Goal: Ask a question

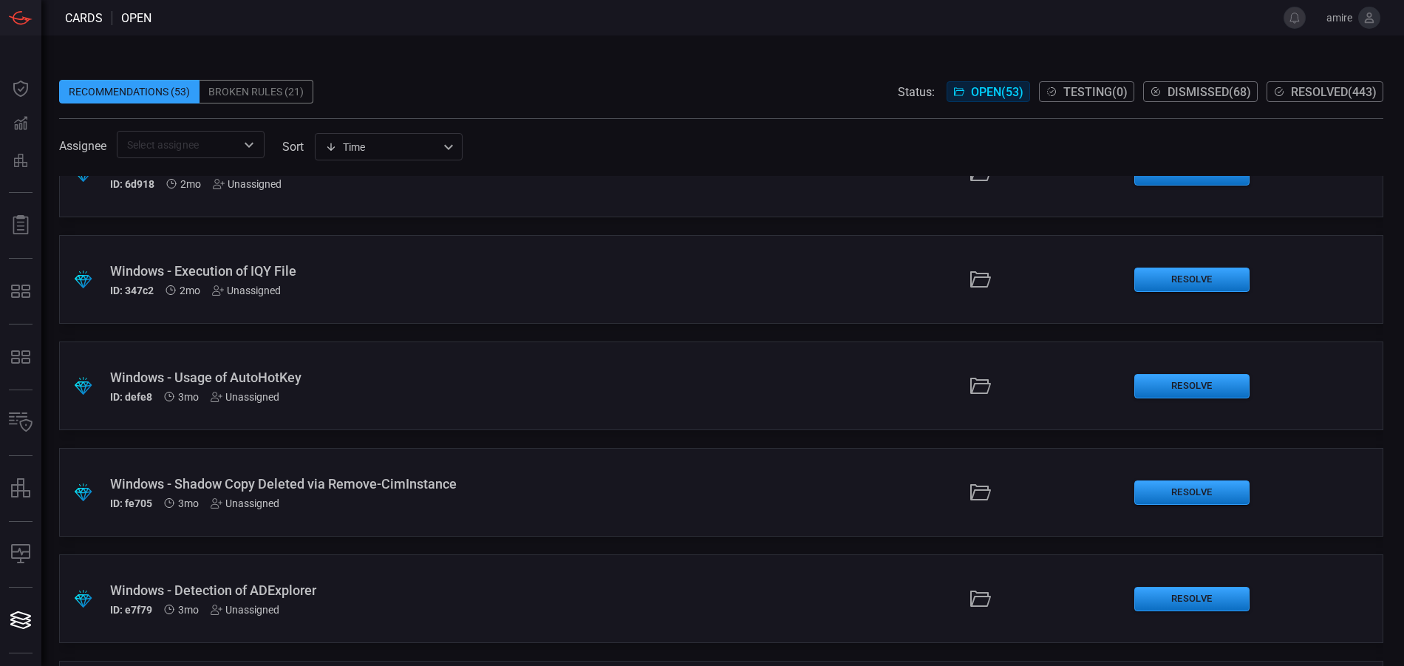
scroll to position [2143, 0]
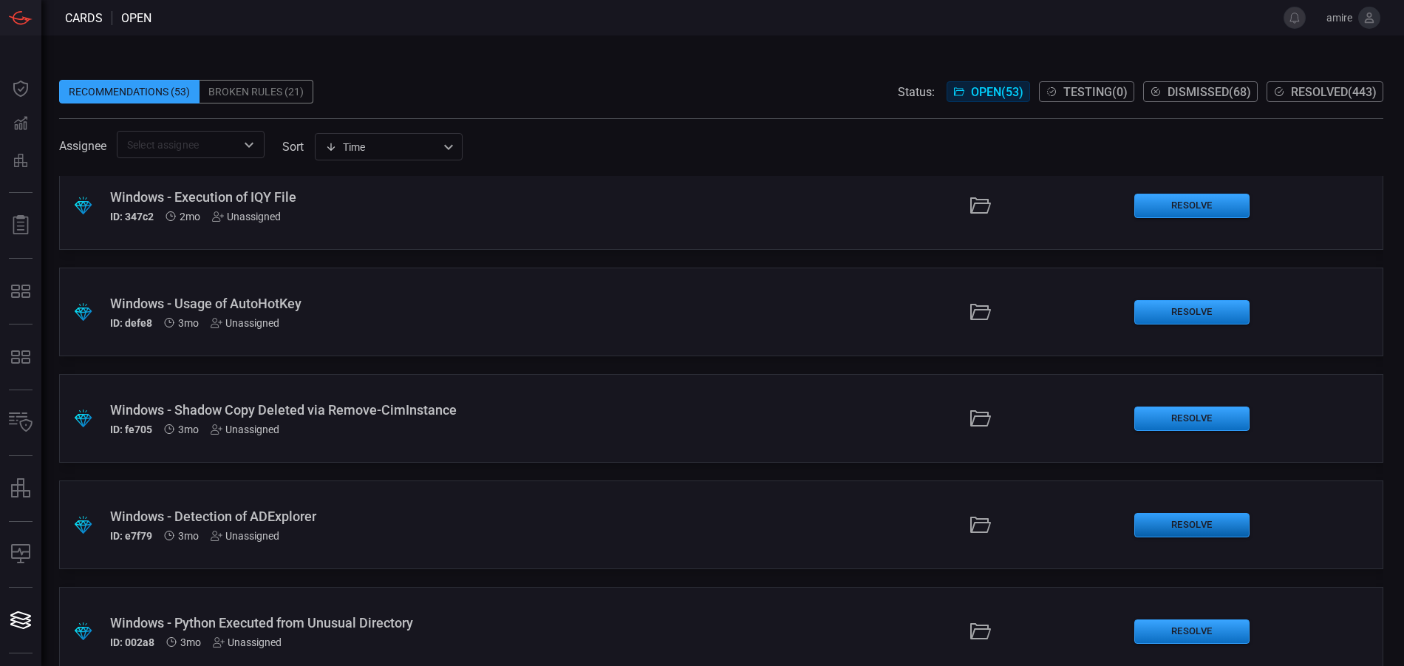
click at [1142, 520] on button "Resolve" at bounding box center [1191, 525] width 115 height 24
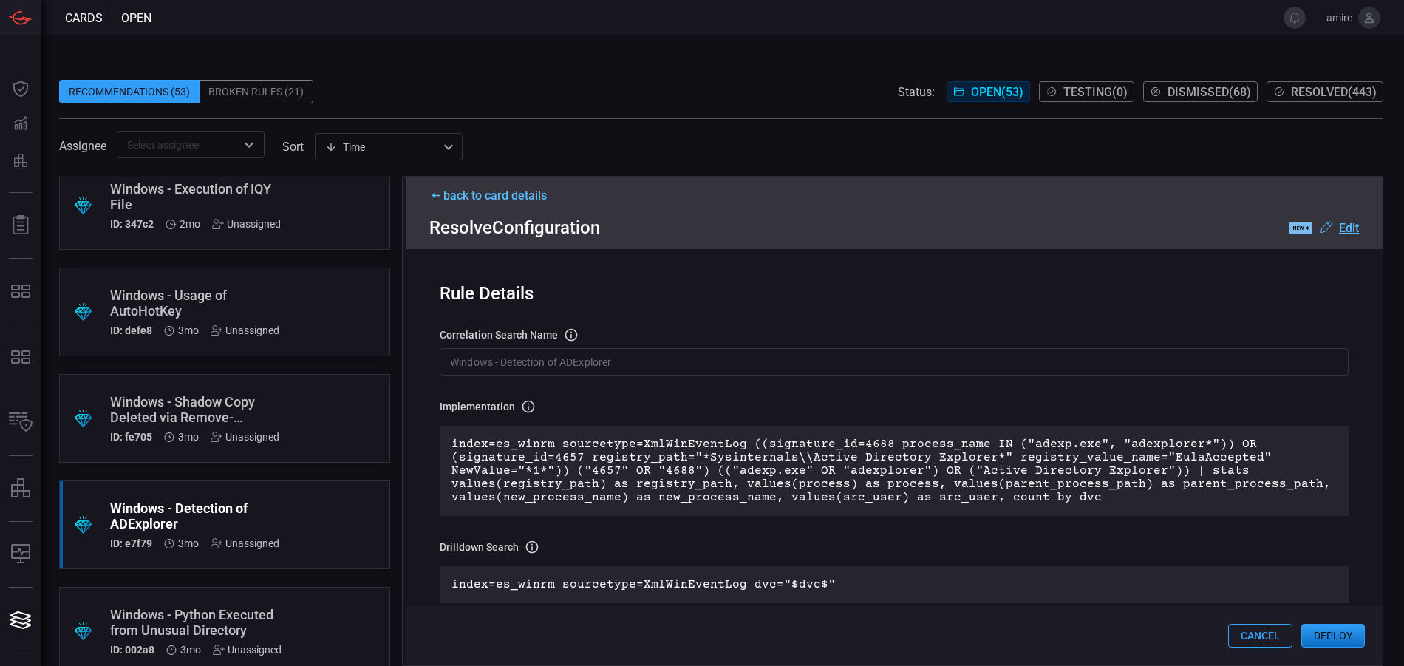
click at [1312, 629] on button "Deploy" at bounding box center [1333, 636] width 64 height 24
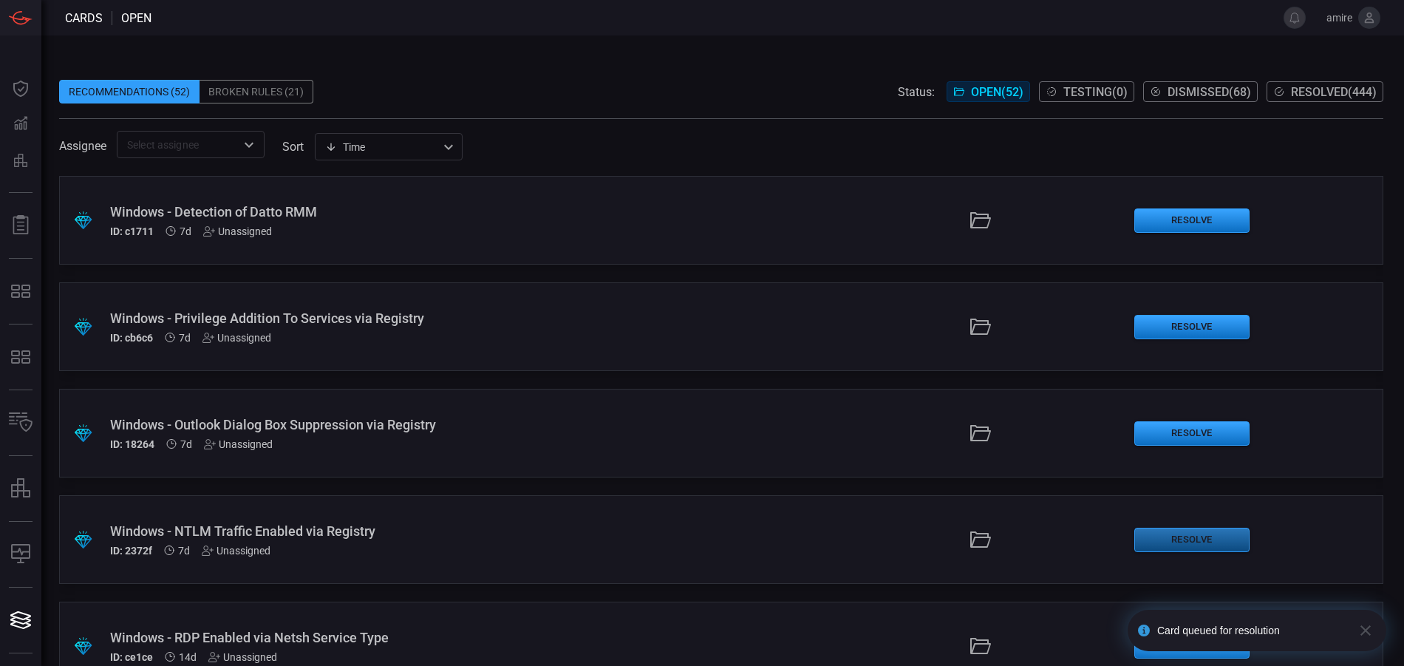
click at [1146, 534] on button "Resolve" at bounding box center [1191, 540] width 115 height 24
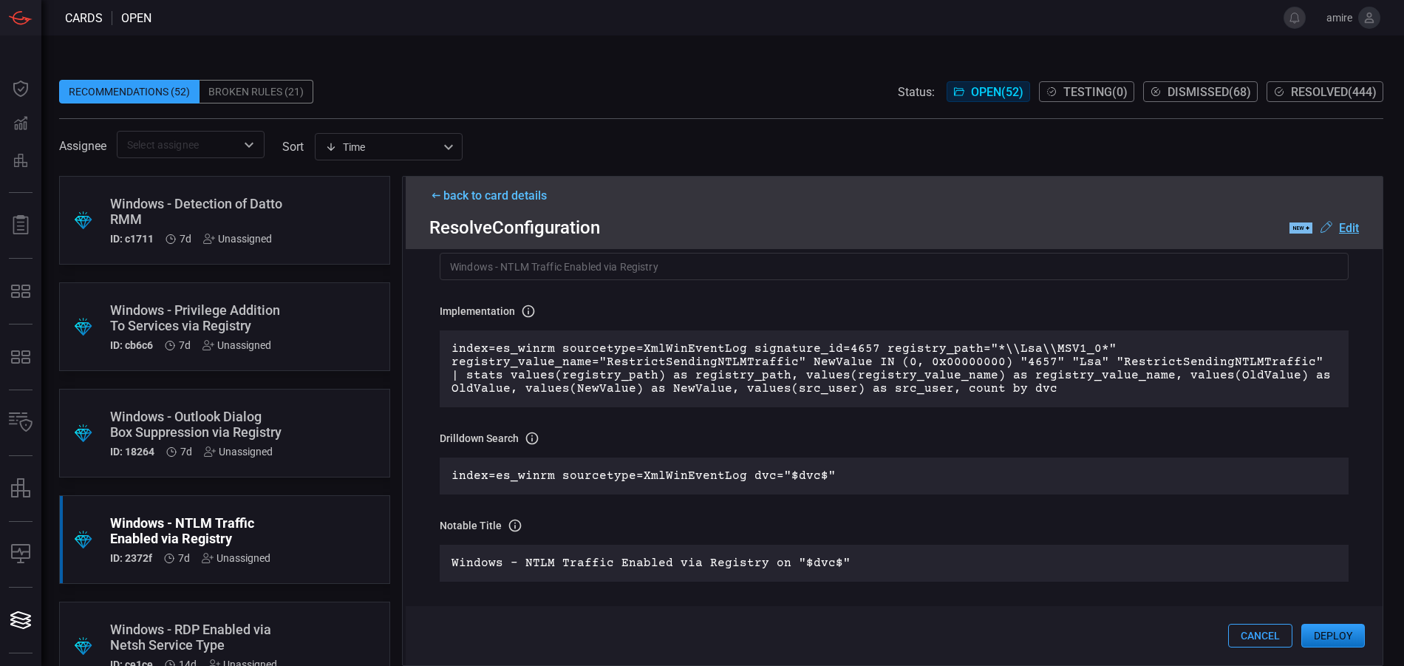
scroll to position [148, 0]
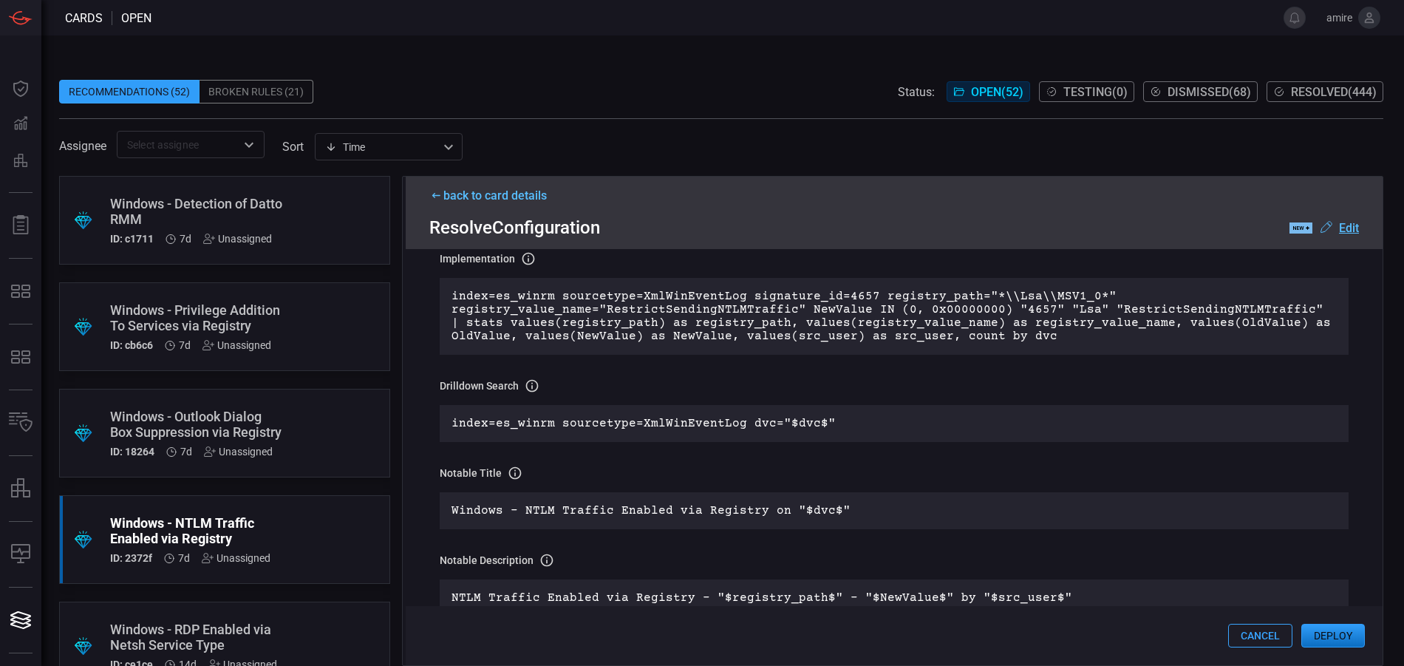
click at [1320, 633] on button "Deploy" at bounding box center [1333, 636] width 64 height 24
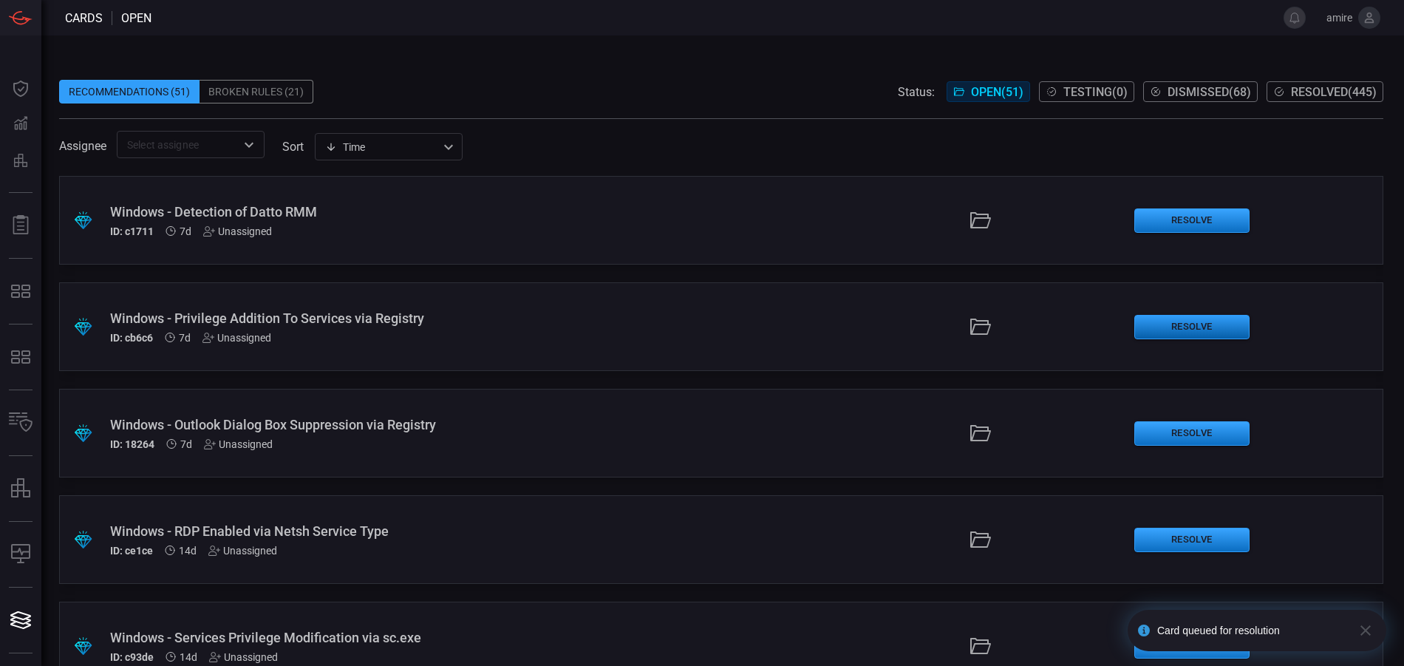
click at [1155, 328] on button "Resolve" at bounding box center [1191, 327] width 115 height 24
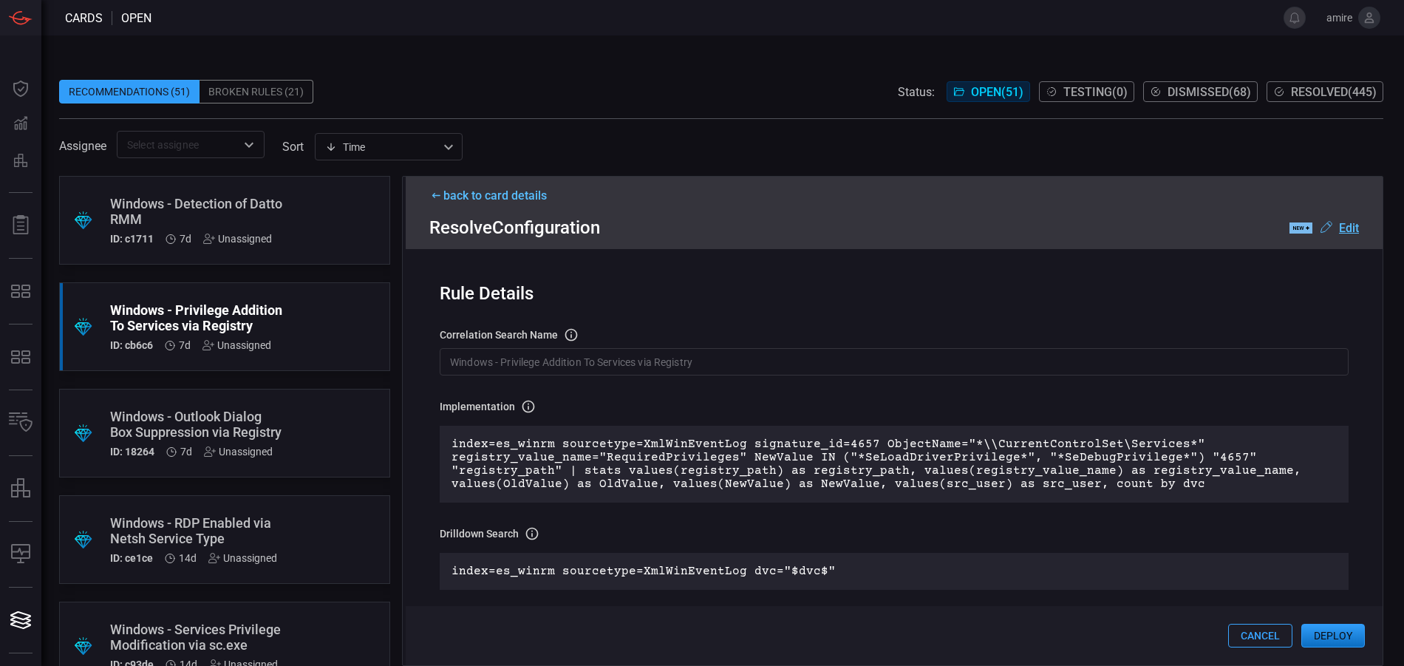
click at [1337, 632] on button "Deploy" at bounding box center [1333, 636] width 64 height 24
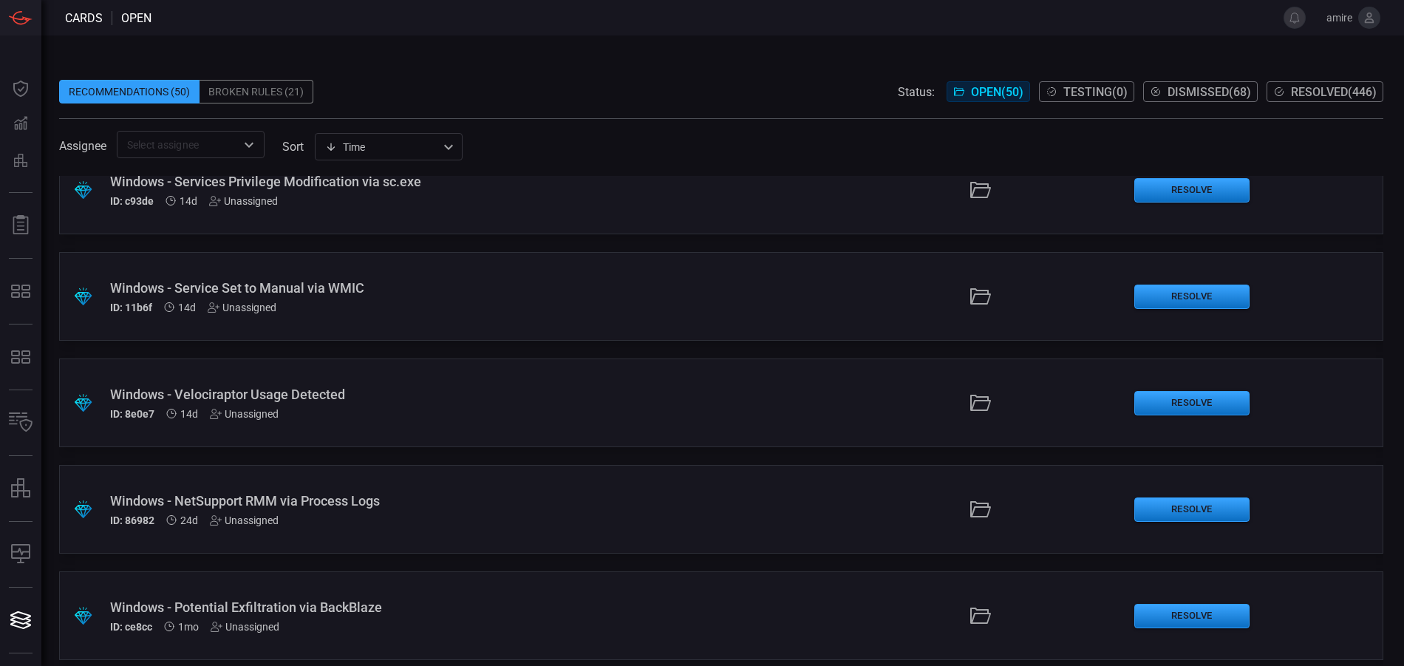
scroll to position [369, 0]
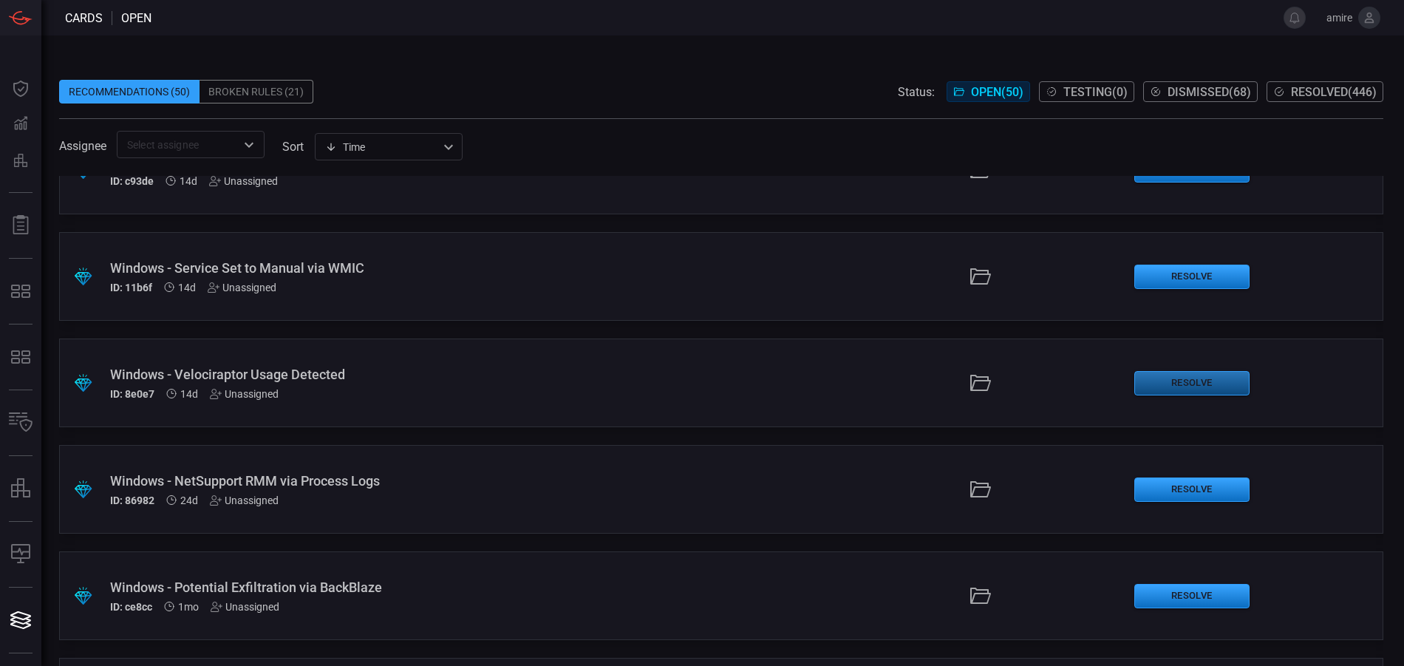
click at [1148, 389] on button "Resolve" at bounding box center [1191, 383] width 115 height 24
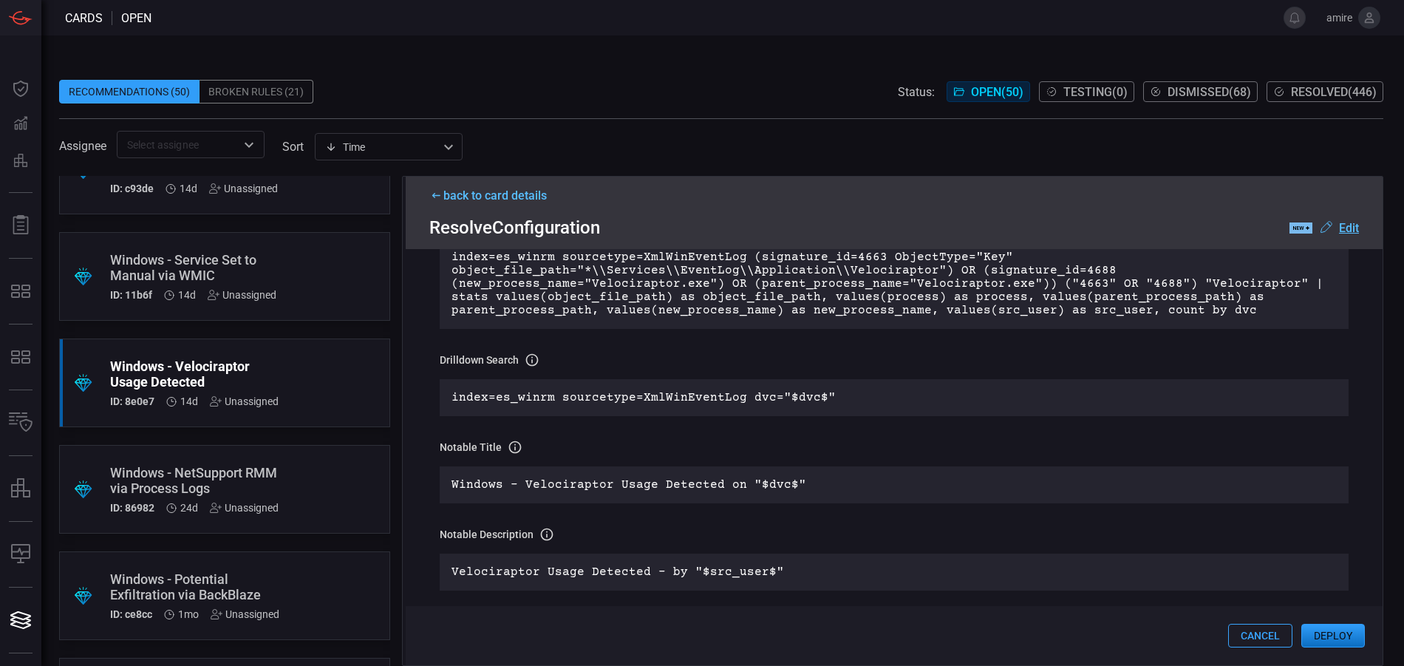
scroll to position [222, 0]
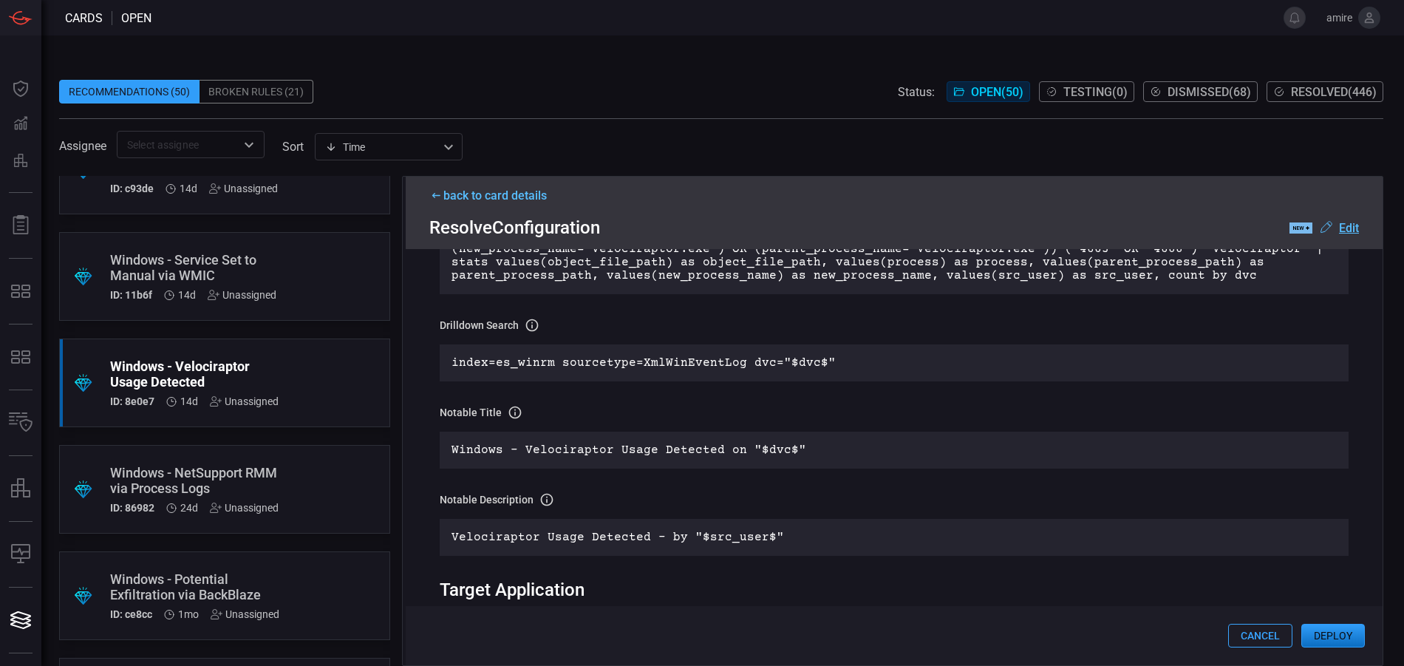
click at [1333, 635] on button "Deploy" at bounding box center [1333, 636] width 64 height 24
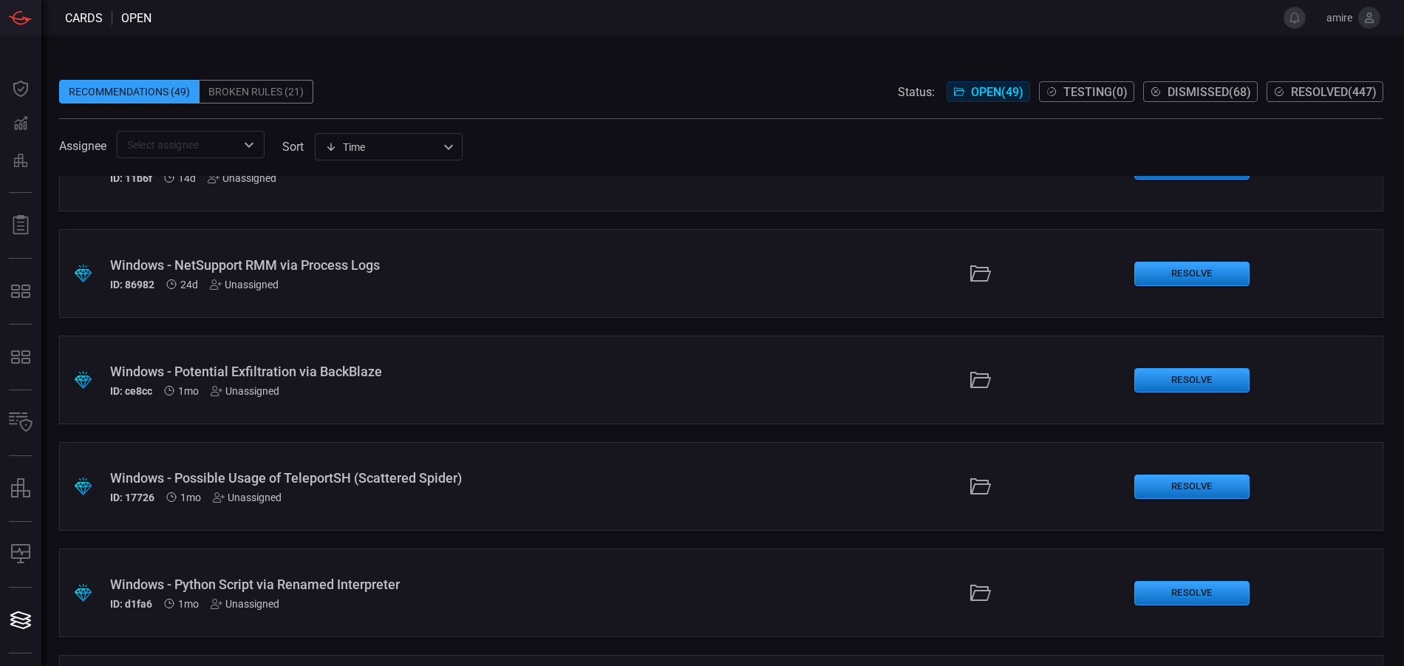
scroll to position [517, 0]
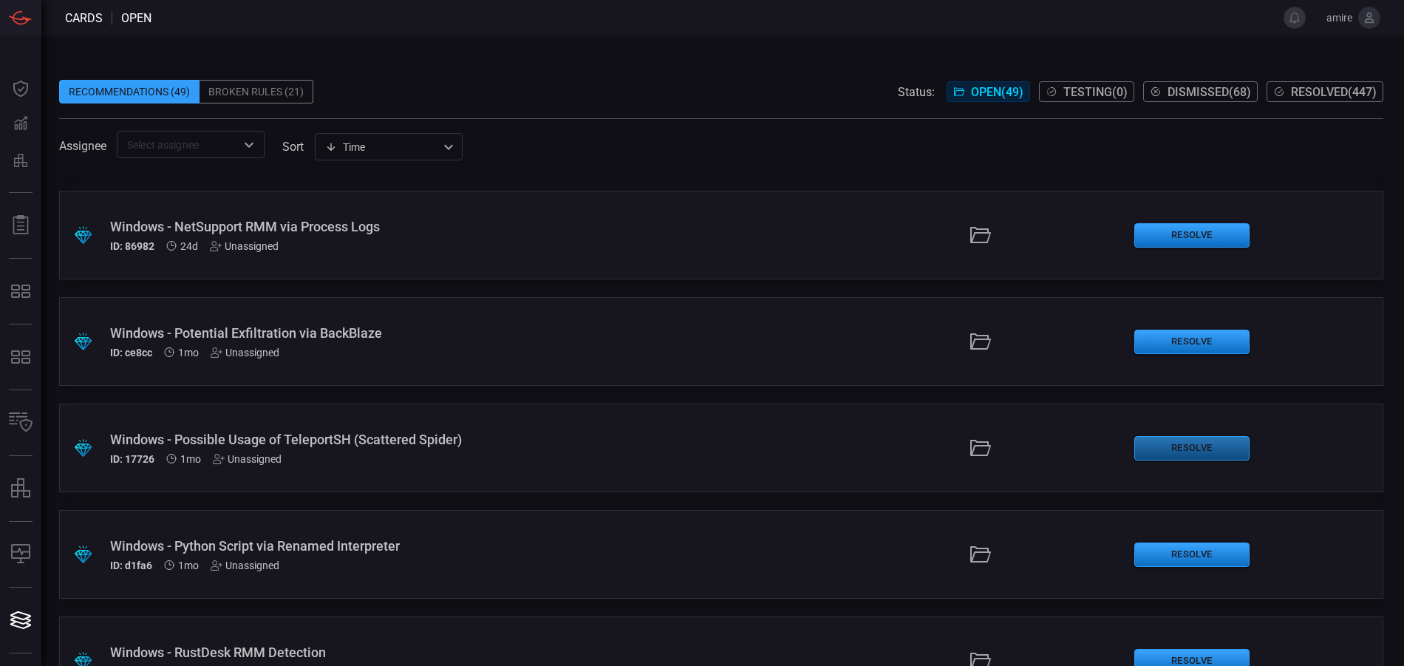
click at [1162, 448] on button "Resolve" at bounding box center [1191, 448] width 115 height 24
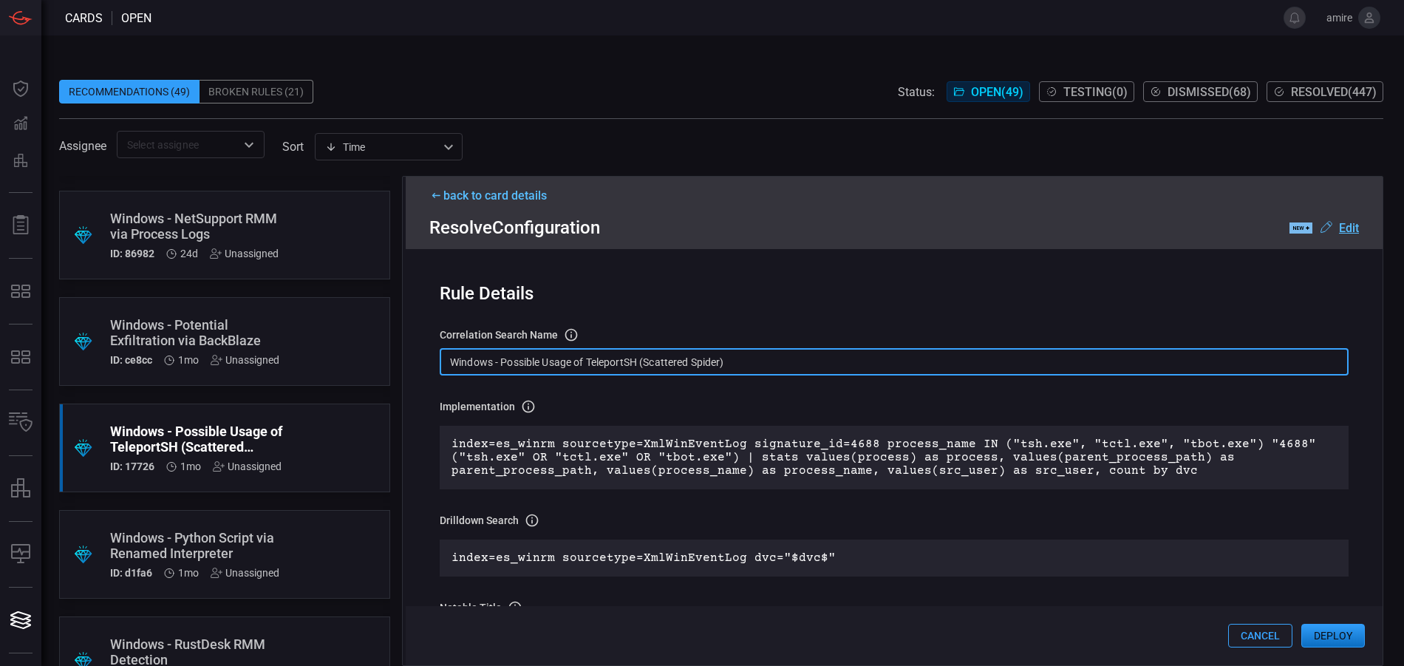
drag, startPoint x: 646, startPoint y: 363, endPoint x: 724, endPoint y: 366, distance: 78.4
click at [724, 366] on input "Windows - Possible Usage of TeleportSH (Scattered Spider)" at bounding box center [894, 361] width 909 height 27
drag, startPoint x: 642, startPoint y: 362, endPoint x: 679, endPoint y: 364, distance: 37.0
click at [678, 365] on input "Windows - Possible Usage of TeleportSH ()" at bounding box center [894, 361] width 909 height 27
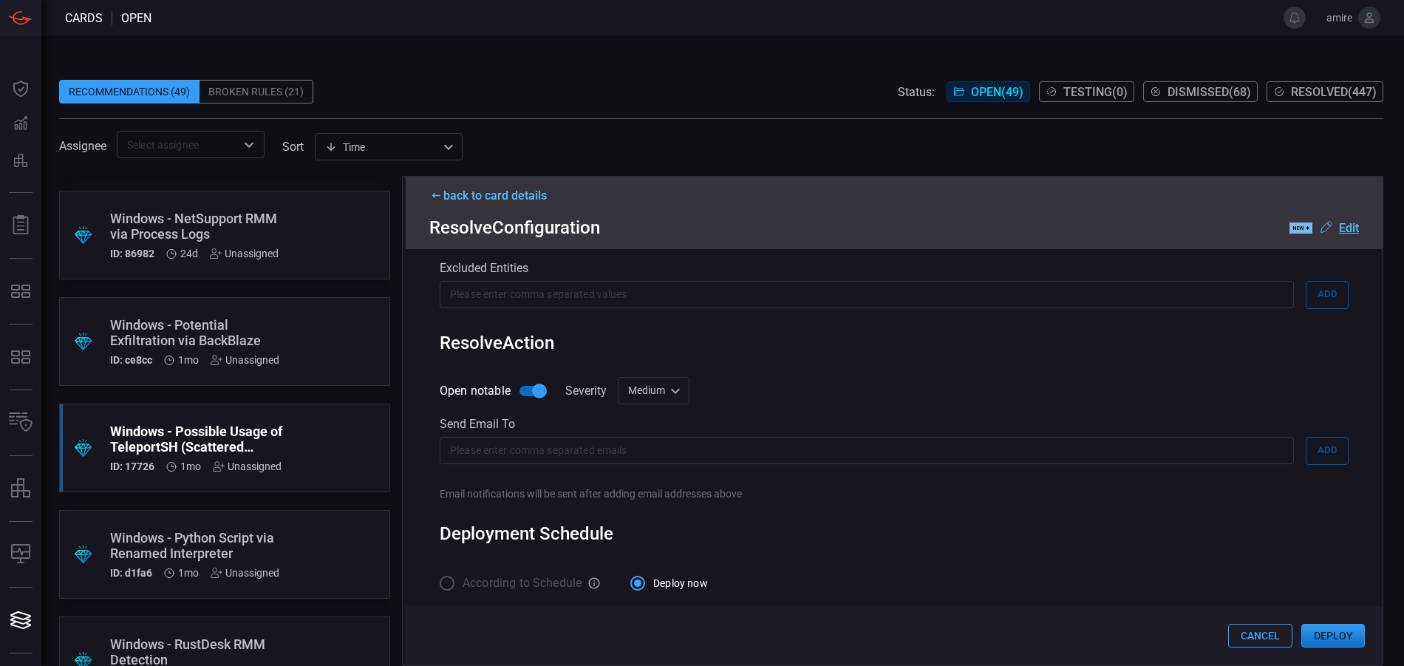
scroll to position [751, 0]
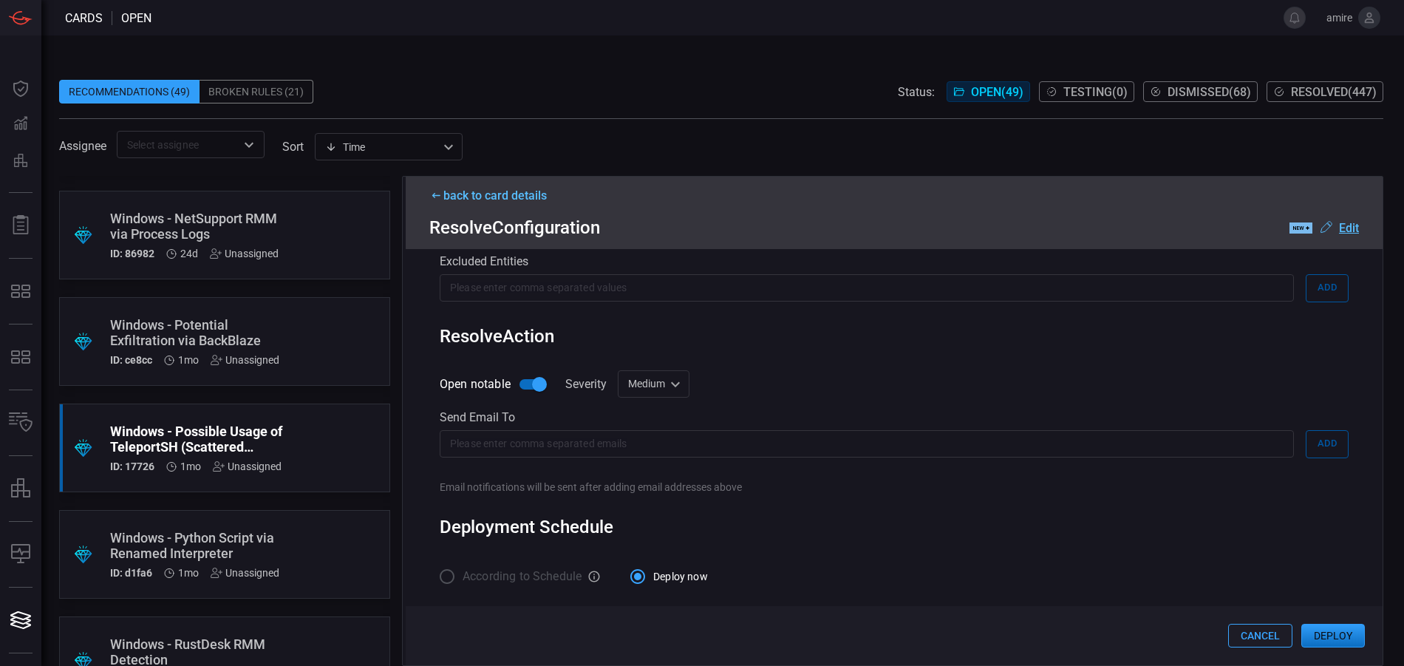
type input "Windows - Possible Usage of TeleportSH"
click at [1337, 633] on button "Deploy" at bounding box center [1333, 636] width 64 height 24
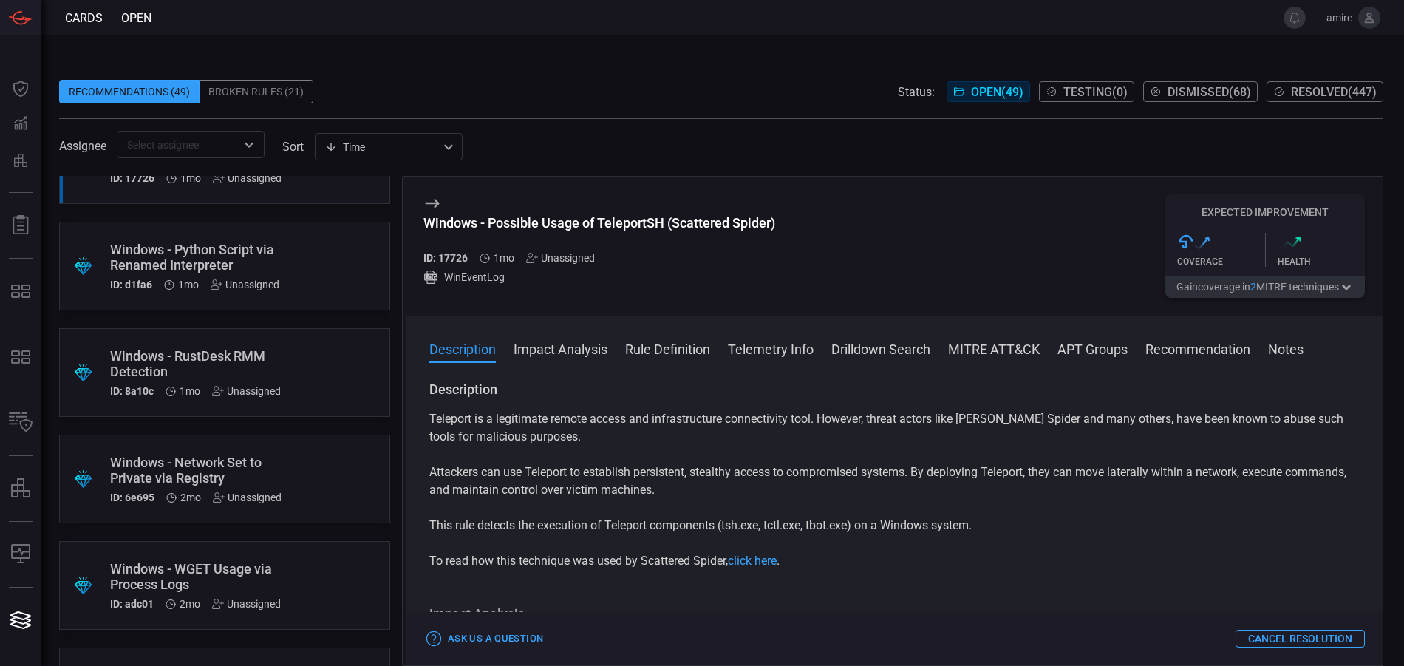
scroll to position [813, 0]
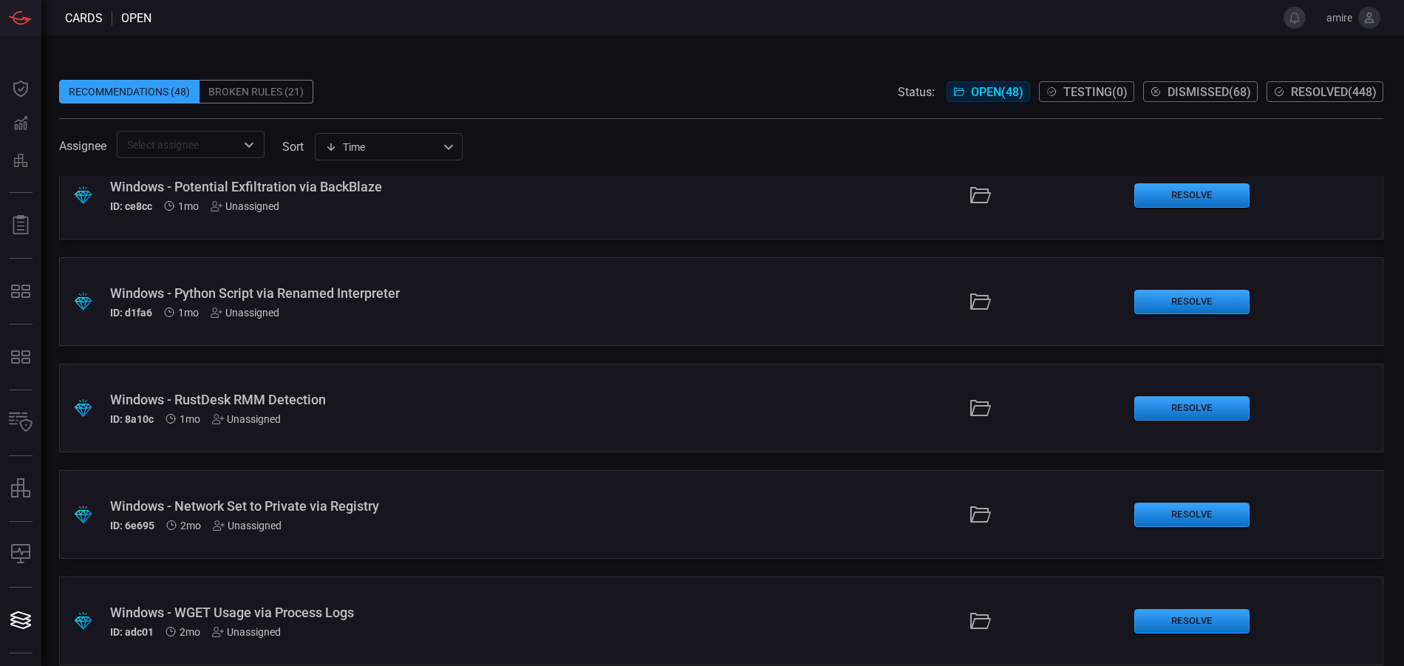
scroll to position [739, 0]
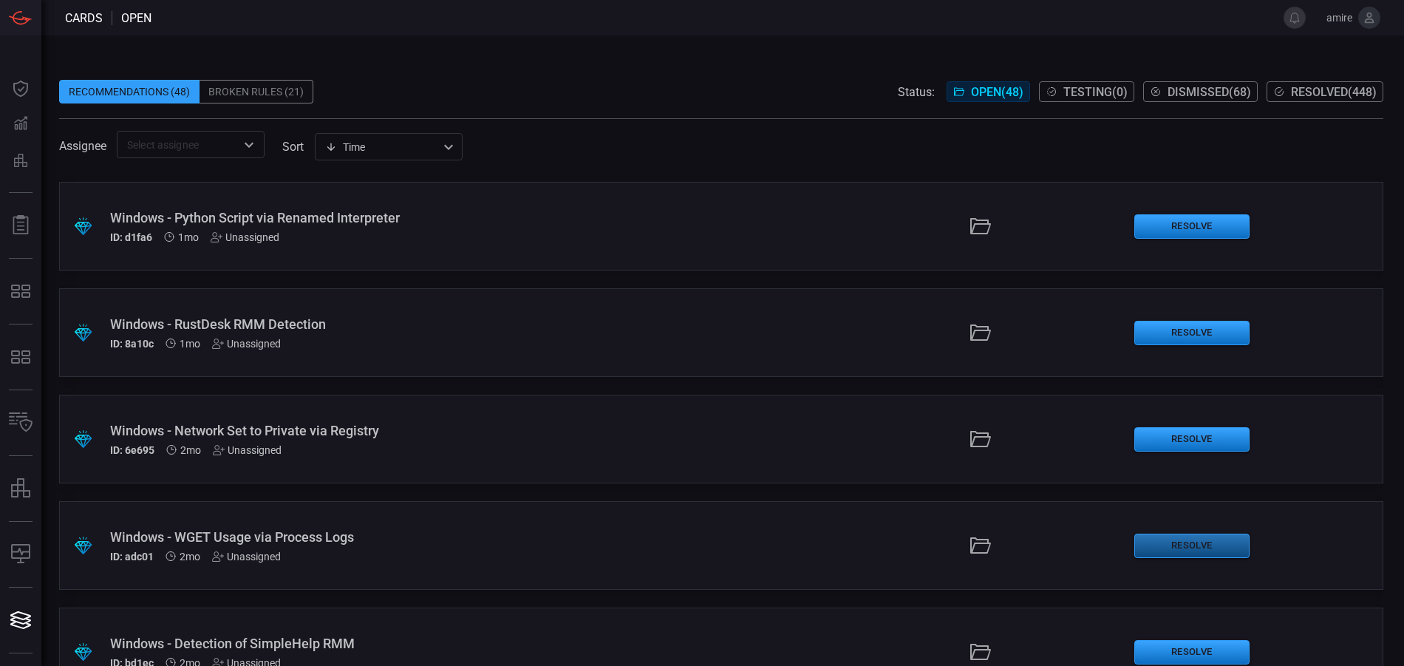
click at [1164, 548] on button "Resolve" at bounding box center [1191, 546] width 115 height 24
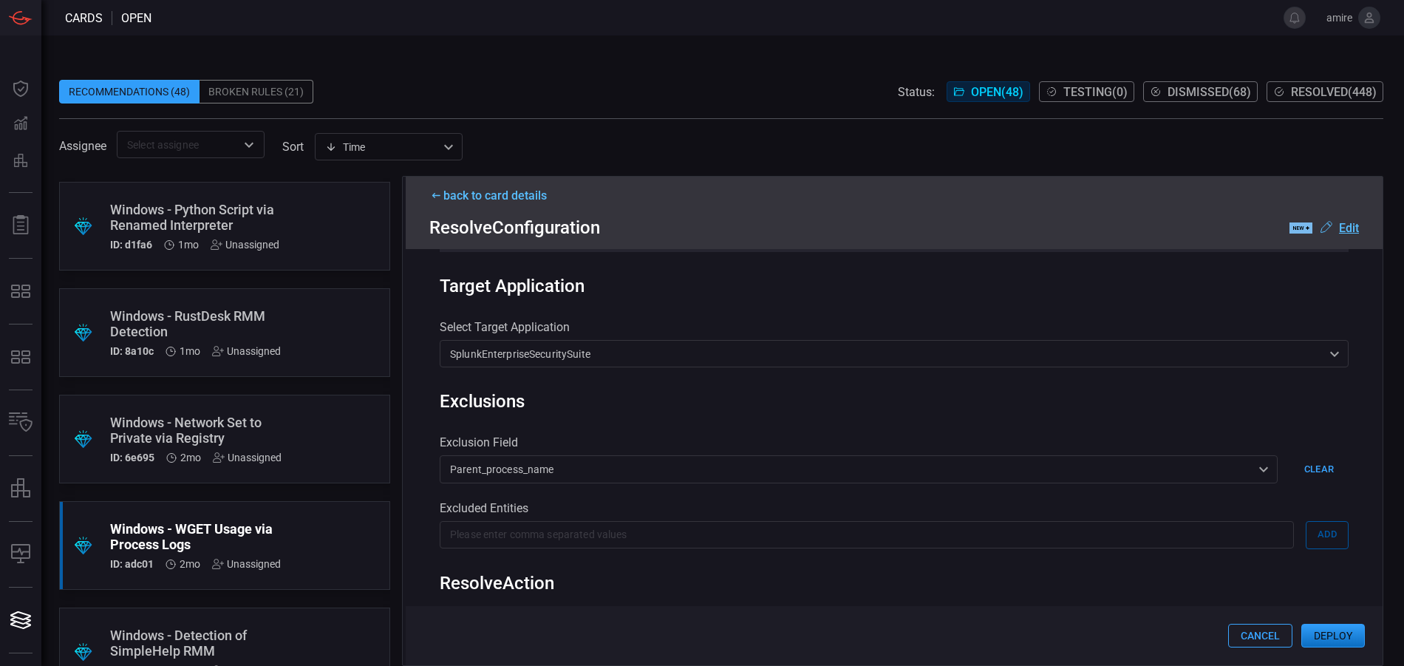
scroll to position [517, 0]
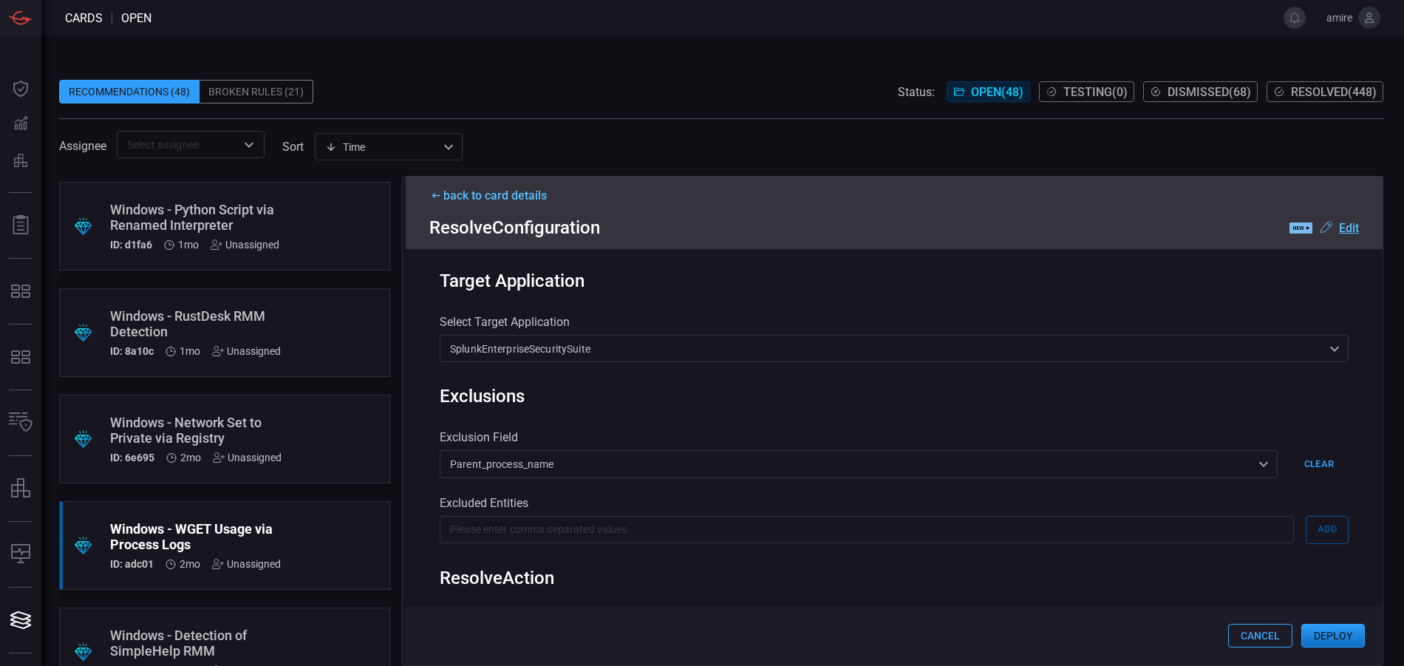
click at [1328, 634] on button "Deploy" at bounding box center [1333, 636] width 64 height 24
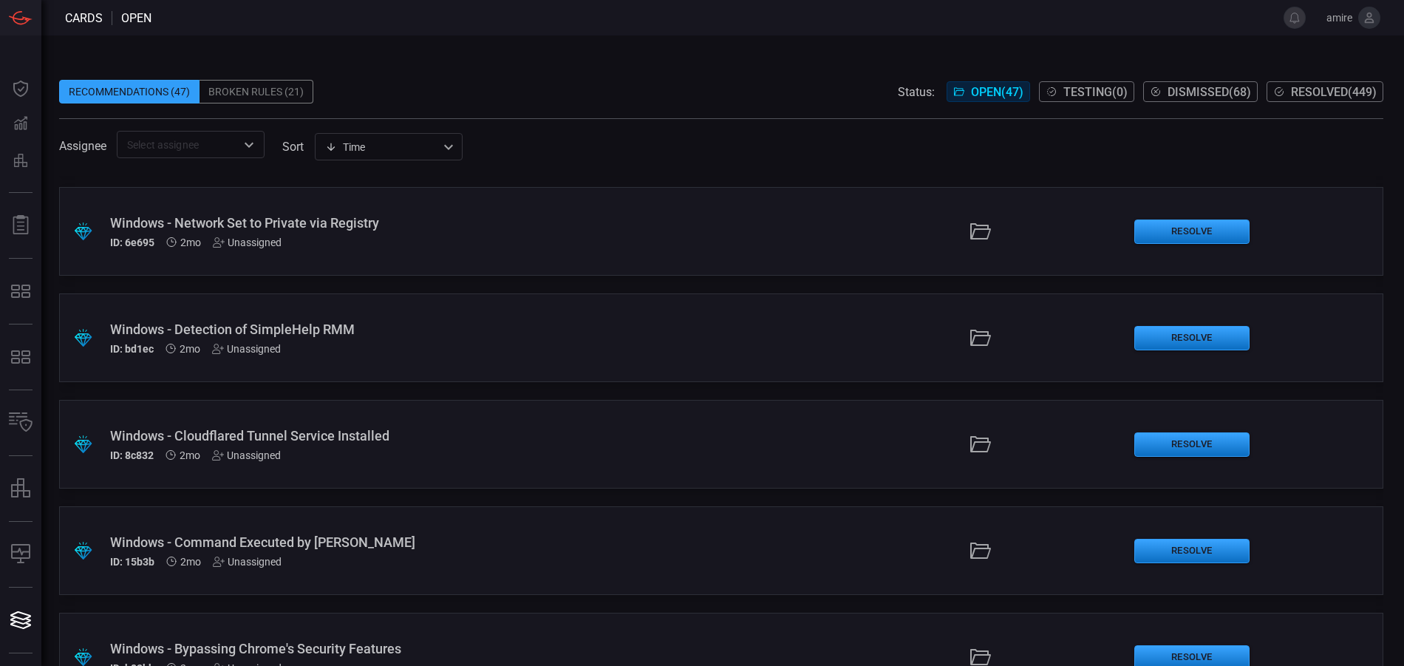
scroll to position [961, 0]
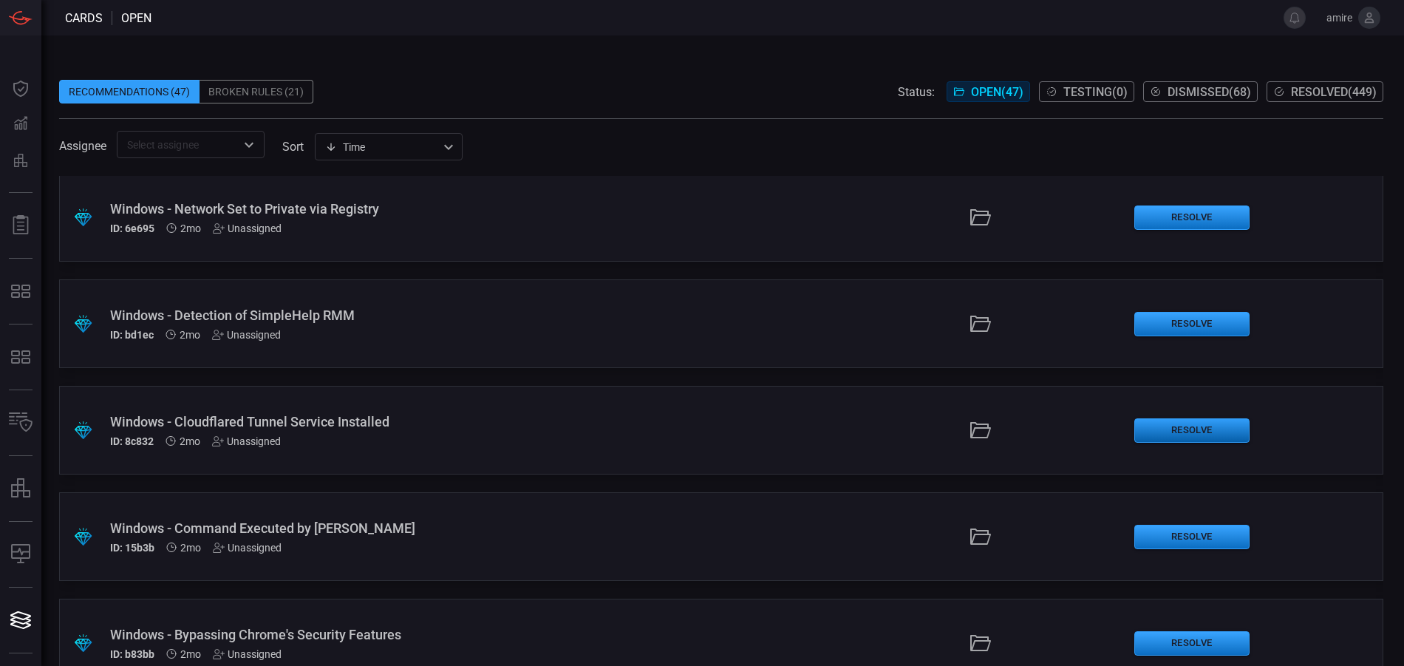
click at [1179, 428] on button "Resolve" at bounding box center [1191, 430] width 115 height 24
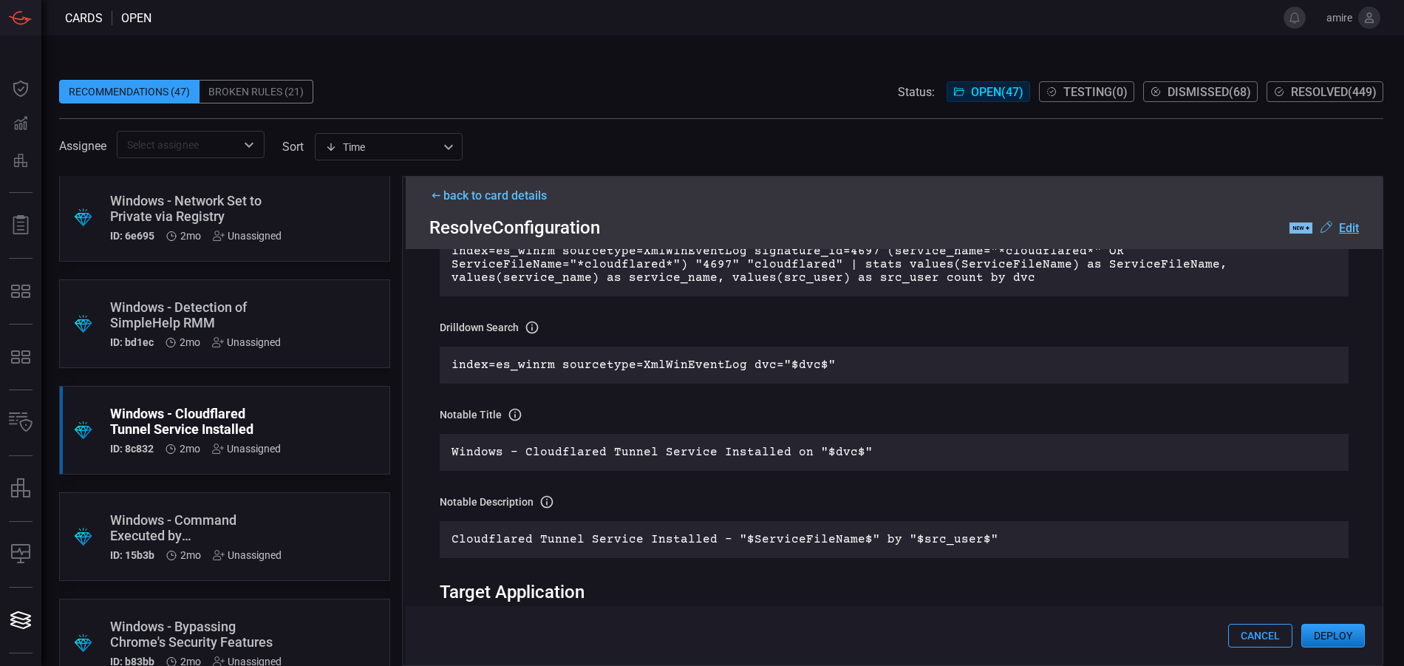
scroll to position [222, 0]
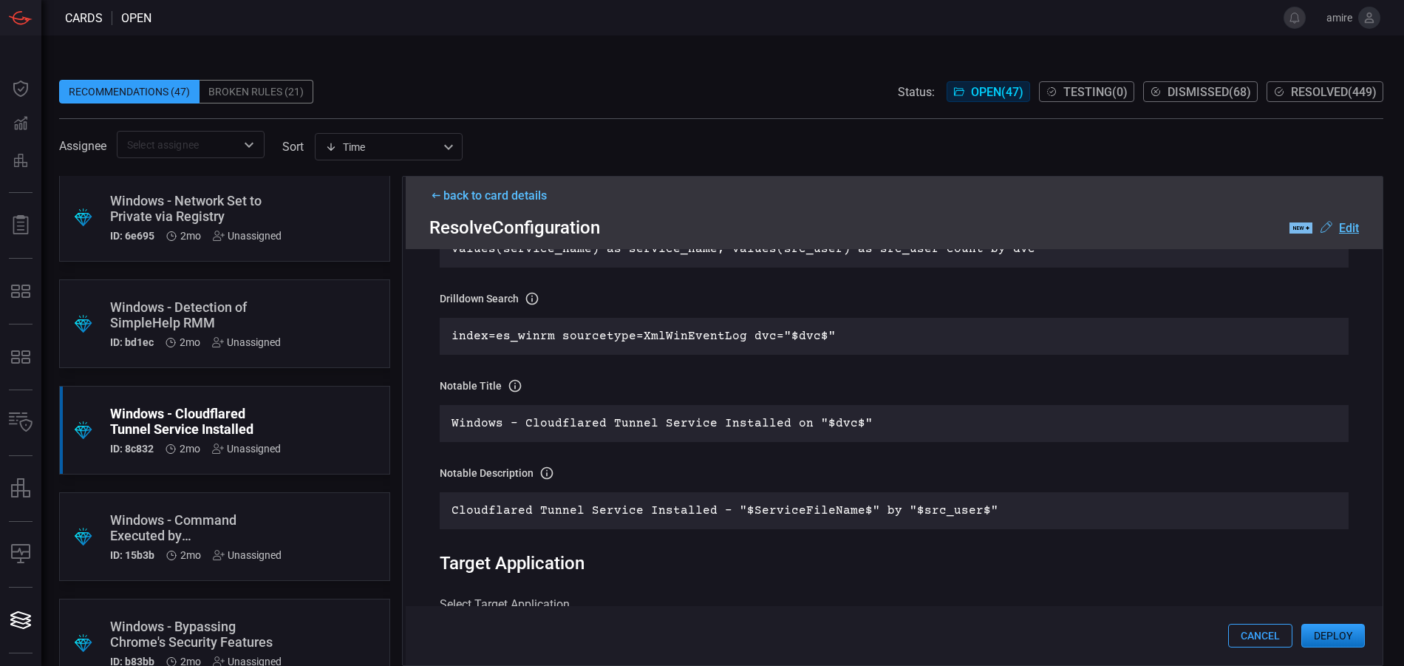
click at [1345, 628] on button "Deploy" at bounding box center [1333, 636] width 64 height 24
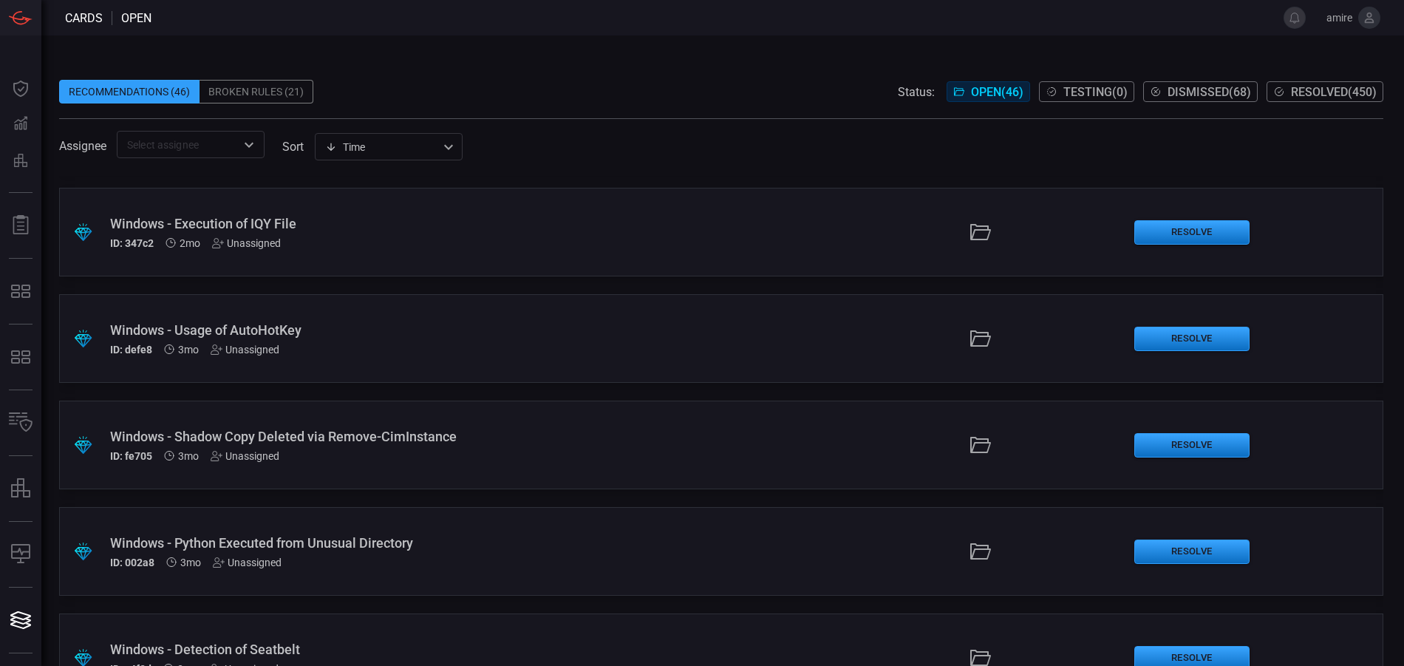
scroll to position [1552, 0]
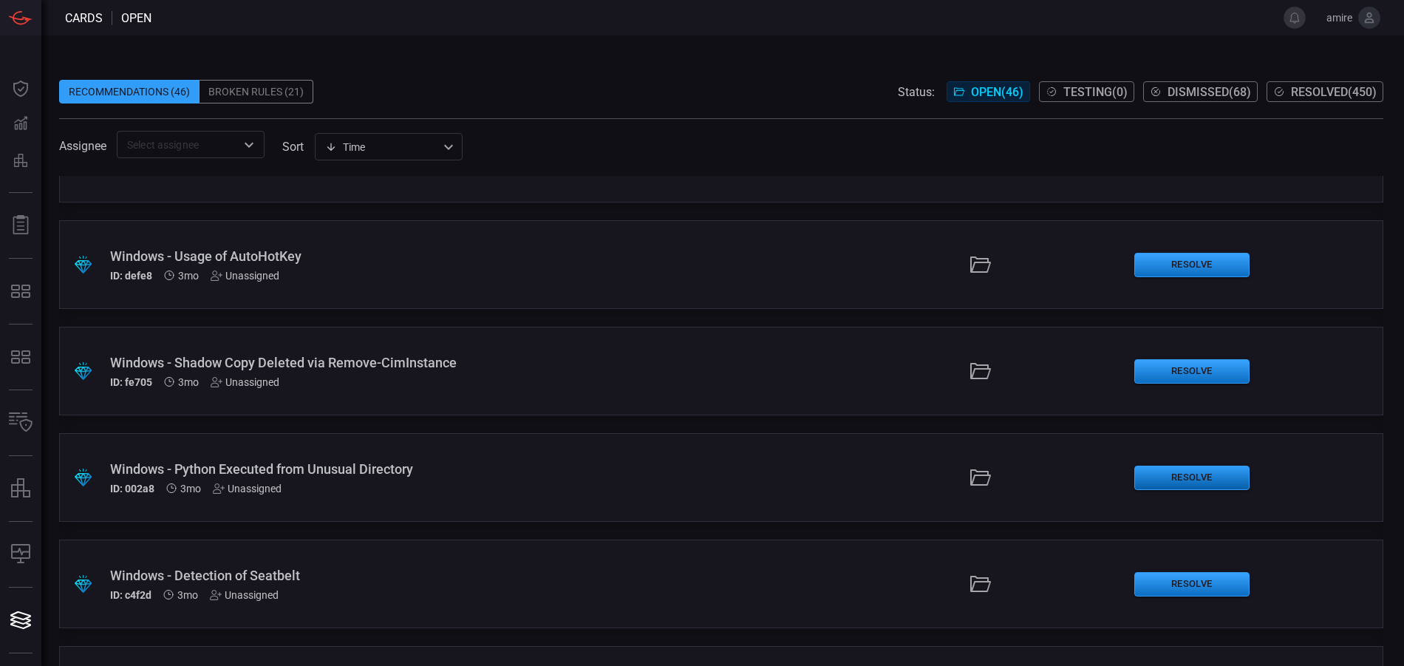
click at [1167, 480] on button "Resolve" at bounding box center [1191, 478] width 115 height 24
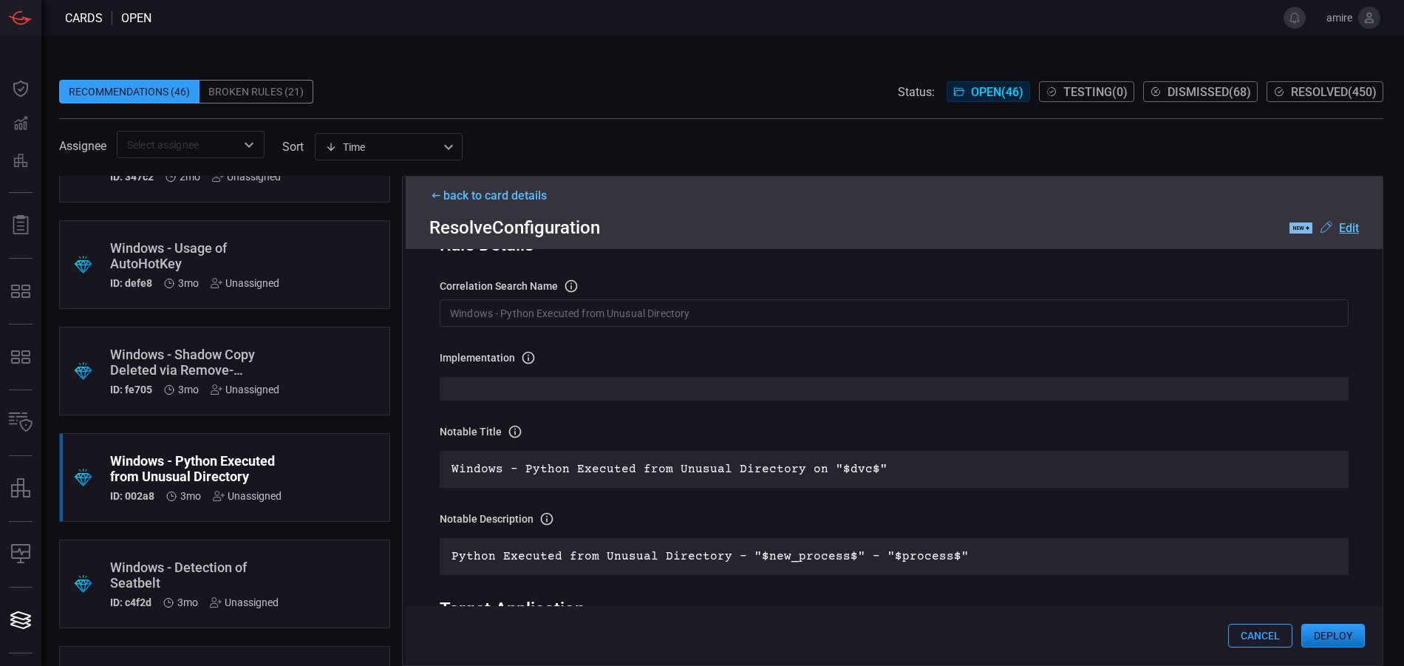
scroll to position [148, 0]
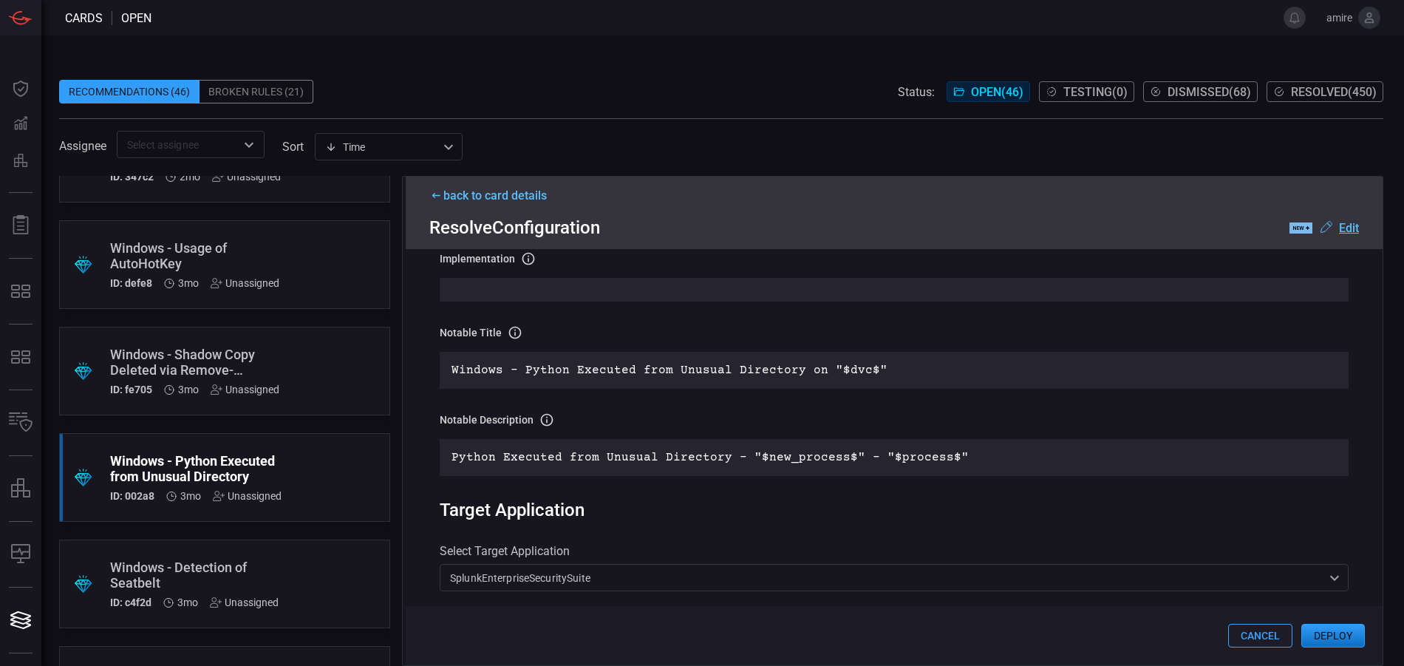
click at [1333, 637] on button "Deploy" at bounding box center [1333, 636] width 64 height 24
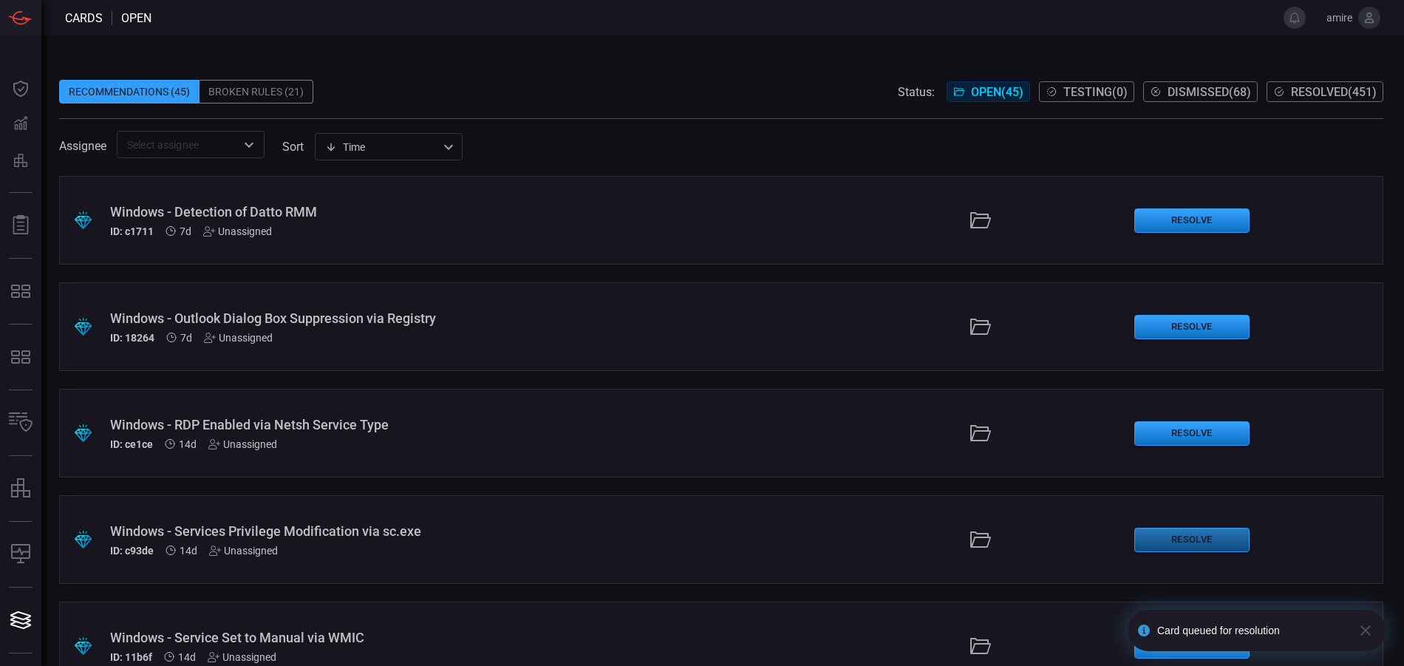
click at [1161, 537] on button "Resolve" at bounding box center [1191, 540] width 115 height 24
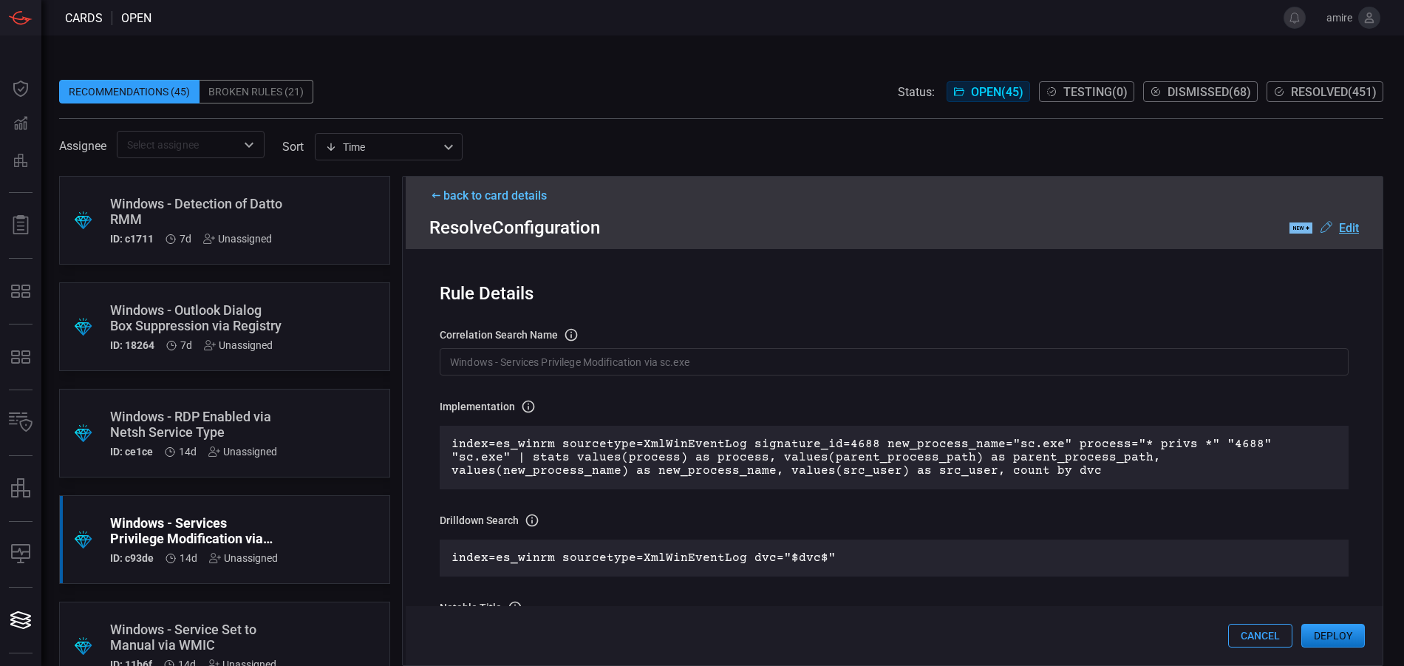
scroll to position [74, 0]
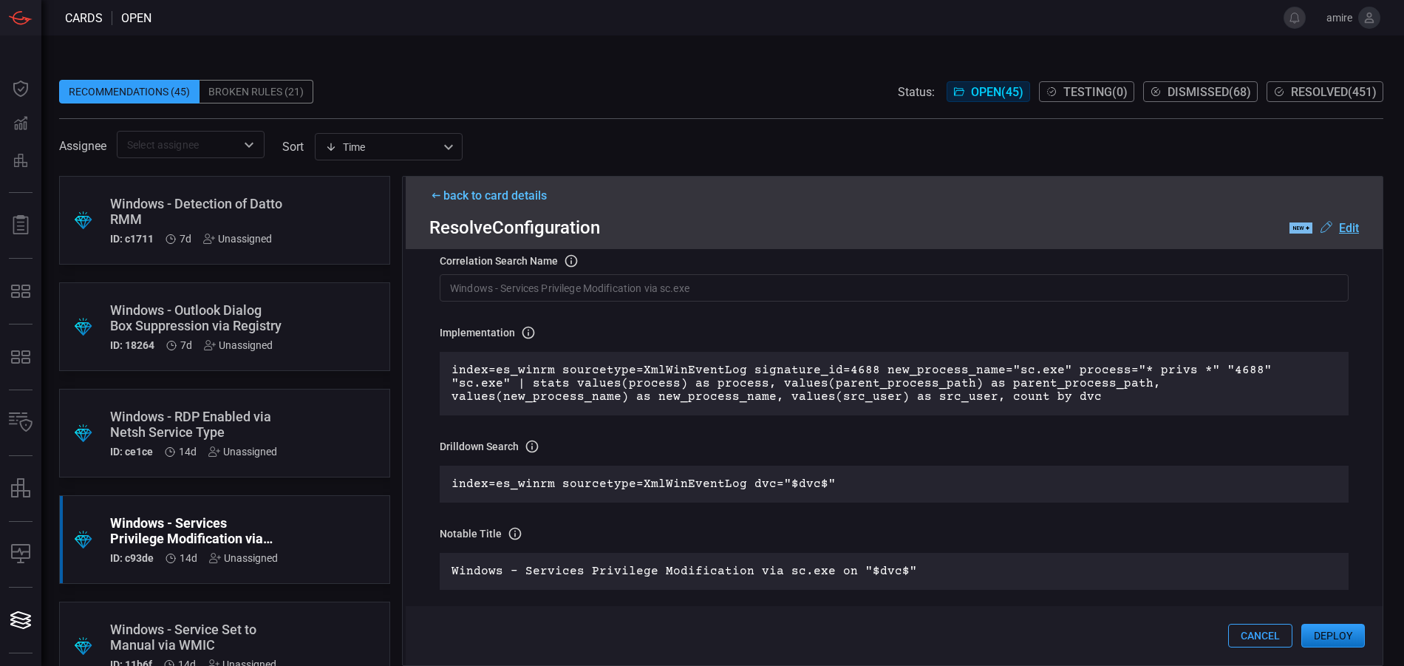
click at [1315, 622] on div "Cancel Deploy" at bounding box center [894, 635] width 977 height 59
click at [1318, 632] on button "Deploy" at bounding box center [1333, 636] width 64 height 24
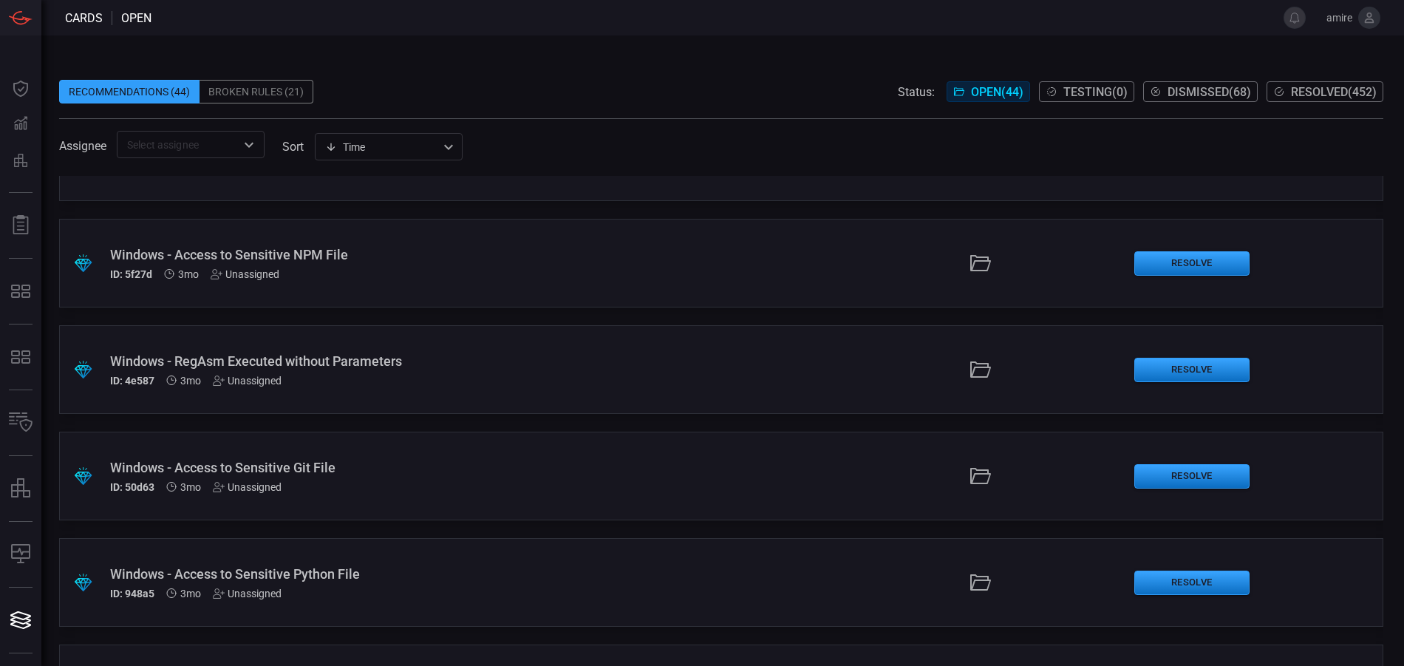
scroll to position [1921, 0]
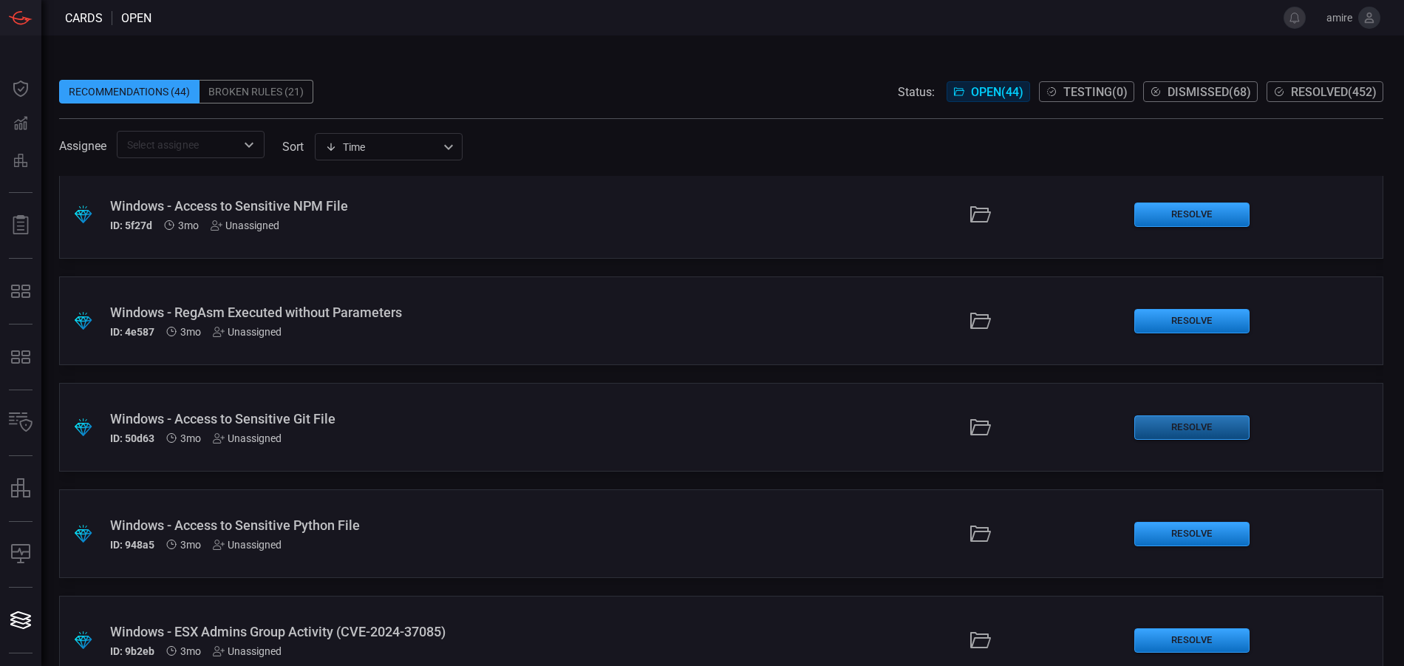
click at [1172, 427] on button "Resolve" at bounding box center [1191, 427] width 115 height 24
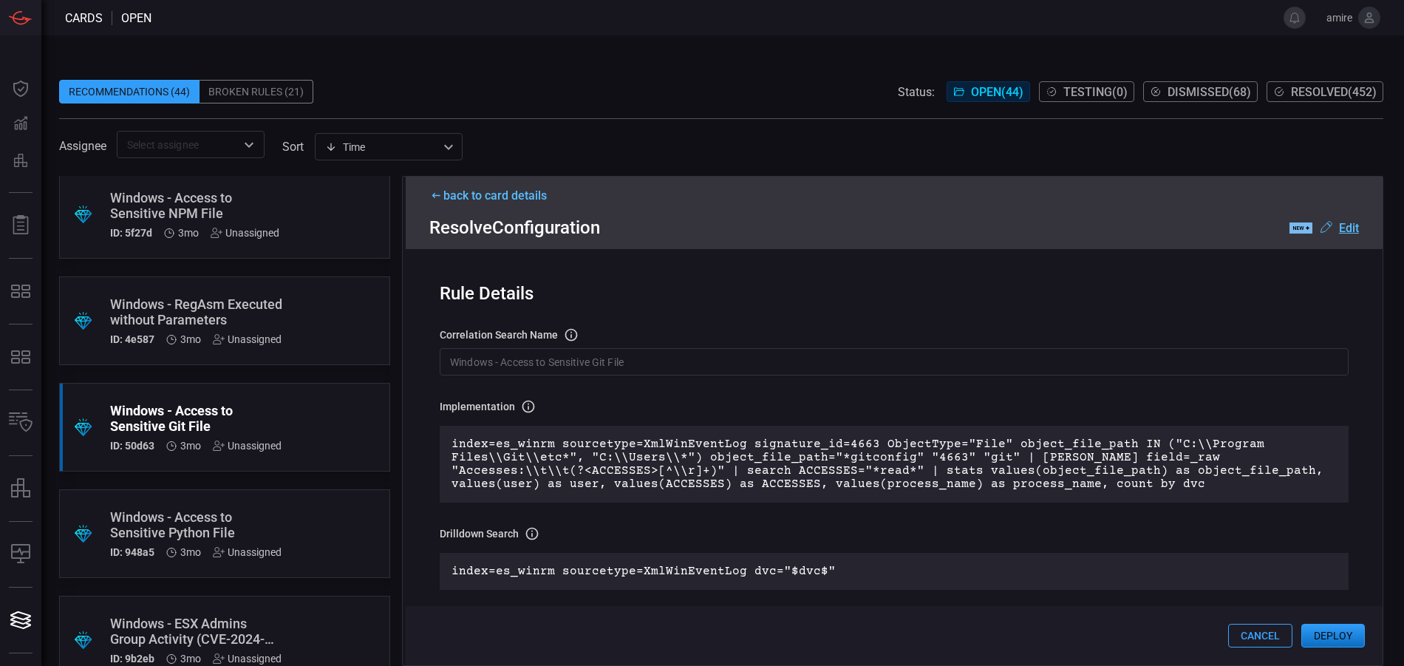
click at [1327, 635] on button "Deploy" at bounding box center [1333, 636] width 64 height 24
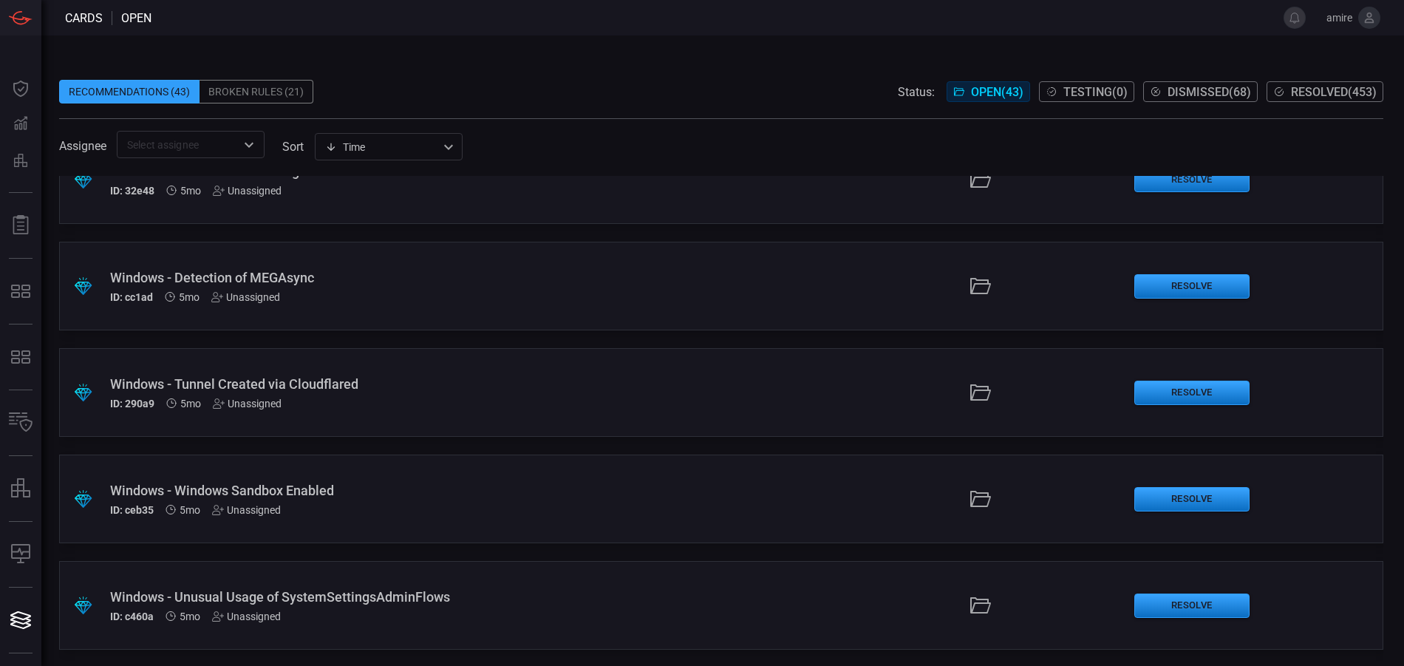
scroll to position [4085, 0]
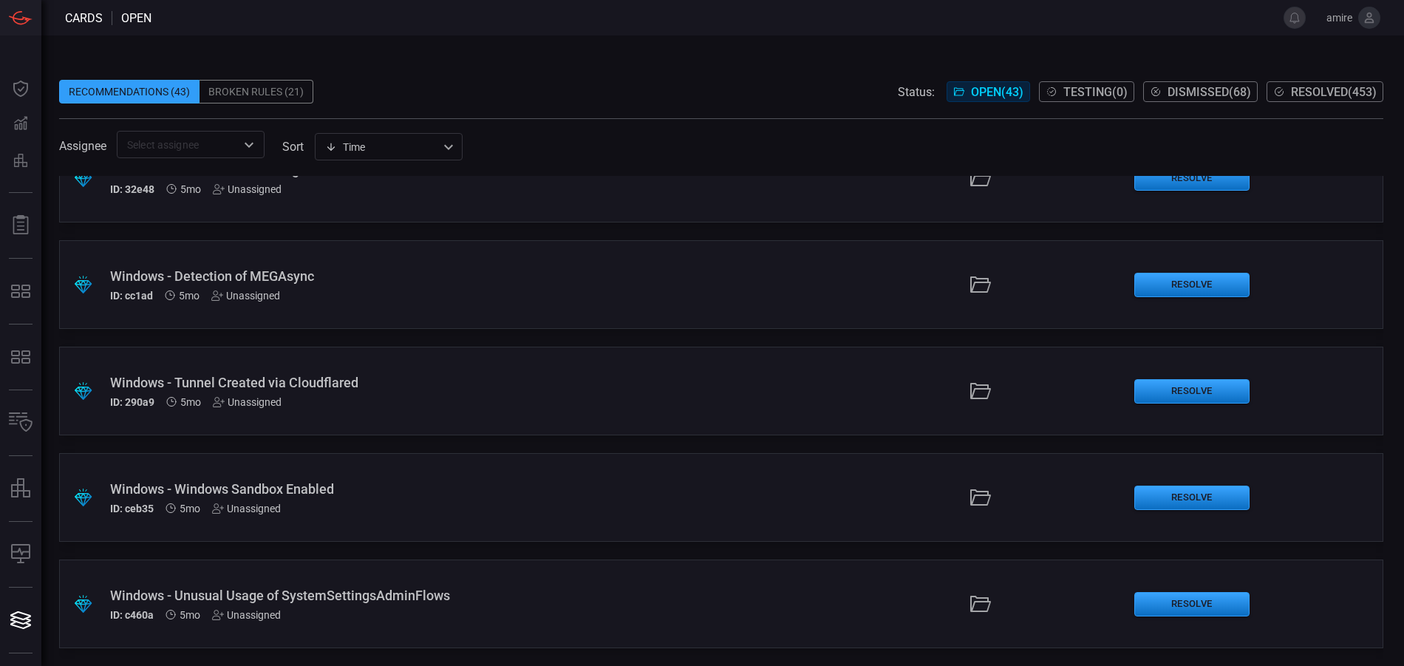
click at [720, 587] on div ".suggested_cards_icon{fill:url(#suggested_cards_icon);} Windows - Unusual Usage…" at bounding box center [721, 603] width 1324 height 89
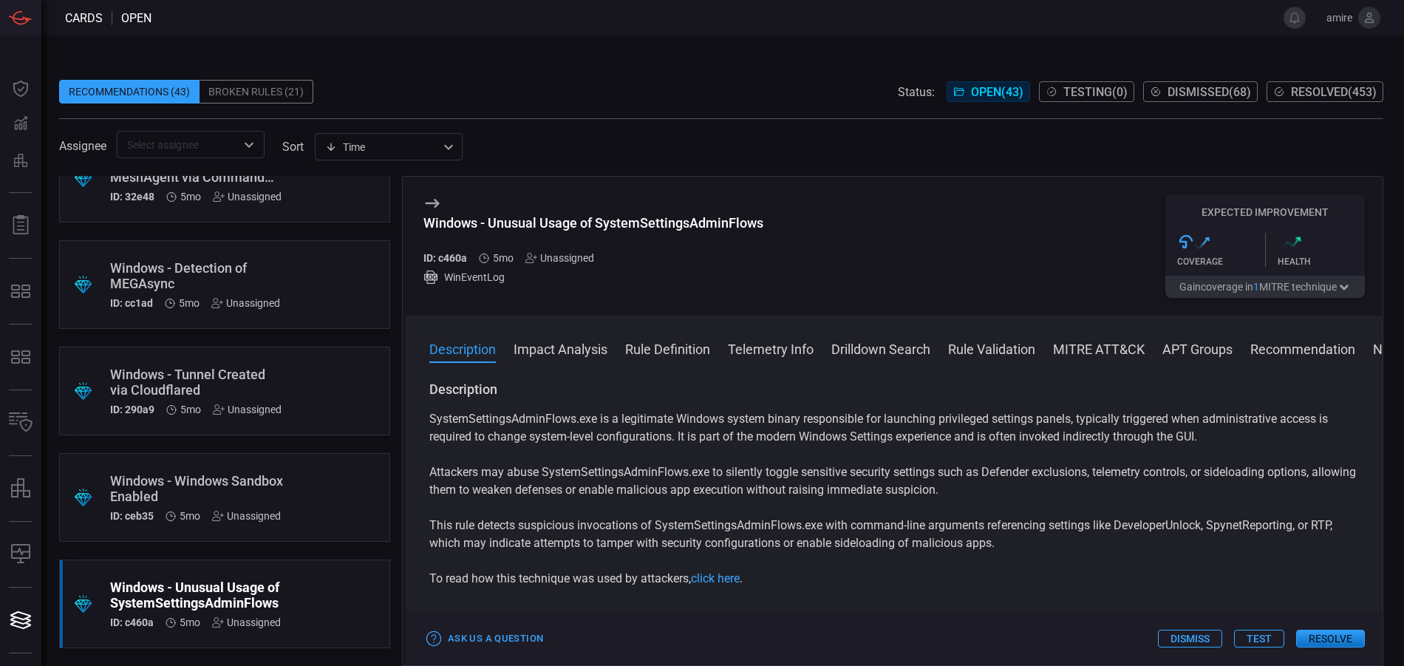
click at [1323, 642] on button "Resolve" at bounding box center [1330, 639] width 69 height 18
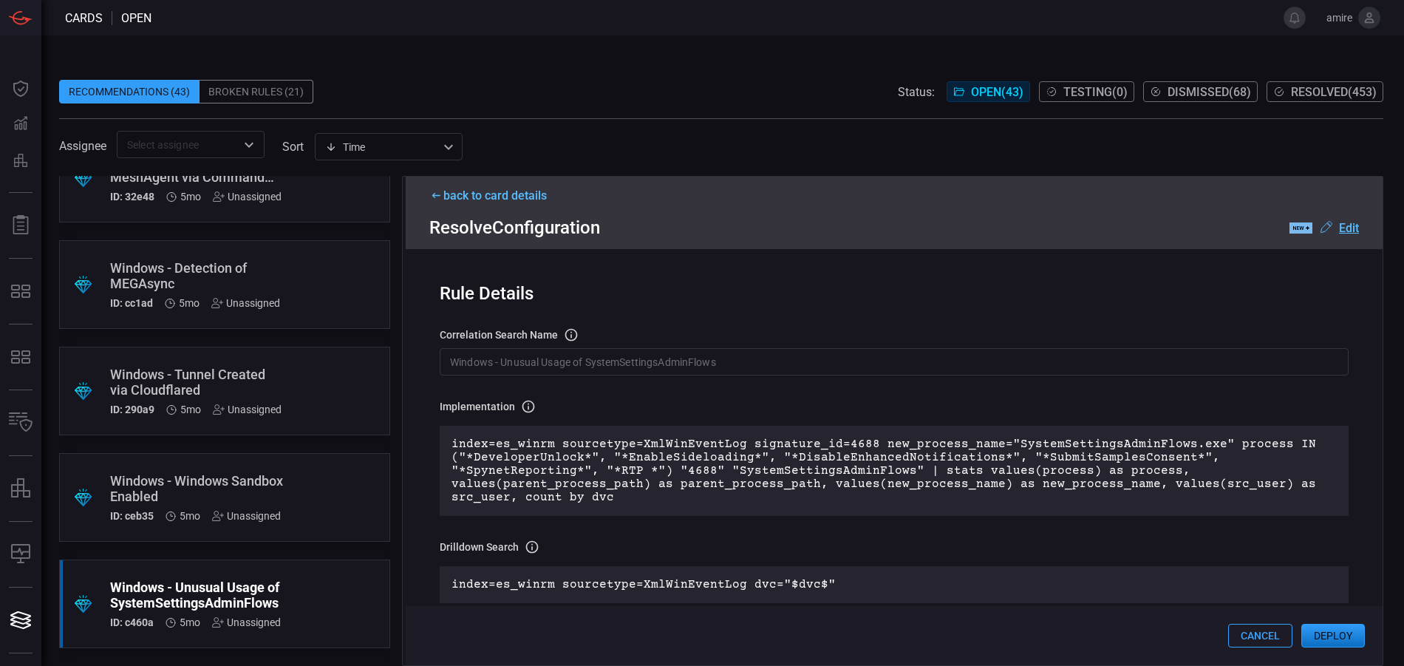
click at [1317, 635] on button "Deploy" at bounding box center [1333, 636] width 64 height 24
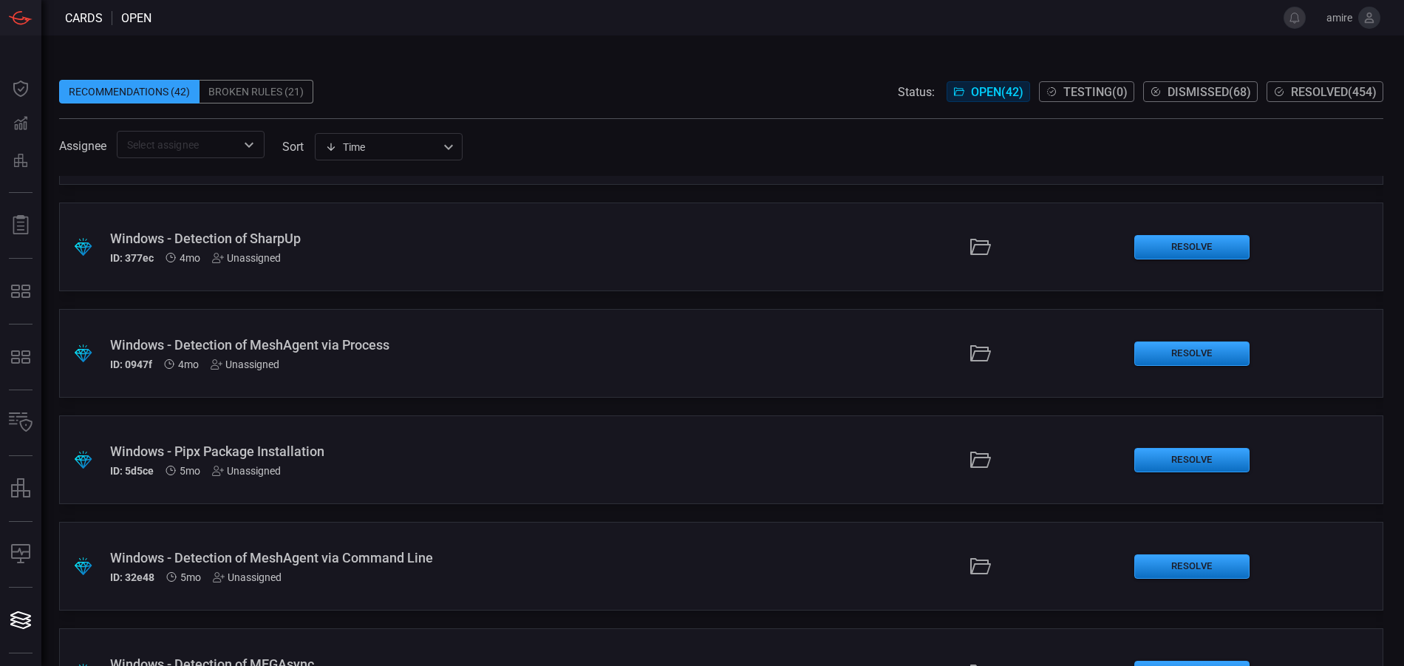
scroll to position [3979, 0]
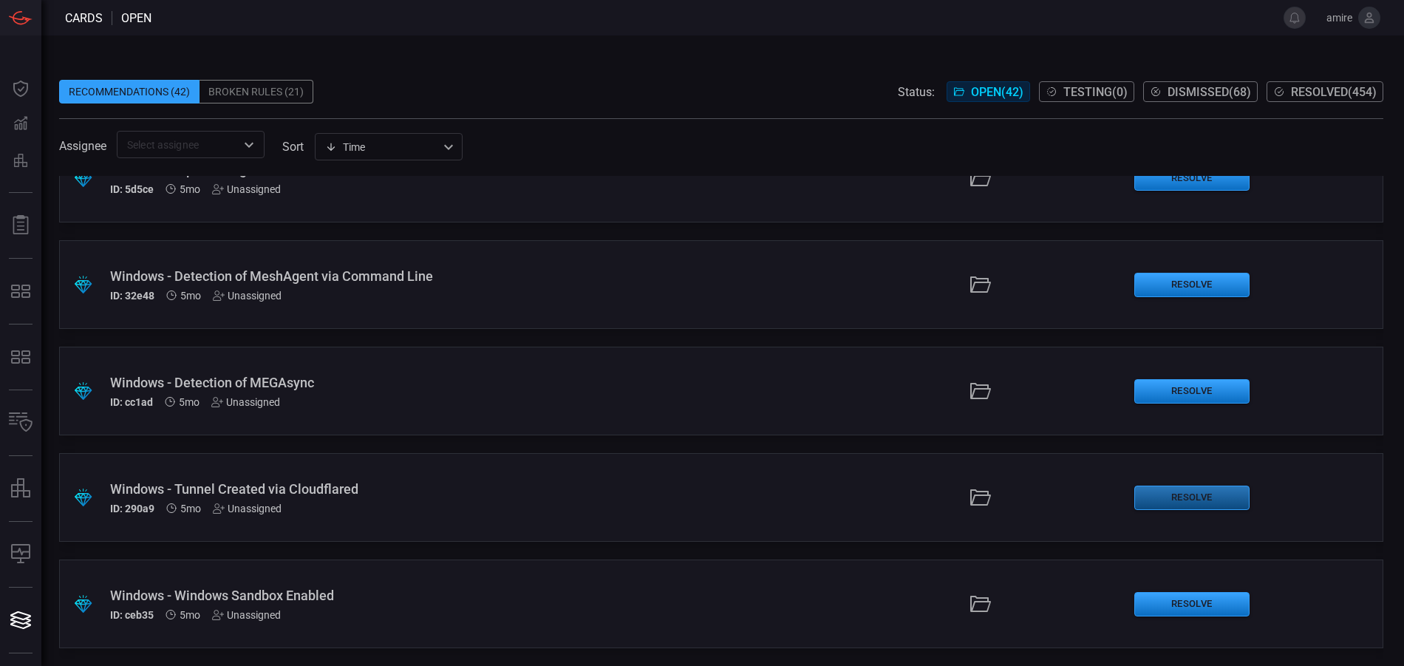
click at [1166, 498] on button "Resolve" at bounding box center [1191, 497] width 115 height 24
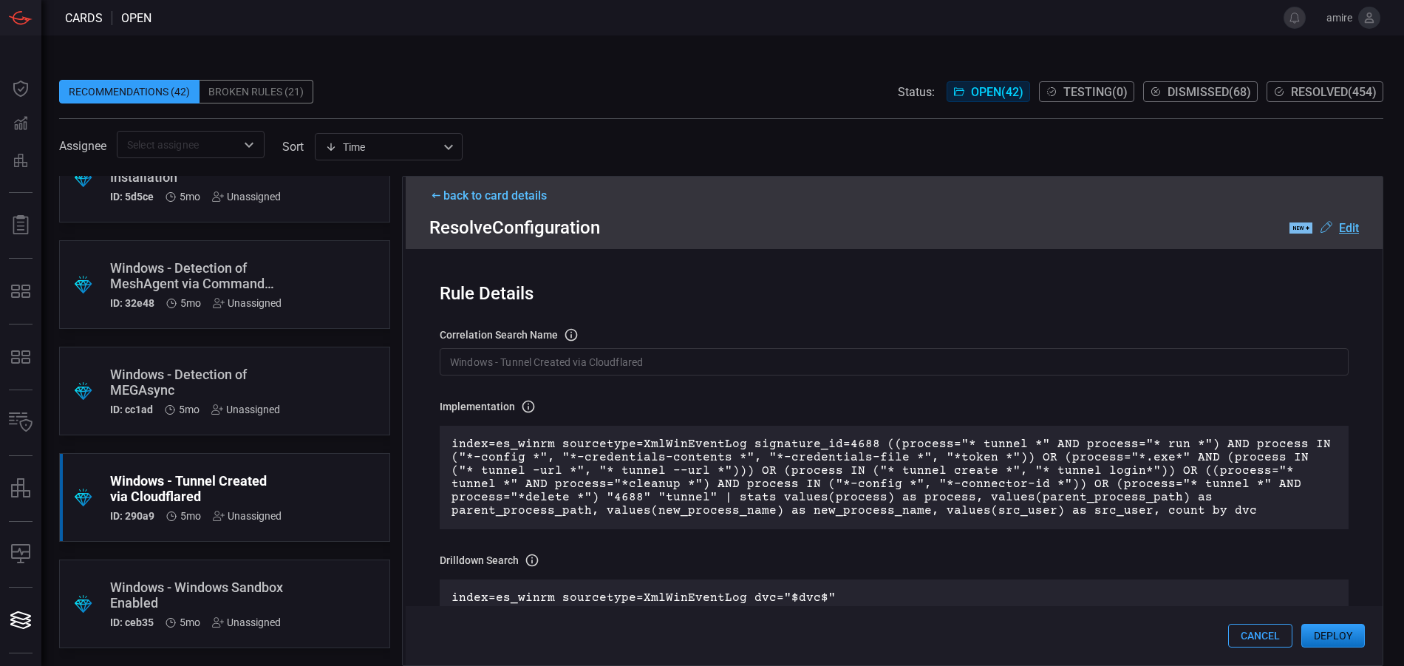
click at [1323, 633] on button "Deploy" at bounding box center [1333, 636] width 64 height 24
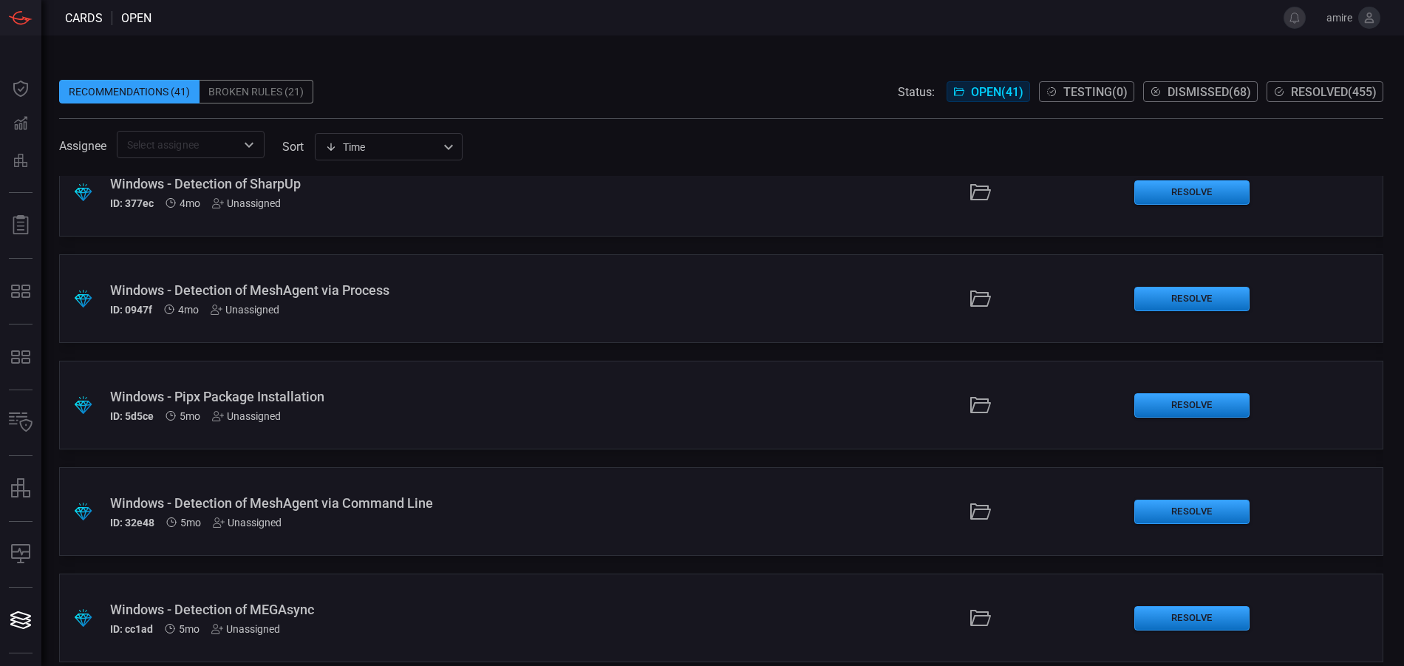
scroll to position [3725, 0]
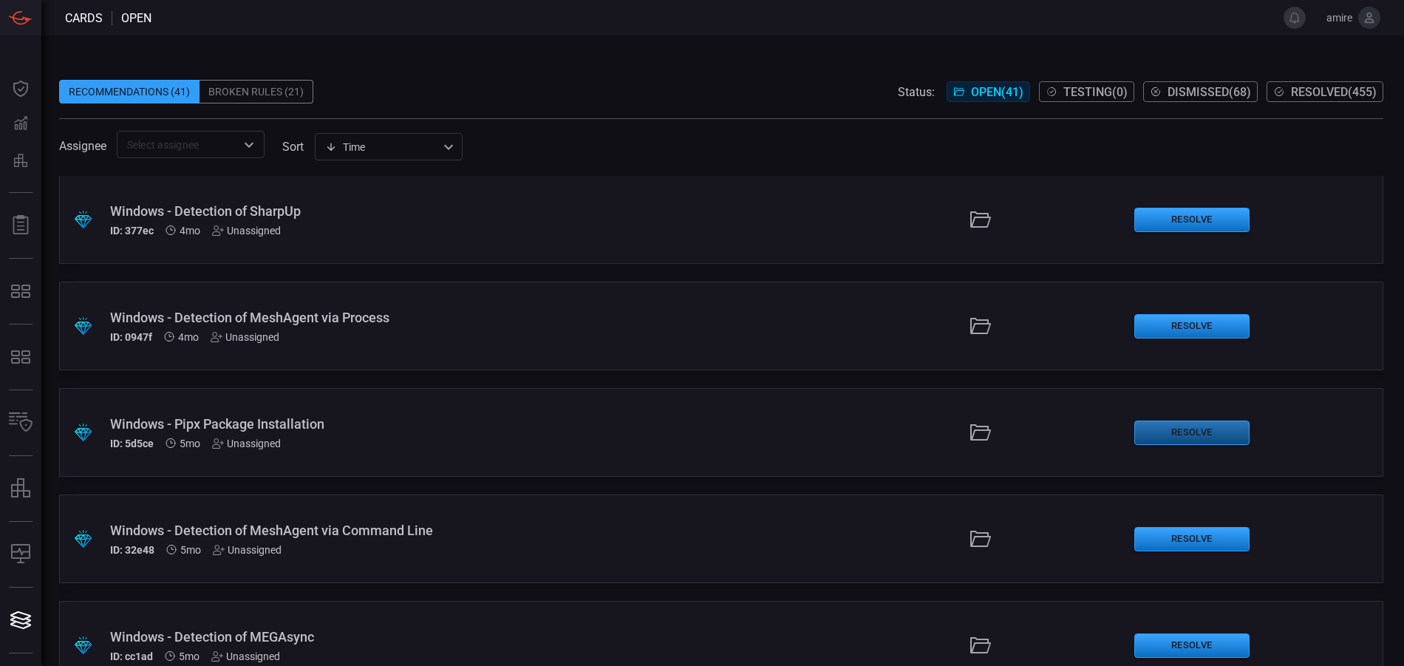
click at [1169, 432] on button "Resolve" at bounding box center [1191, 432] width 115 height 24
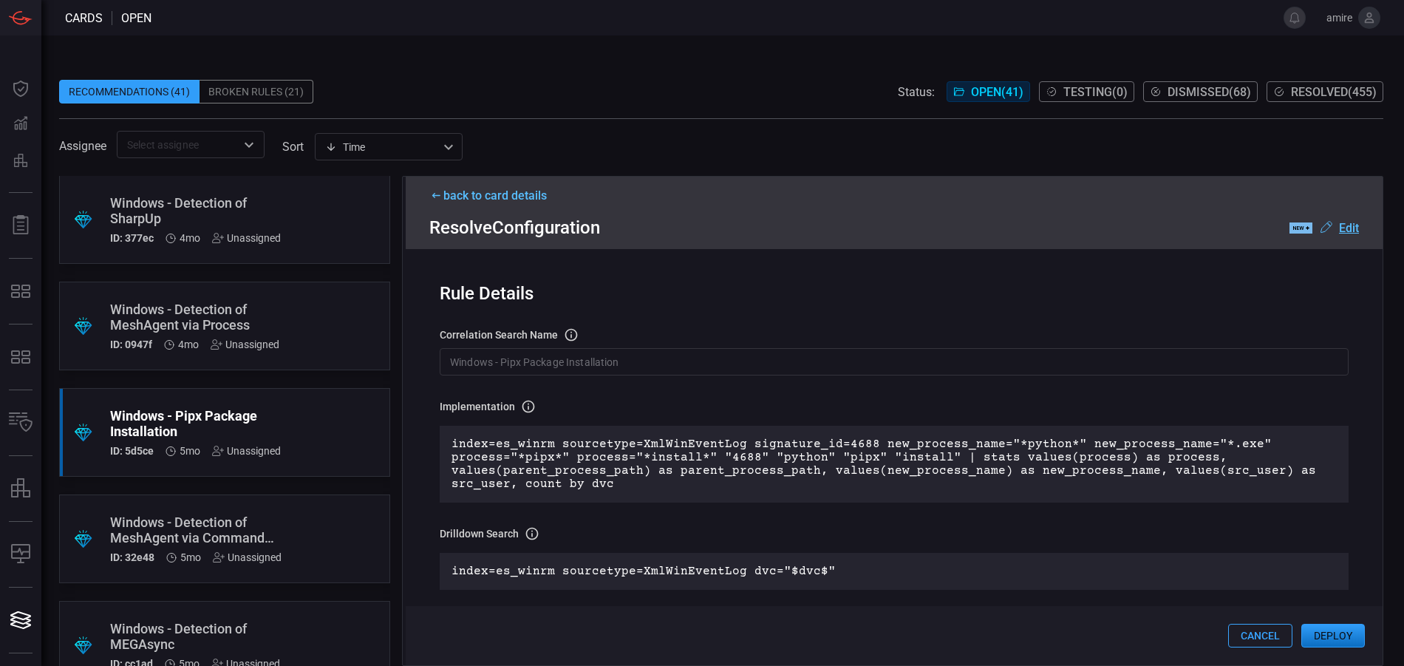
click at [1333, 637] on button "Deploy" at bounding box center [1333, 636] width 64 height 24
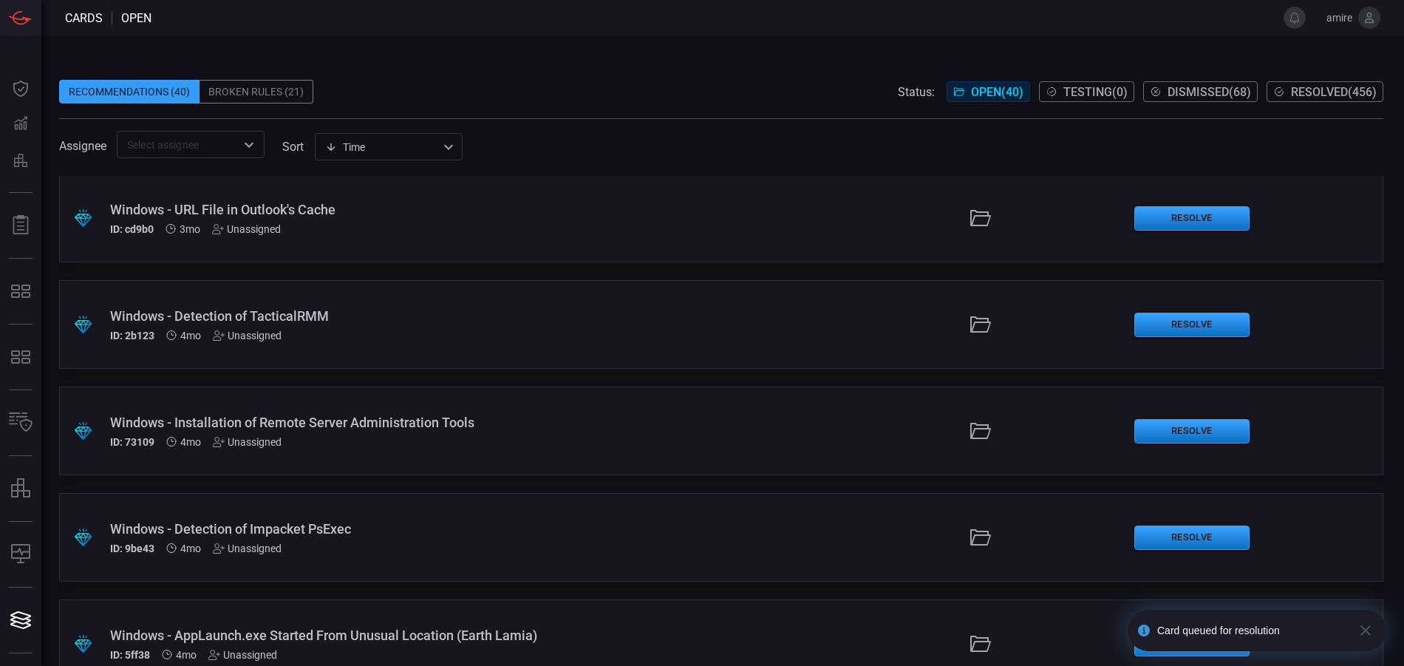
scroll to position [2586, 0]
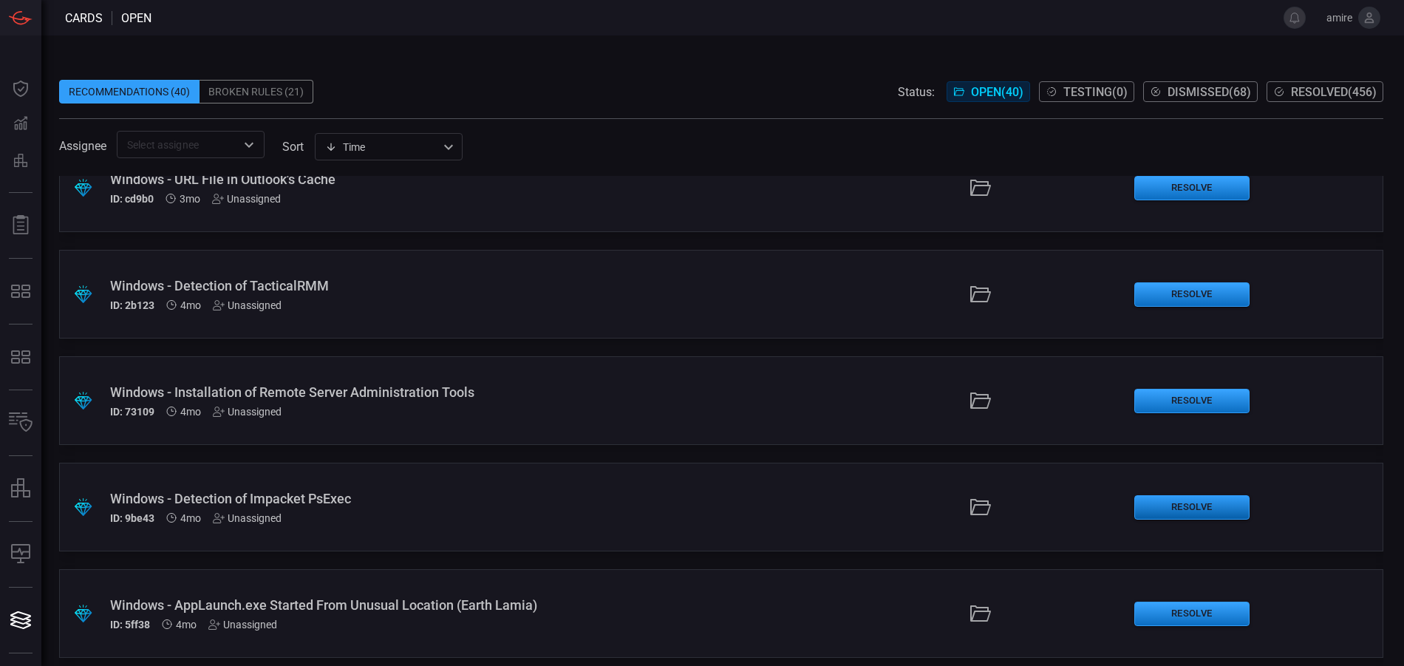
click at [1176, 512] on button "Resolve" at bounding box center [1191, 507] width 115 height 24
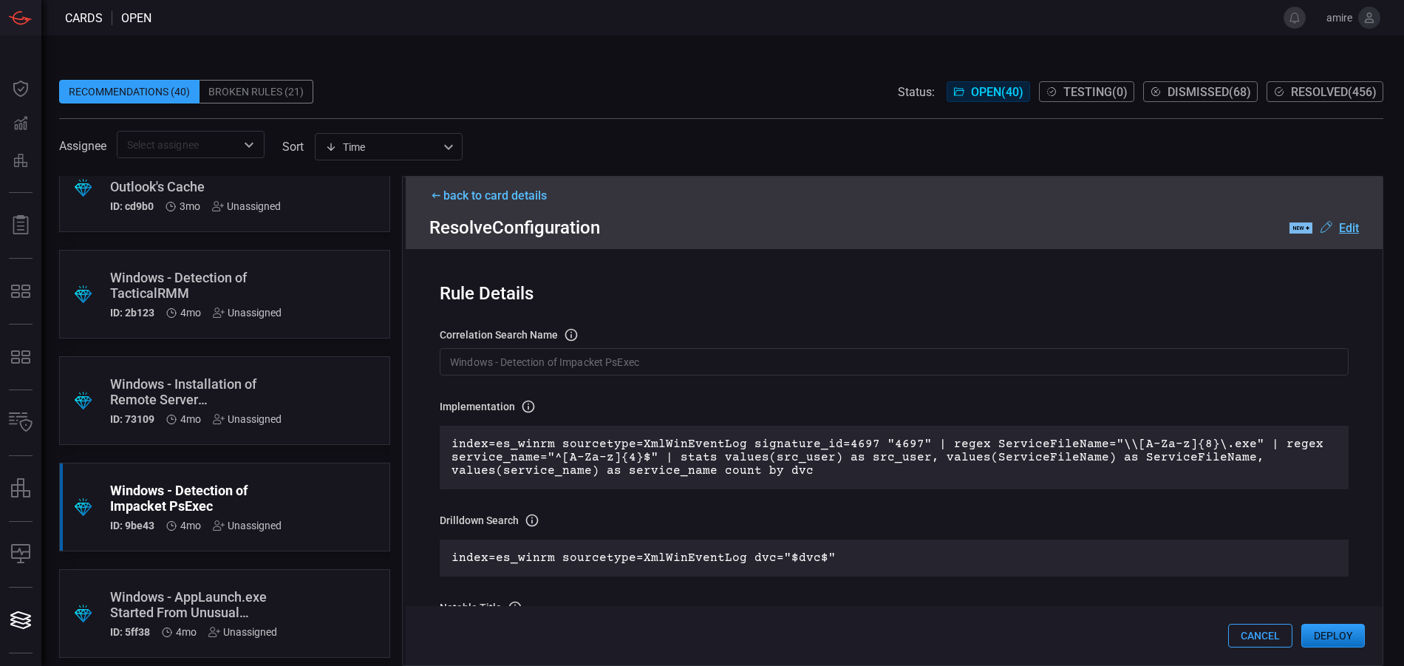
click at [1343, 639] on button "Deploy" at bounding box center [1333, 636] width 64 height 24
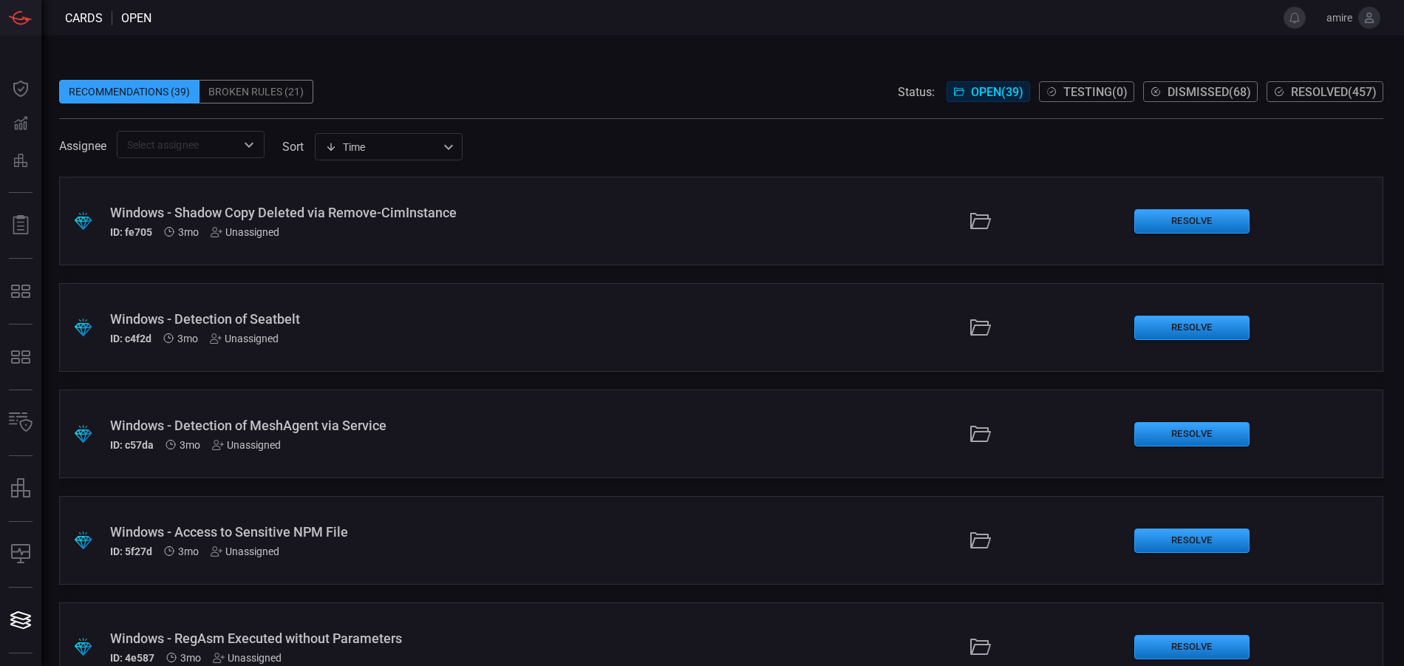
scroll to position [1626, 0]
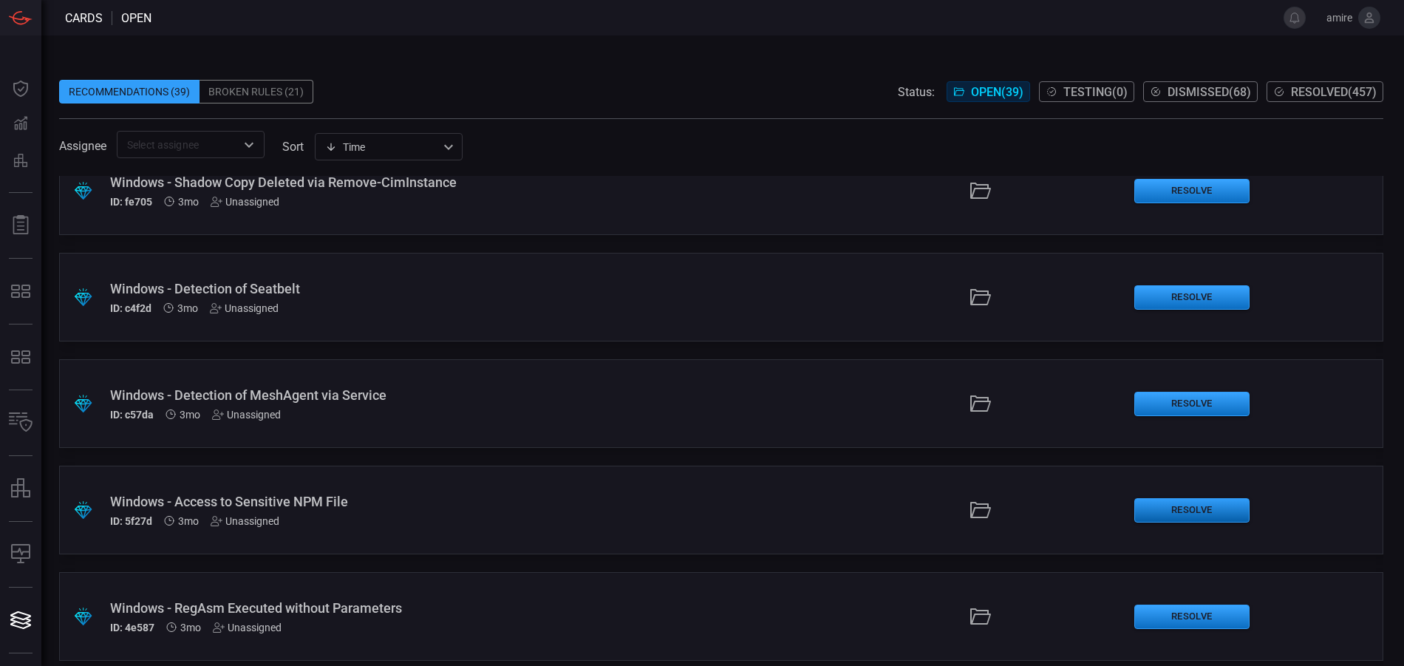
click at [1185, 509] on button "Resolve" at bounding box center [1191, 510] width 115 height 24
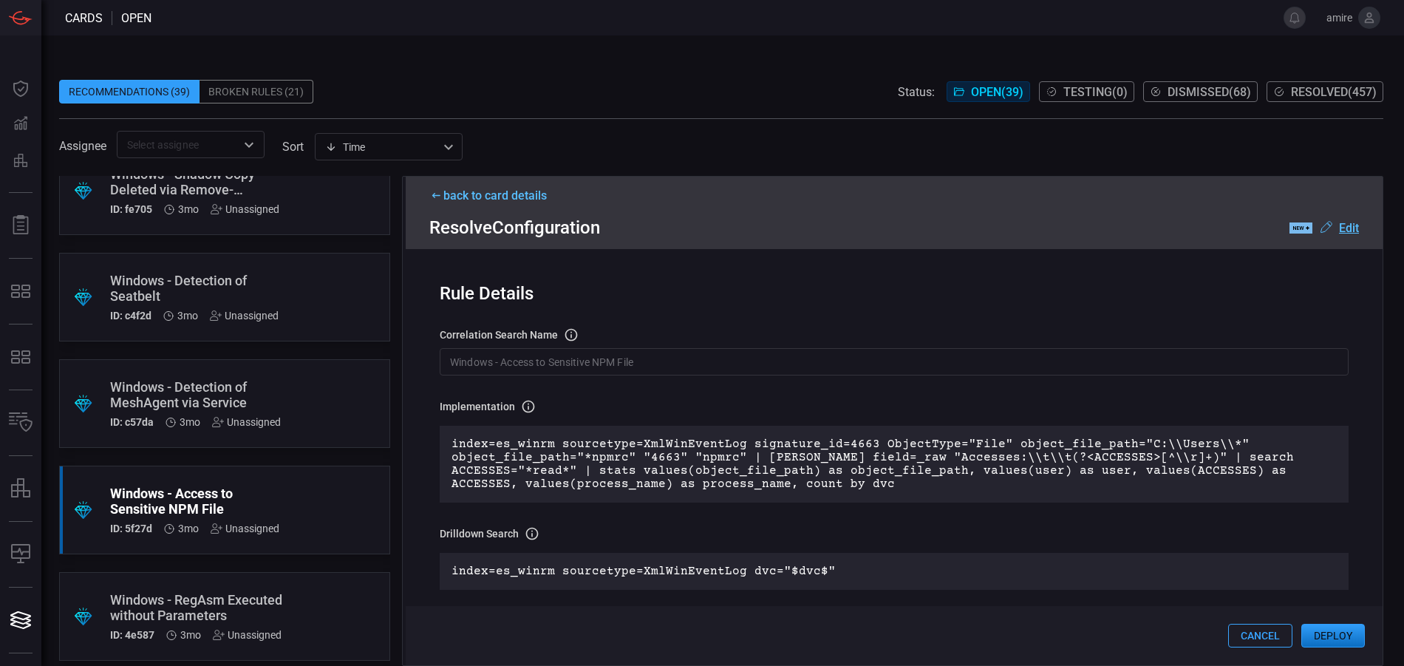
click at [1338, 638] on button "Deploy" at bounding box center [1333, 636] width 64 height 24
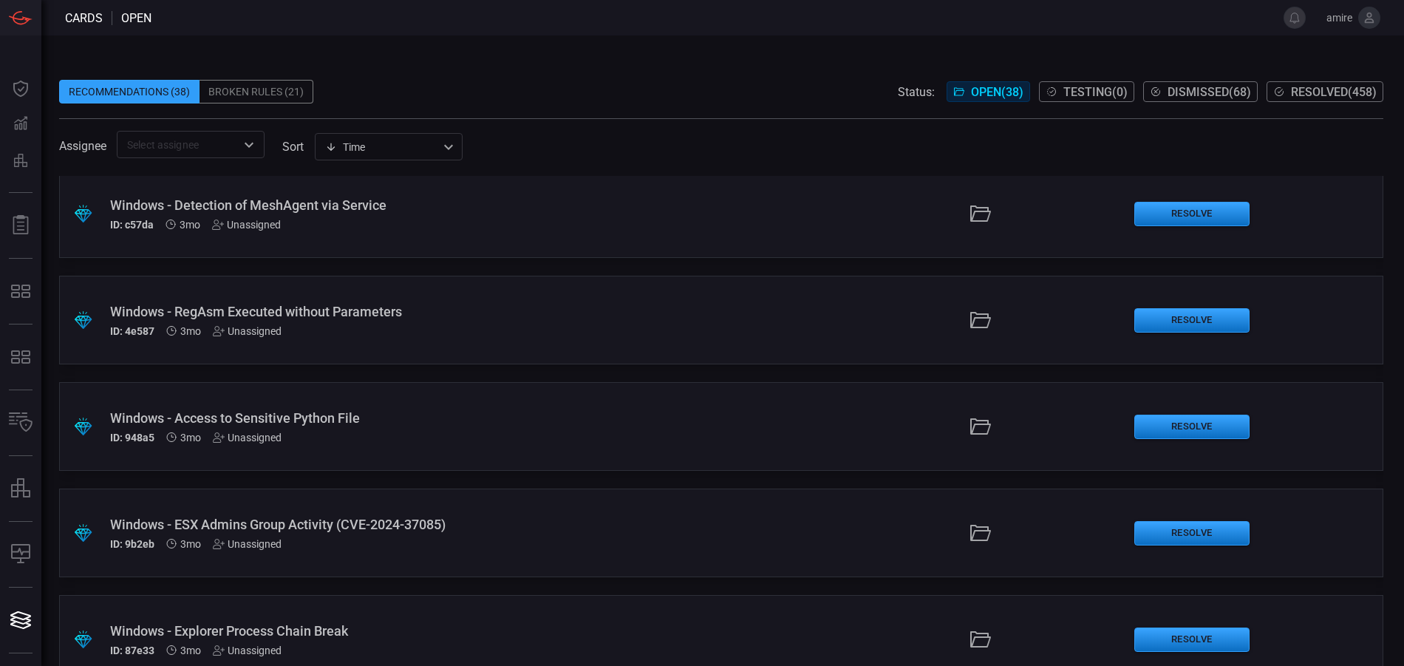
scroll to position [1847, 0]
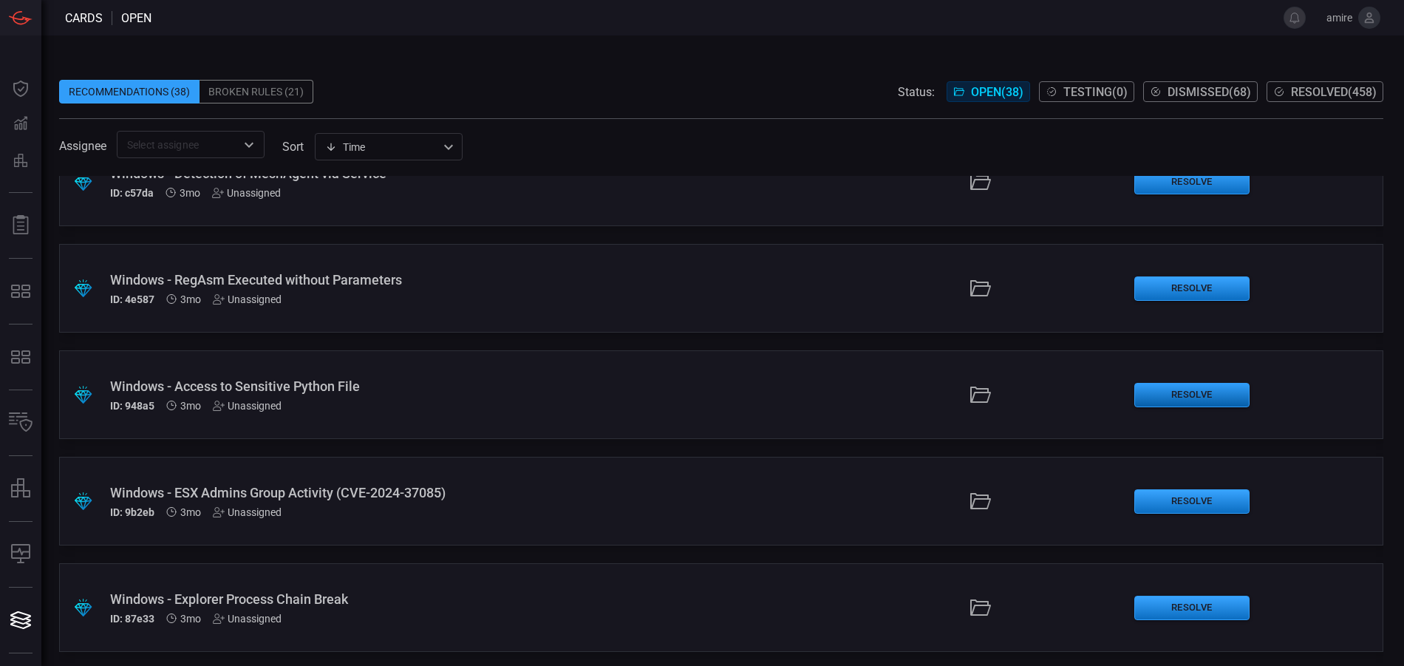
click at [1160, 400] on button "Resolve" at bounding box center [1191, 395] width 115 height 24
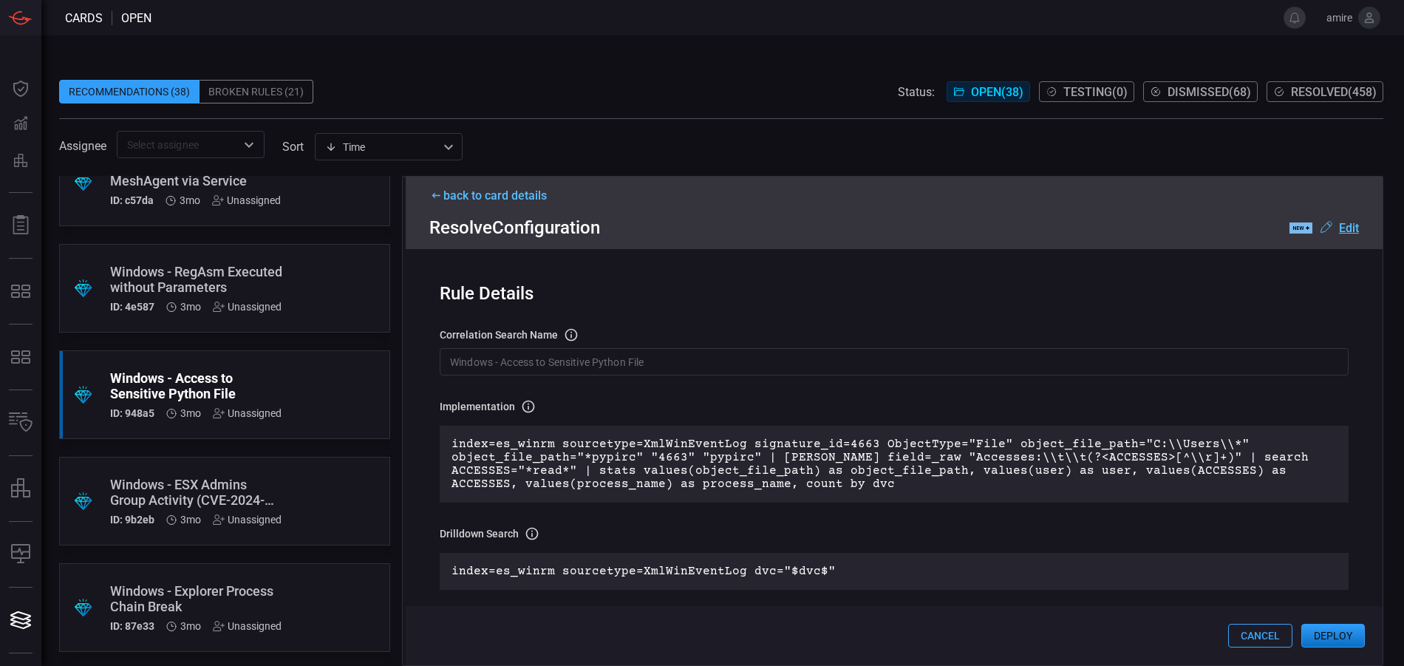
click at [1322, 630] on button "Deploy" at bounding box center [1333, 636] width 64 height 24
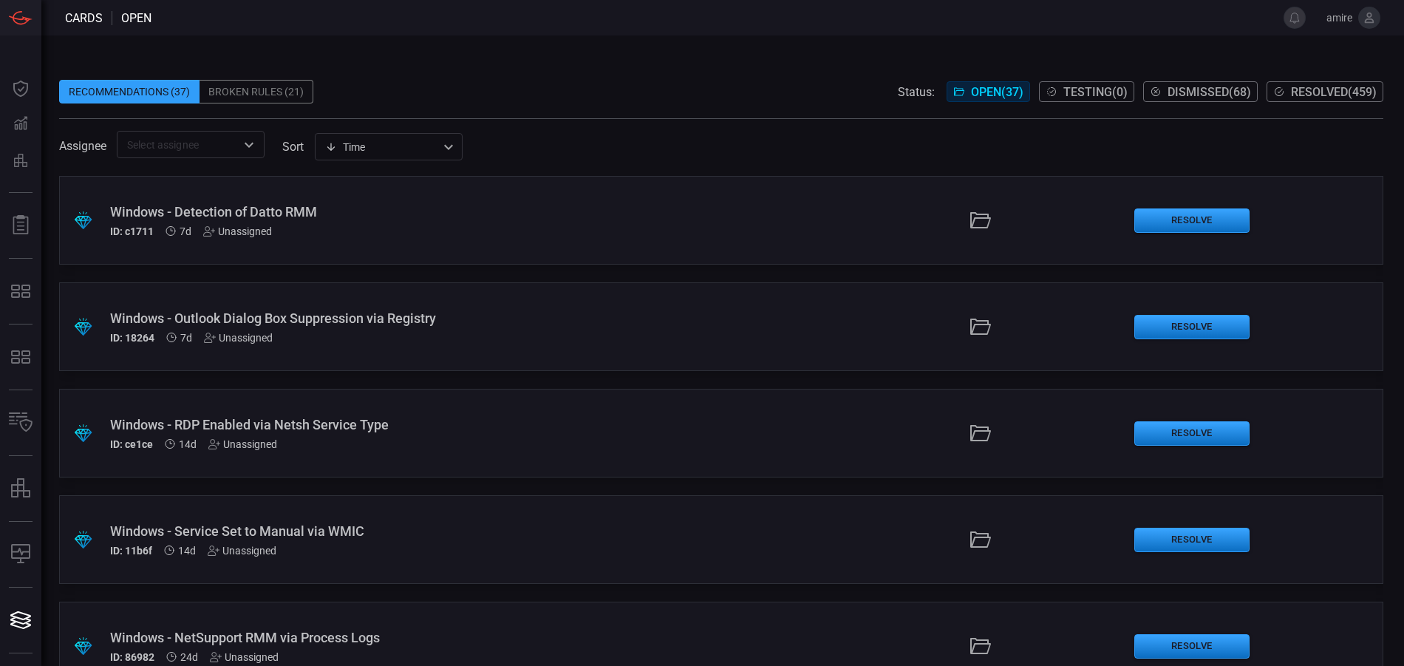
click at [653, 313] on div ".suggested_cards_icon{fill:url(#suggested_cards_icon);} Windows - Outlook Dialo…" at bounding box center [721, 326] width 1324 height 89
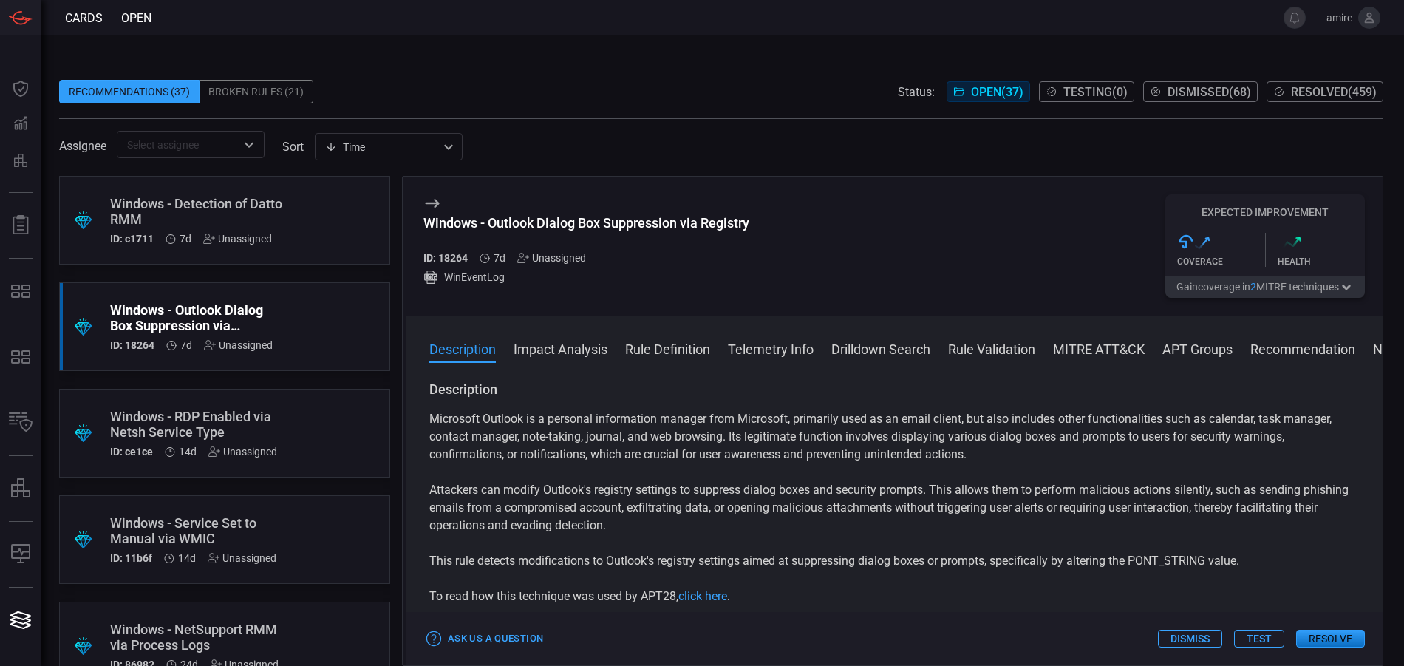
click at [1328, 636] on button "Resolve" at bounding box center [1330, 639] width 69 height 18
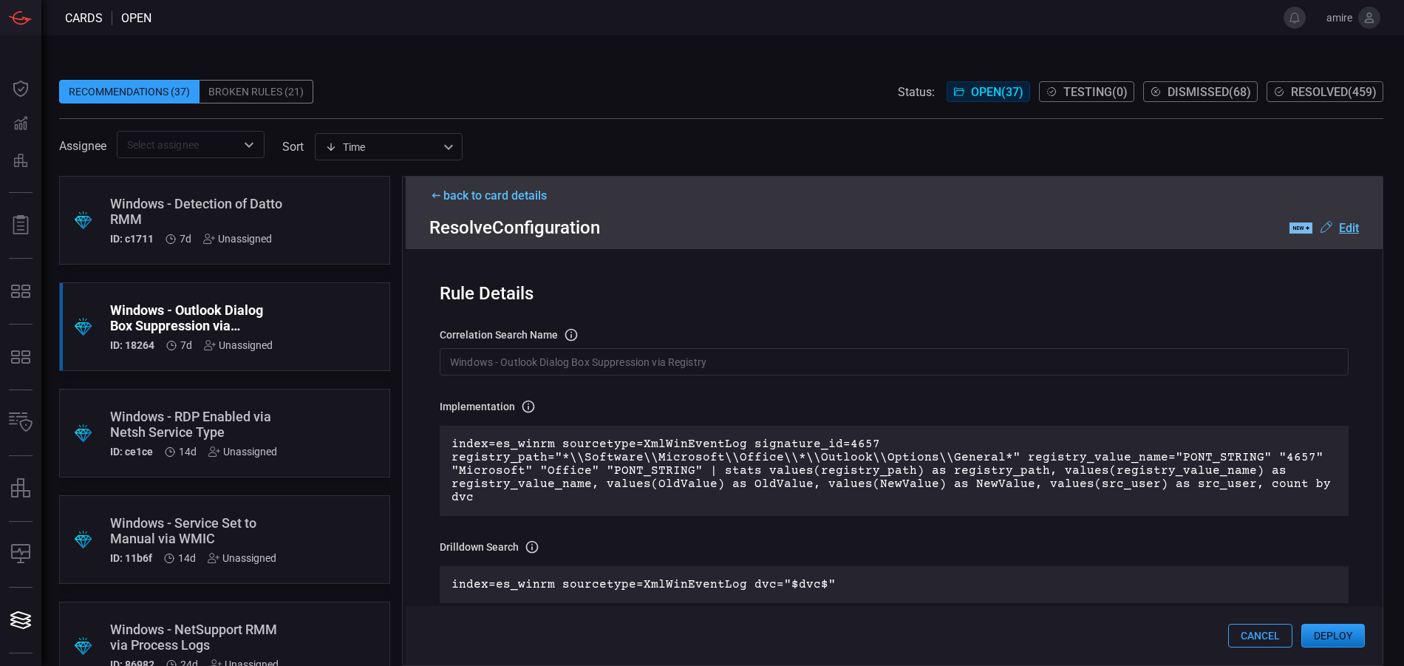
click at [1337, 633] on button "Deploy" at bounding box center [1333, 636] width 64 height 24
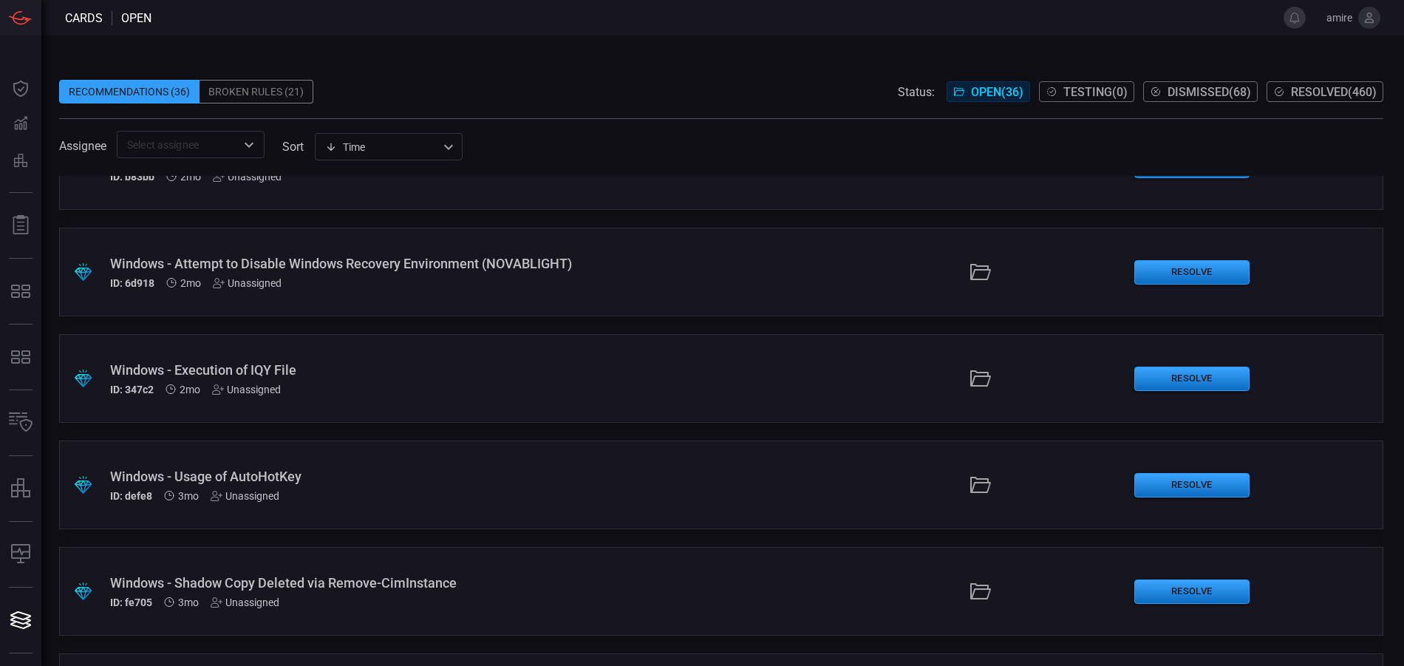
scroll to position [1108, 0]
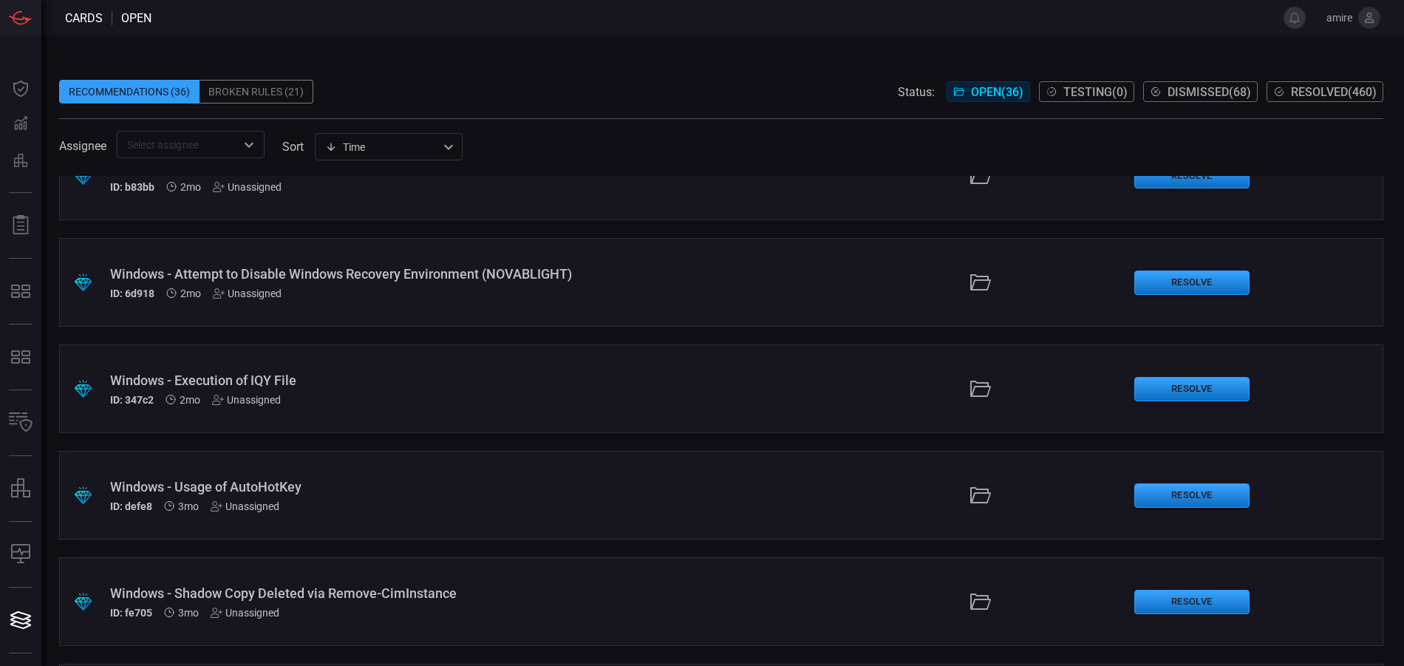
click at [352, 392] on div "Windows - Execution of IQY File ID: 347c2 2mo Unassigned" at bounding box center [341, 388] width 462 height 33
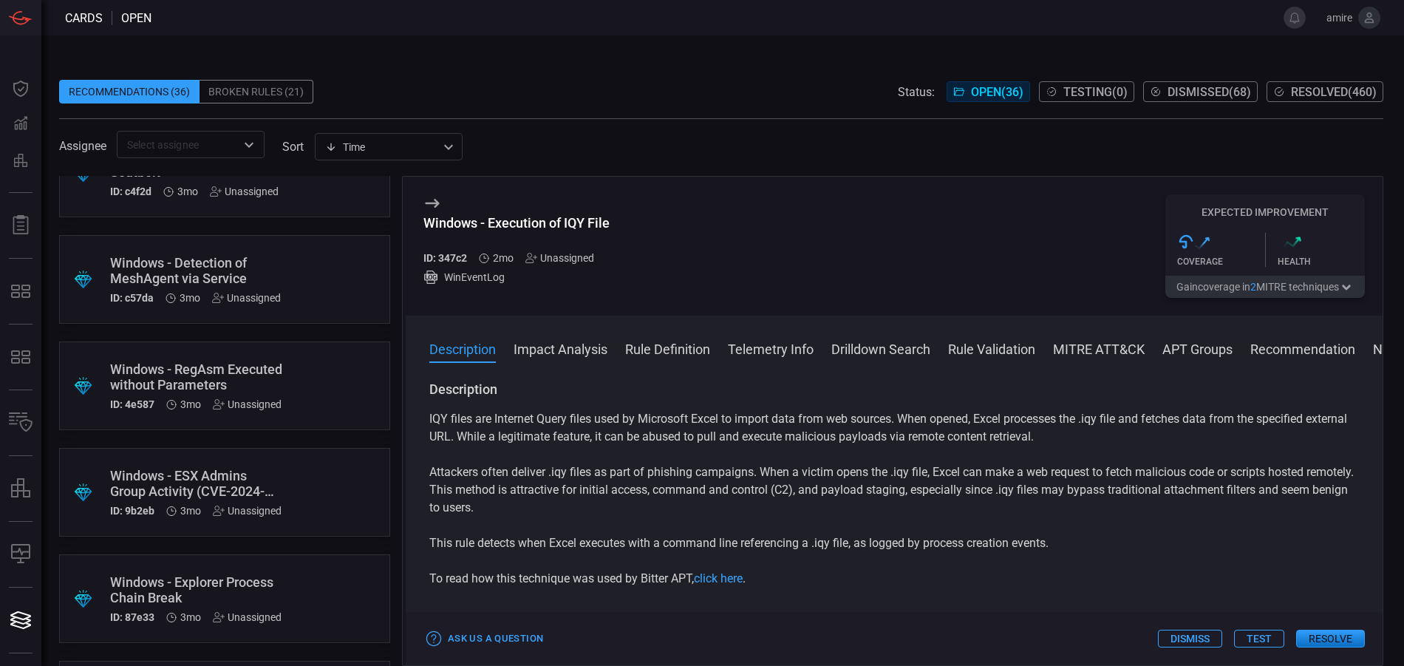
scroll to position [1700, 0]
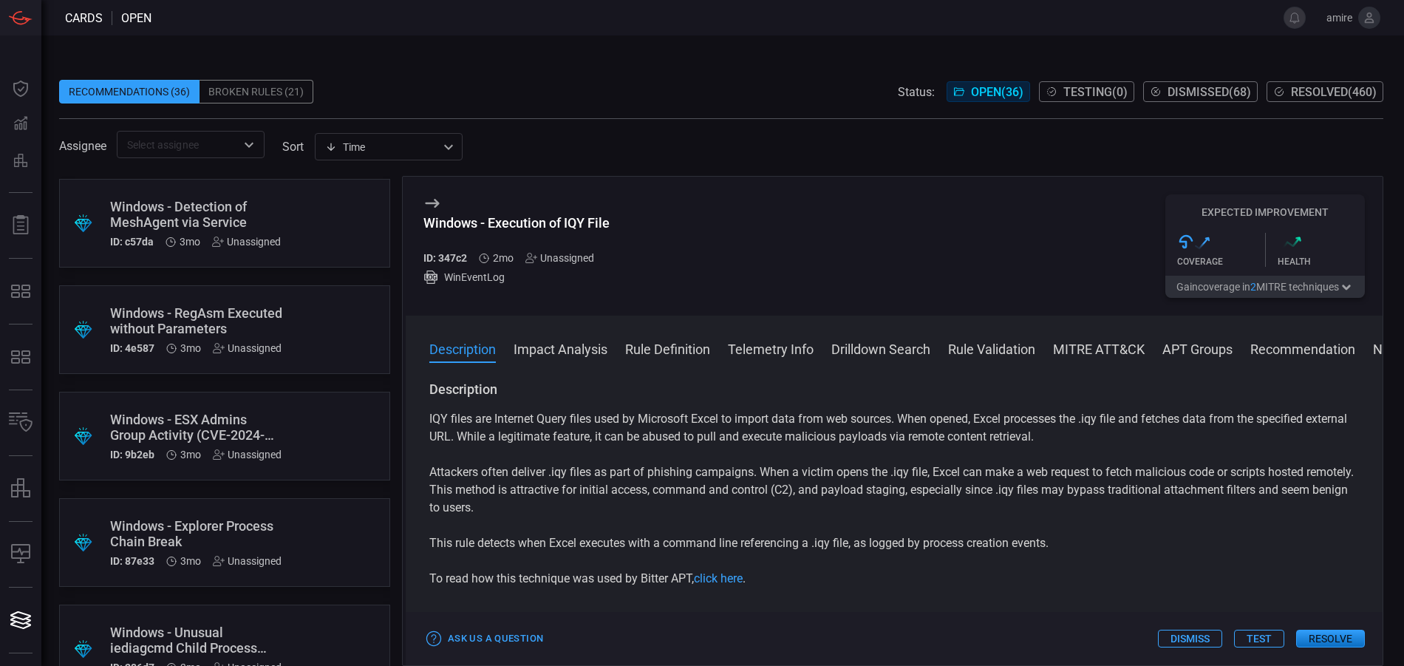
click at [301, 406] on div ".suggested_cards_icon{fill:url(#suggested_cards_icon);} Windows - ESX Admins Gr…" at bounding box center [224, 436] width 331 height 89
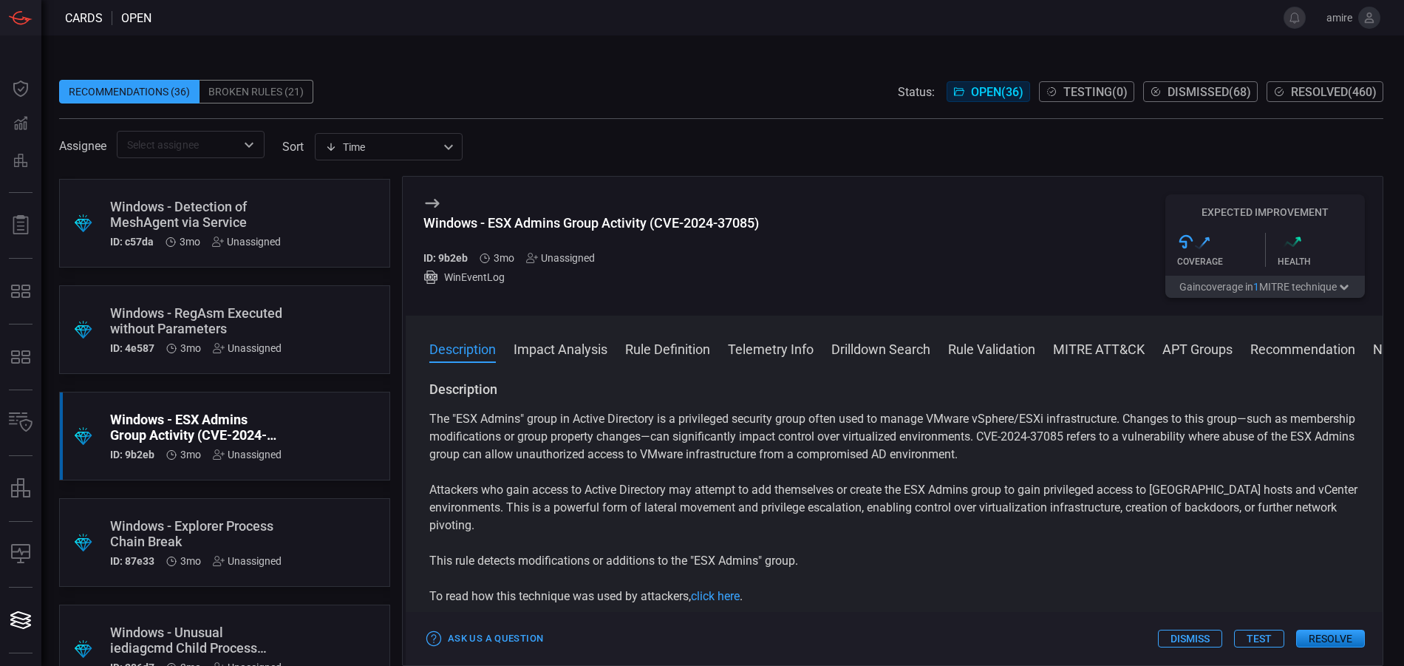
click at [604, 351] on button "Impact Analysis" at bounding box center [561, 348] width 94 height 18
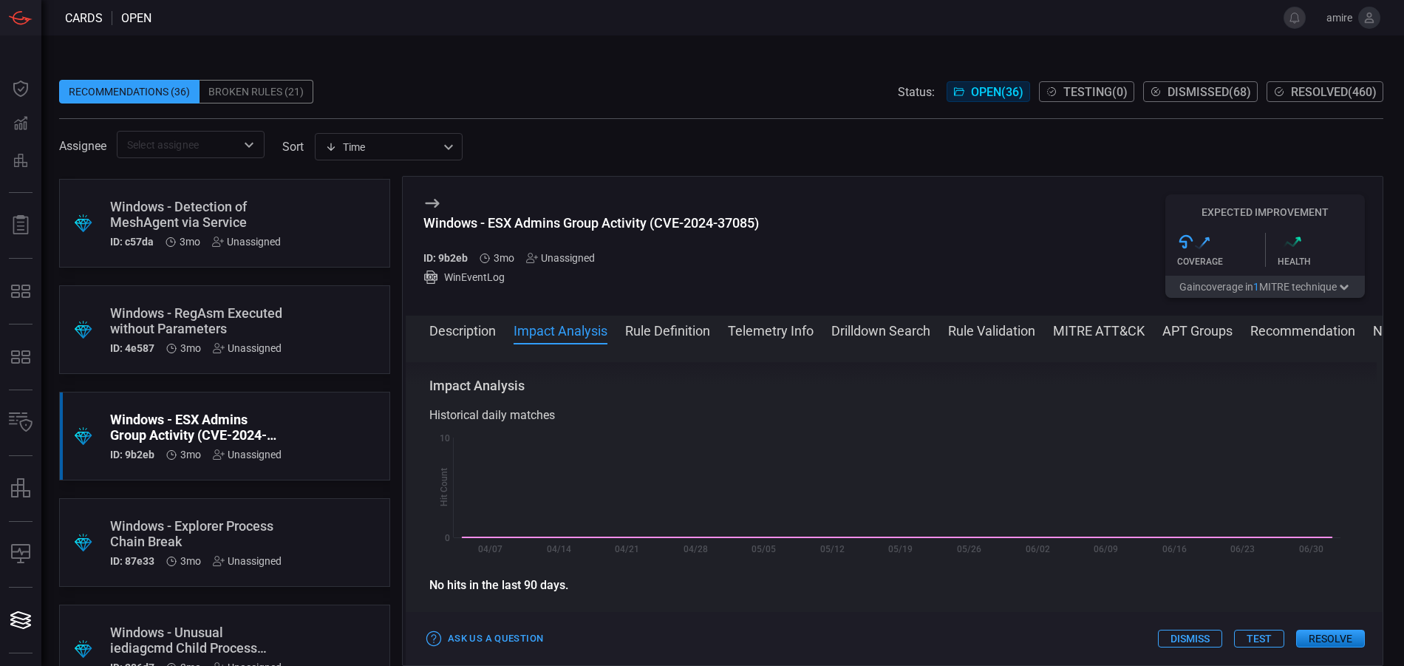
click at [664, 330] on button "Rule Definition" at bounding box center [667, 330] width 85 height 18
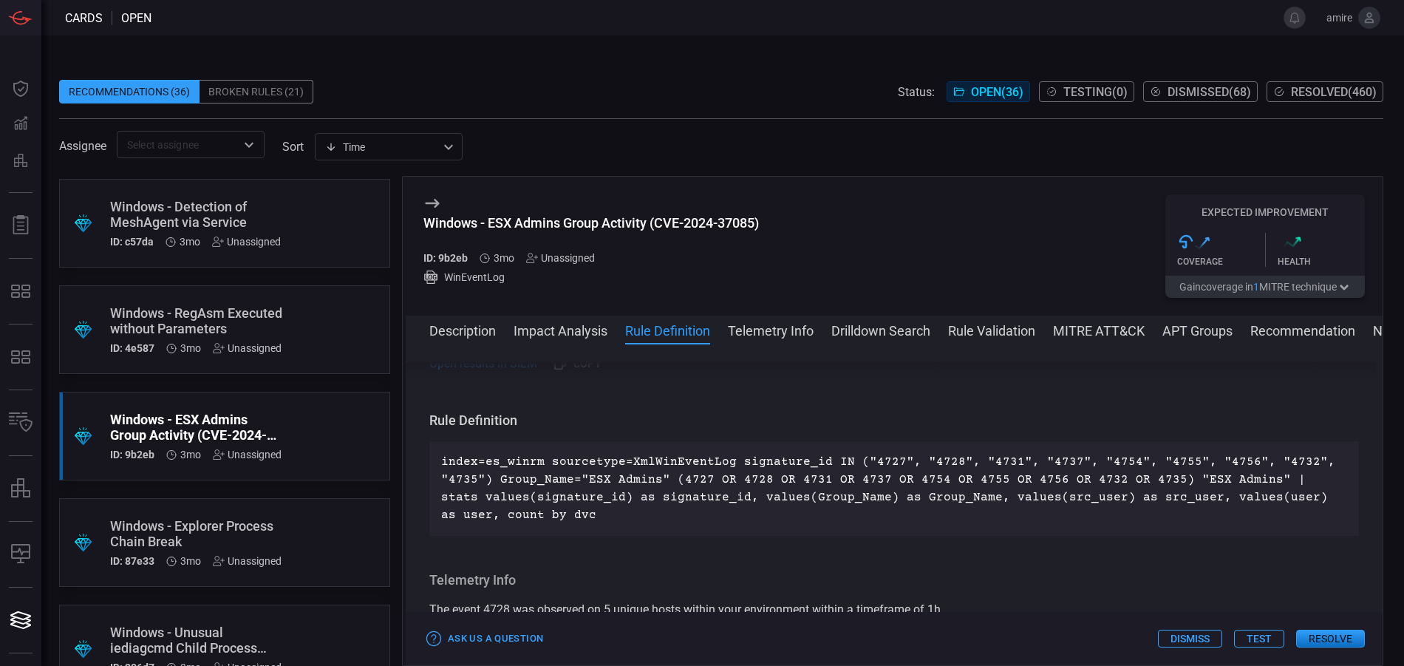
scroll to position [534, 0]
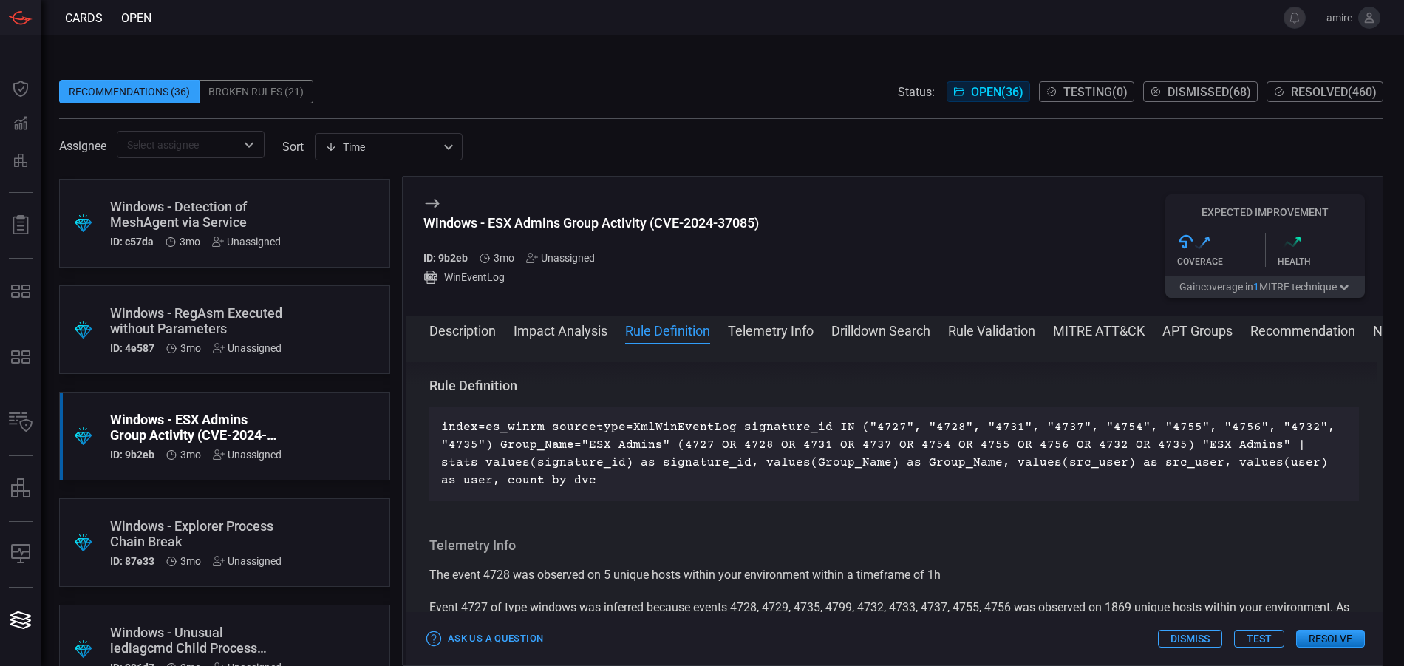
click at [1213, 639] on button "Dismiss" at bounding box center [1190, 639] width 64 height 18
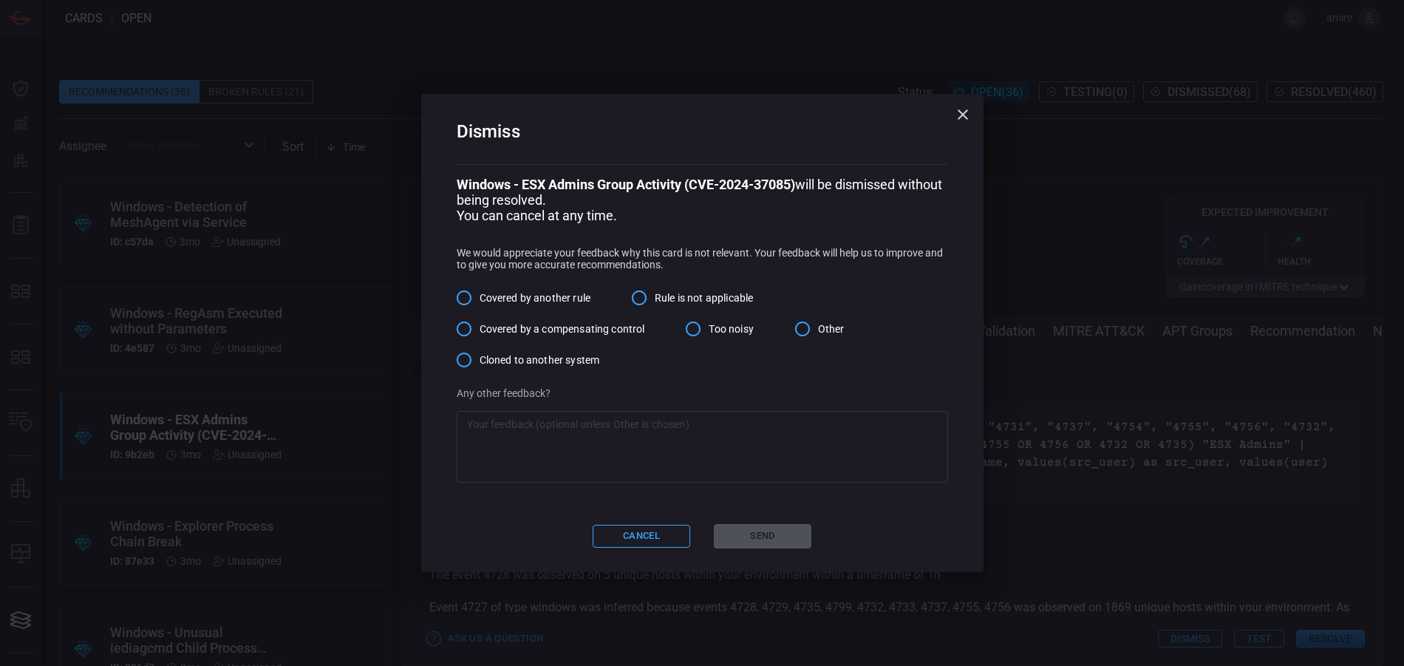
click at [567, 295] on span "Covered by another rule" at bounding box center [535, 298] width 111 height 16
click at [480, 295] on input "Covered by another rule" at bounding box center [464, 297] width 31 height 31
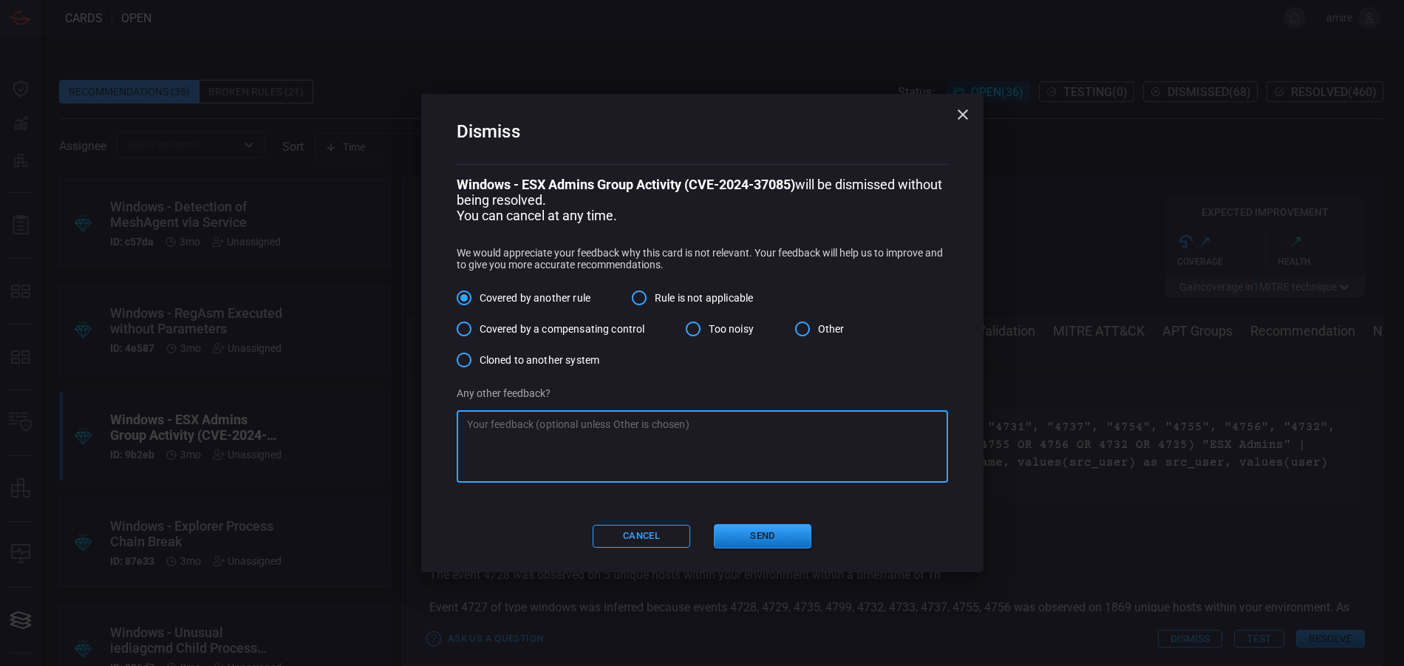
click at [624, 422] on textarea at bounding box center [702, 446] width 471 height 59
type textarea "N"
type textarea "we doesn't have such group covered by another rule"
click at [751, 540] on button "Send" at bounding box center [763, 536] width 98 height 24
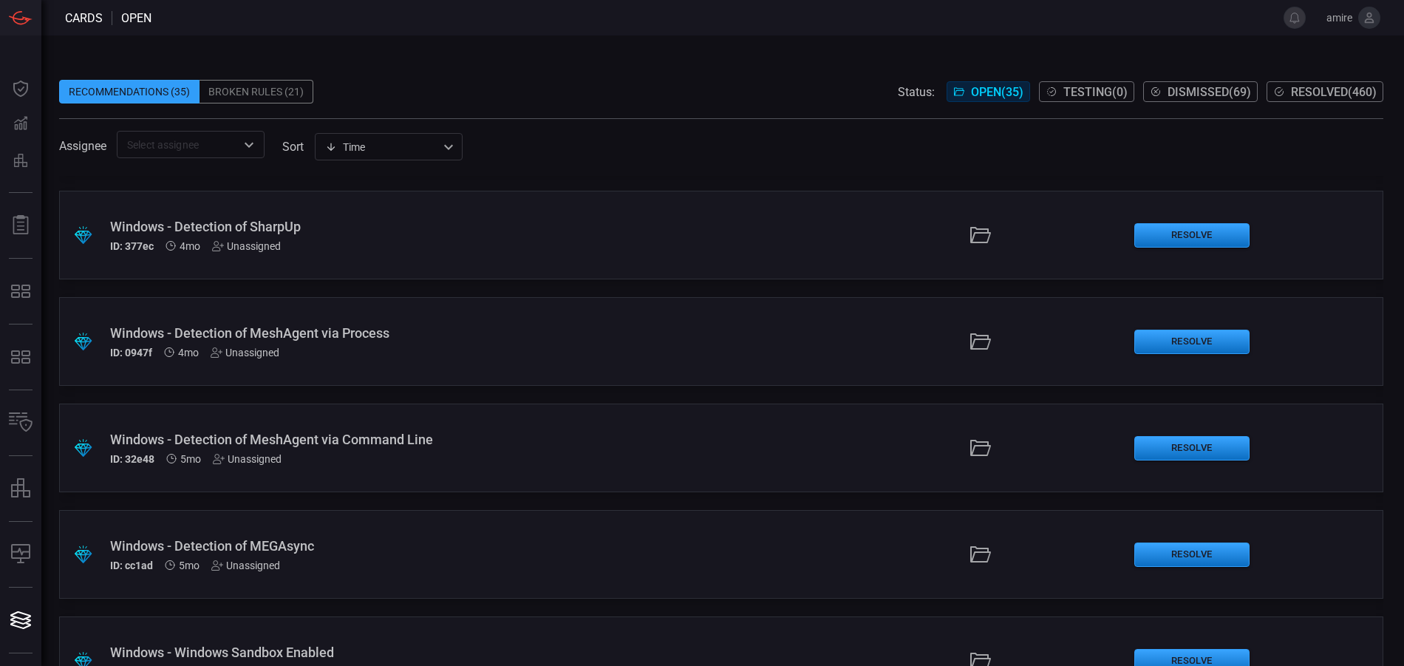
scroll to position [3234, 0]
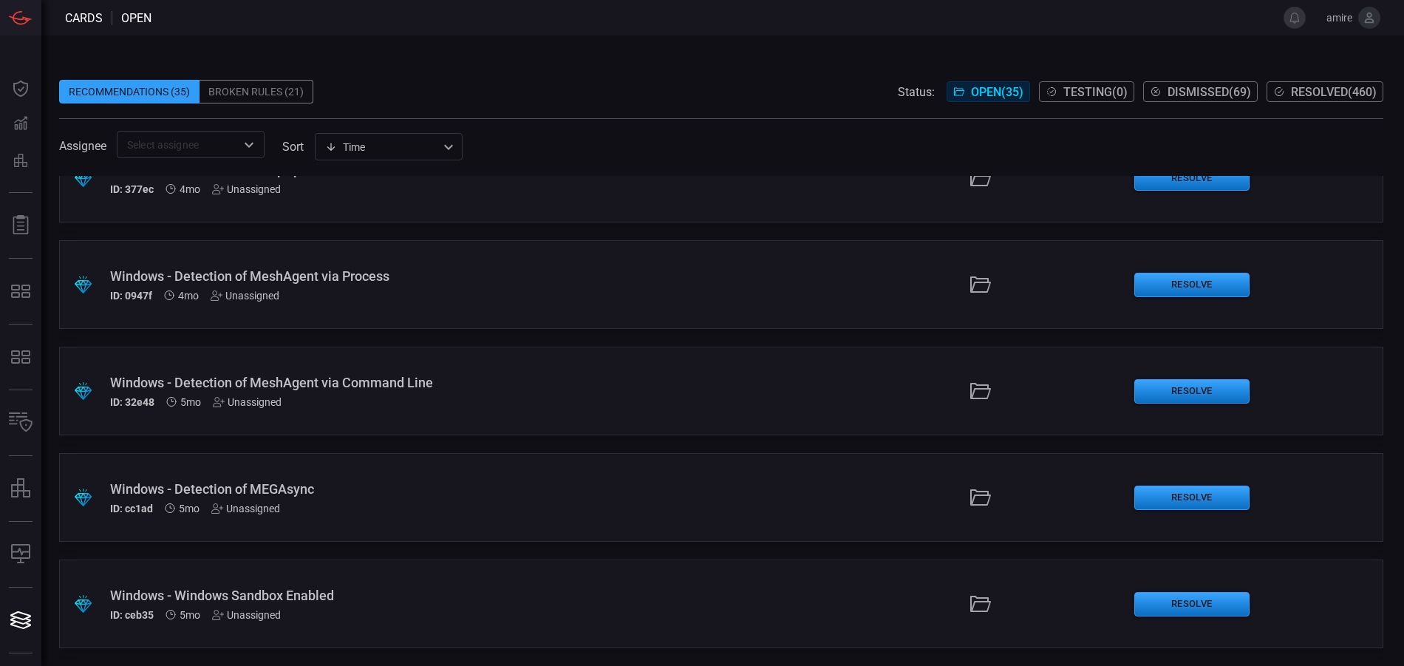
click at [774, 575] on div ".suggested_cards_icon{fill:url(#suggested_cards_icon);} Windows - Windows Sandb…" at bounding box center [721, 603] width 1324 height 89
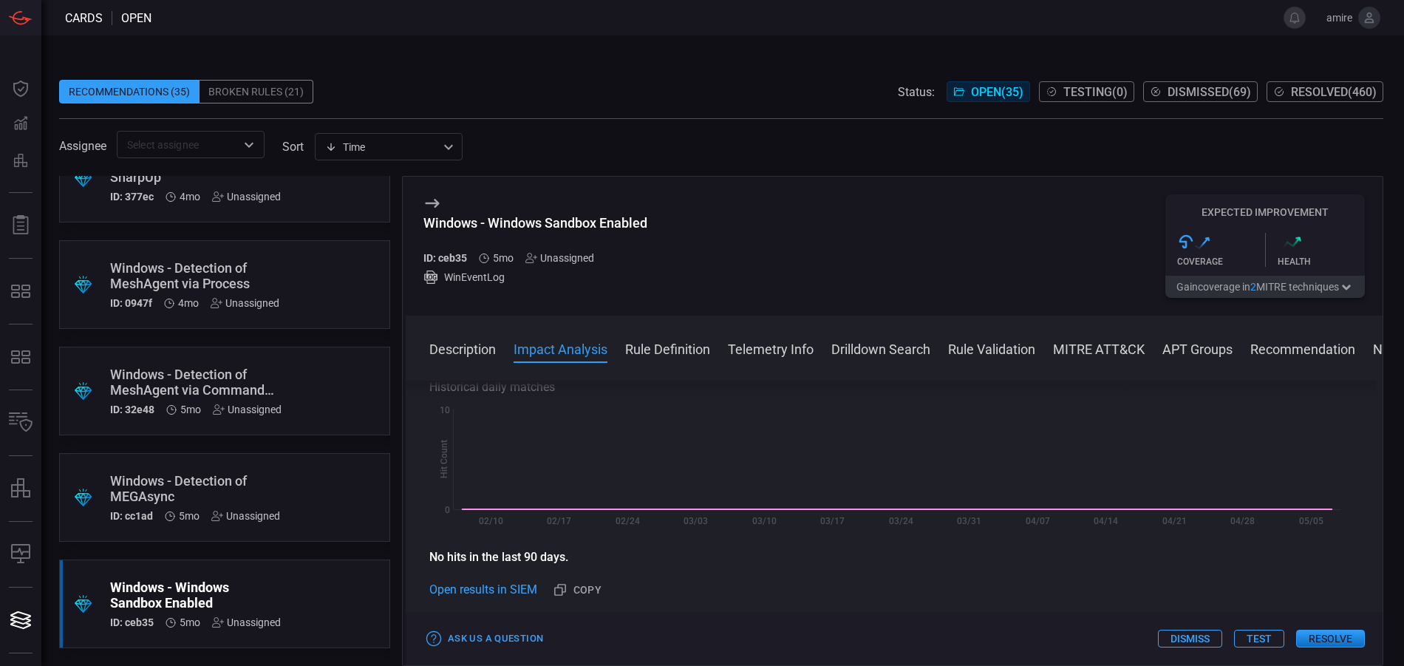
scroll to position [296, 0]
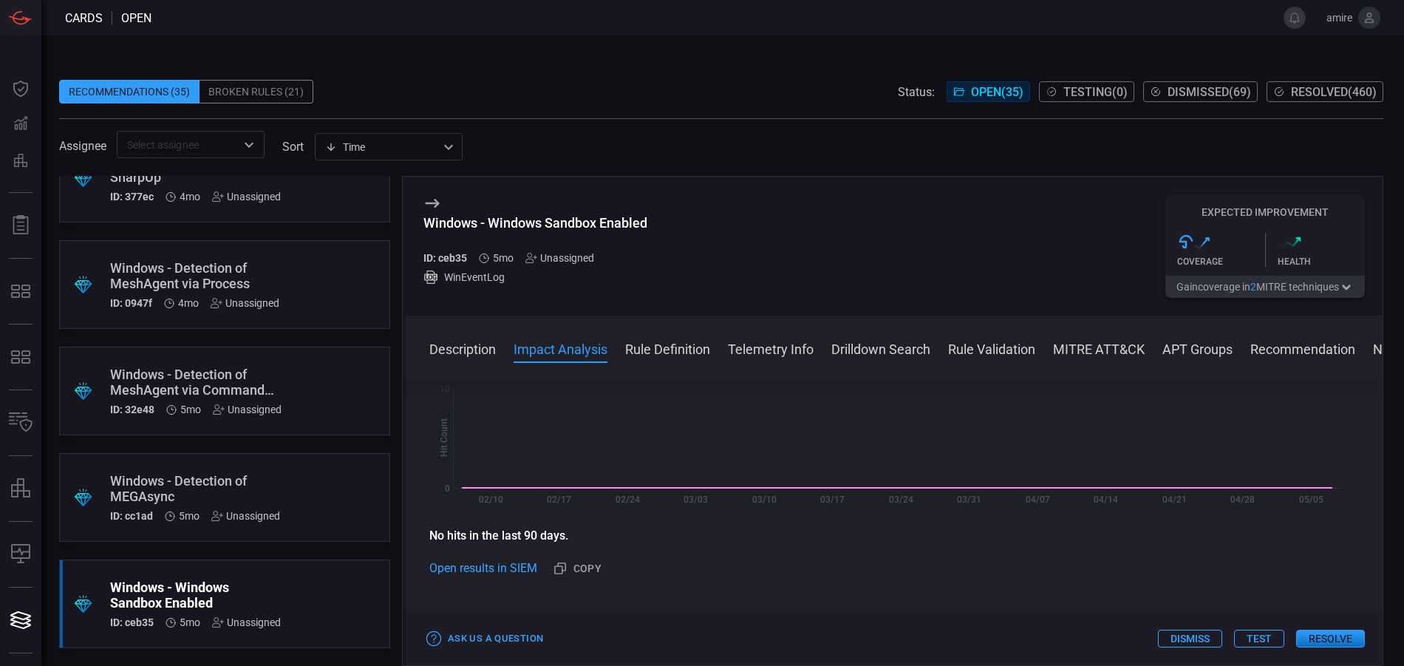
click at [1317, 631] on button "Resolve" at bounding box center [1330, 639] width 69 height 18
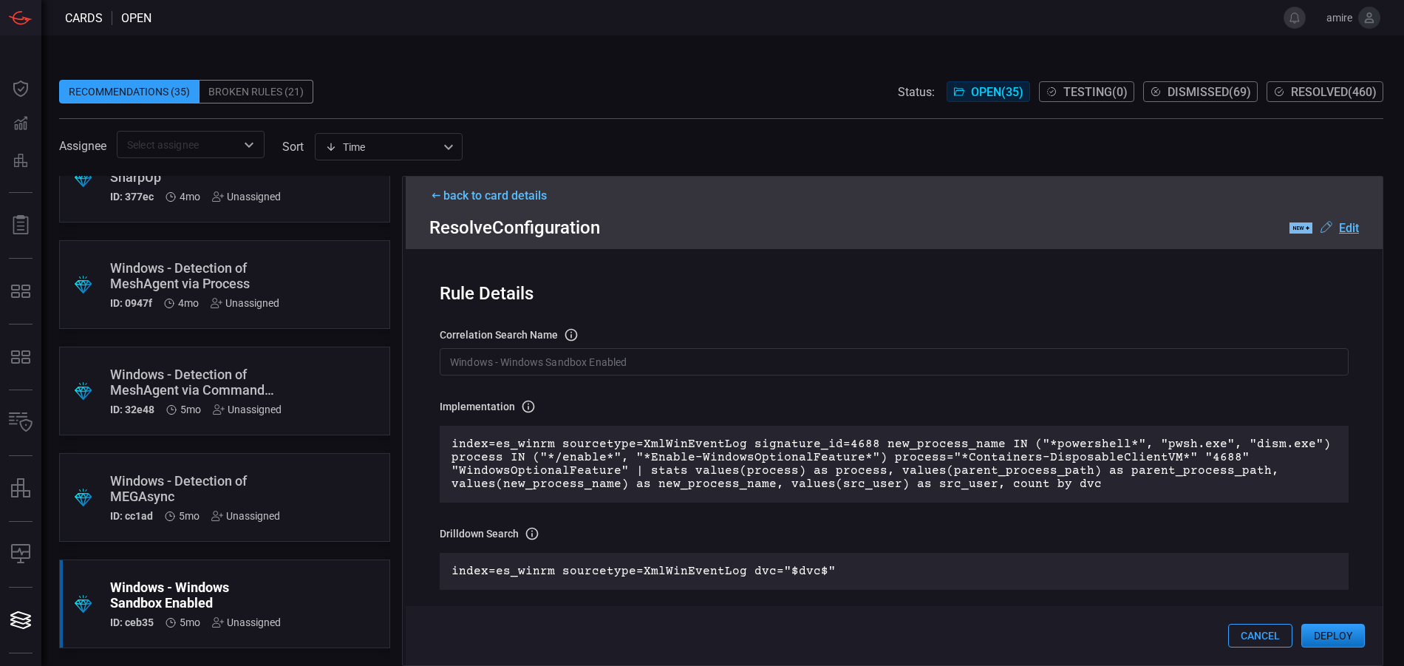
click at [1342, 638] on button "Deploy" at bounding box center [1333, 636] width 64 height 24
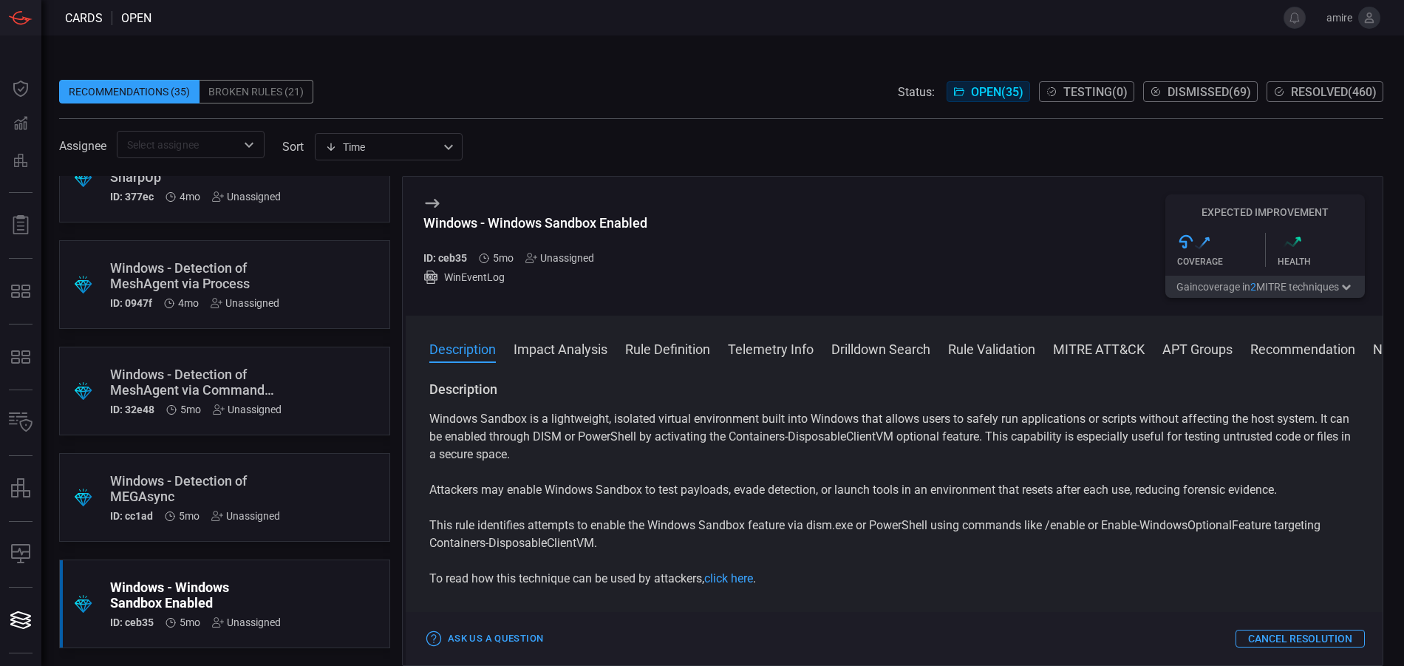
click at [333, 501] on div ".suggested_cards_icon{fill:url(#suggested_cards_icon);} Windows - Detection of …" at bounding box center [224, 497] width 331 height 89
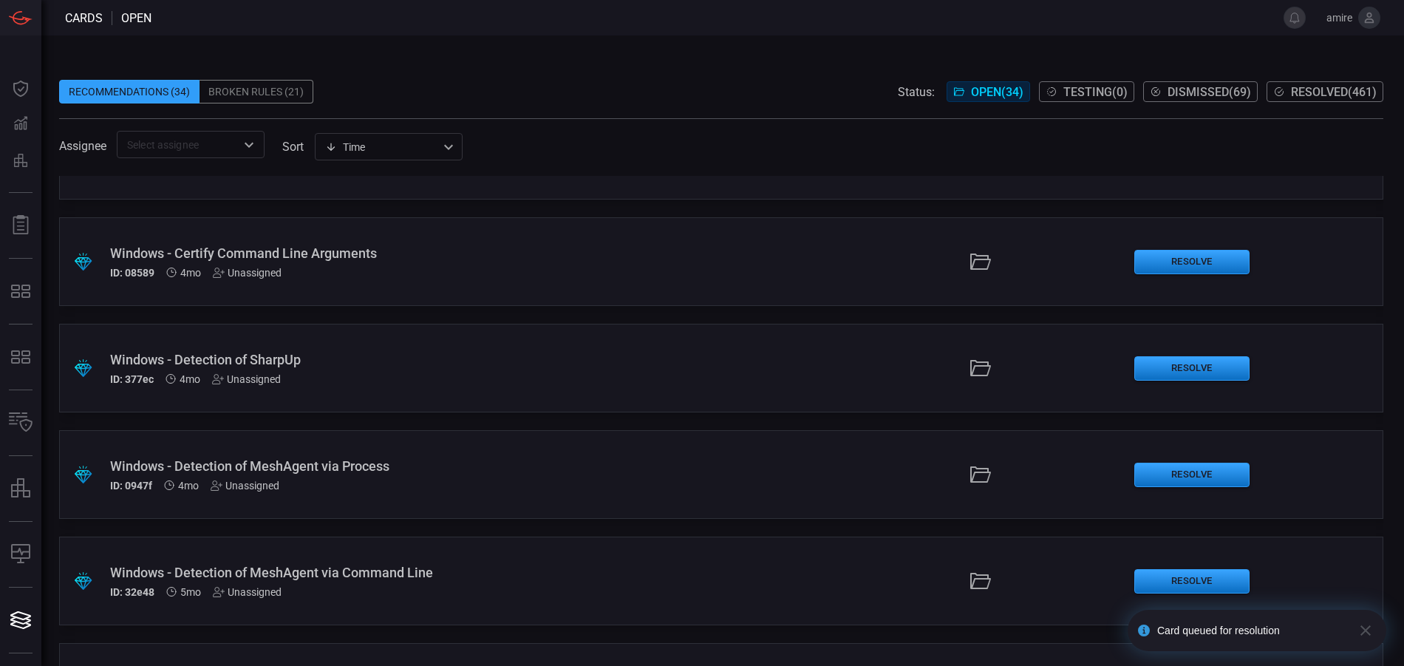
scroll to position [3128, 0]
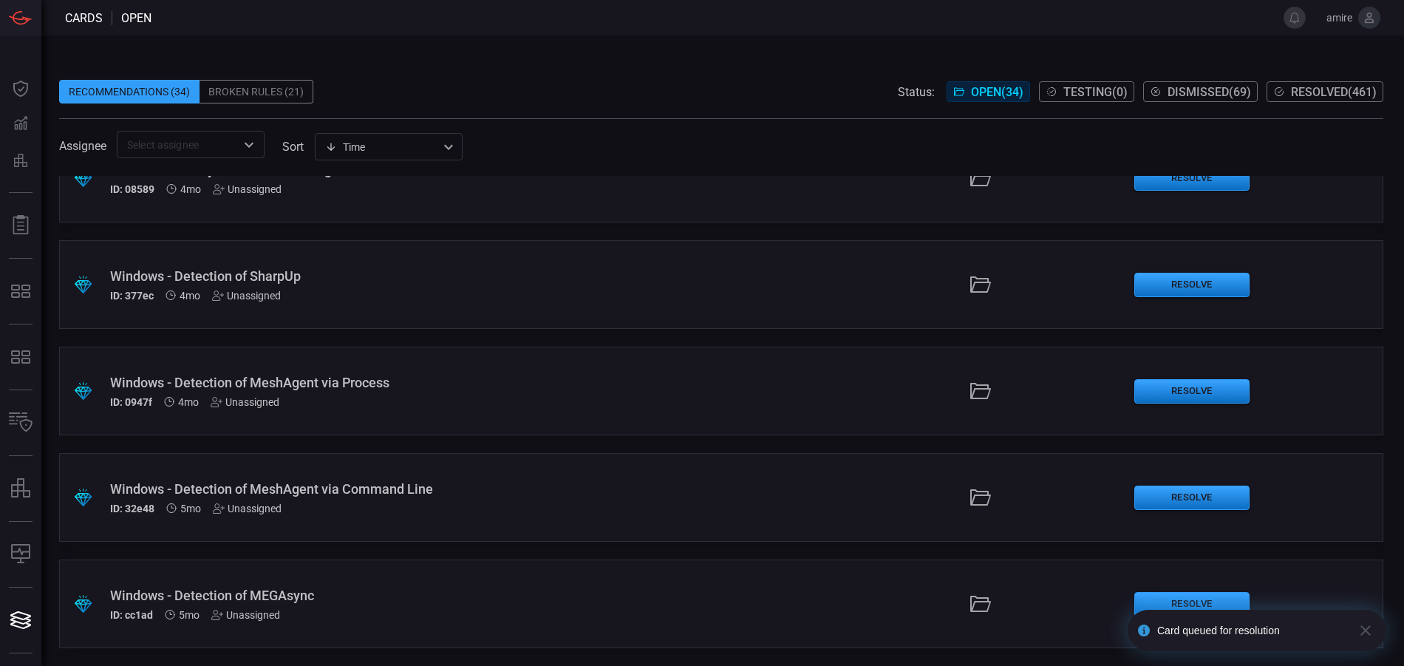
click at [397, 609] on div "ID: cc1ad 5mo Unassigned" at bounding box center [341, 615] width 462 height 12
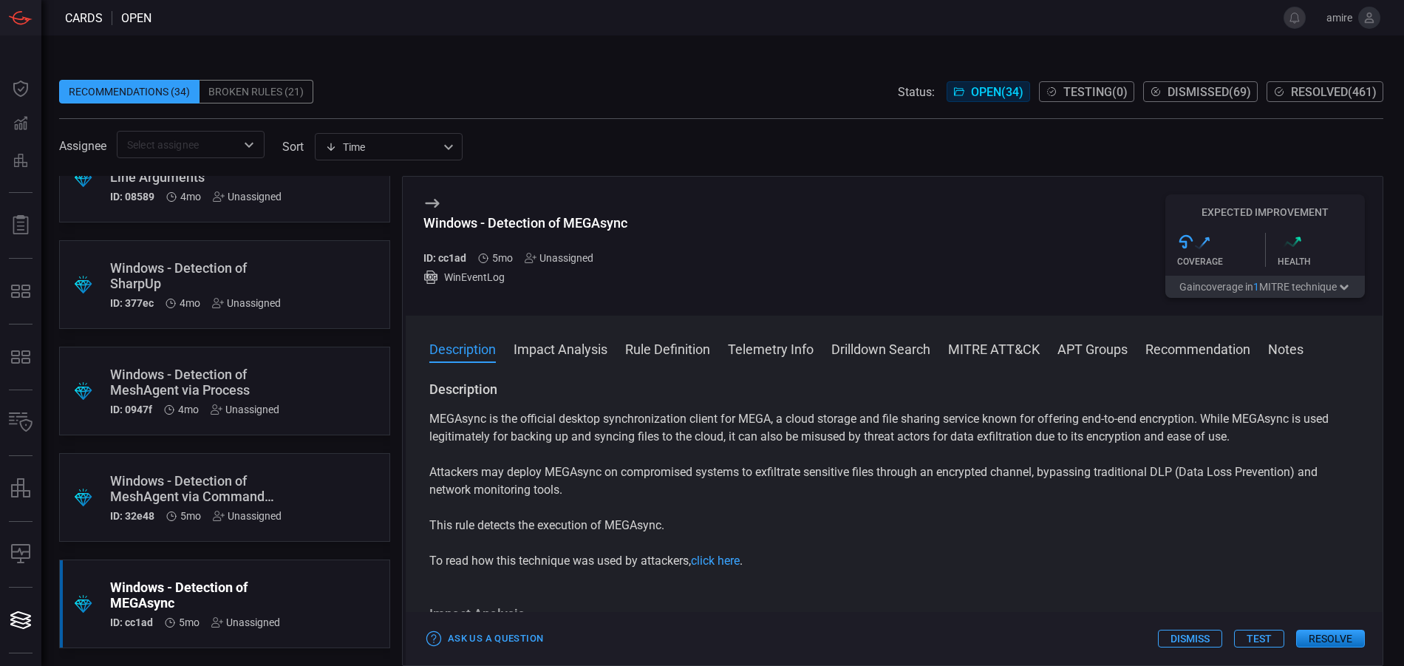
click at [1323, 636] on button "Resolve" at bounding box center [1330, 639] width 69 height 18
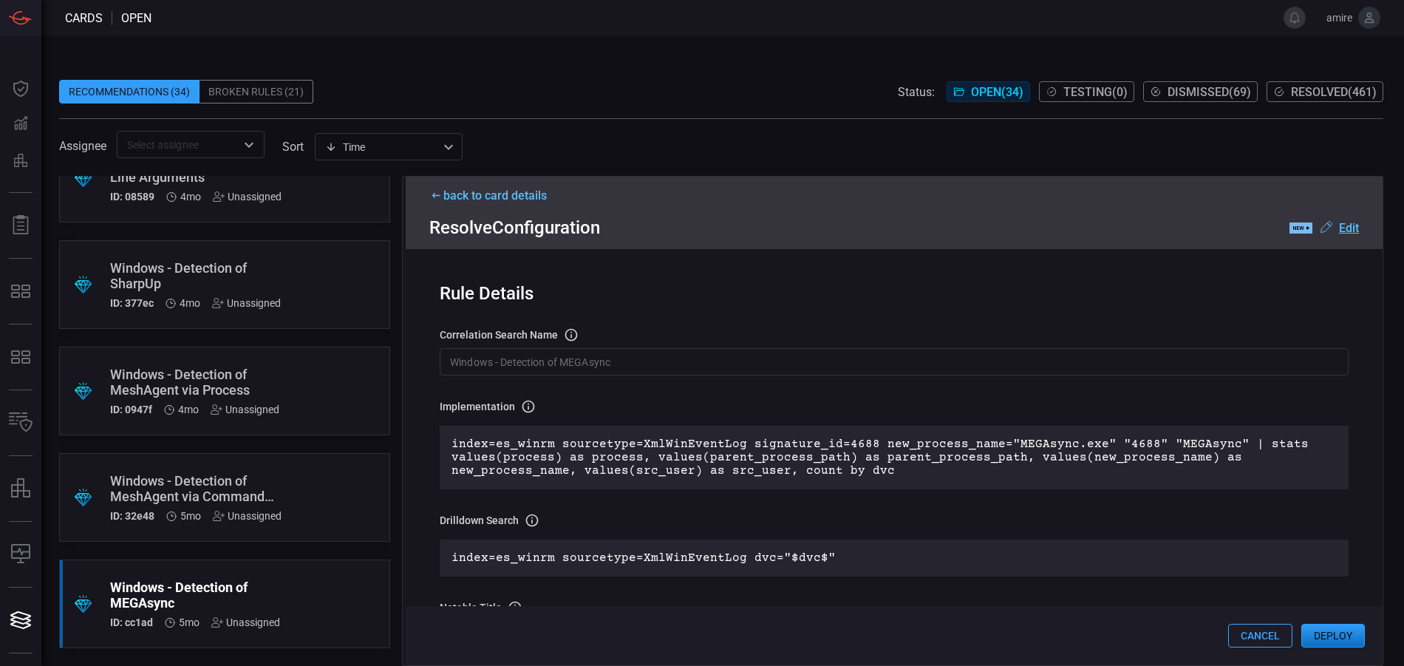
click at [1317, 632] on button "Deploy" at bounding box center [1333, 636] width 64 height 24
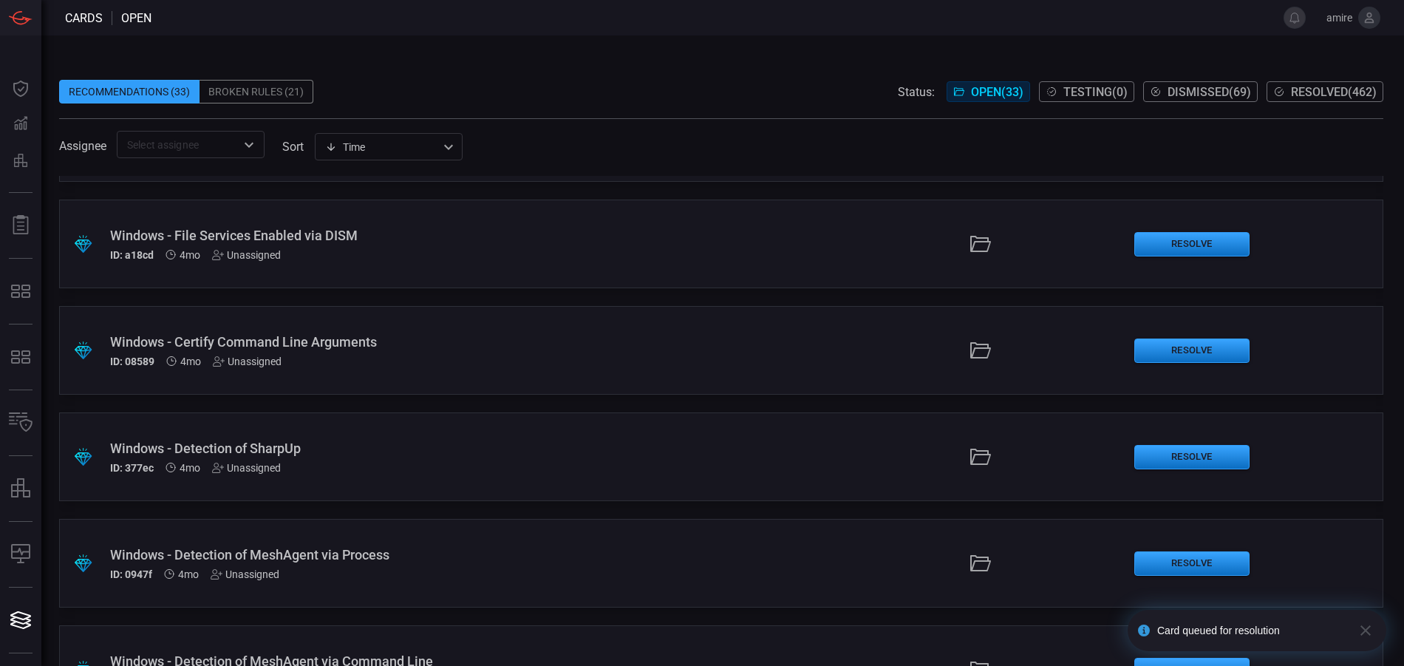
scroll to position [3021, 0]
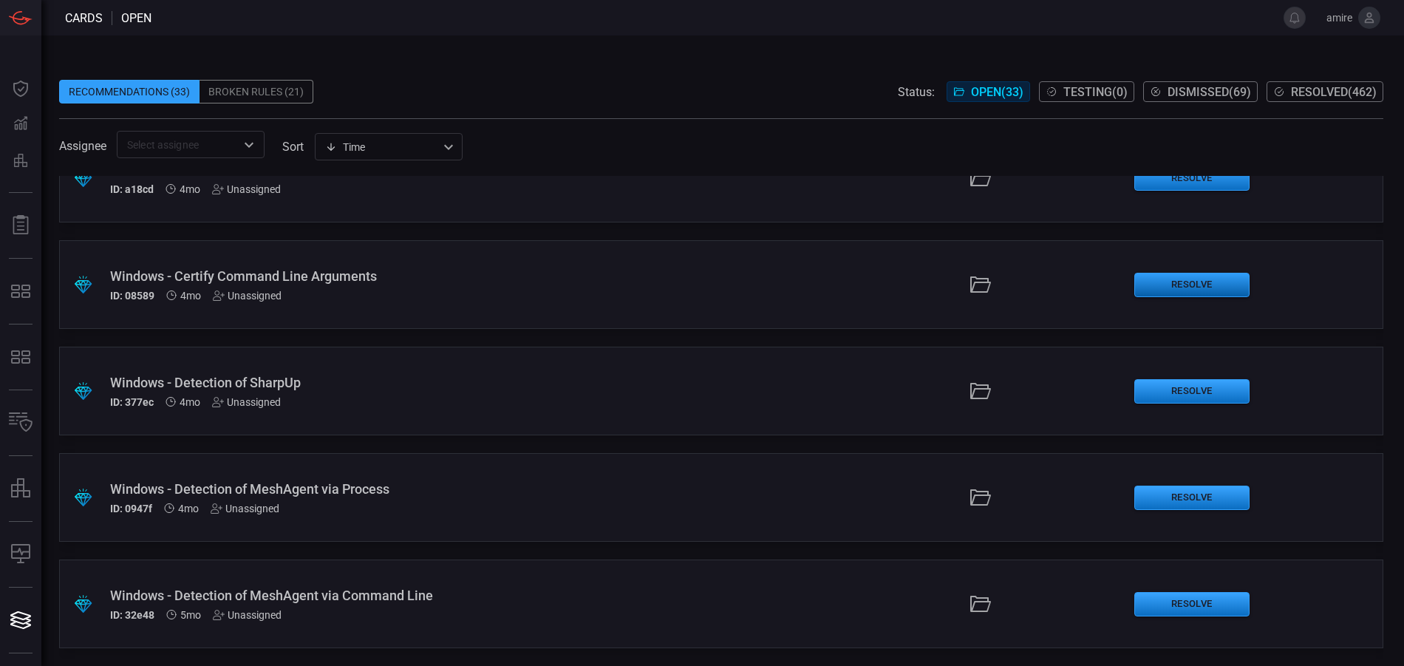
click at [1152, 280] on button "Resolve" at bounding box center [1191, 285] width 115 height 24
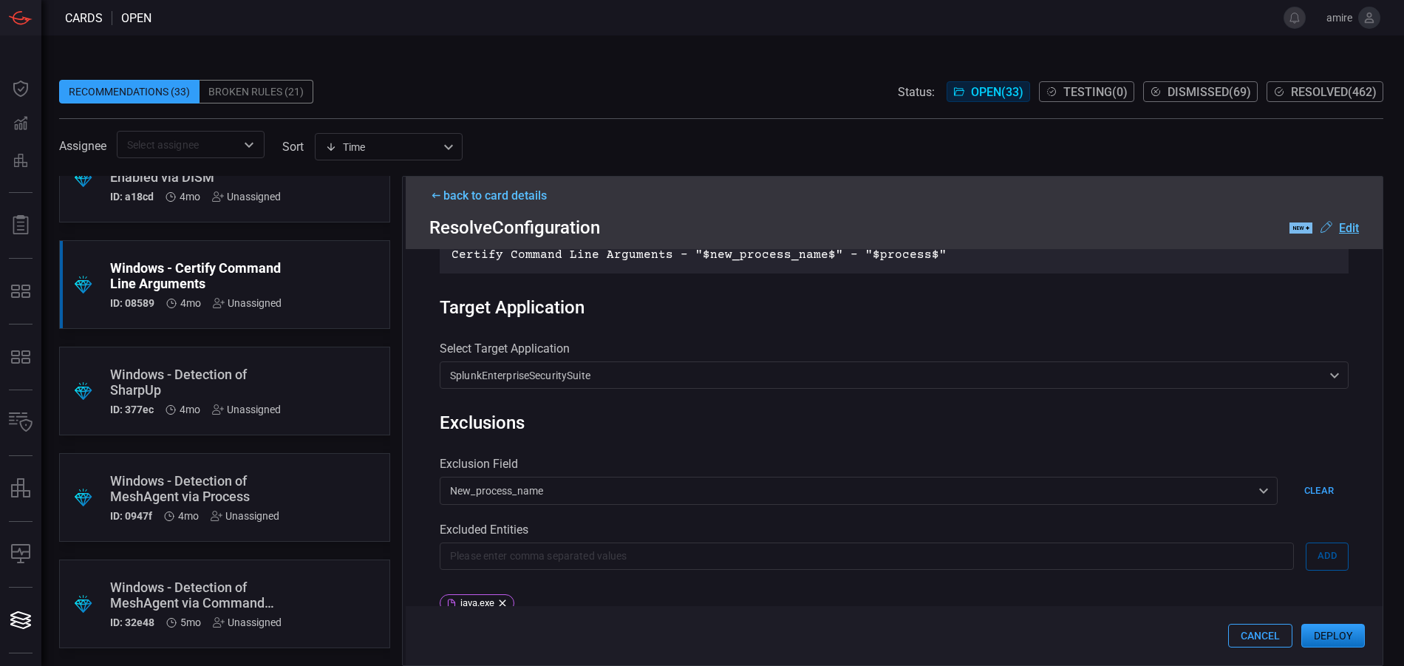
scroll to position [838, 0]
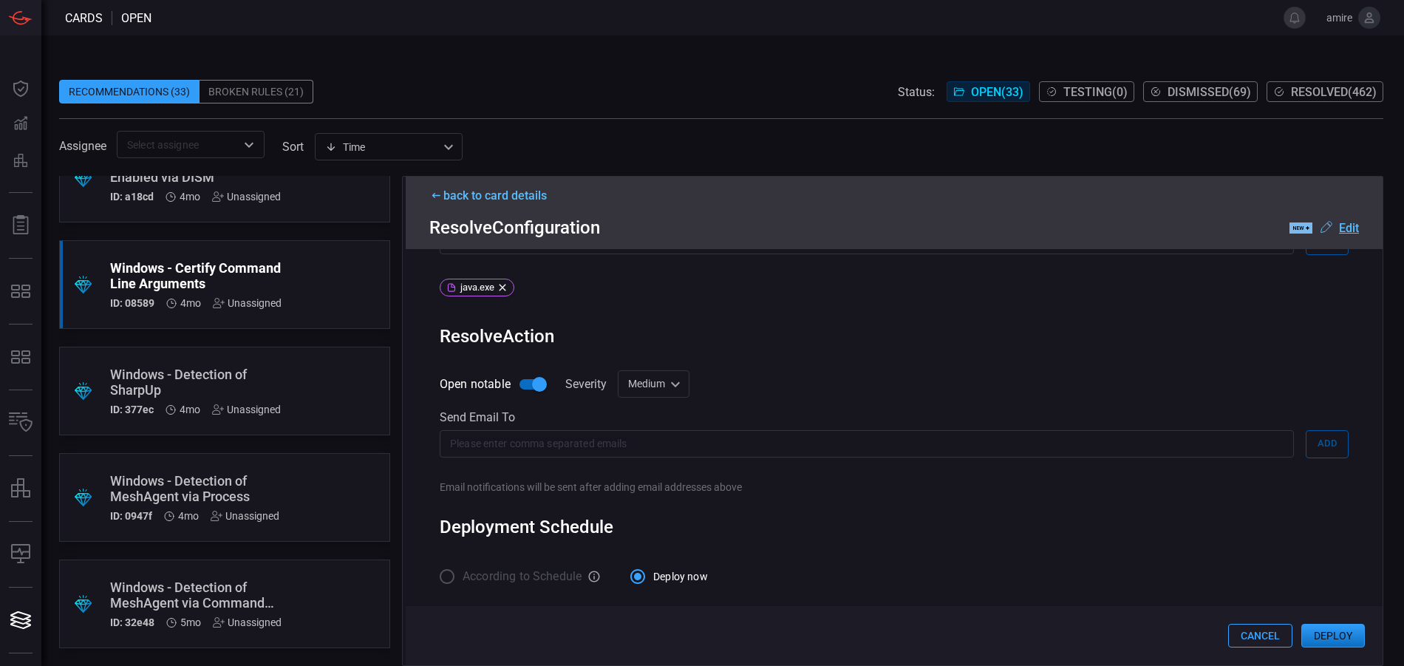
click at [1328, 638] on button "Deploy" at bounding box center [1333, 636] width 64 height 24
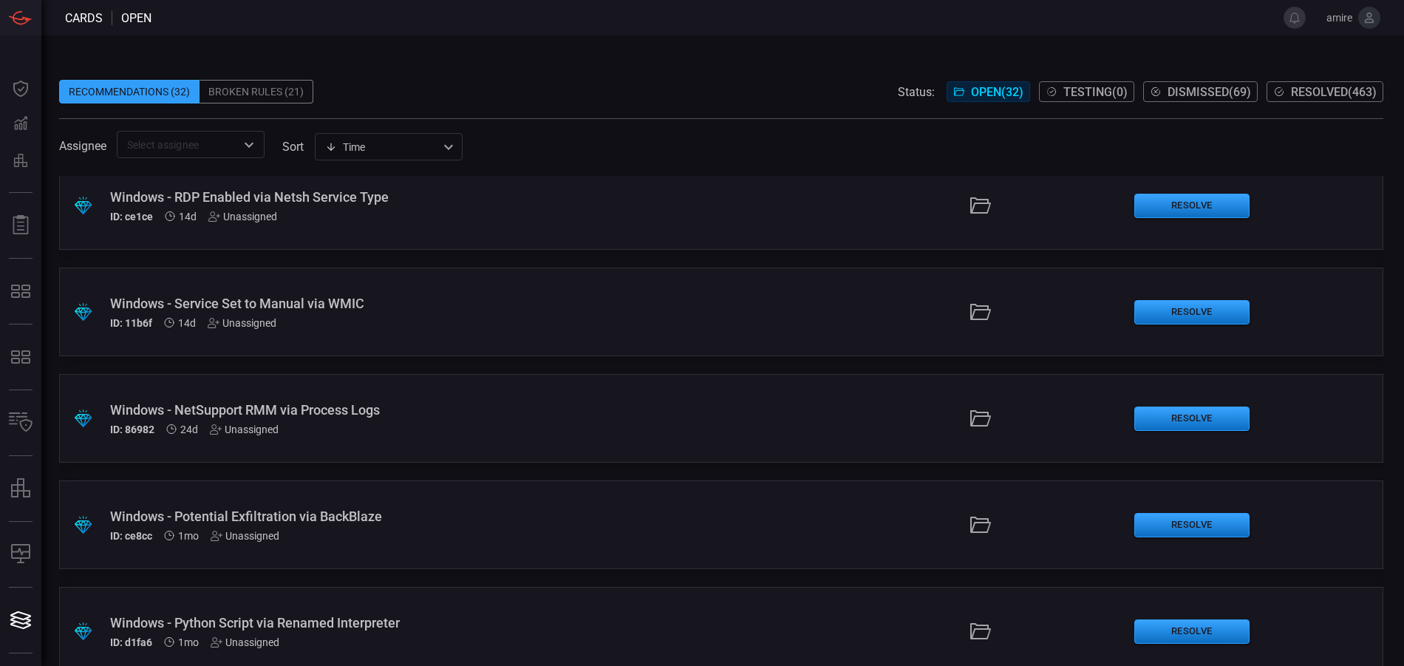
scroll to position [148, 0]
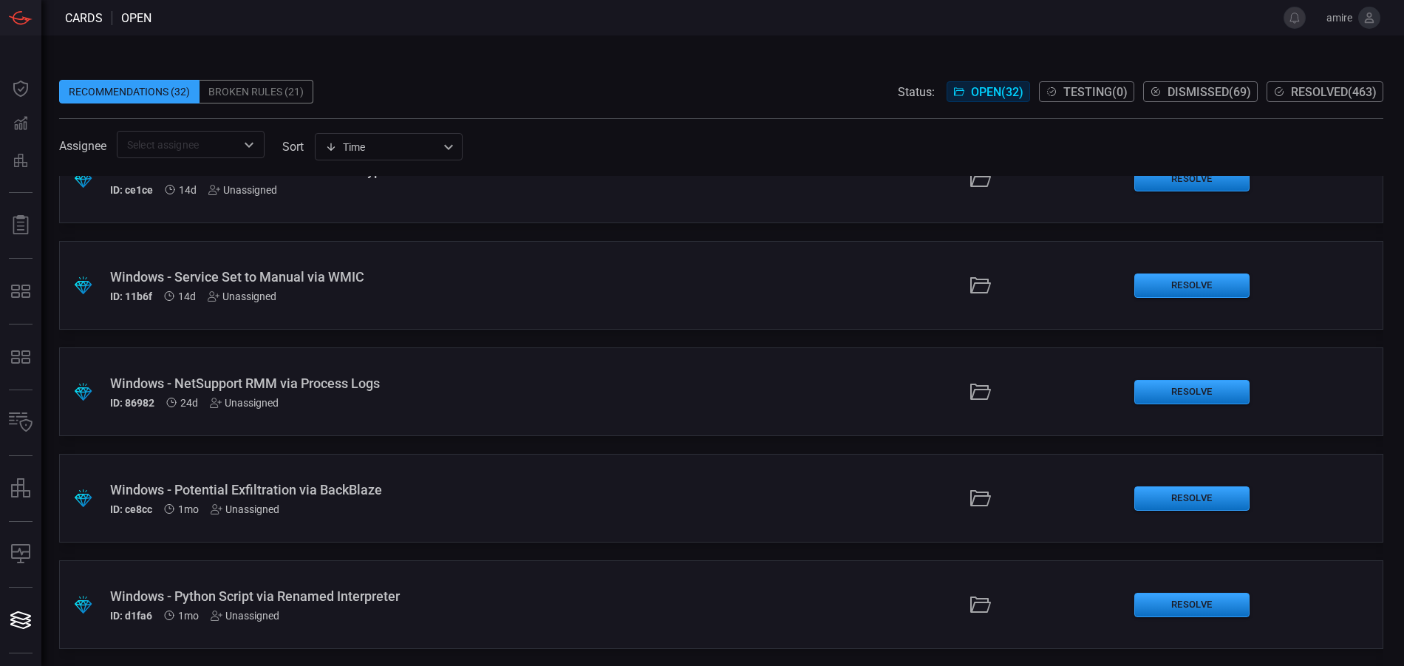
click at [703, 495] on div ".suggested_cards_icon{fill:url(#suggested_cards_icon);} Windows - Potential Exf…" at bounding box center [721, 498] width 1324 height 89
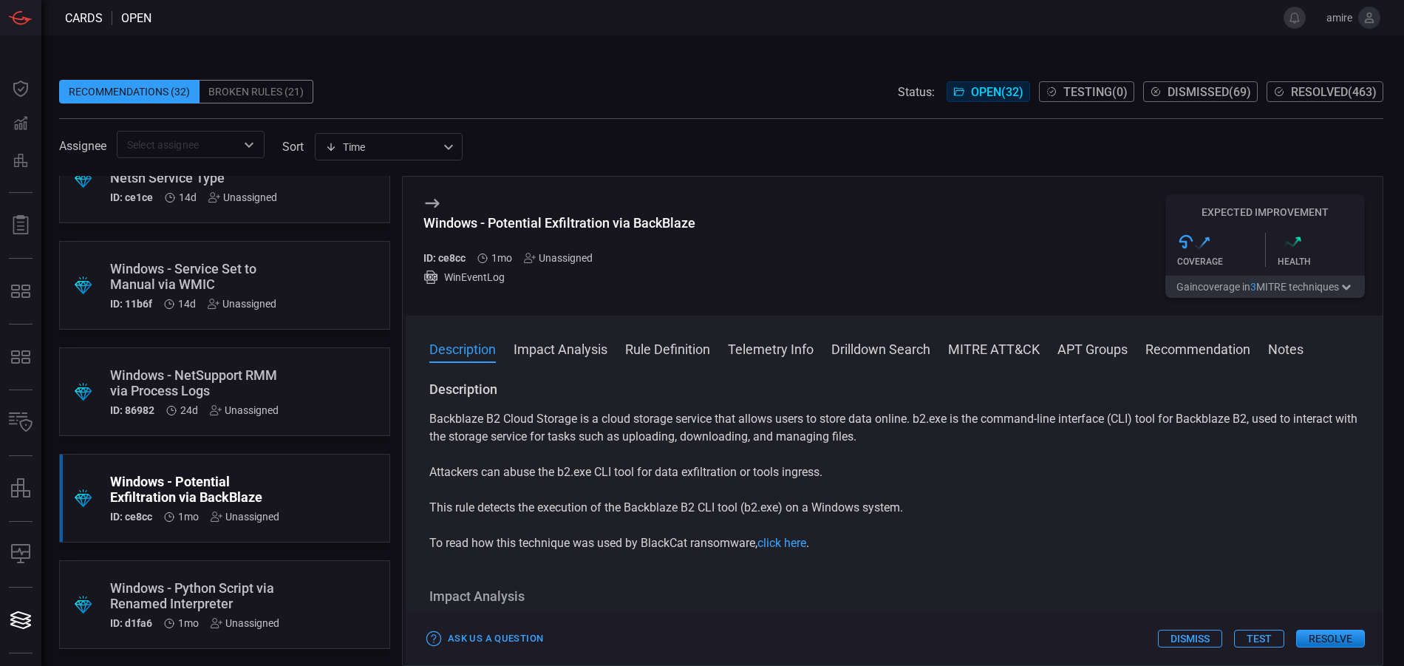
click at [1322, 637] on button "Resolve" at bounding box center [1330, 639] width 69 height 18
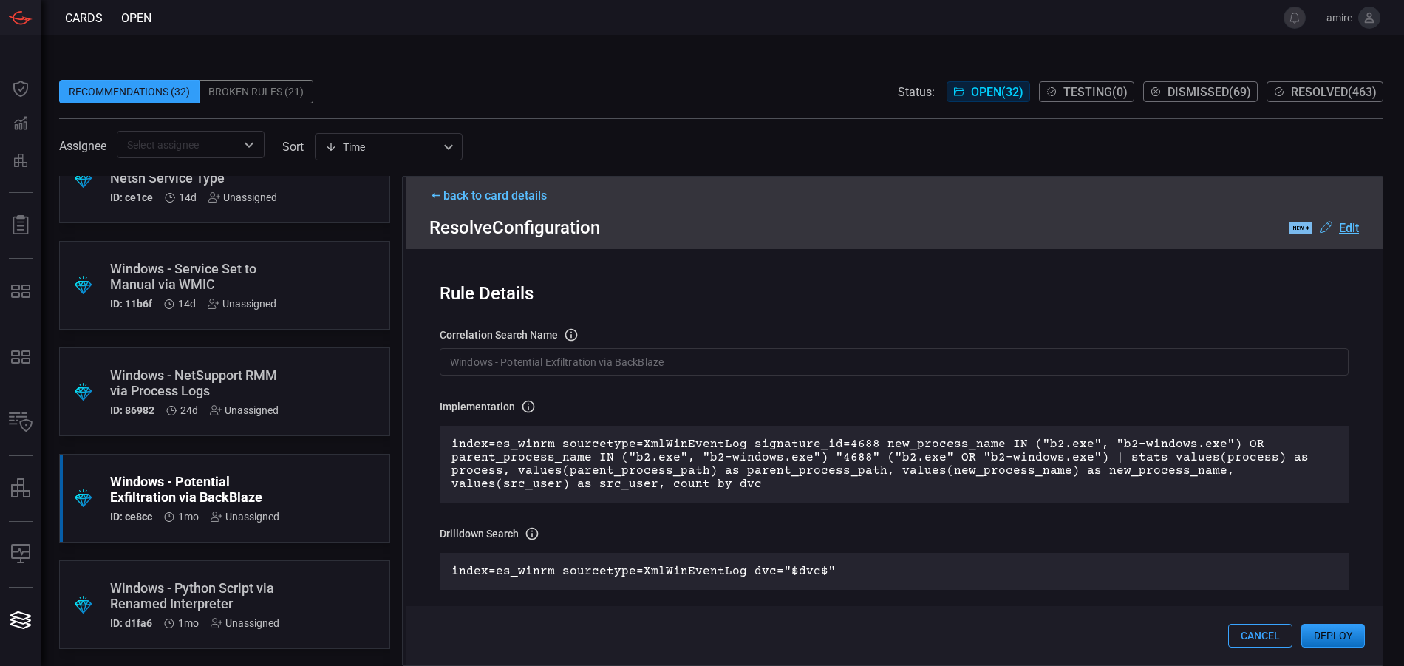
click at [1337, 636] on button "Deploy" at bounding box center [1333, 636] width 64 height 24
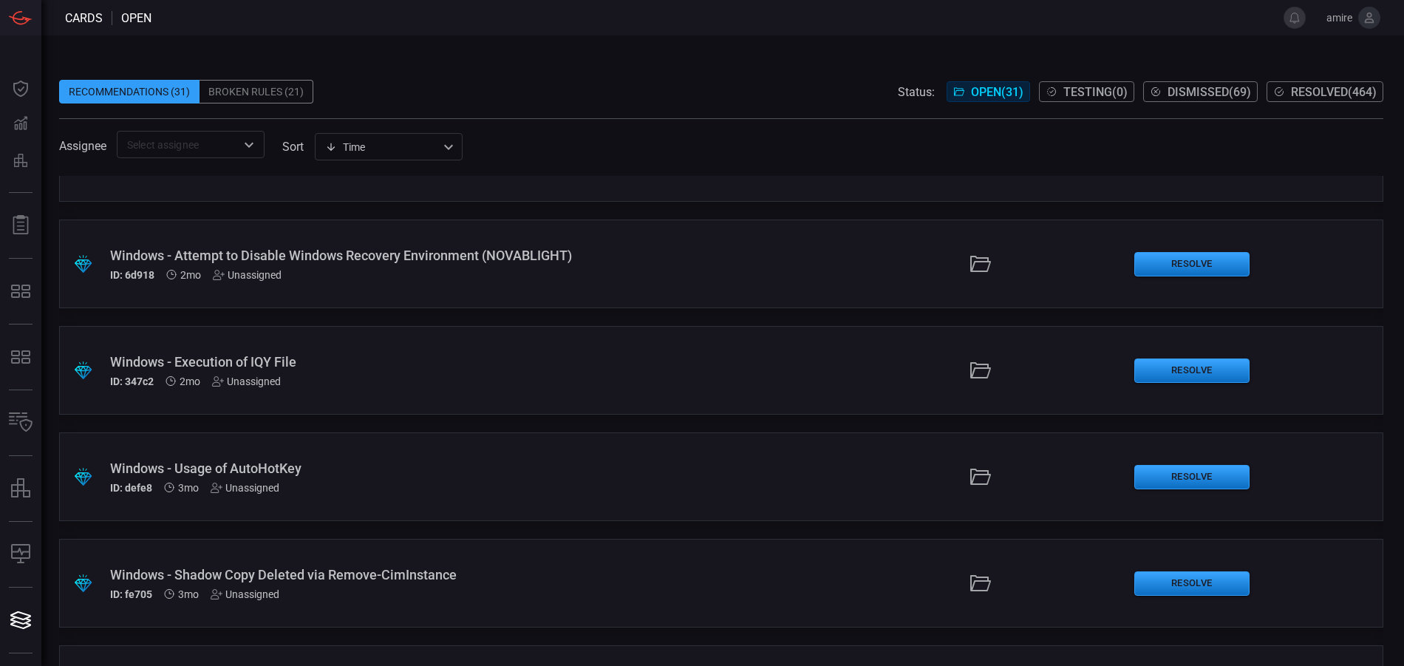
scroll to position [1034, 0]
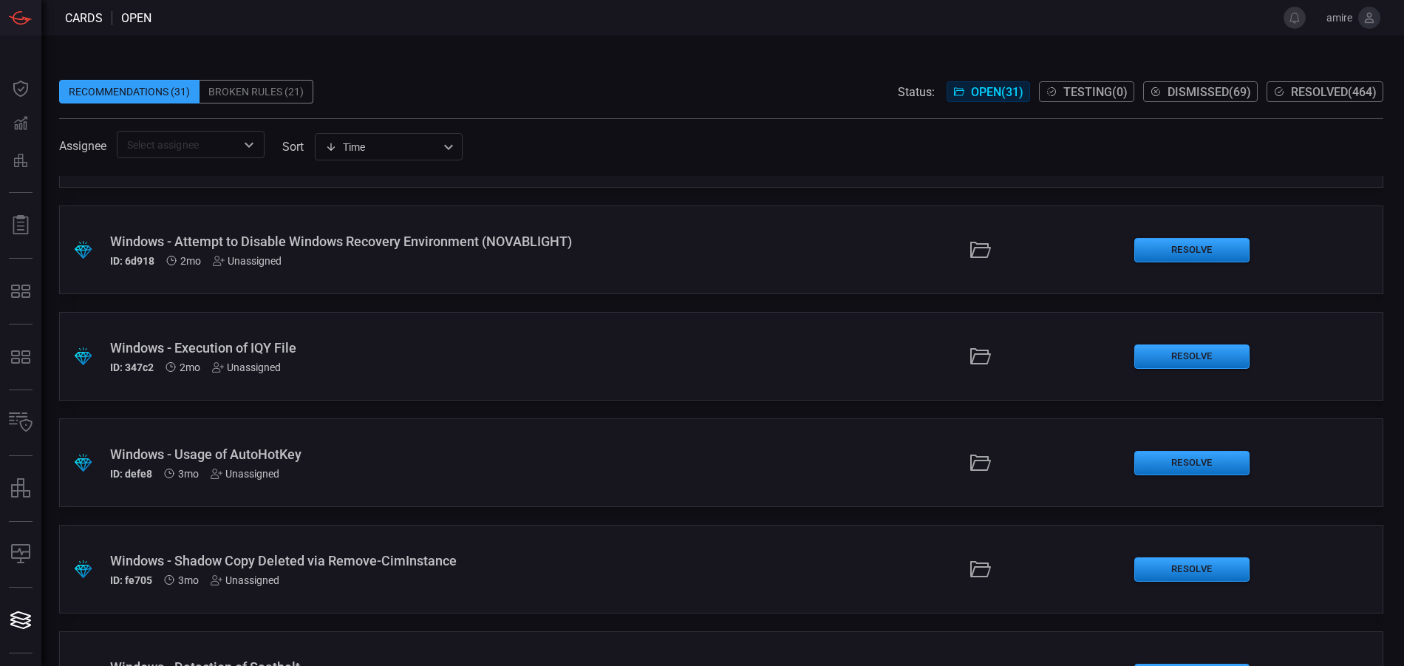
click at [601, 361] on div ".suggested_cards_icon{fill:url(#suggested_cards_icon);} Windows - Execution of …" at bounding box center [721, 356] width 1324 height 89
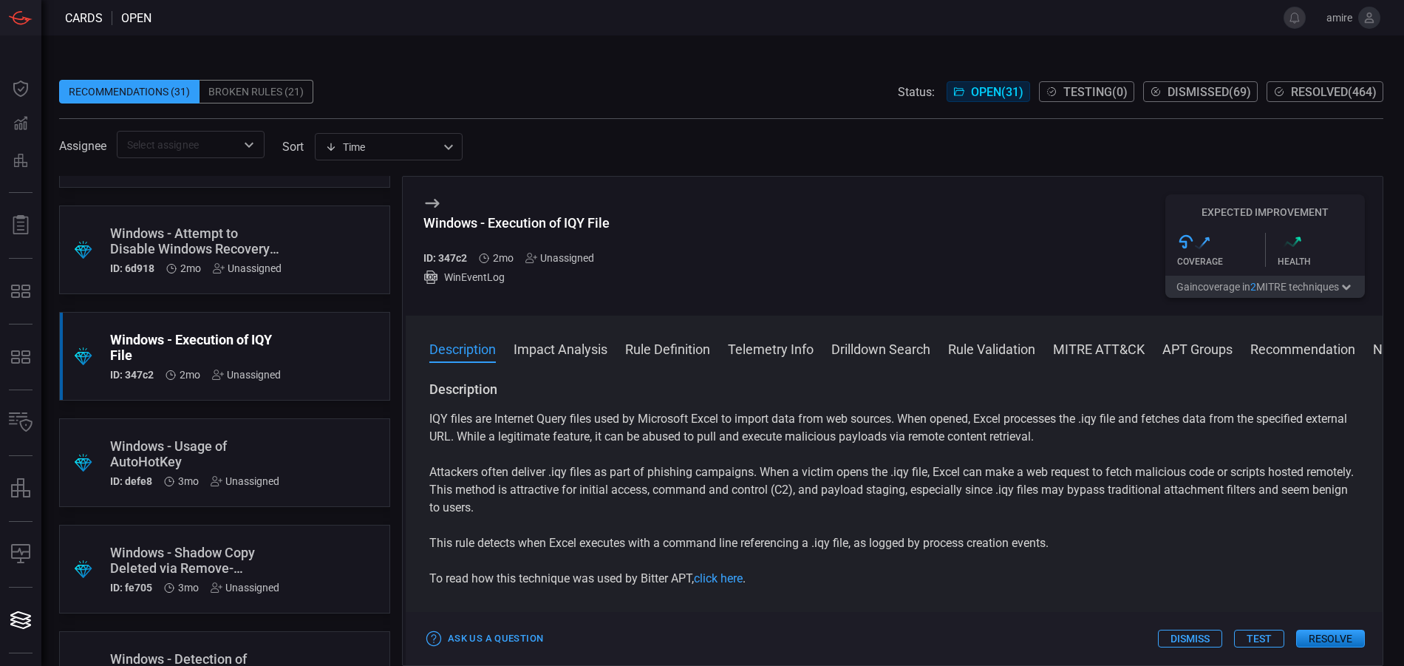
click at [1328, 638] on button "Resolve" at bounding box center [1330, 639] width 69 height 18
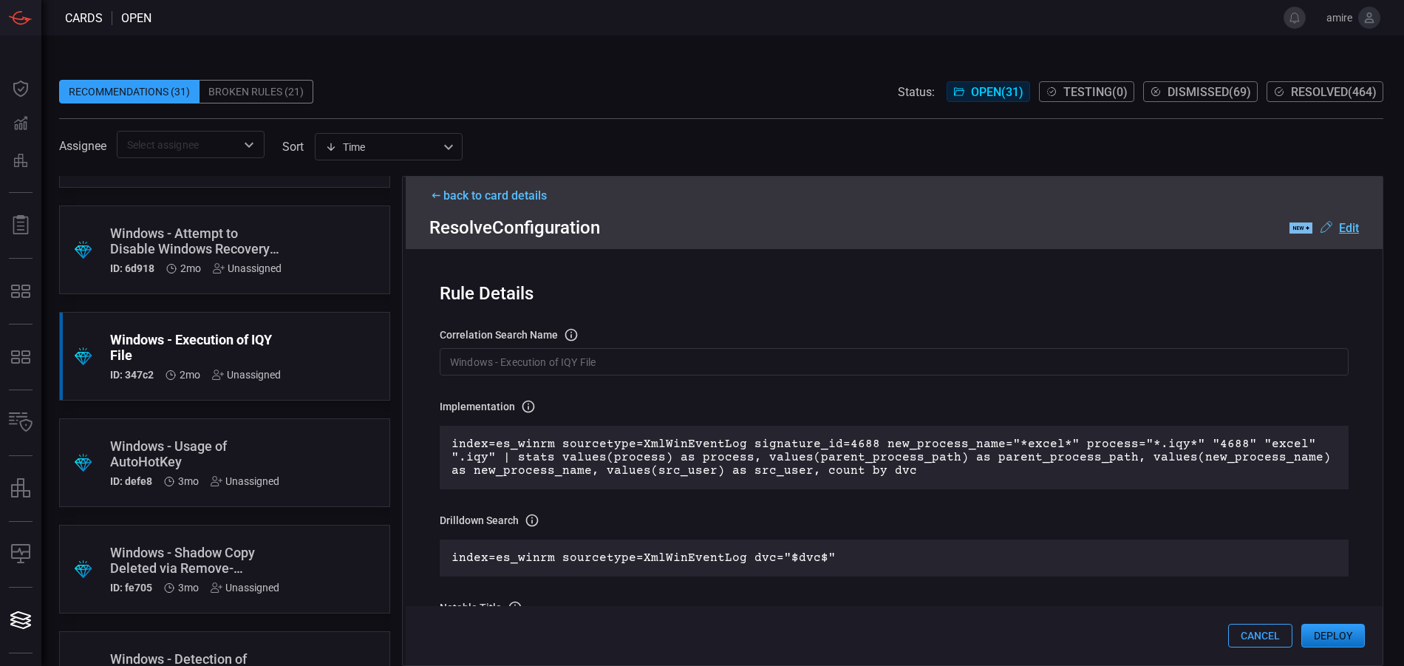
click at [464, 195] on div "back to card details" at bounding box center [894, 195] width 930 height 14
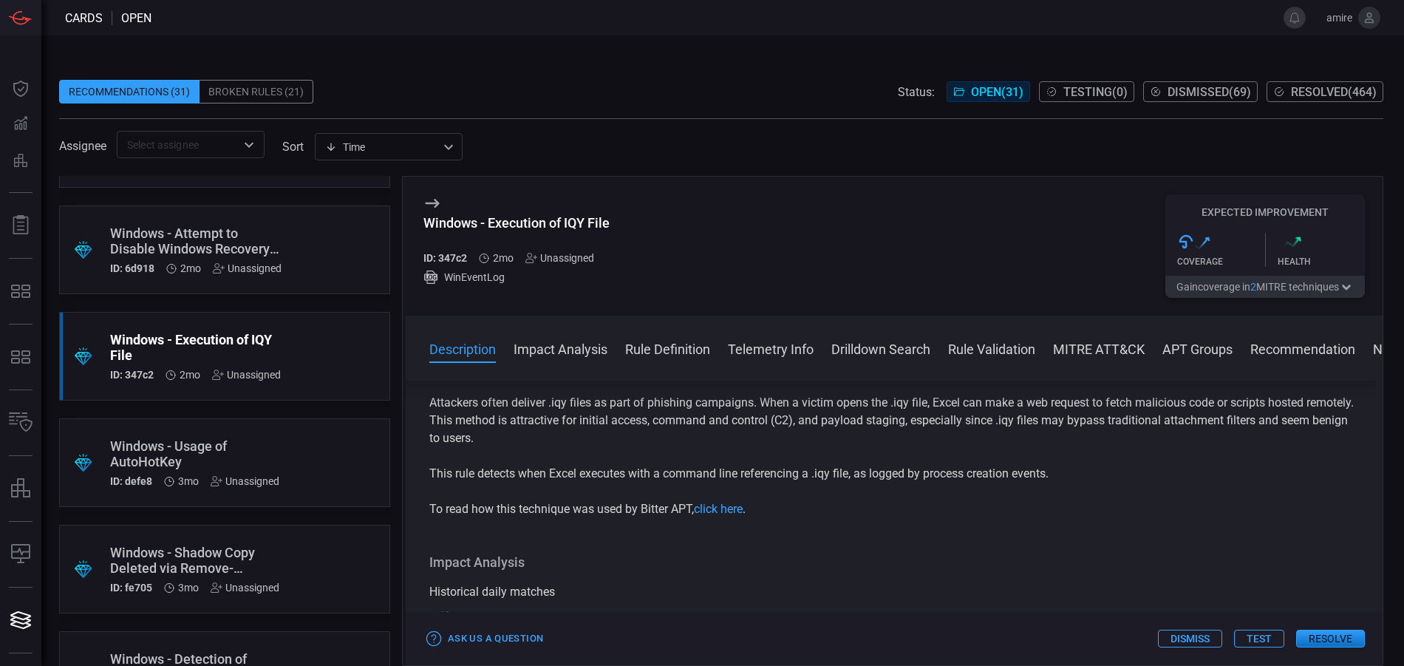
scroll to position [296, 0]
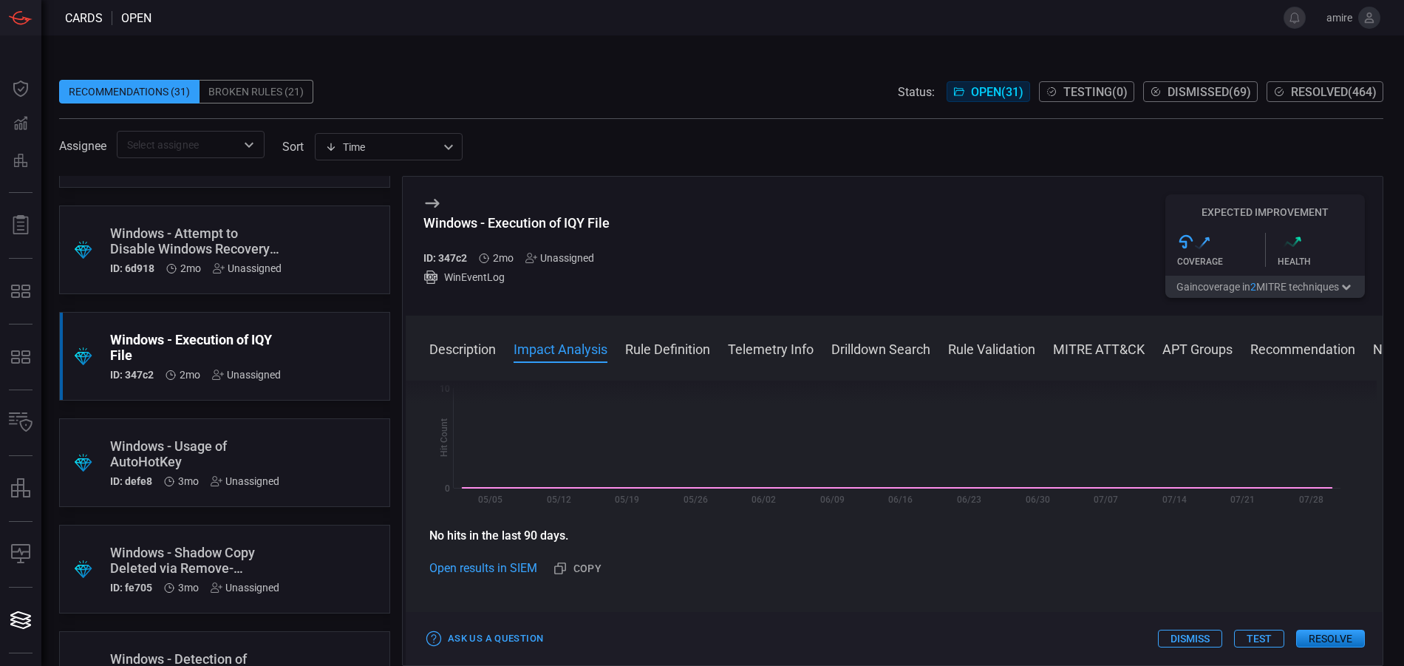
click at [1331, 641] on button "Resolve" at bounding box center [1330, 639] width 69 height 18
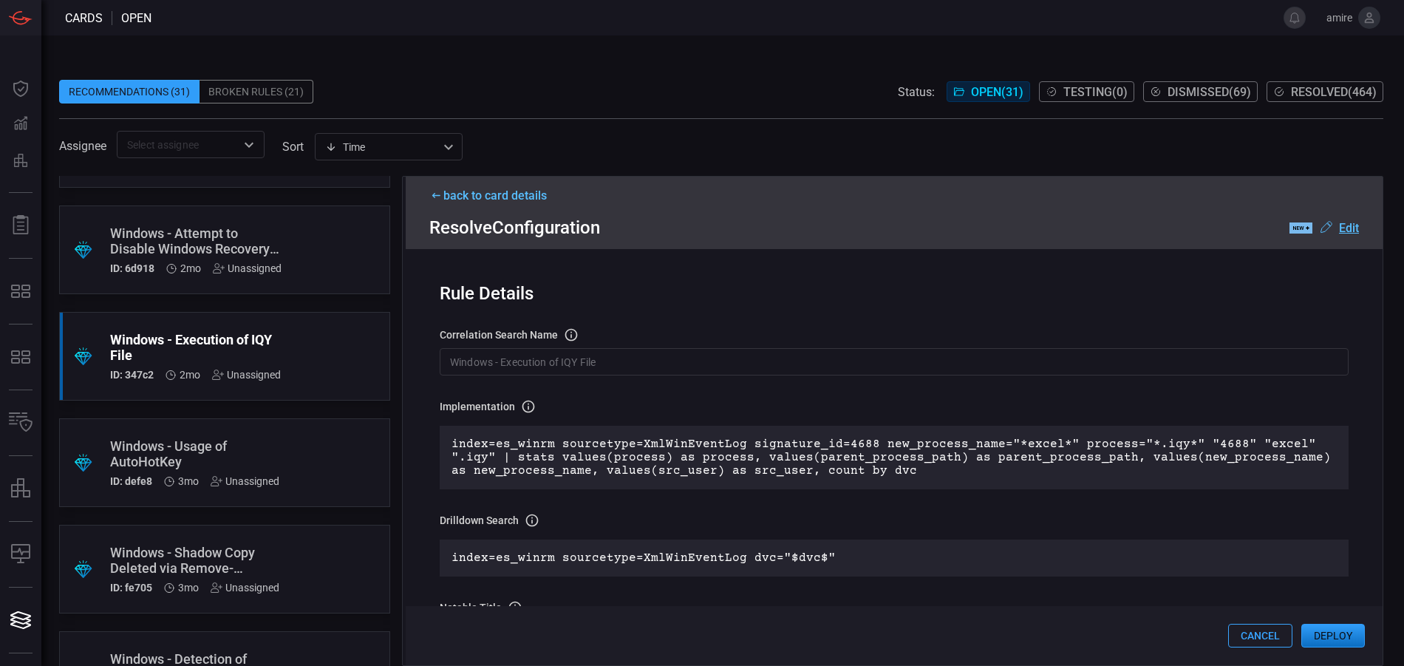
click at [1326, 638] on button "Deploy" at bounding box center [1333, 636] width 64 height 24
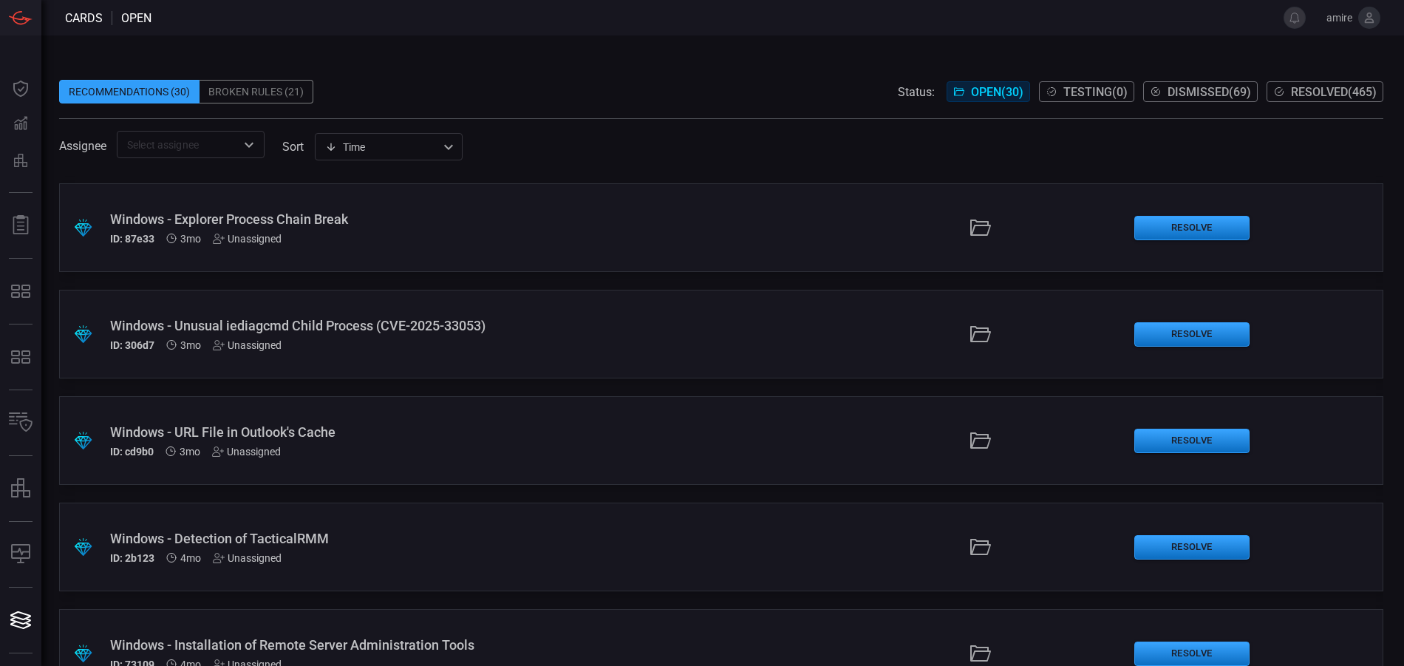
scroll to position [1700, 0]
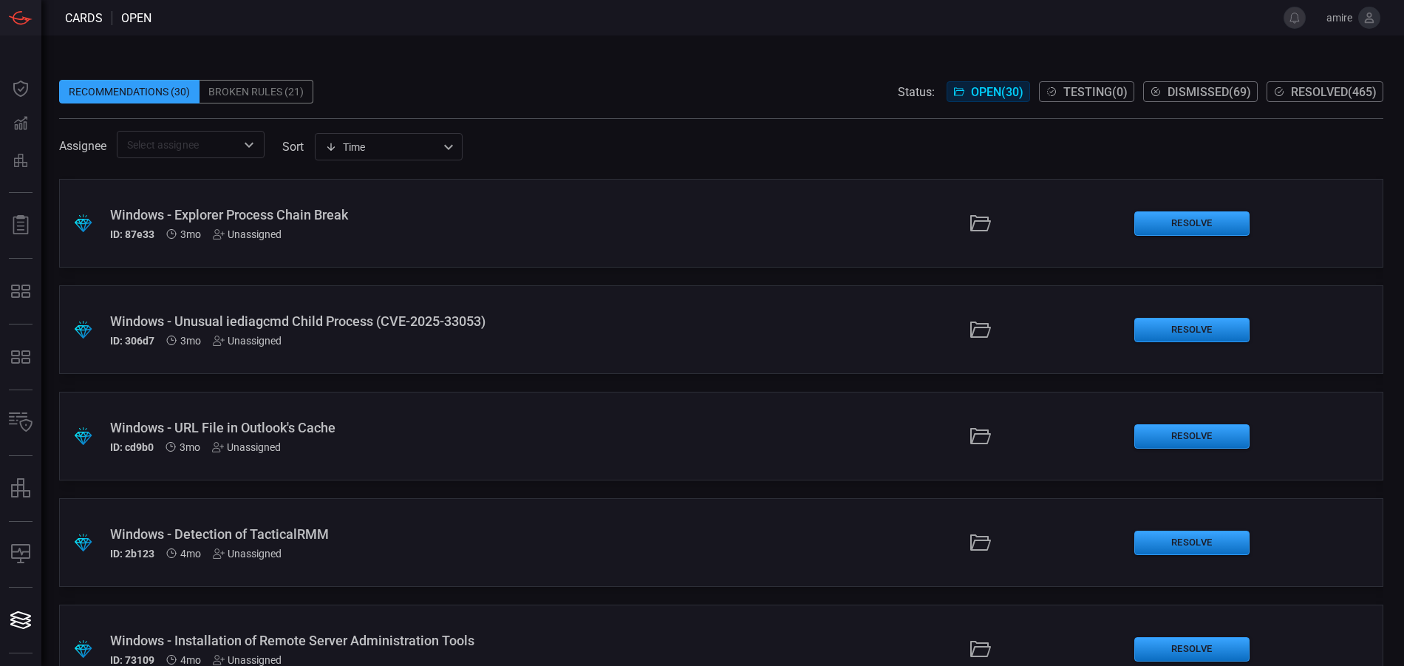
click at [726, 429] on div ".suggested_cards_icon{fill:url(#suggested_cards_icon);} Windows - URL File in O…" at bounding box center [721, 436] width 1324 height 89
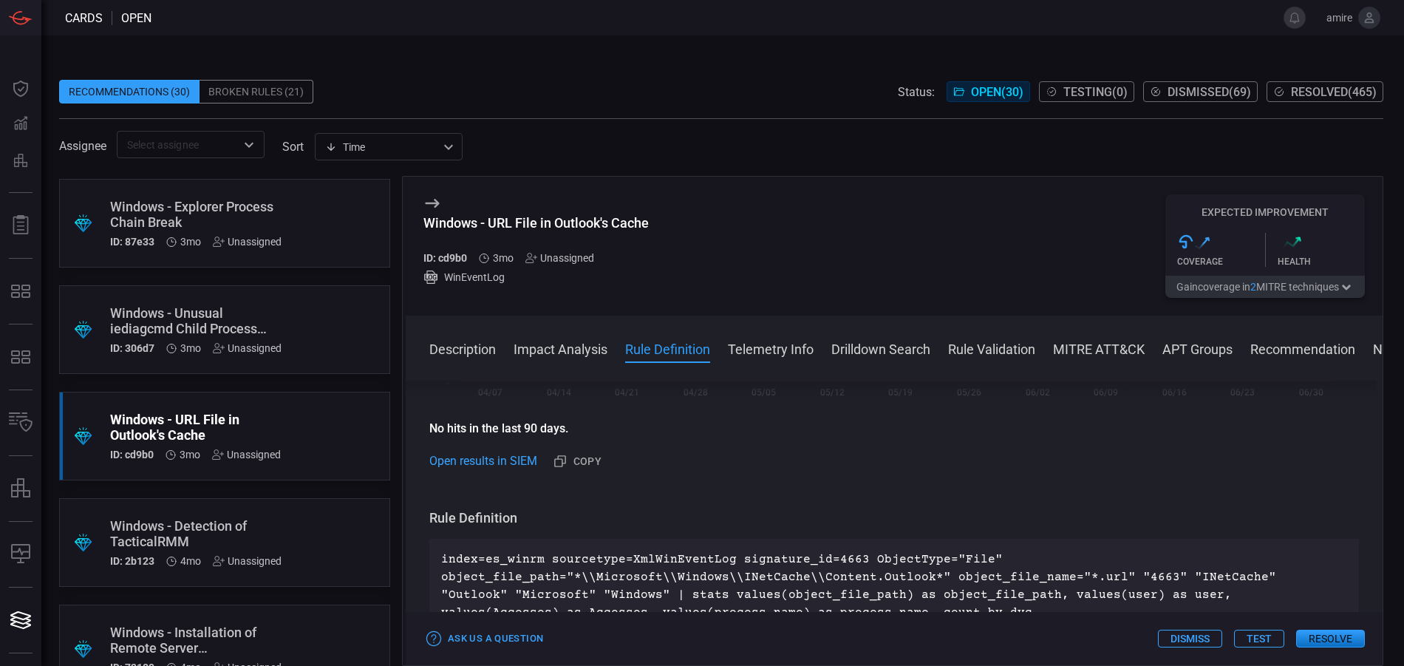
scroll to position [443, 0]
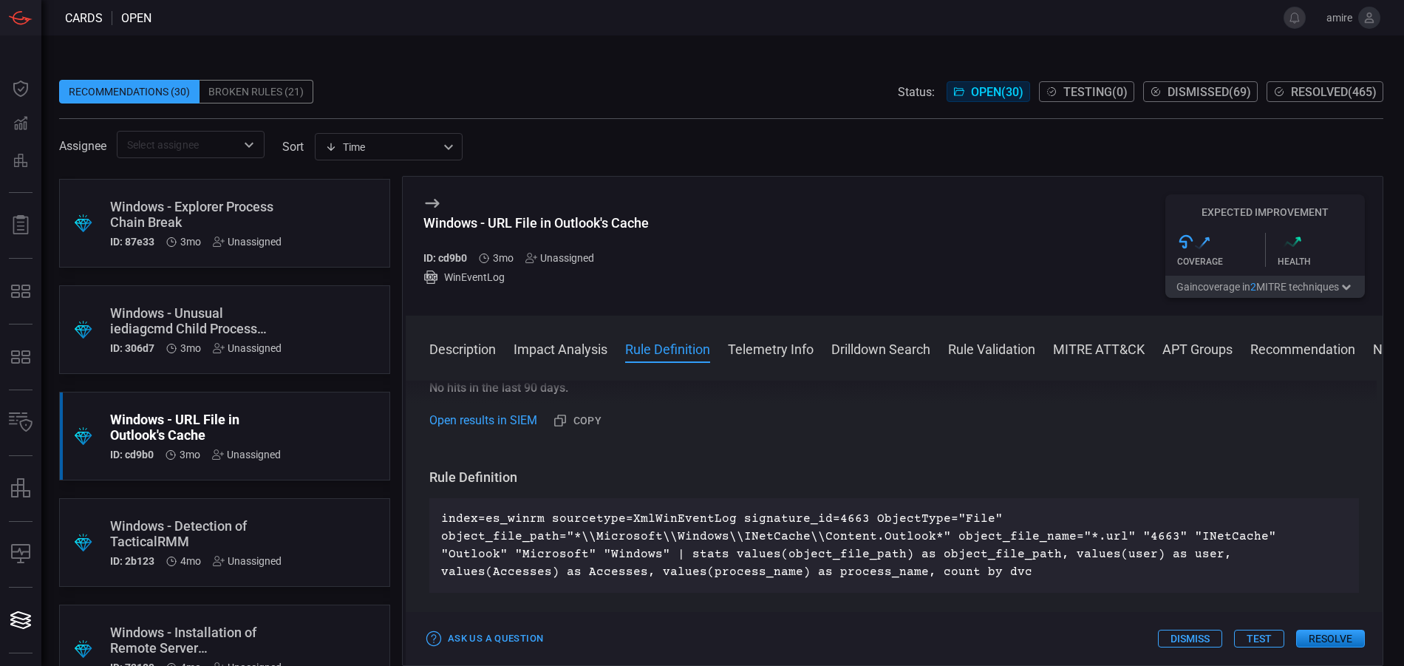
click at [1313, 632] on button "Resolve" at bounding box center [1330, 639] width 69 height 18
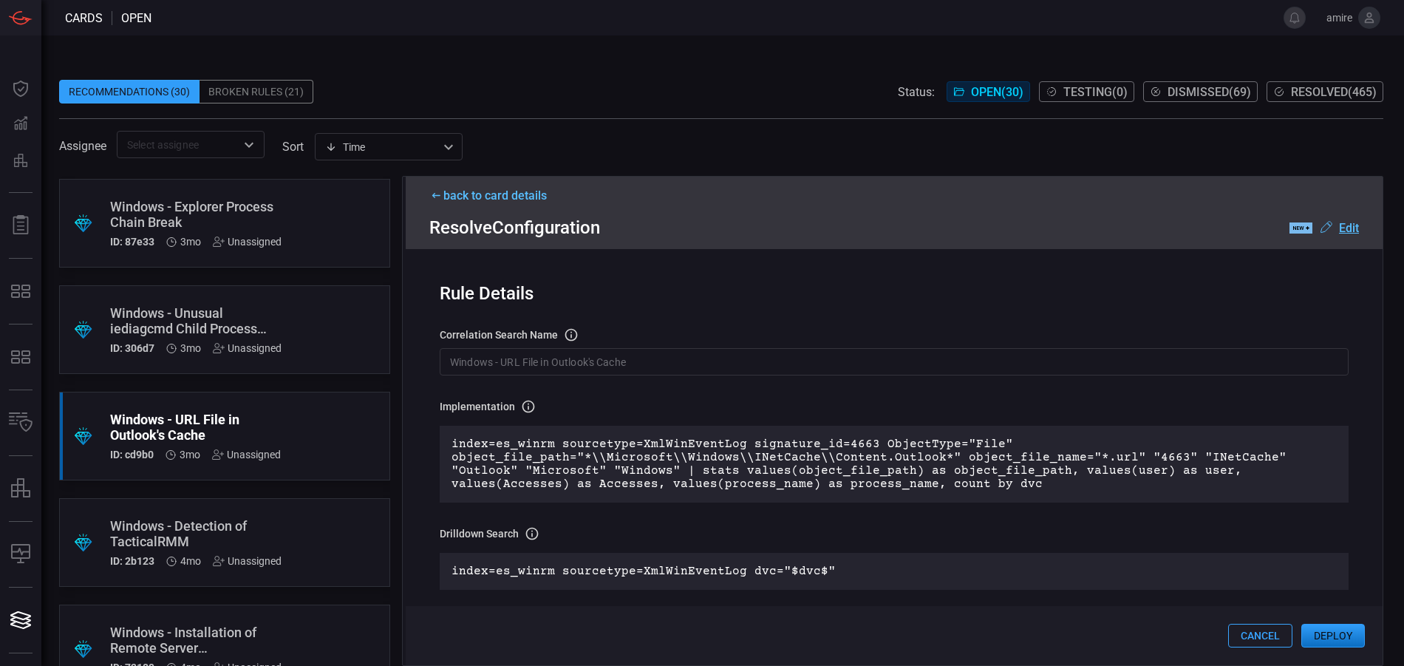
click at [1345, 635] on button "Deploy" at bounding box center [1333, 636] width 64 height 24
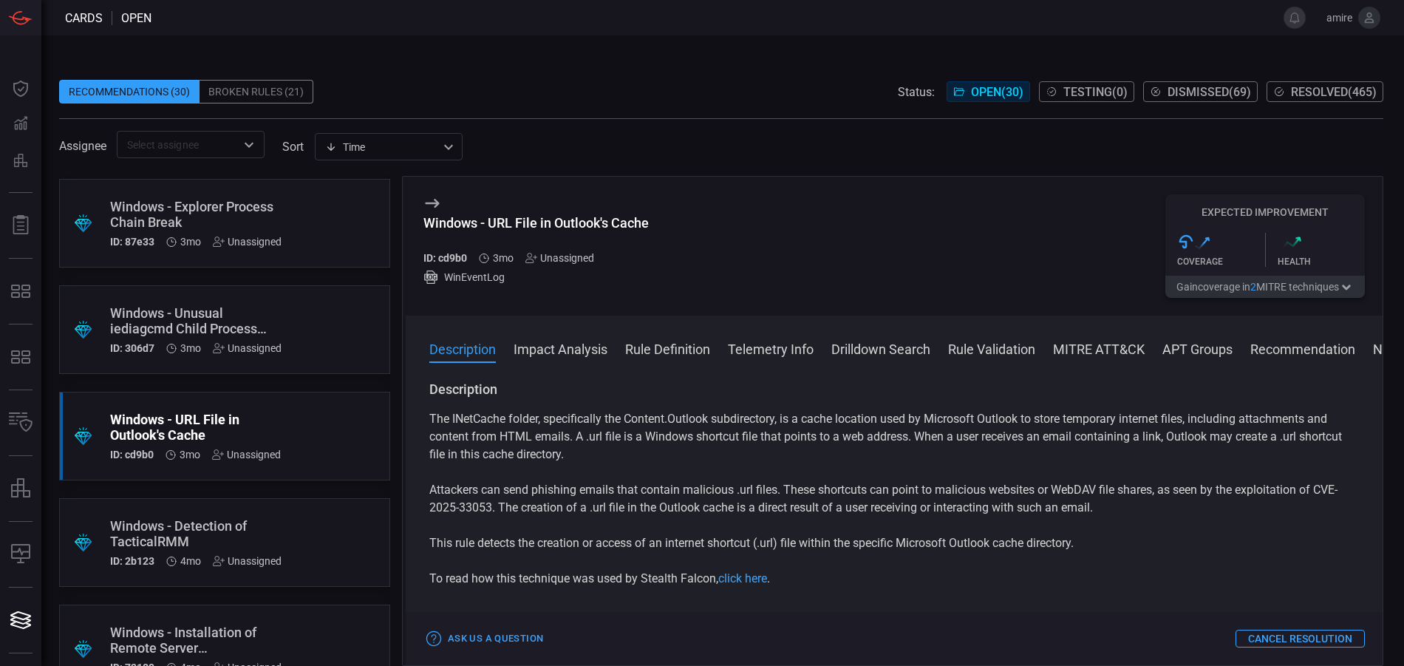
click at [270, 625] on div "Windows - Installation of Remote Server Administration Tools" at bounding box center [196, 639] width 173 height 31
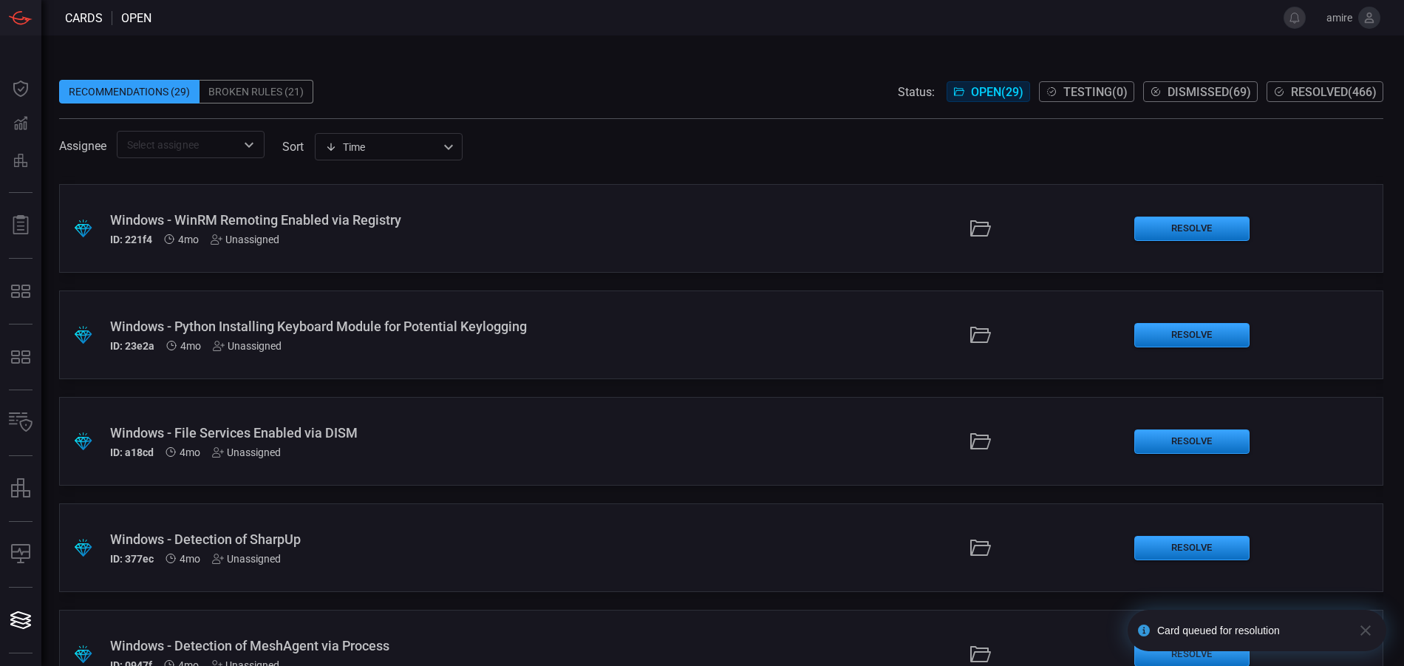
scroll to position [2596, 0]
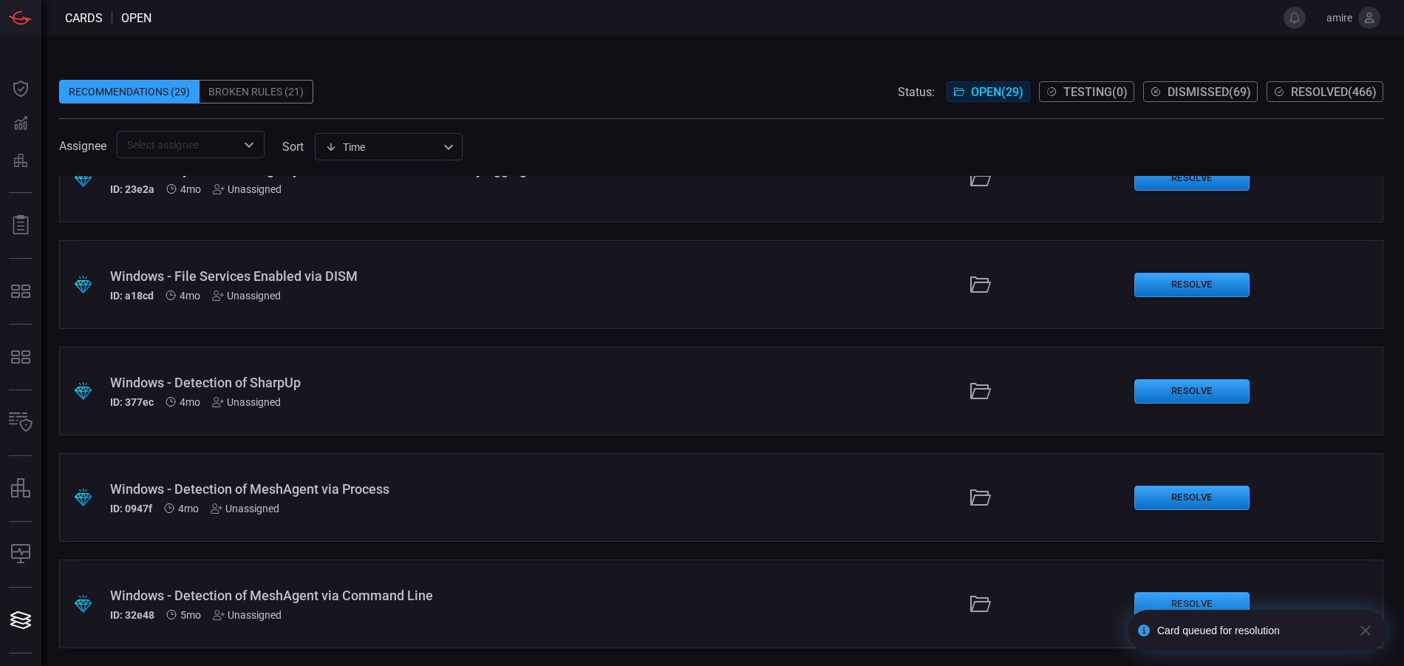
click at [633, 598] on div ".suggested_cards_icon{fill:url(#suggested_cards_icon);} Windows - Detection of …" at bounding box center [721, 603] width 1324 height 89
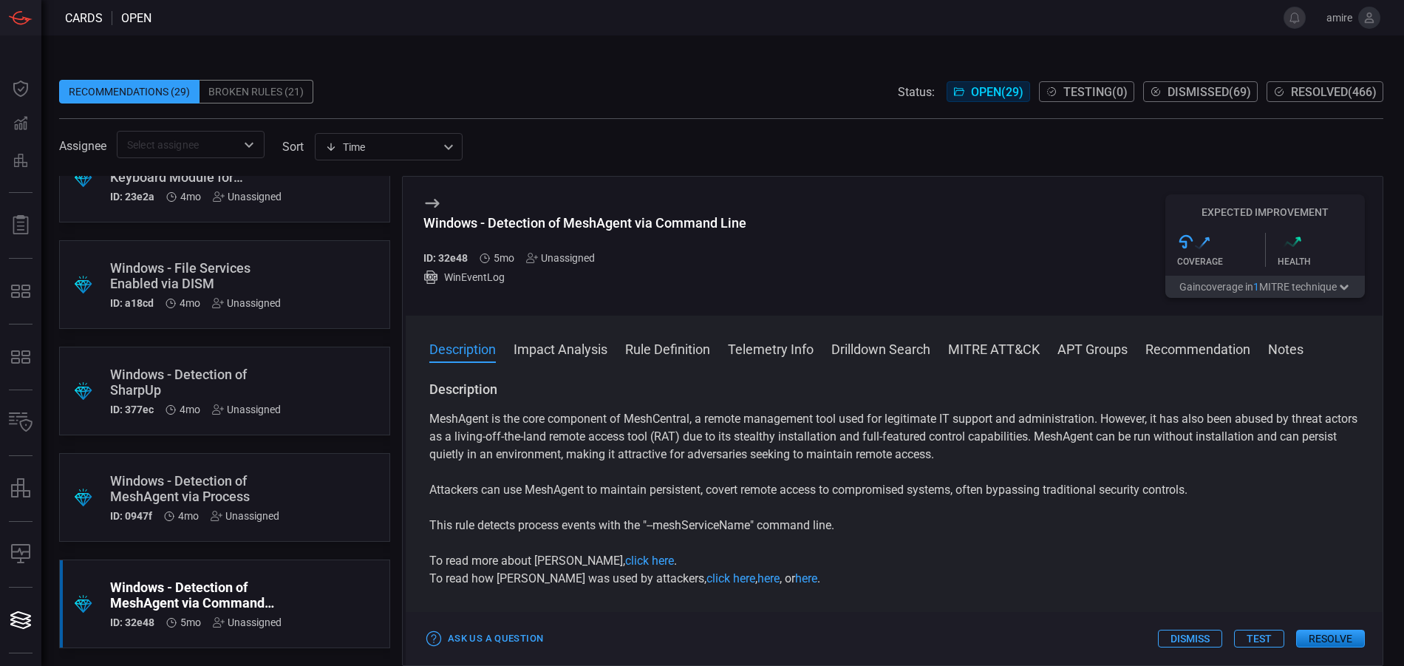
click at [1323, 640] on button "Resolve" at bounding box center [1330, 639] width 69 height 18
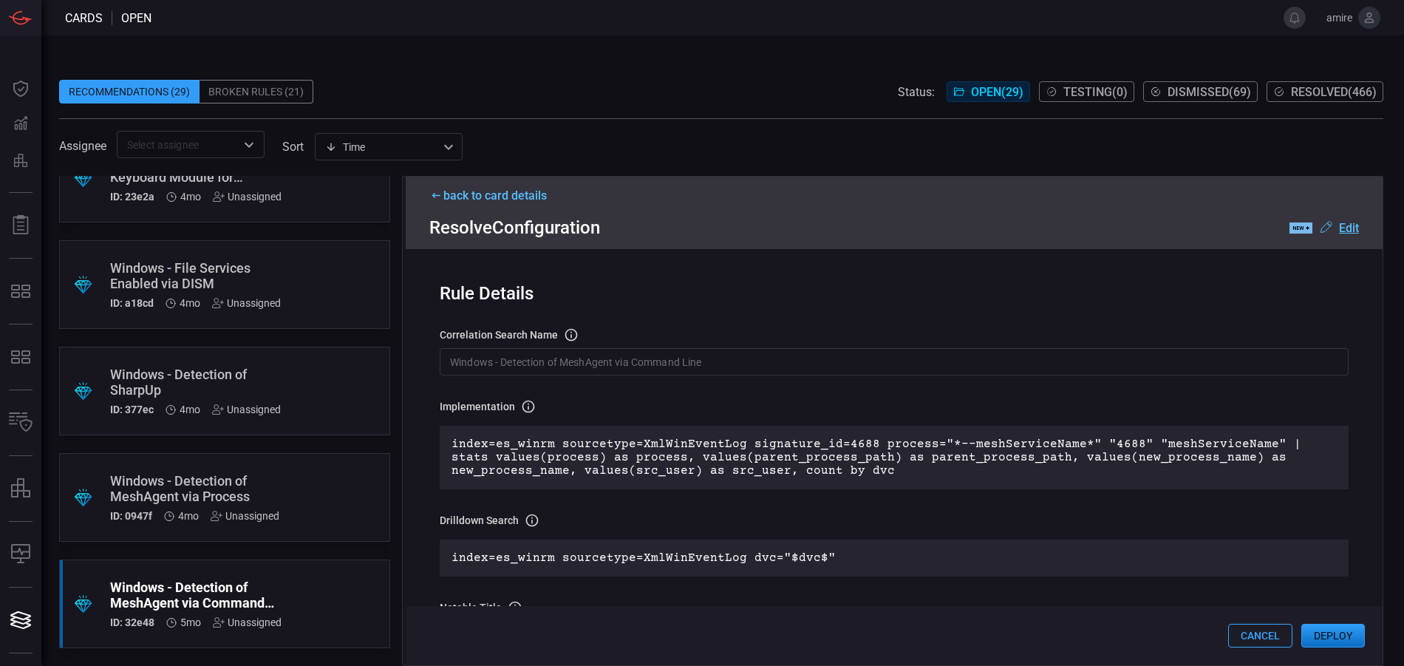
click at [1340, 635] on button "Deploy" at bounding box center [1333, 636] width 64 height 24
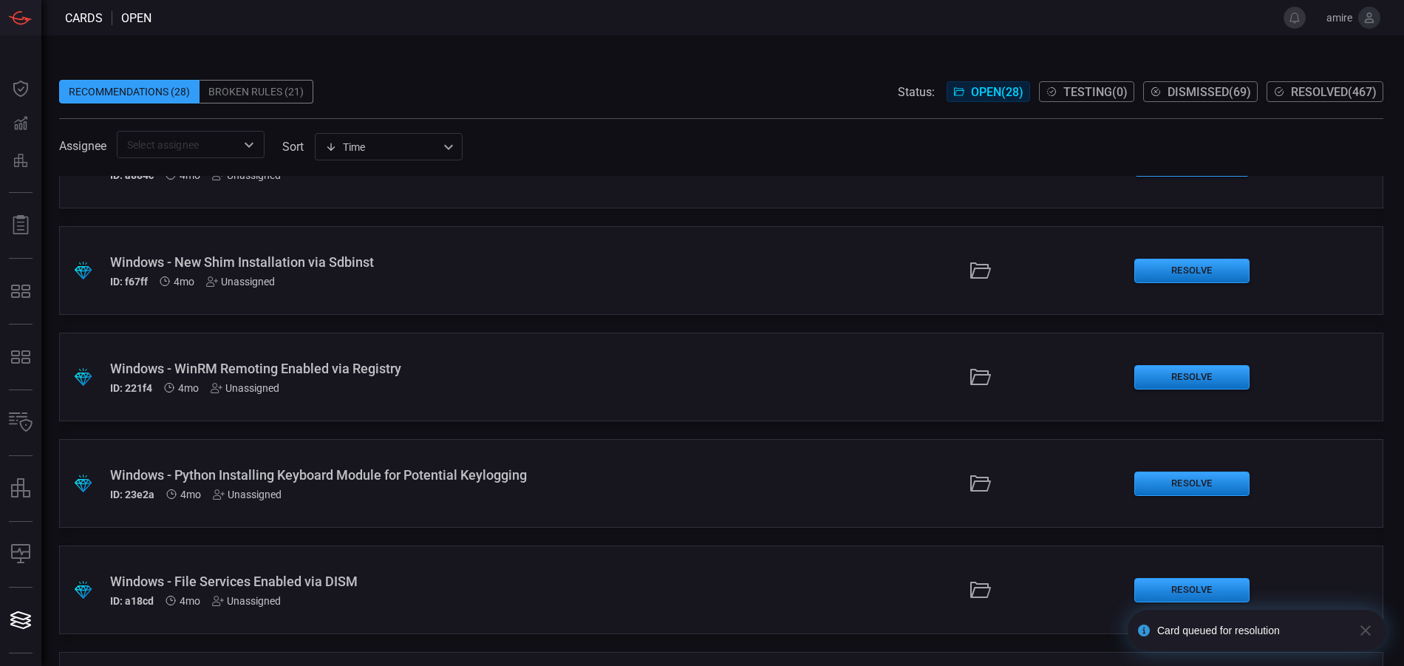
scroll to position [2489, 0]
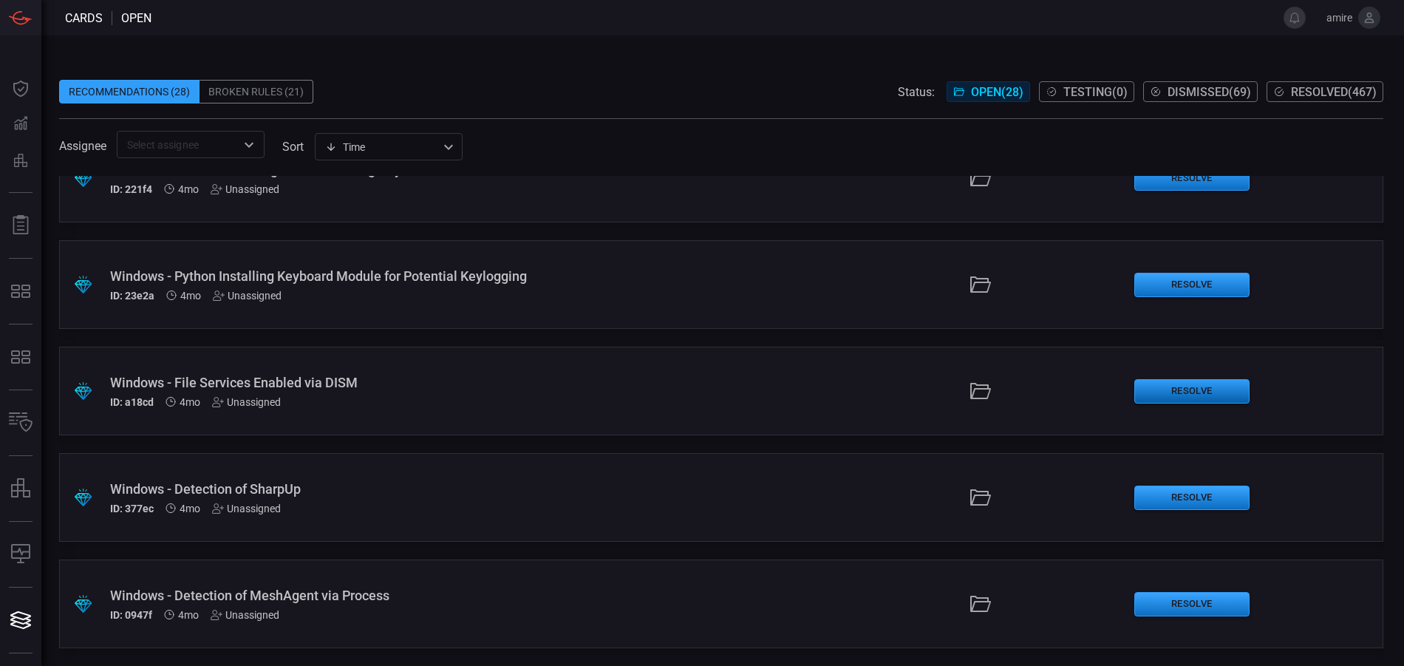
click at [1177, 393] on button "Resolve" at bounding box center [1191, 391] width 115 height 24
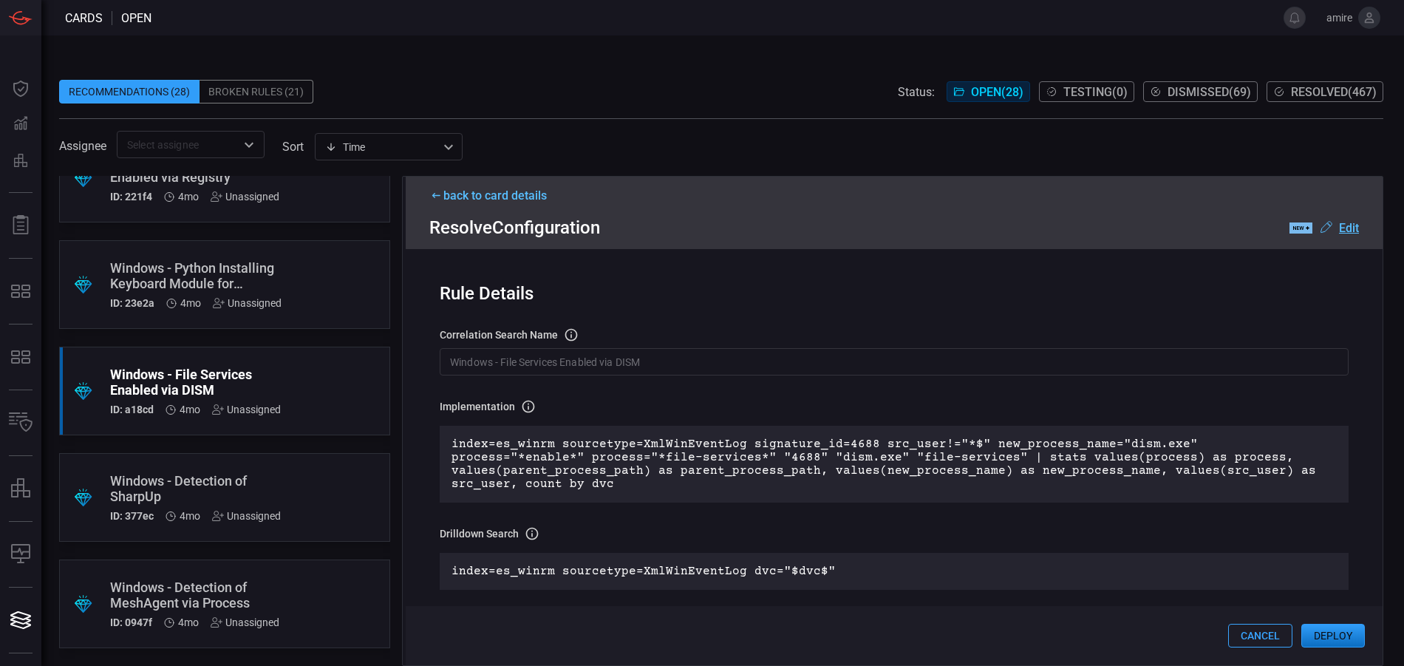
click at [530, 201] on div "back to card details" at bounding box center [894, 195] width 930 height 14
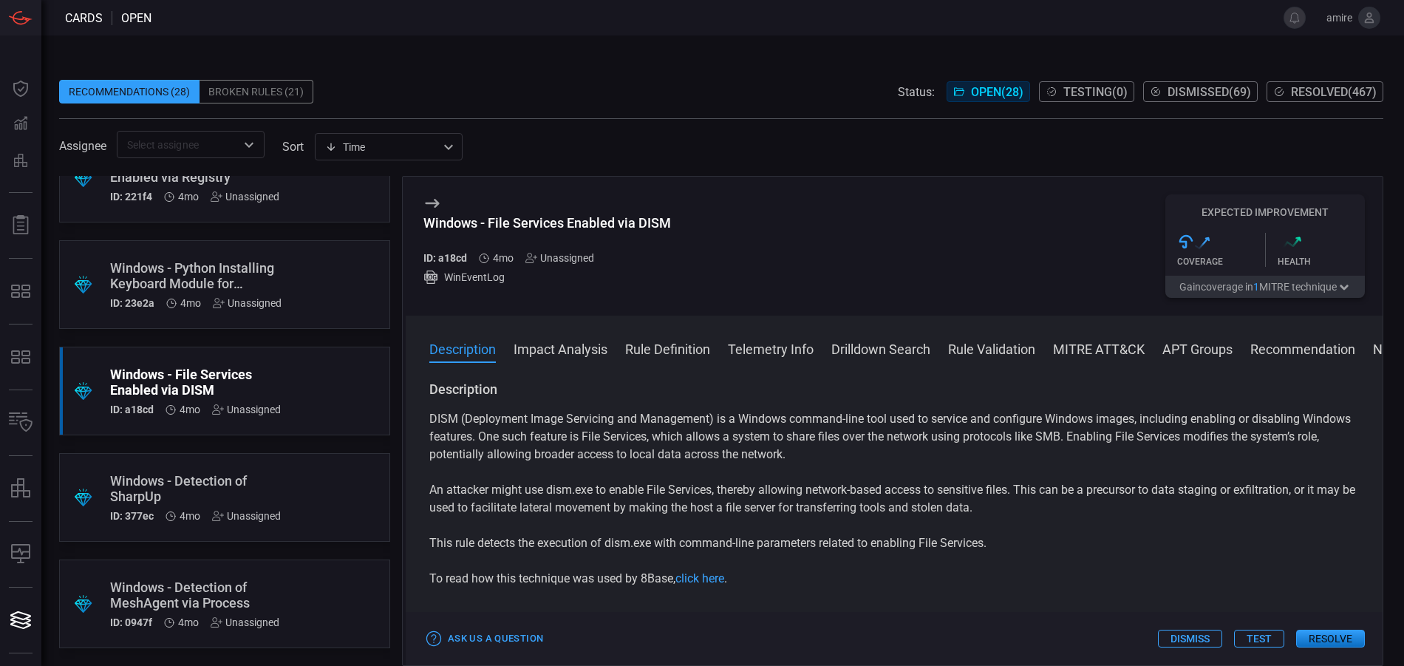
click at [1320, 636] on button "Resolve" at bounding box center [1330, 639] width 69 height 18
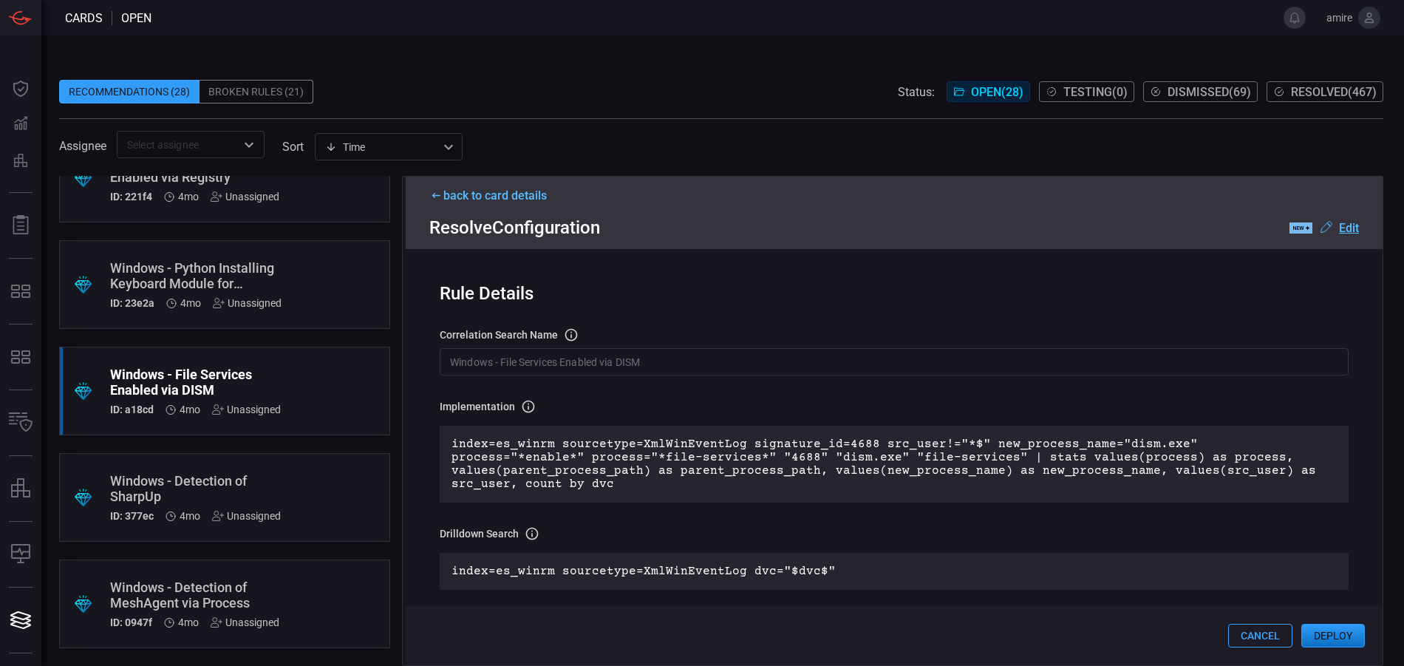
click at [528, 201] on div "back to card details" at bounding box center [894, 195] width 930 height 14
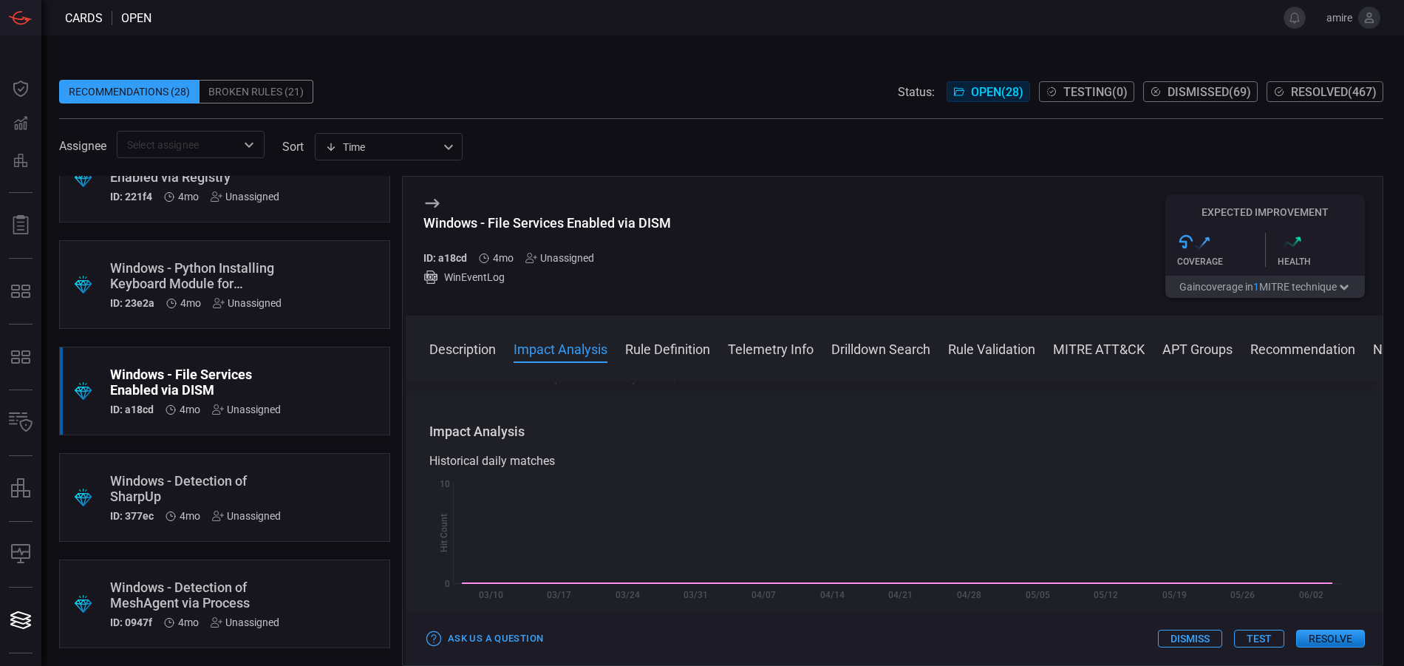
scroll to position [369, 0]
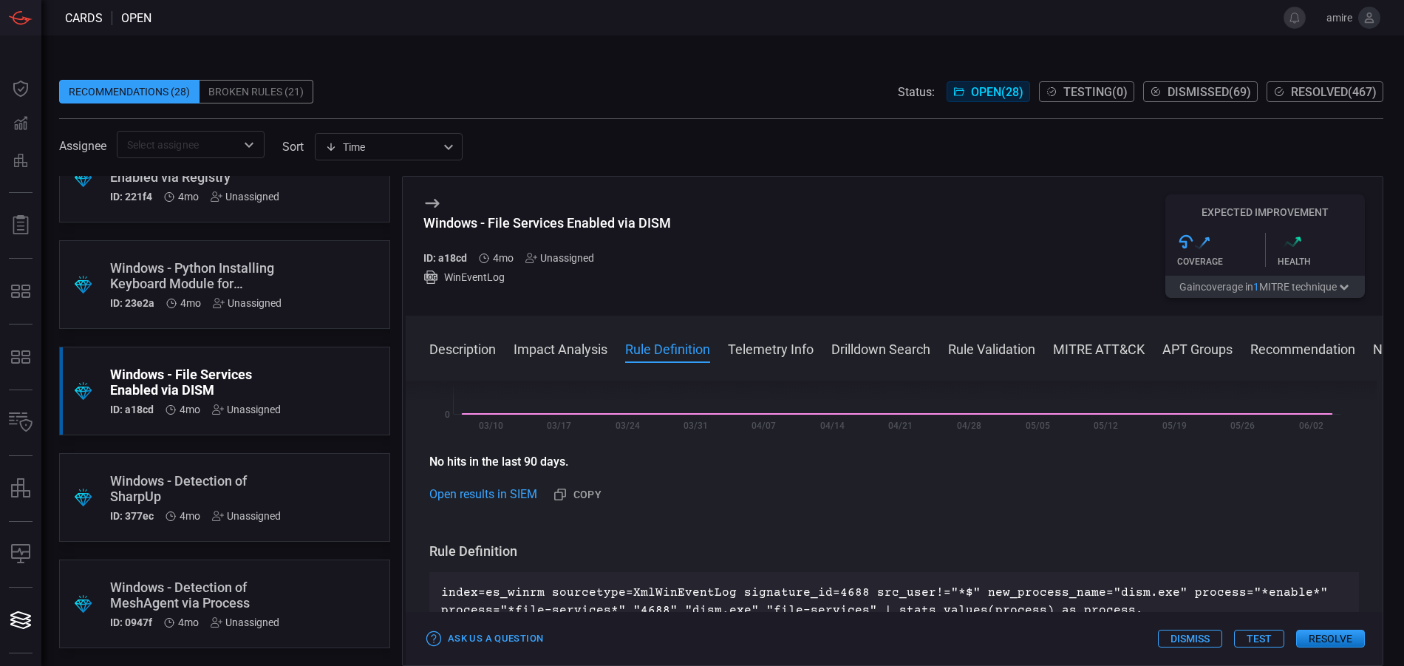
click at [1326, 629] on div "Ask Us a Question Dismiss Test Resolve" at bounding box center [894, 638] width 977 height 53
click at [1333, 638] on button "Resolve" at bounding box center [1330, 639] width 69 height 18
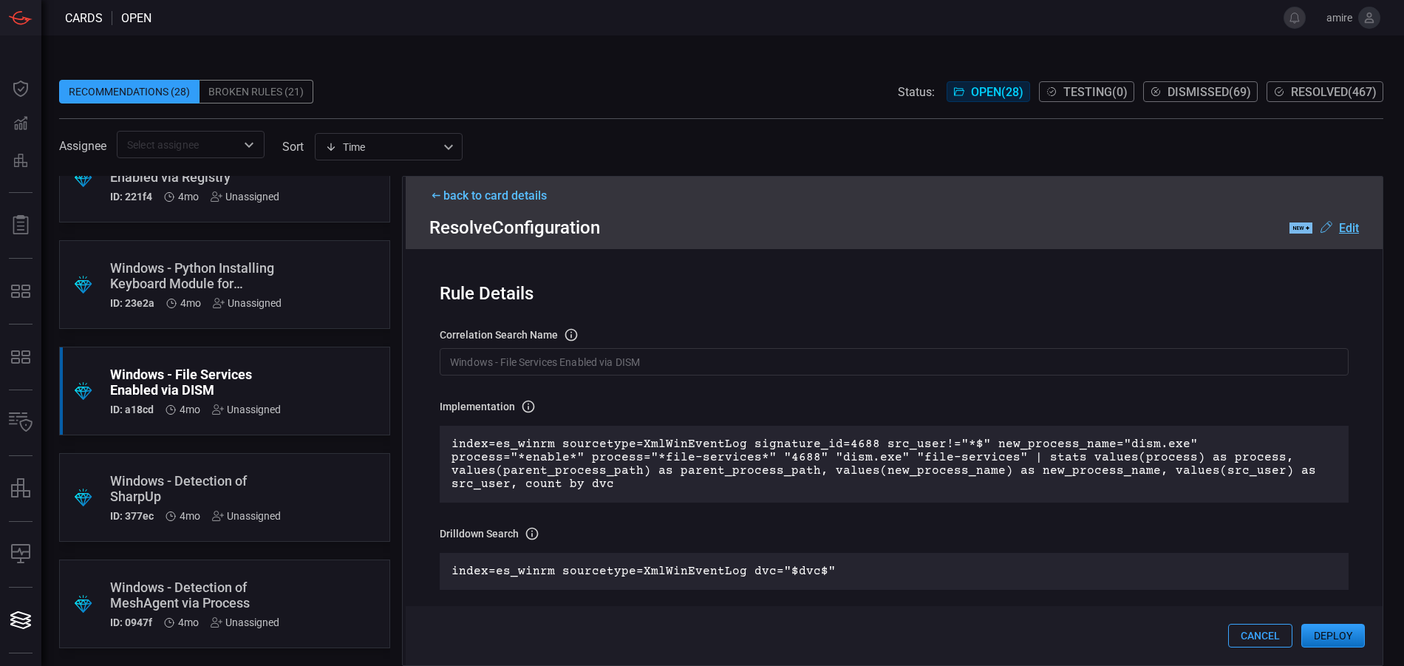
click at [1335, 638] on button "Deploy" at bounding box center [1333, 636] width 64 height 24
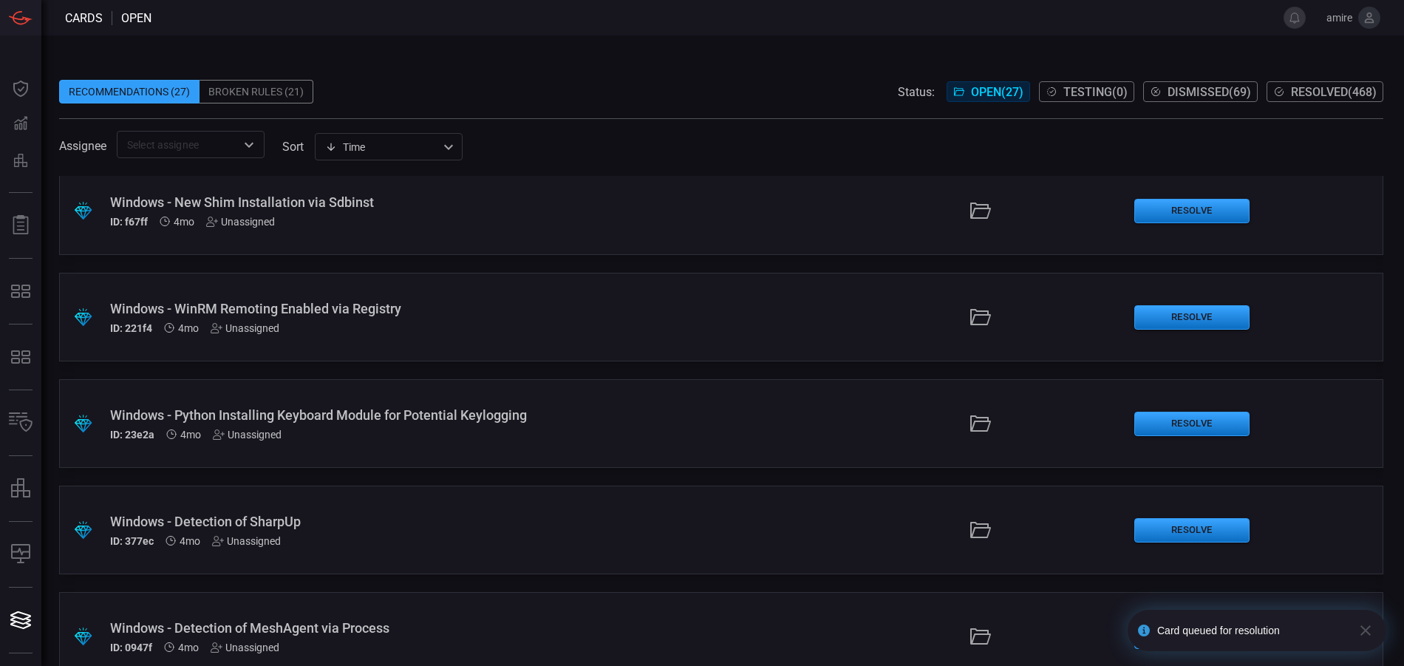
scroll to position [2383, 0]
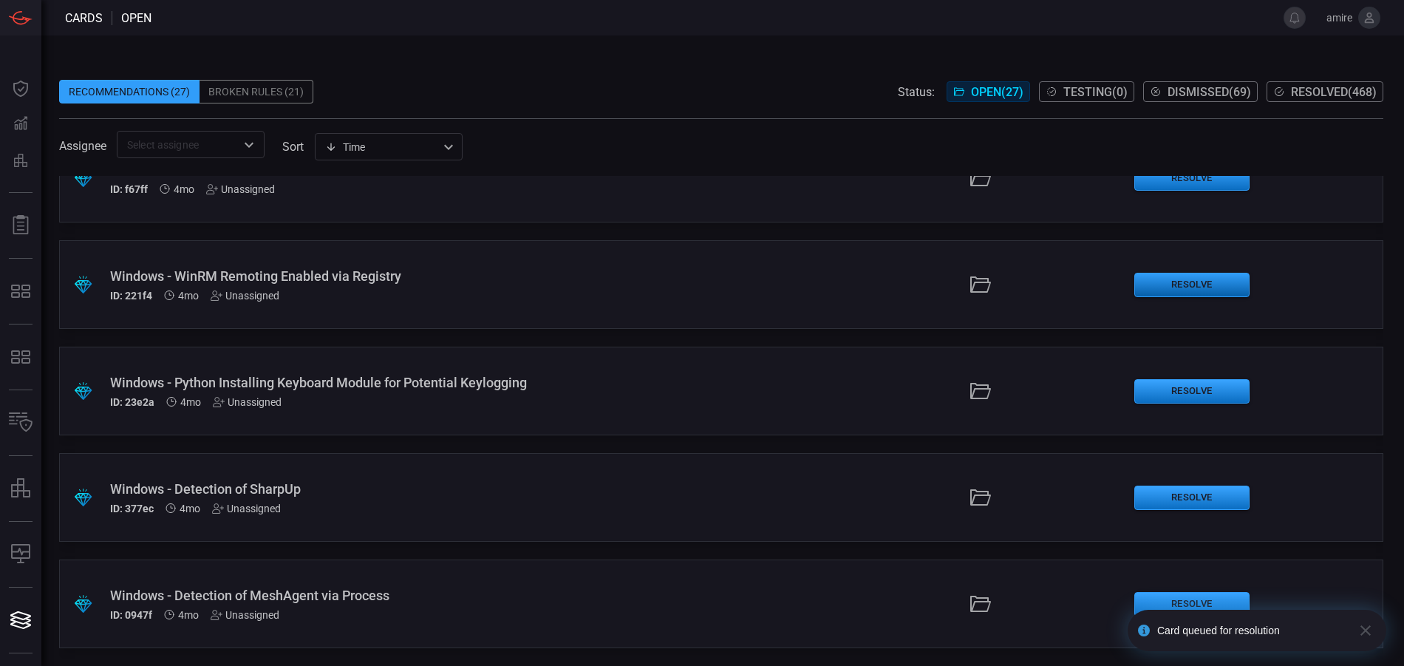
click at [1165, 290] on button "Resolve" at bounding box center [1191, 285] width 115 height 24
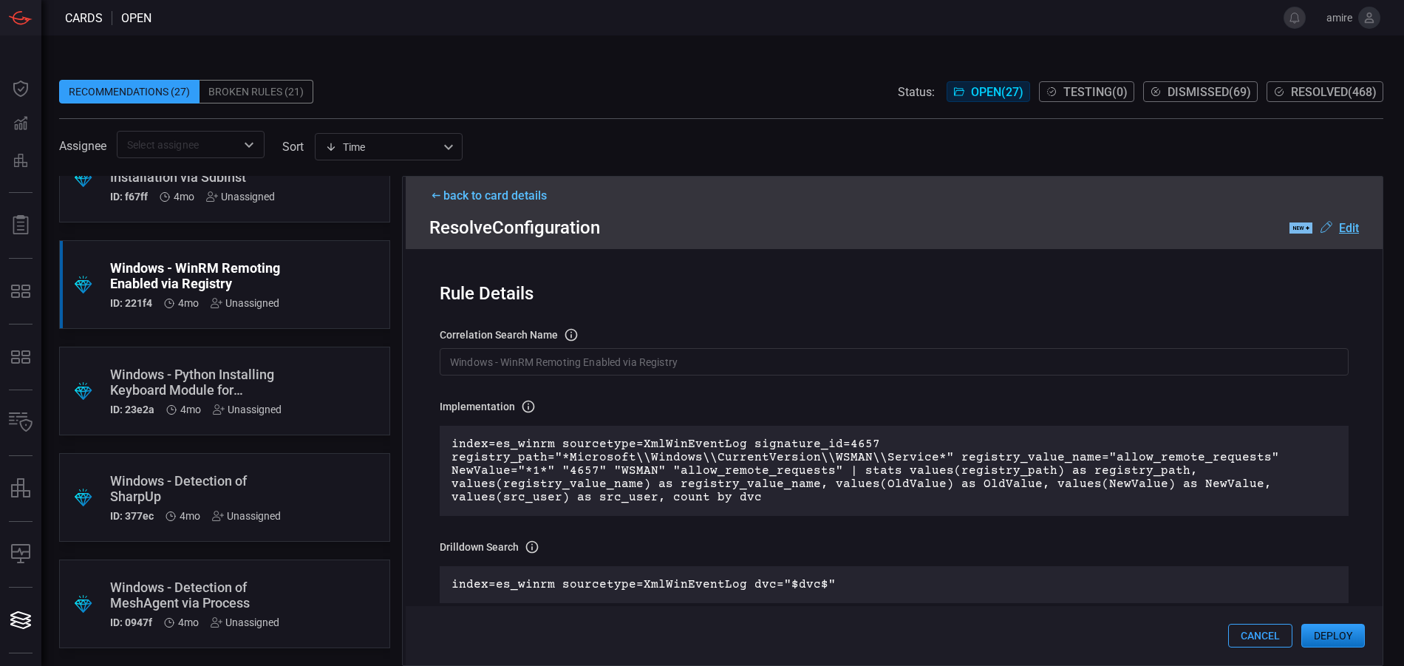
click at [1326, 636] on button "Deploy" at bounding box center [1333, 636] width 64 height 24
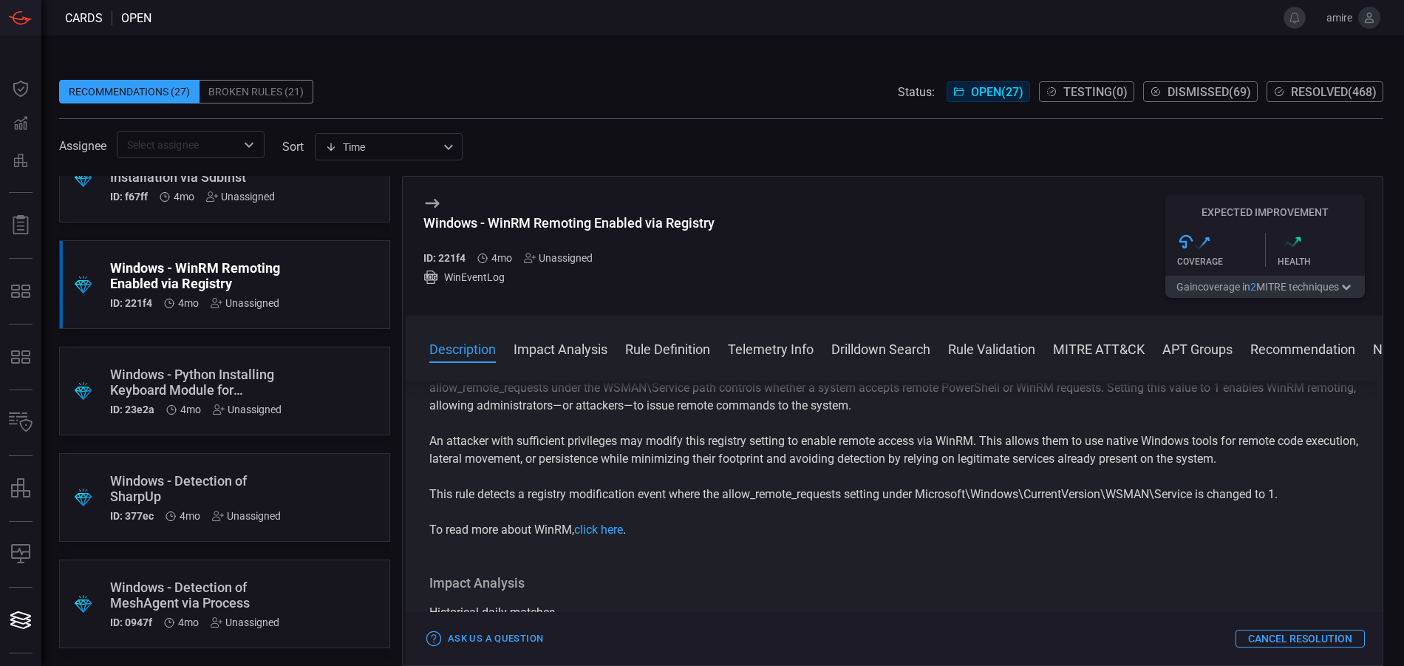
scroll to position [148, 0]
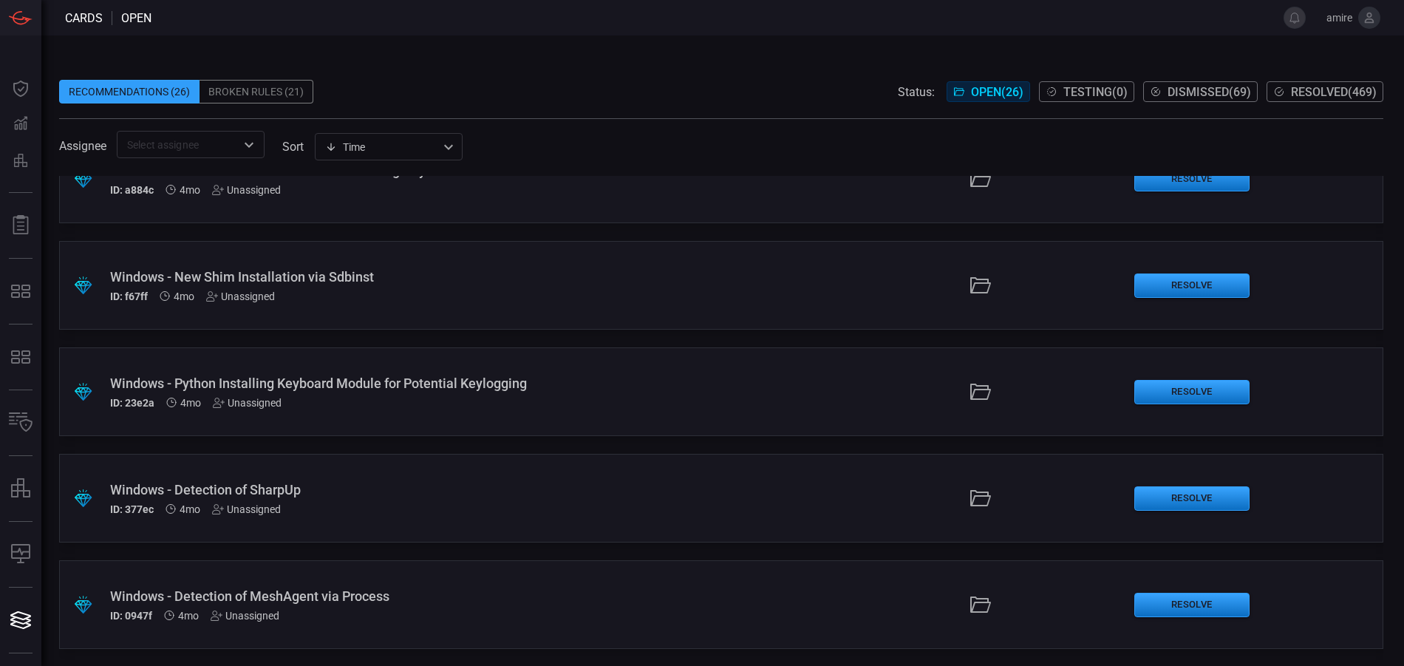
scroll to position [2277, 0]
click at [1204, 397] on button "Resolve" at bounding box center [1191, 391] width 115 height 24
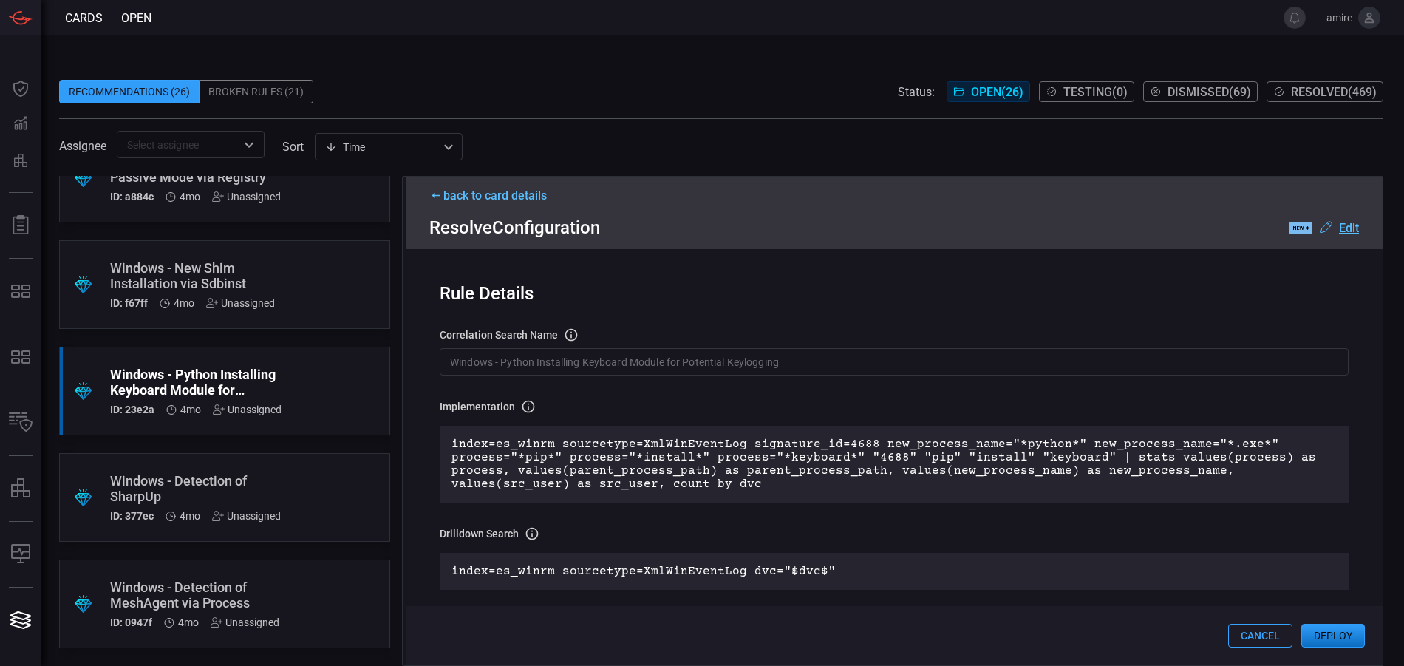
click at [532, 201] on div "back to card details" at bounding box center [894, 195] width 930 height 14
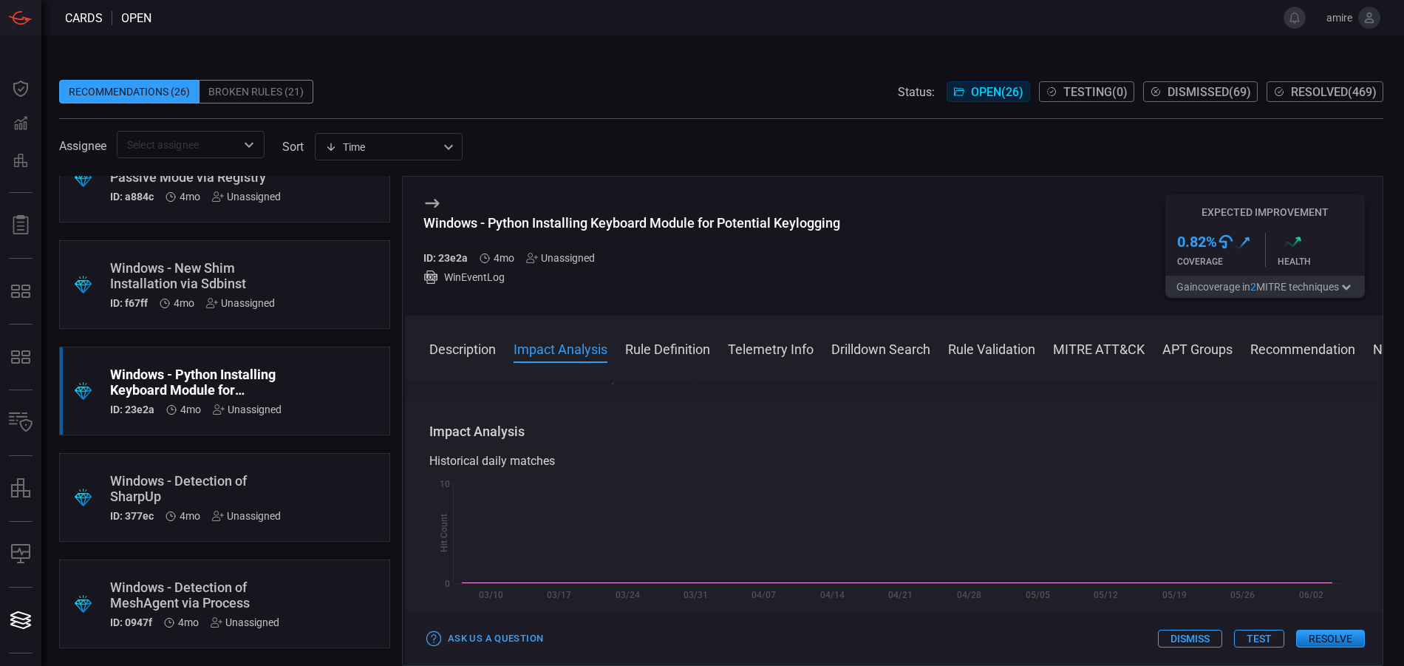
scroll to position [296, 0]
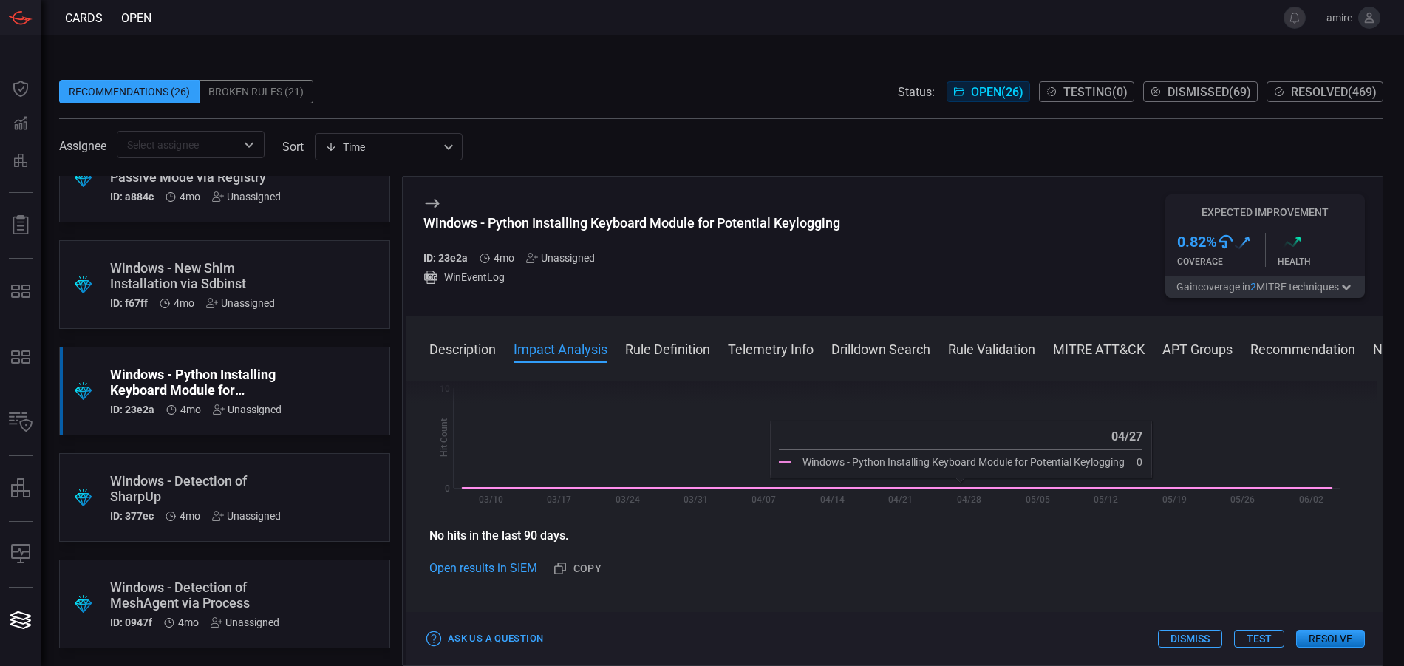
click at [1331, 635] on button "Resolve" at bounding box center [1330, 639] width 69 height 18
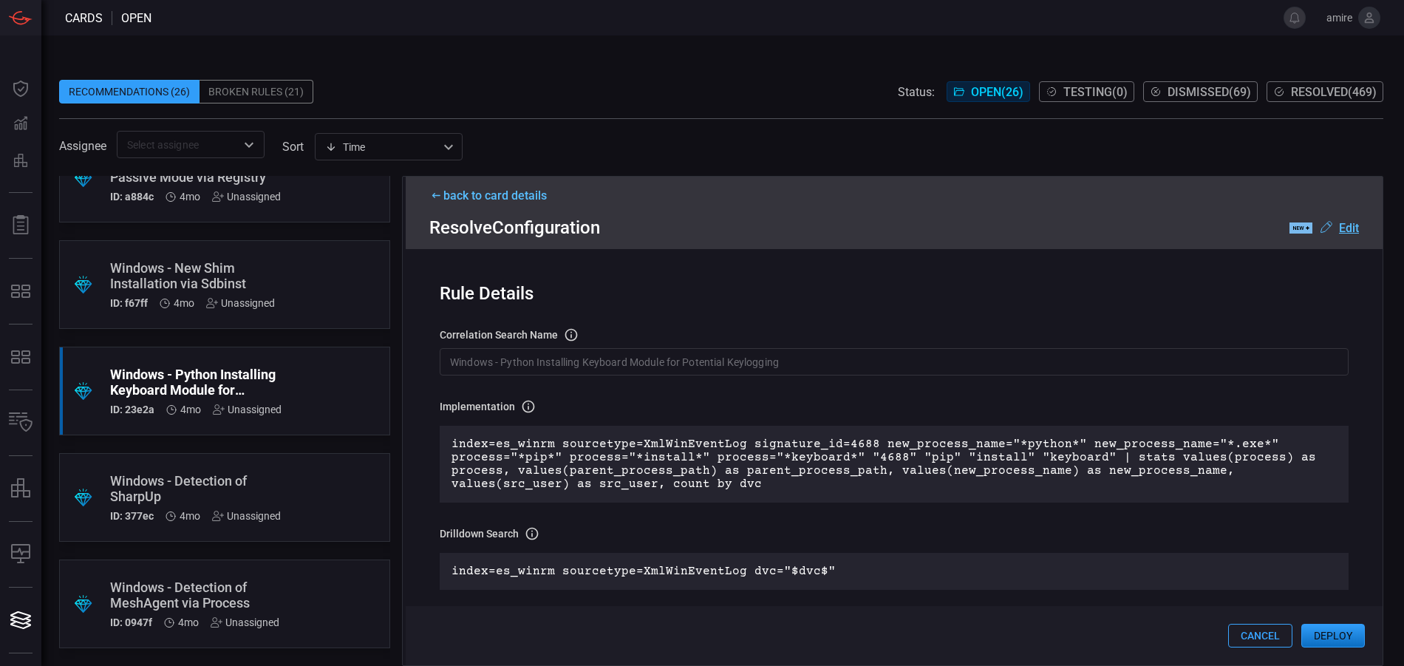
click at [1322, 631] on button "Deploy" at bounding box center [1333, 636] width 64 height 24
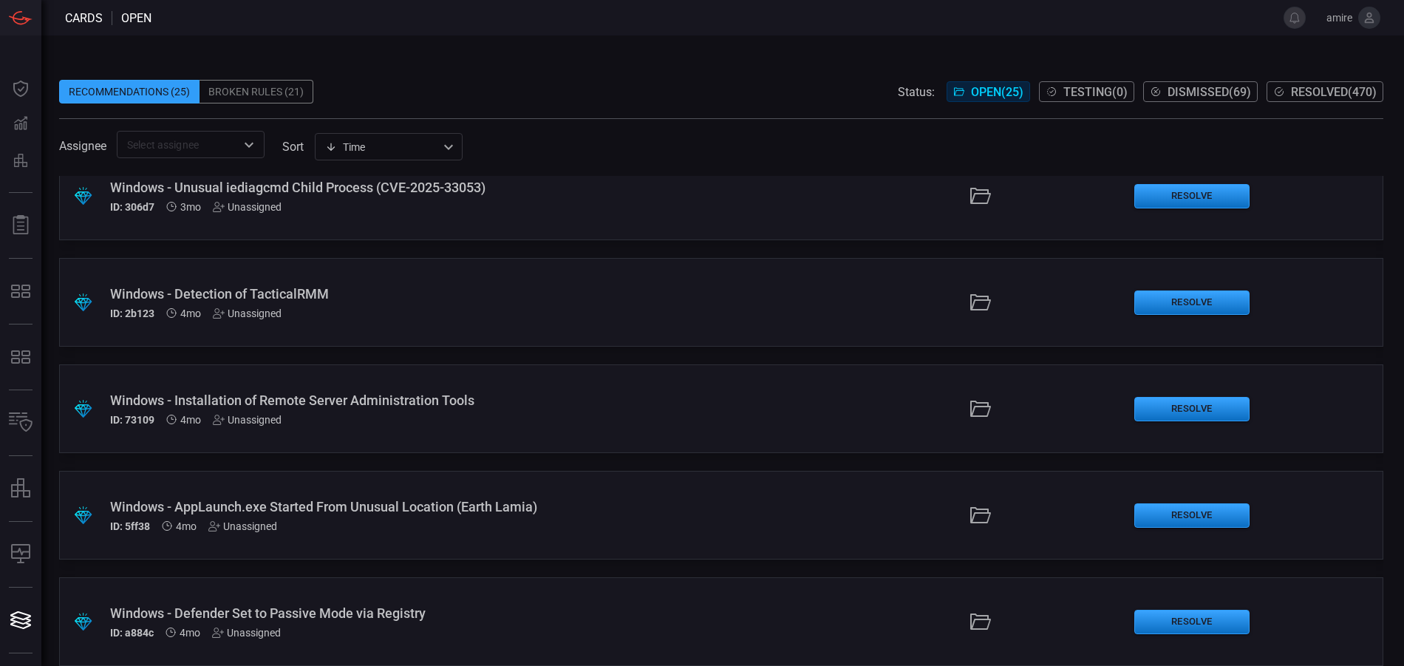
scroll to position [1847, 0]
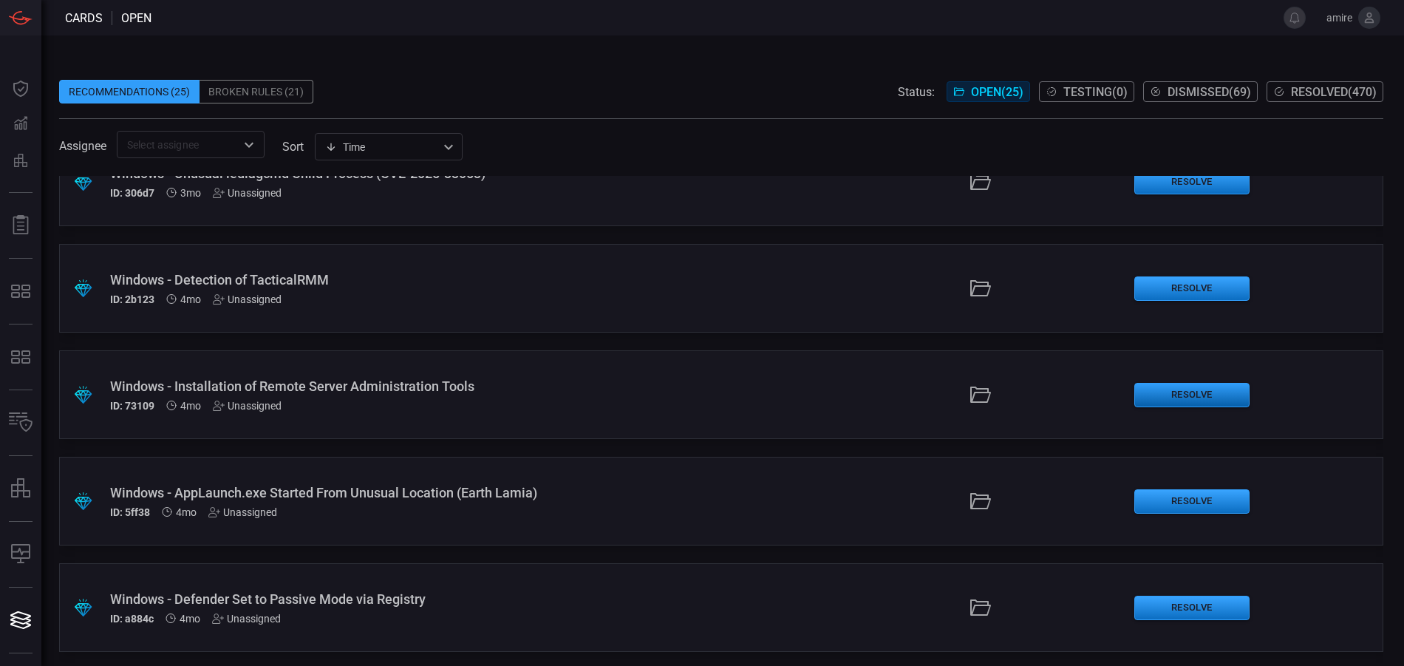
click at [1162, 393] on button "Resolve" at bounding box center [1191, 395] width 115 height 24
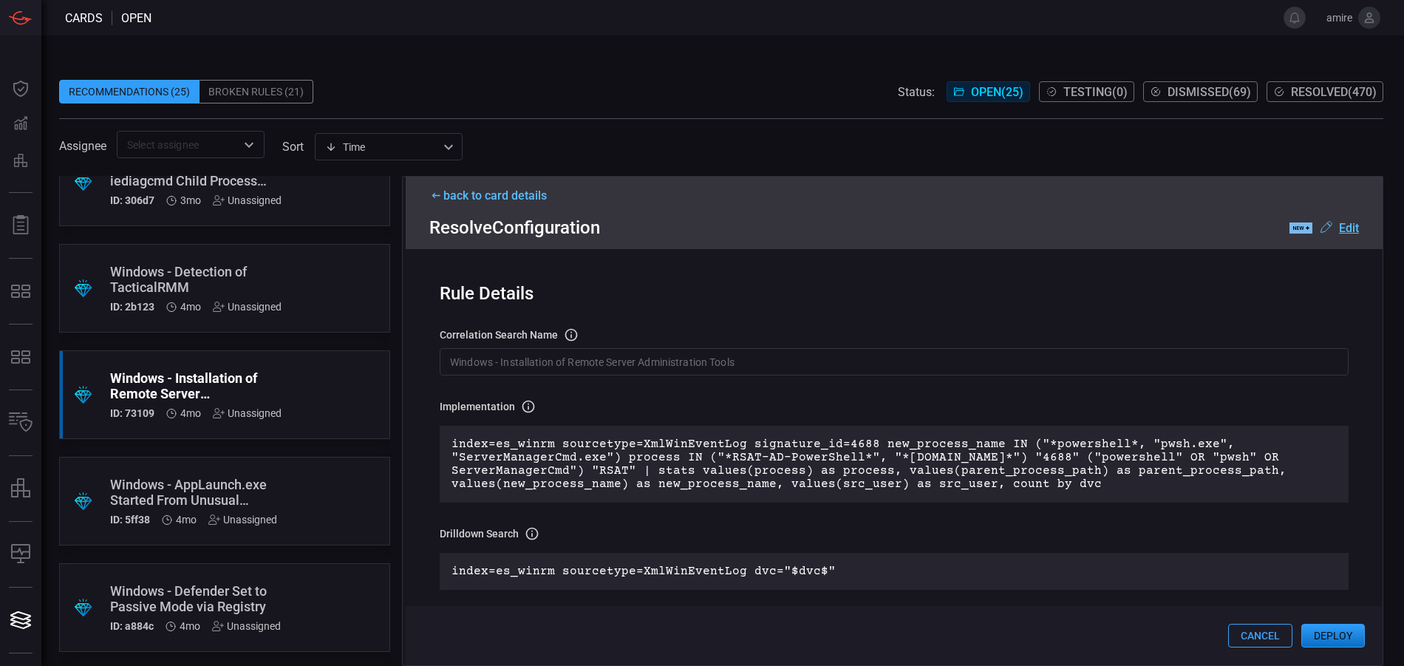
click at [511, 198] on div "back to card details" at bounding box center [894, 195] width 930 height 14
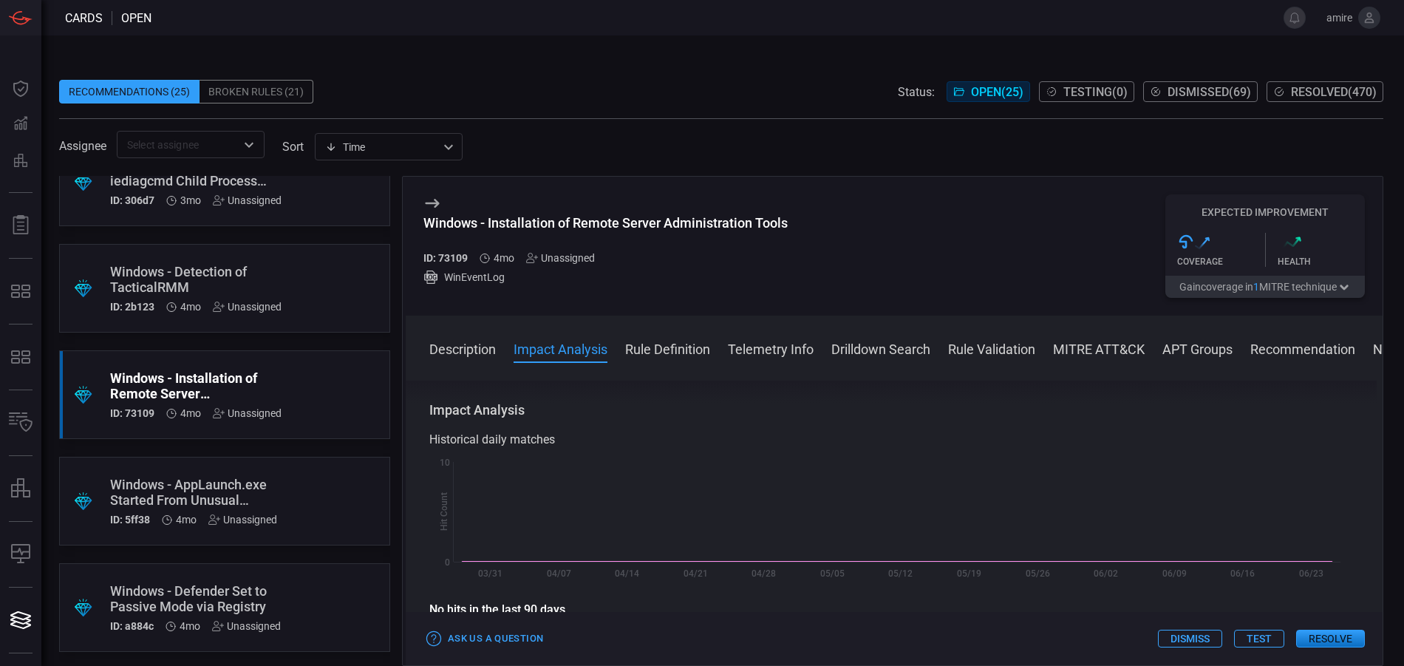
scroll to position [296, 0]
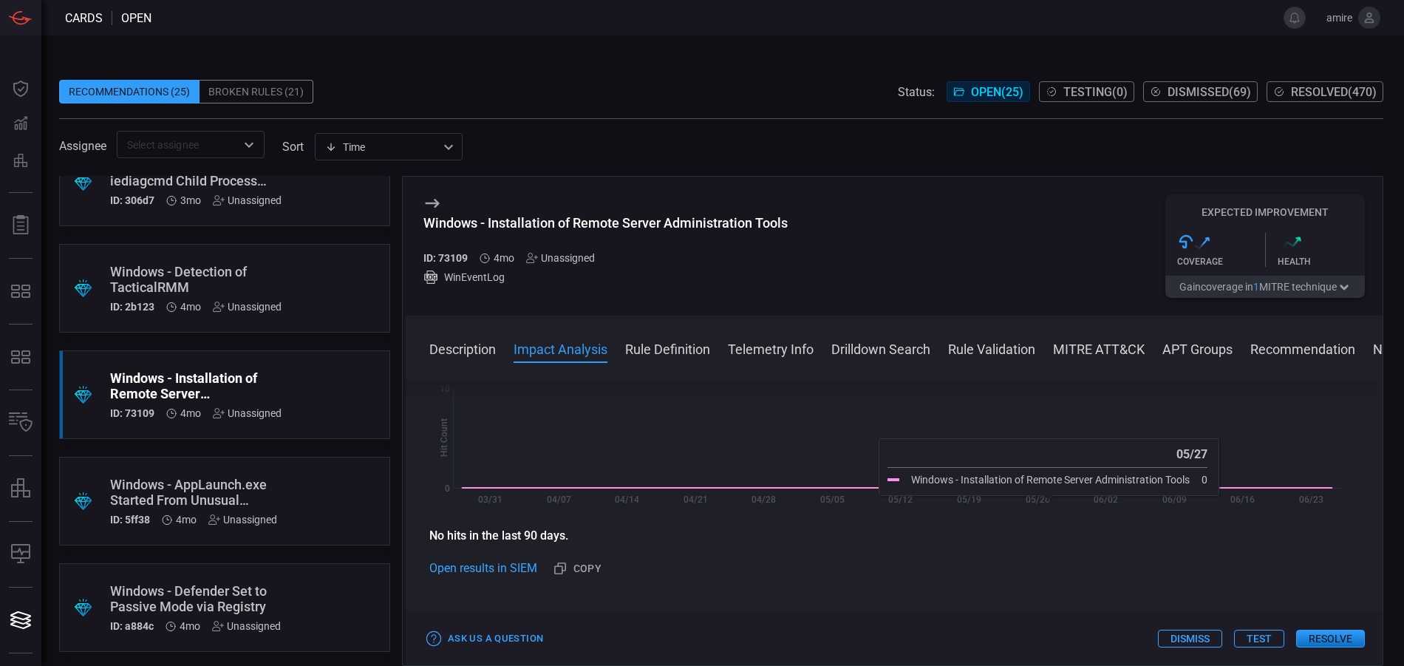
click at [1322, 637] on button "Resolve" at bounding box center [1330, 639] width 69 height 18
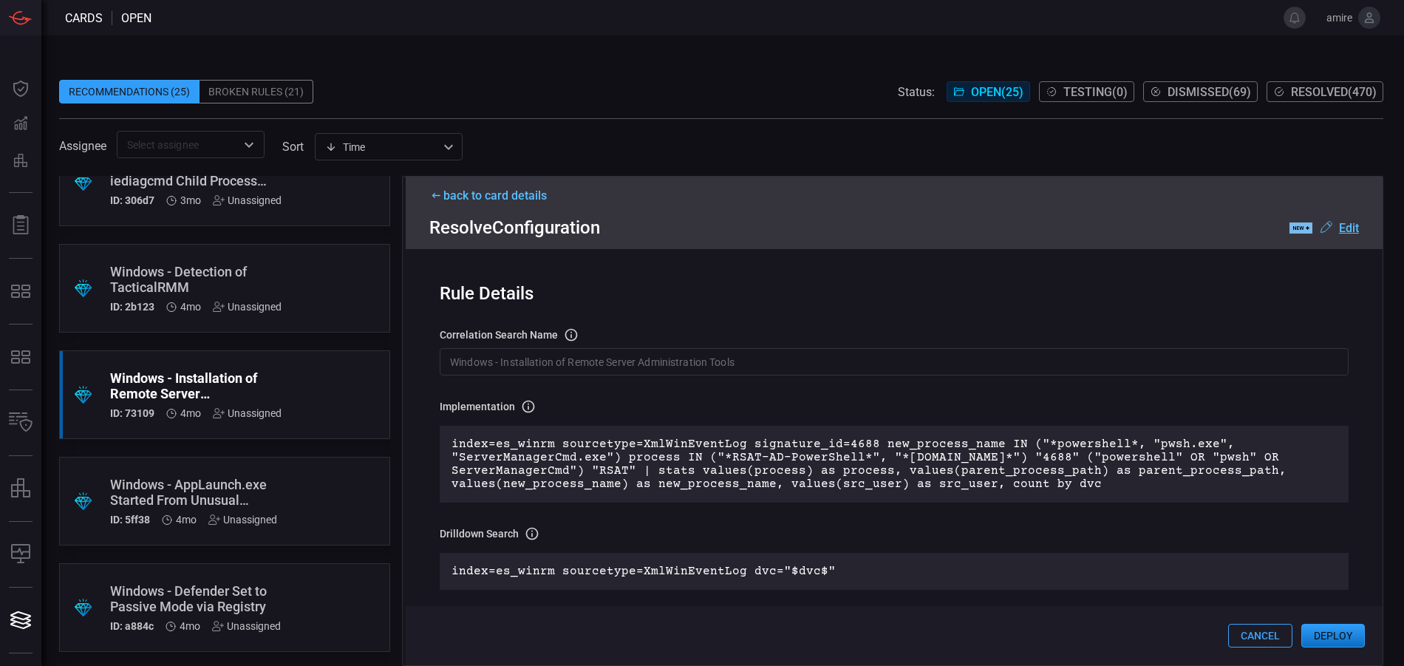
click at [1317, 640] on button "Deploy" at bounding box center [1333, 636] width 64 height 24
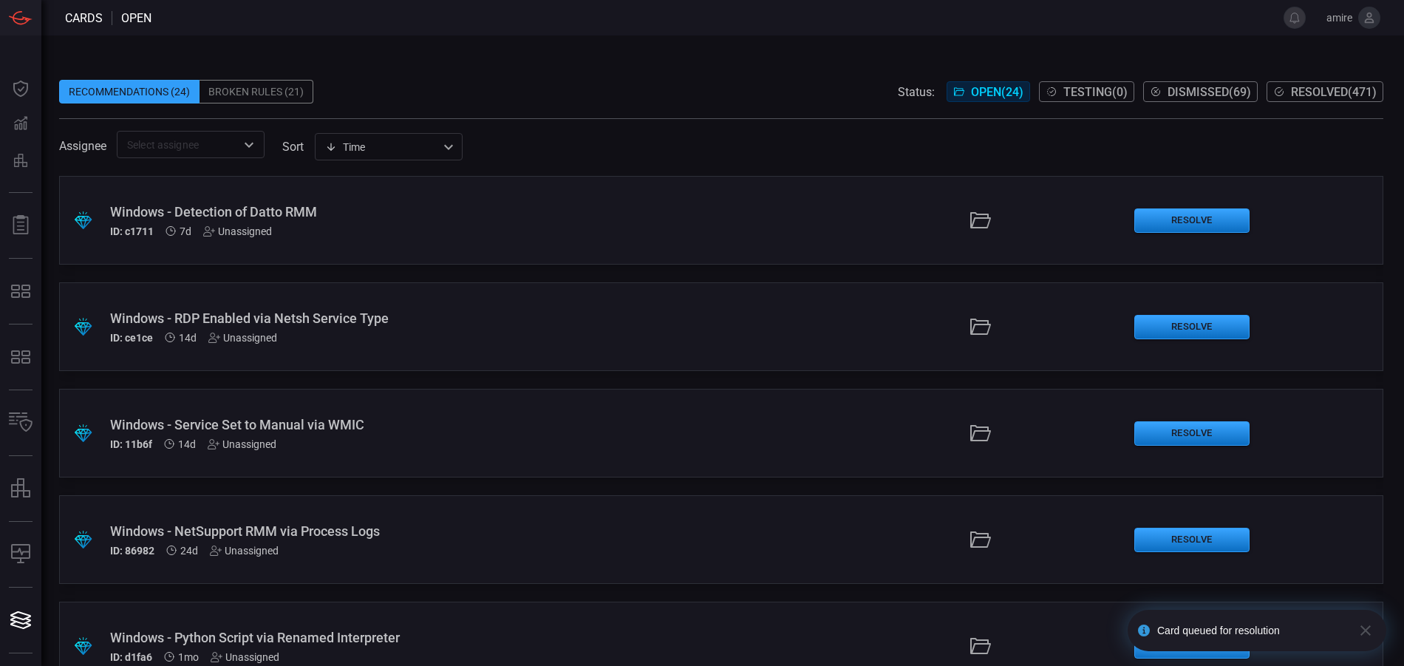
scroll to position [74, 0]
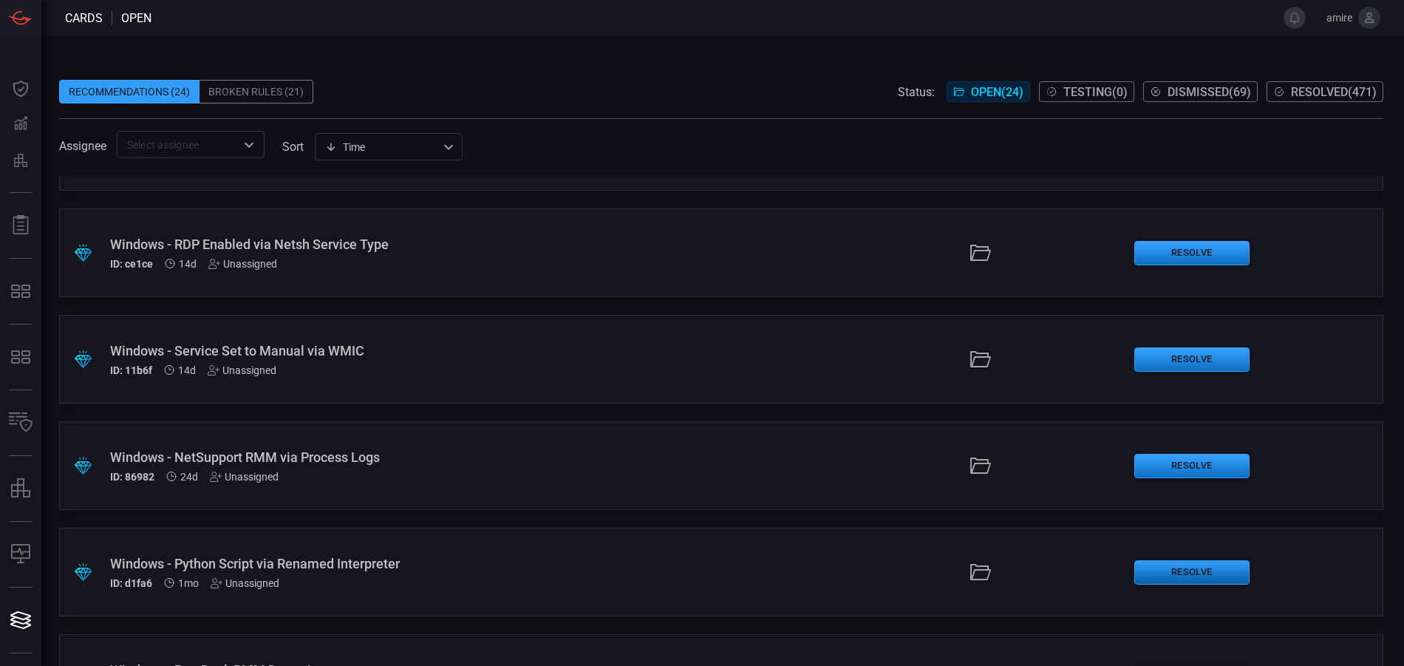
click at [1158, 567] on button "Resolve" at bounding box center [1191, 572] width 115 height 24
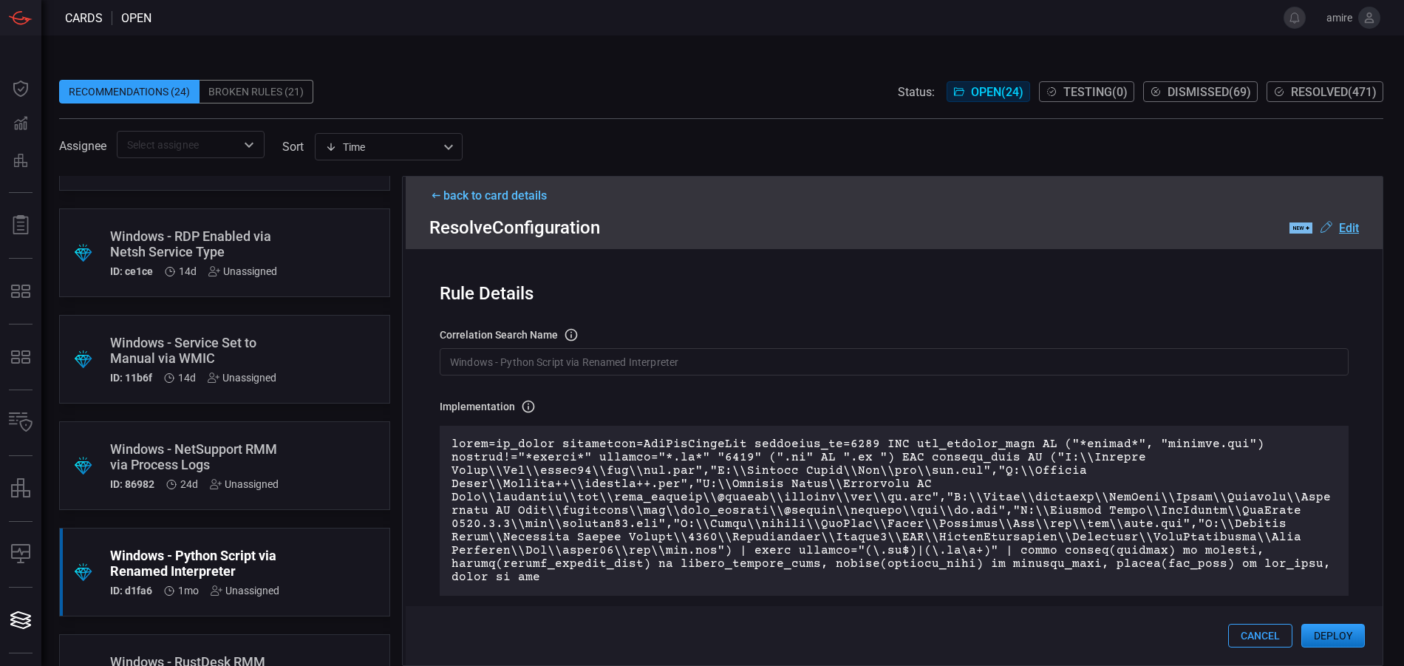
click at [1331, 638] on button "Deploy" at bounding box center [1333, 636] width 64 height 24
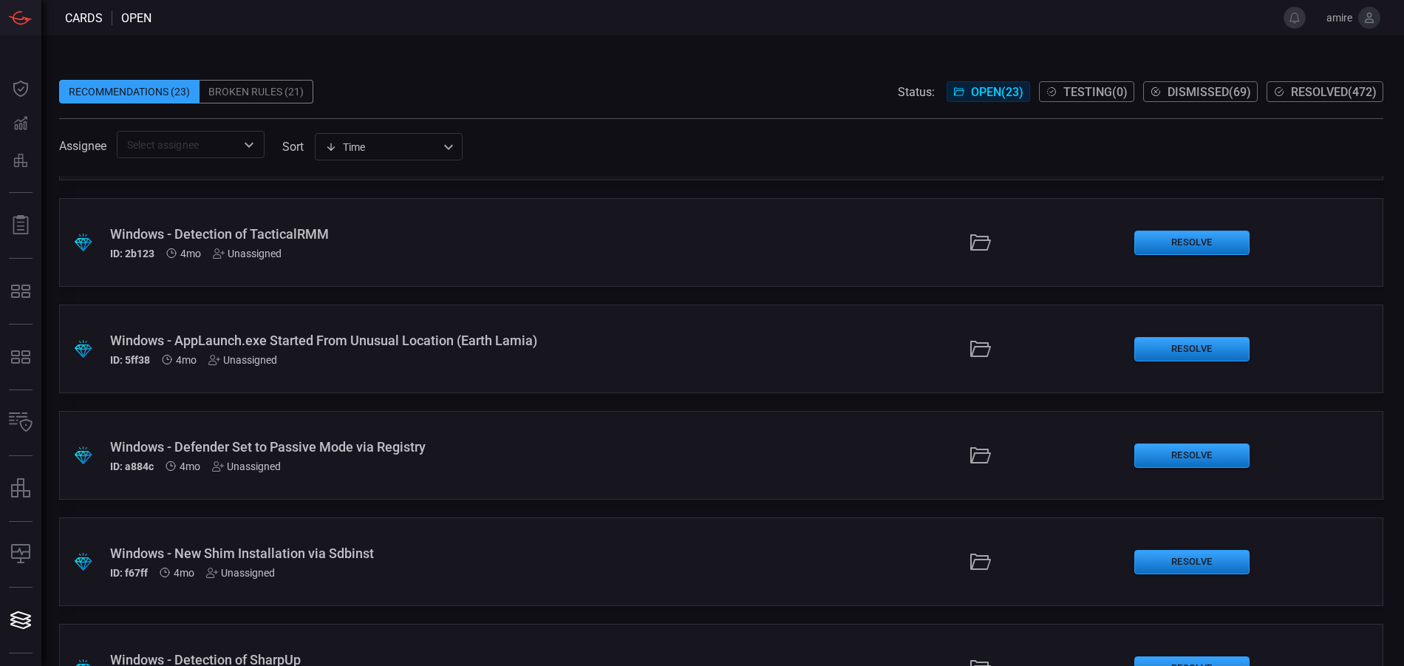
scroll to position [1957, 0]
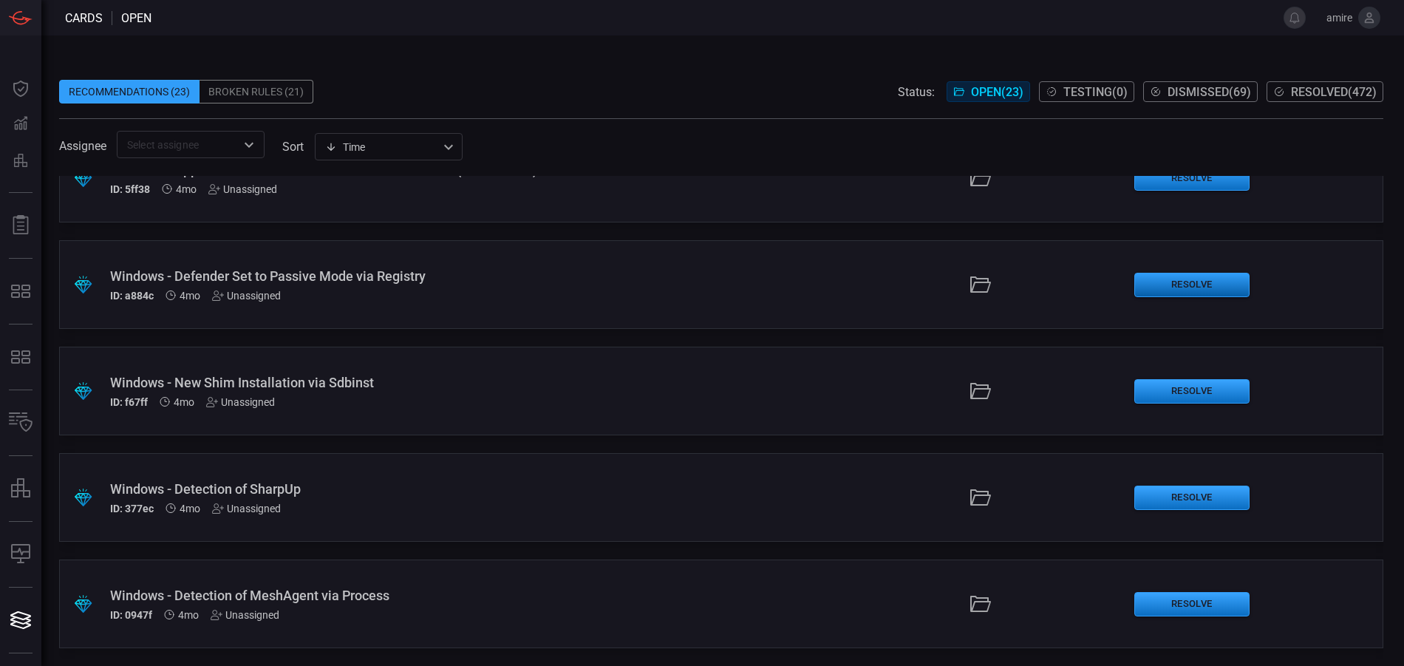
click at [1155, 288] on button "Resolve" at bounding box center [1191, 285] width 115 height 24
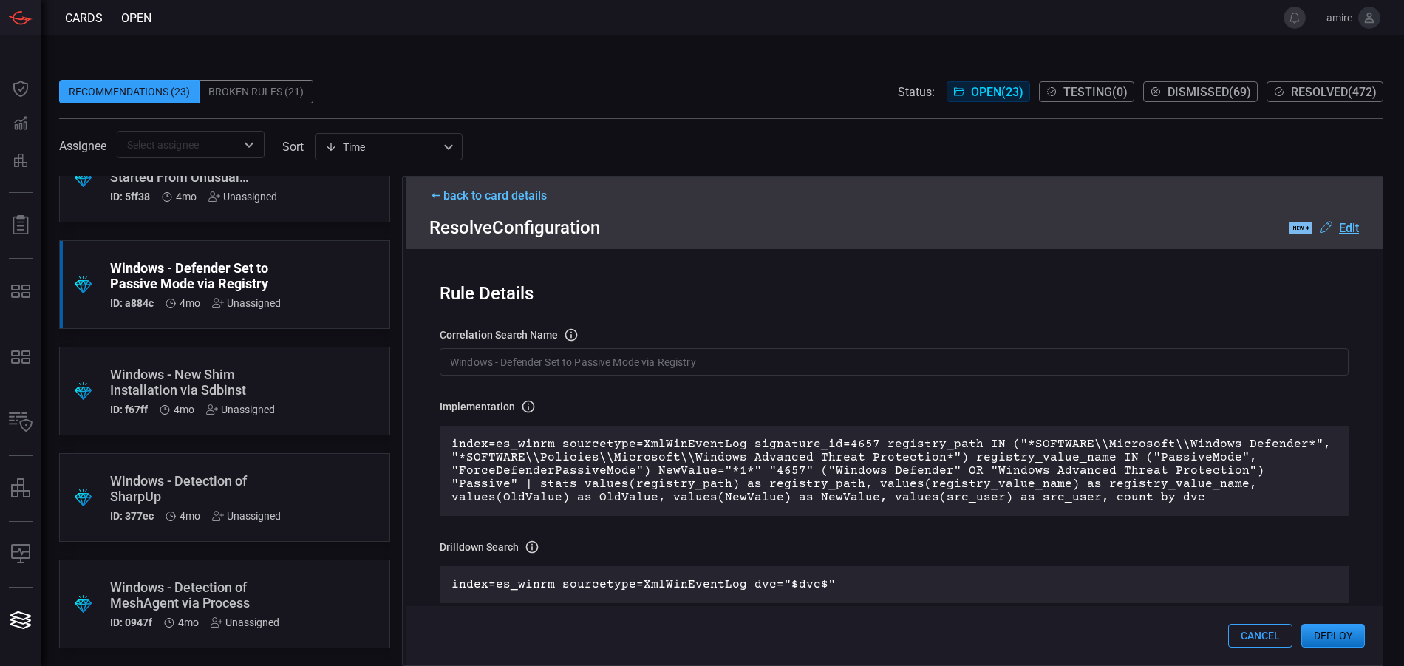
click at [1323, 632] on button "Deploy" at bounding box center [1333, 636] width 64 height 24
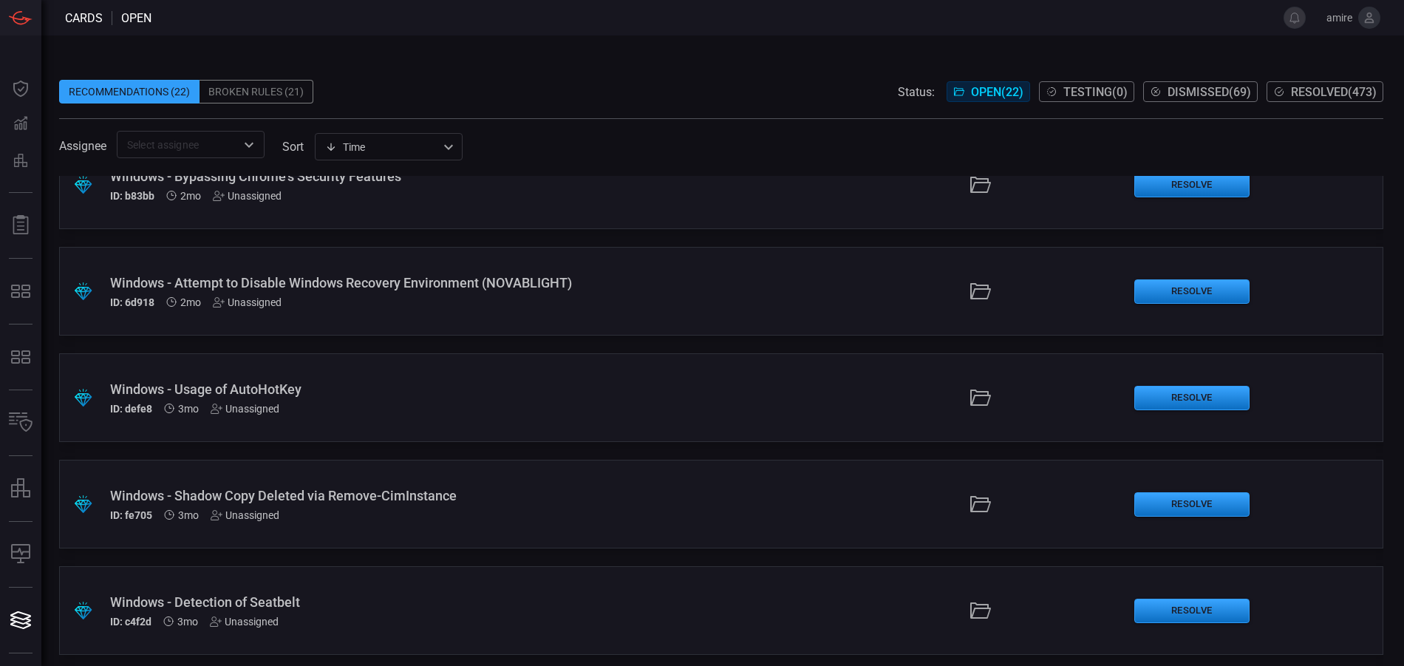
scroll to position [961, 0]
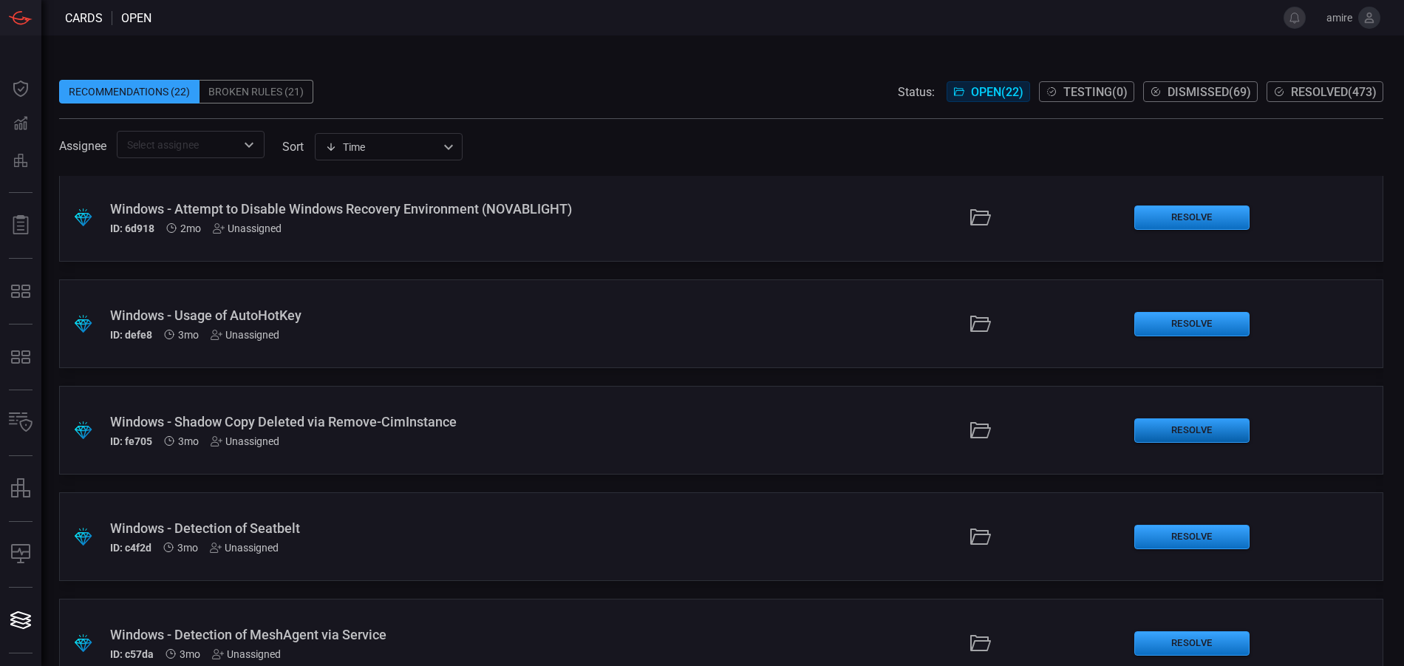
click at [1142, 433] on button "Resolve" at bounding box center [1191, 430] width 115 height 24
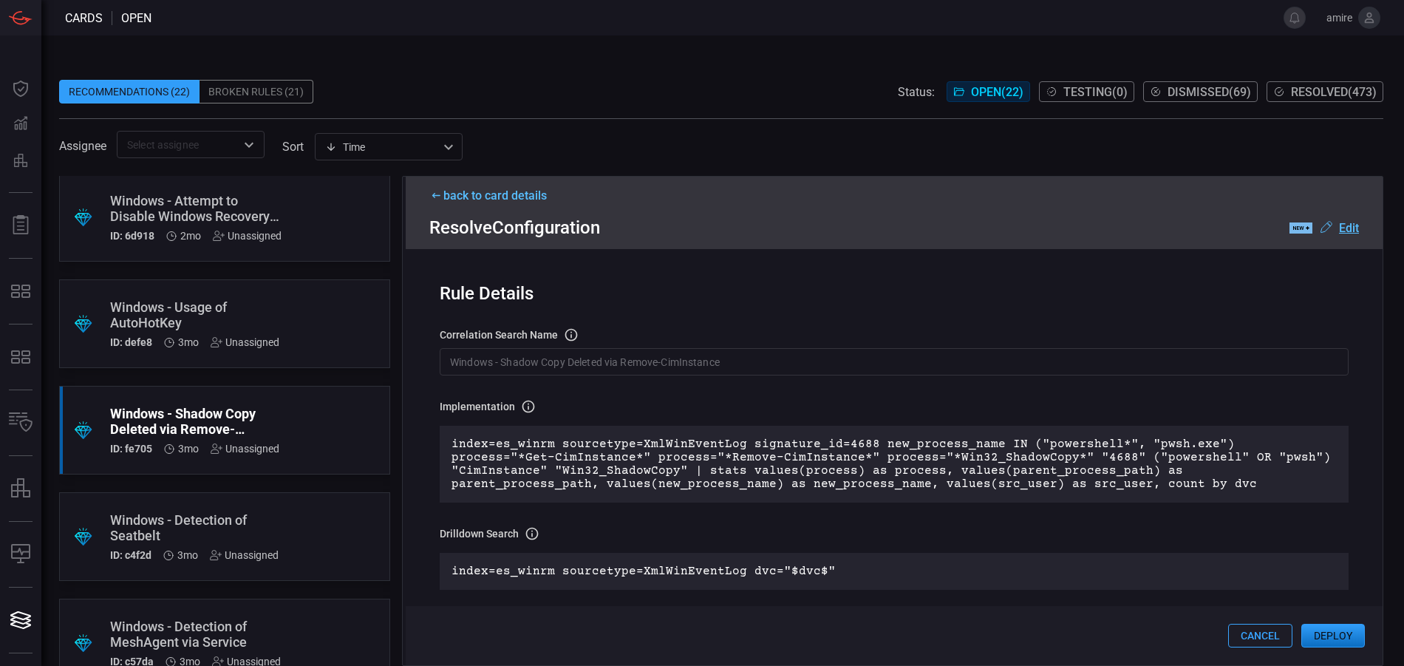
click at [1330, 630] on button "Deploy" at bounding box center [1333, 636] width 64 height 24
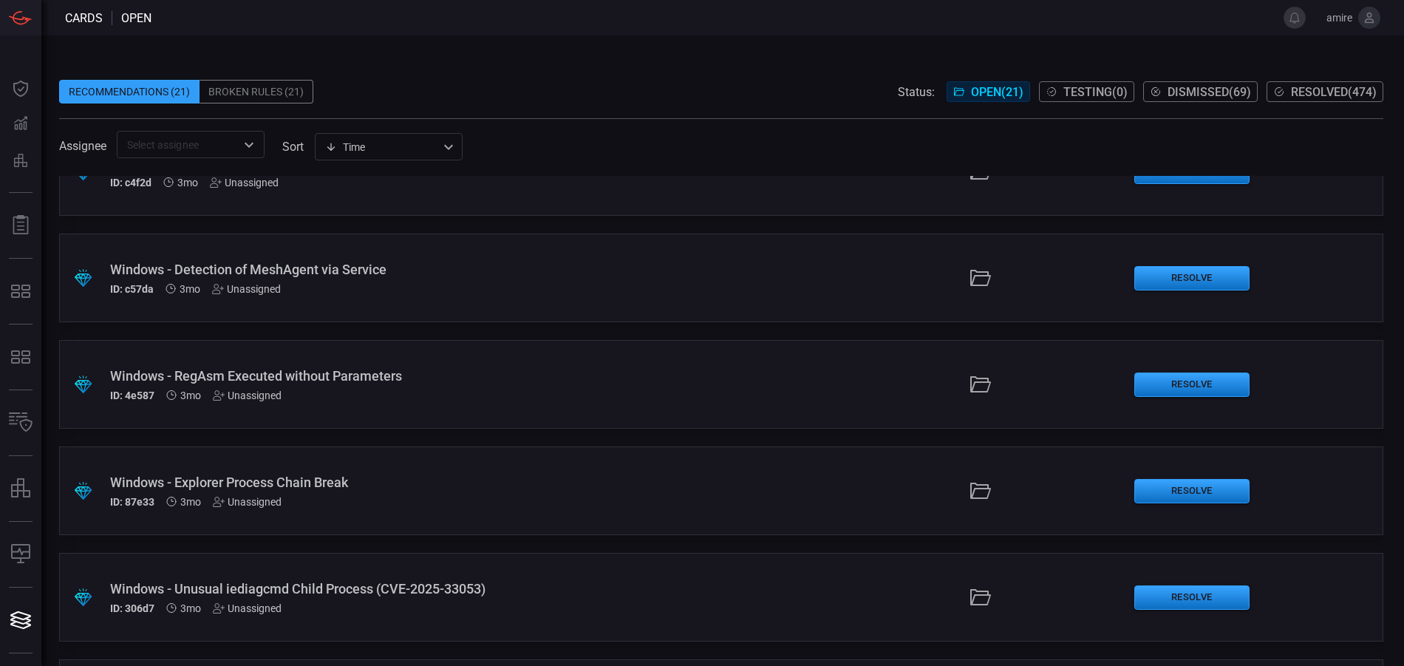
scroll to position [1256, 0]
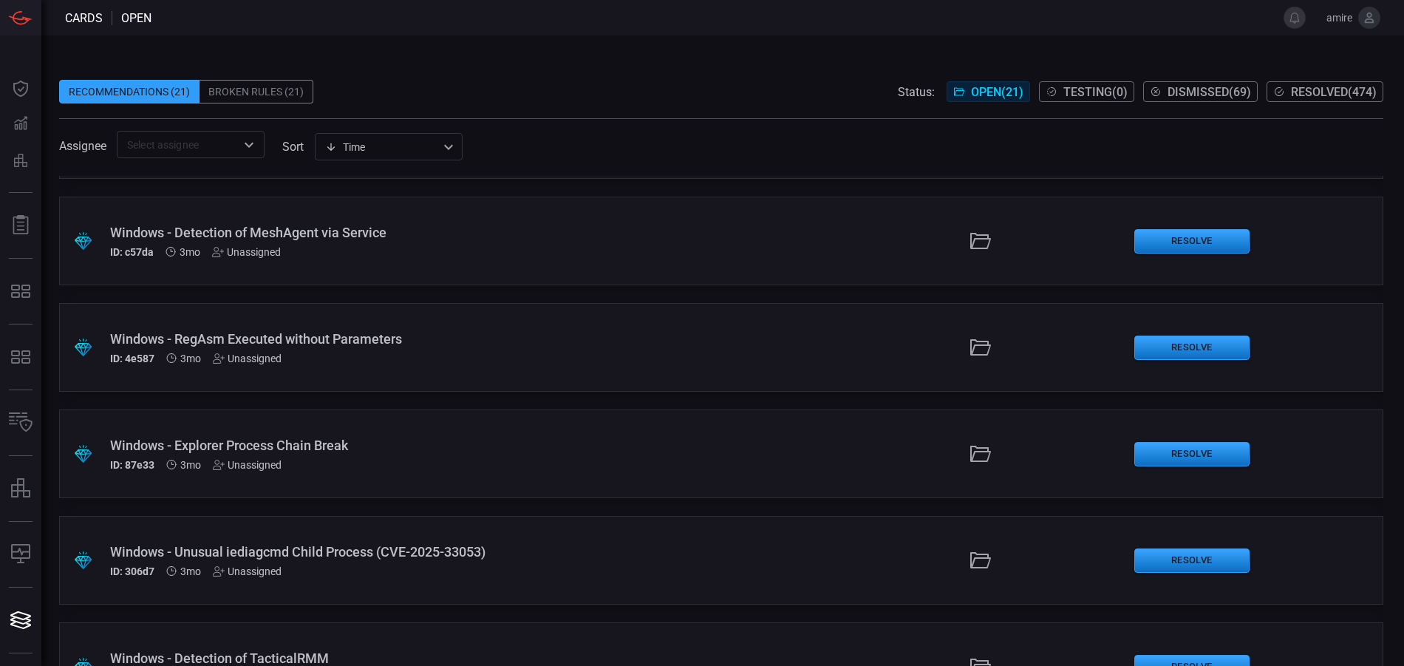
click at [791, 449] on div ".suggested_cards_icon{fill:url(#suggested_cards_icon);} Windows - Explorer Proc…" at bounding box center [721, 453] width 1324 height 89
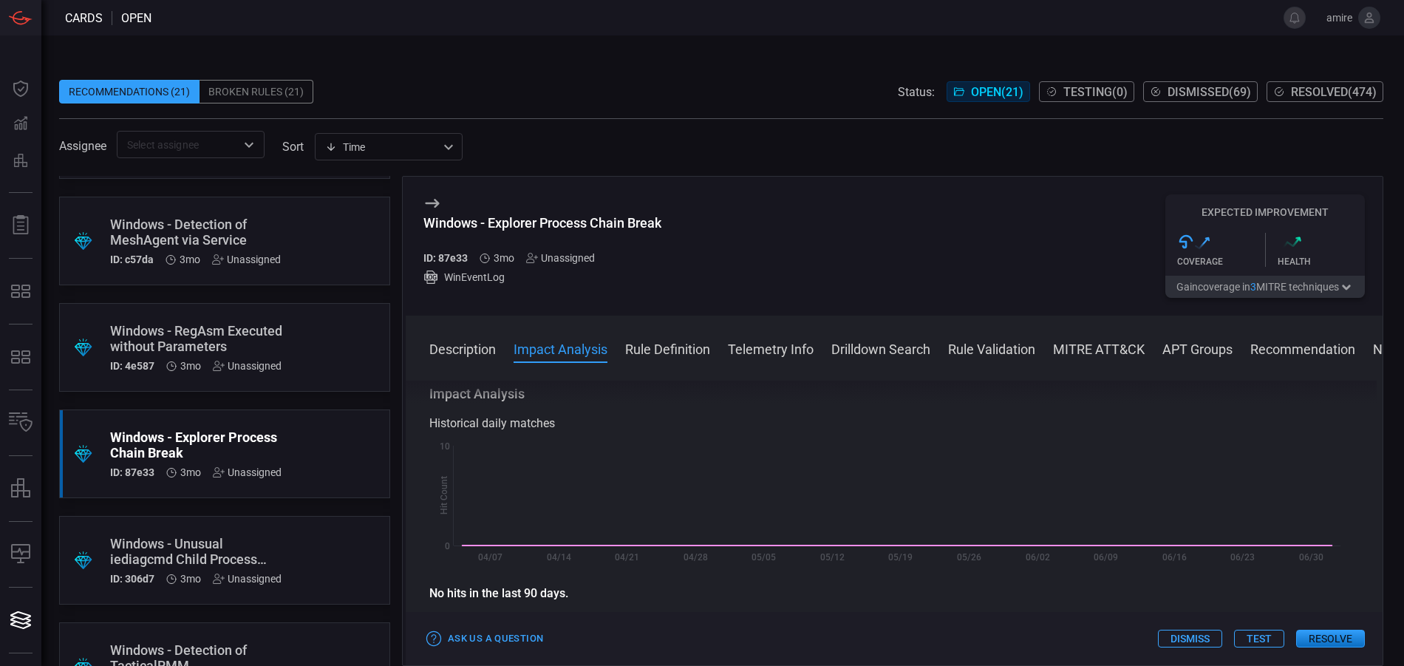
scroll to position [222, 0]
click at [1329, 635] on button "Resolve" at bounding box center [1330, 639] width 69 height 18
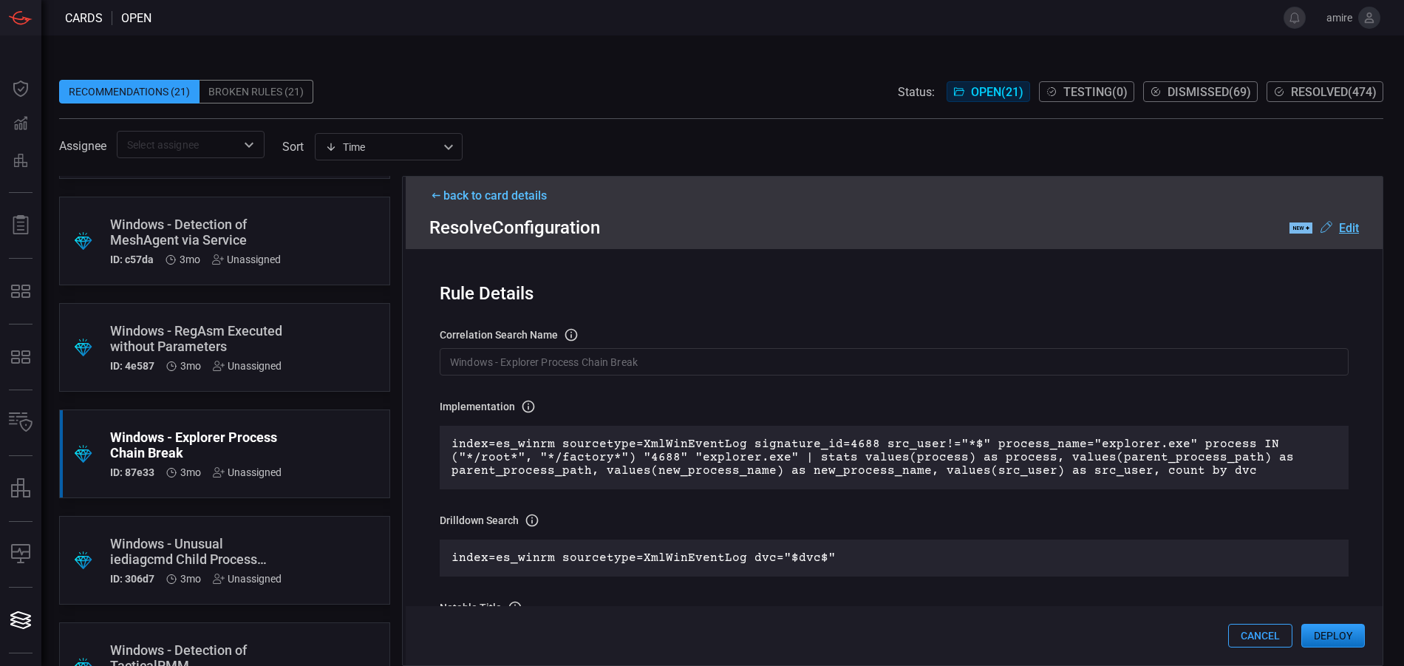
click at [1326, 639] on button "Deploy" at bounding box center [1333, 636] width 64 height 24
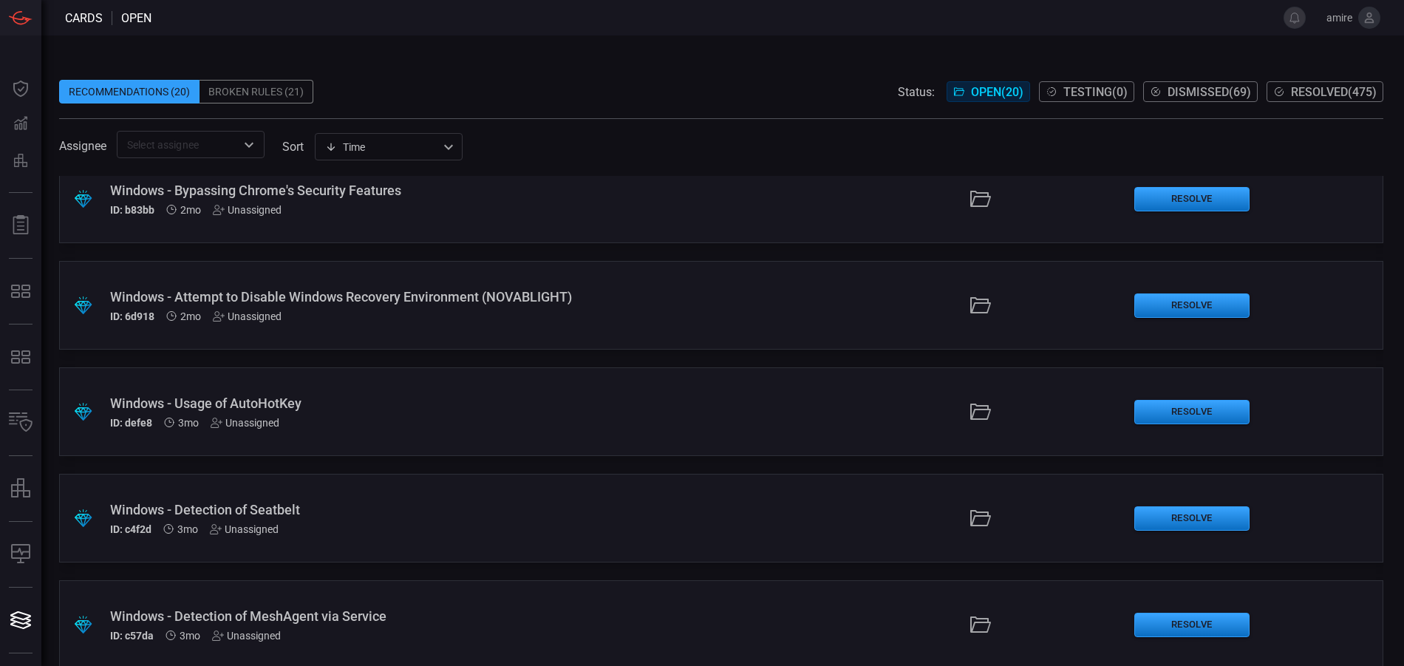
scroll to position [1256, 0]
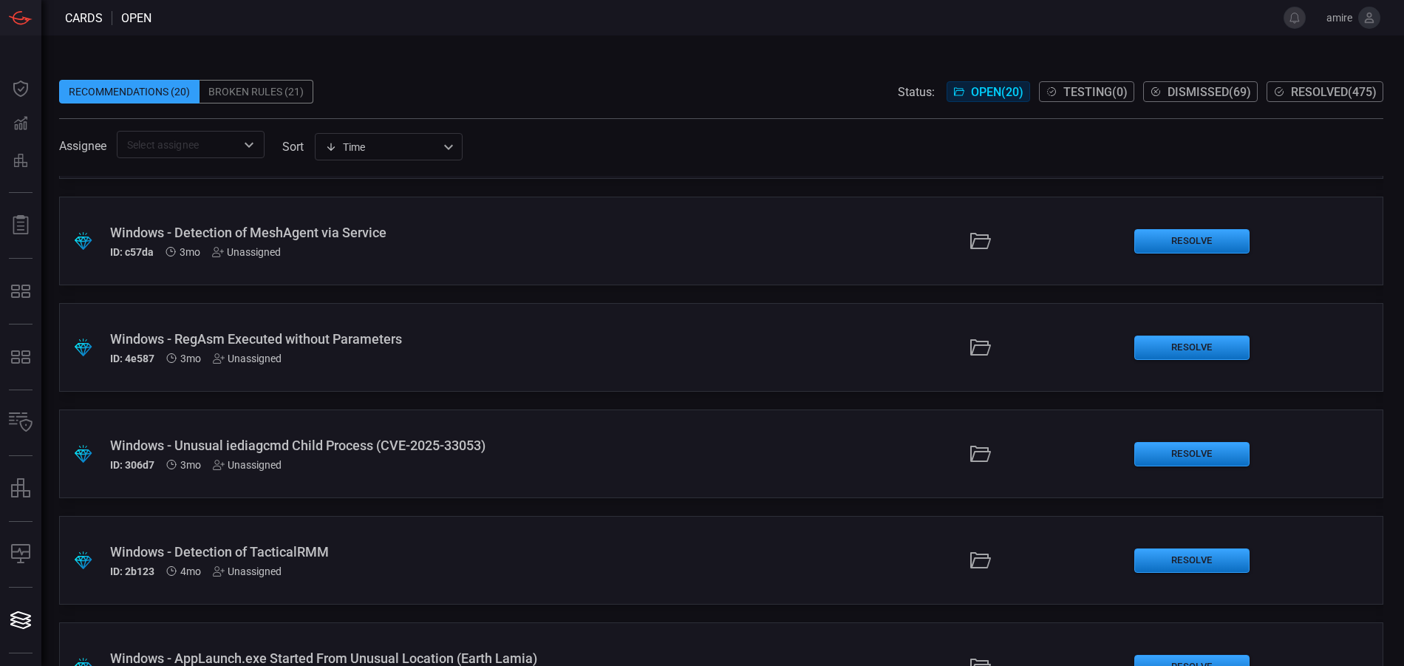
click at [550, 449] on div "Windows - Unusual iediagcmd Child Process (CVE-2025-33053)" at bounding box center [341, 445] width 462 height 16
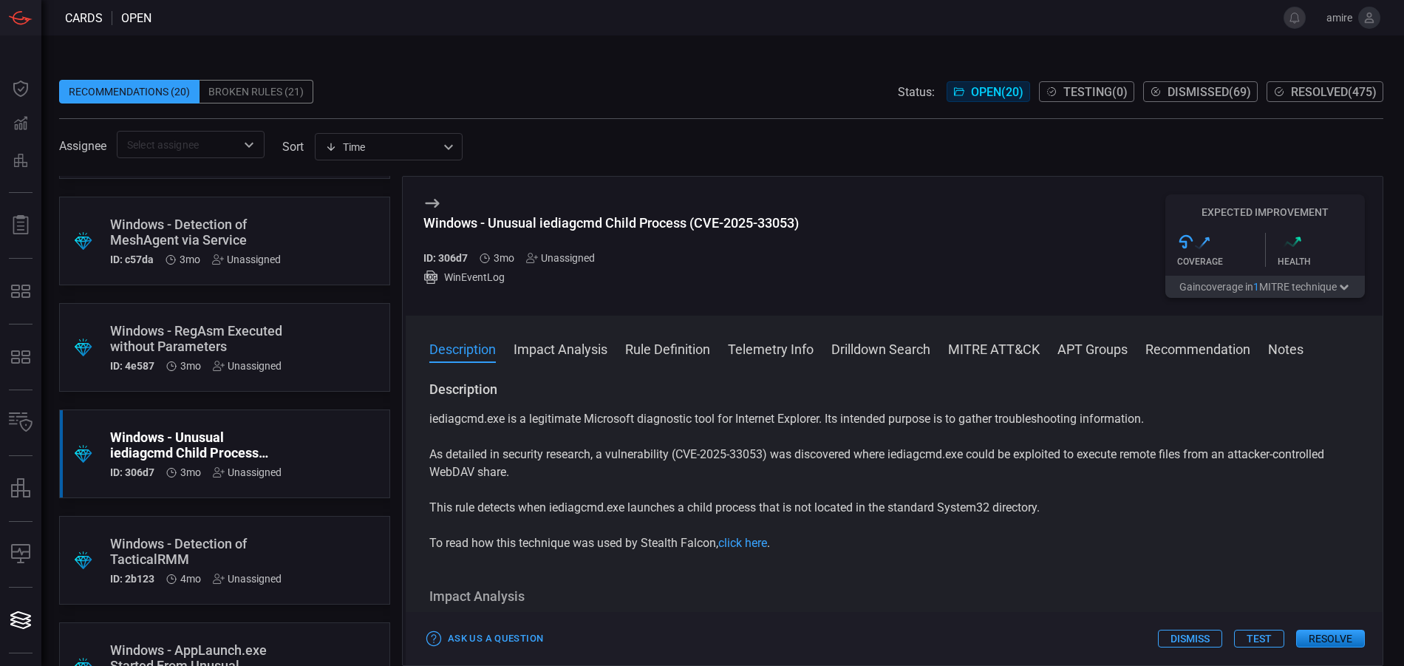
click at [1306, 638] on button "Resolve" at bounding box center [1330, 639] width 69 height 18
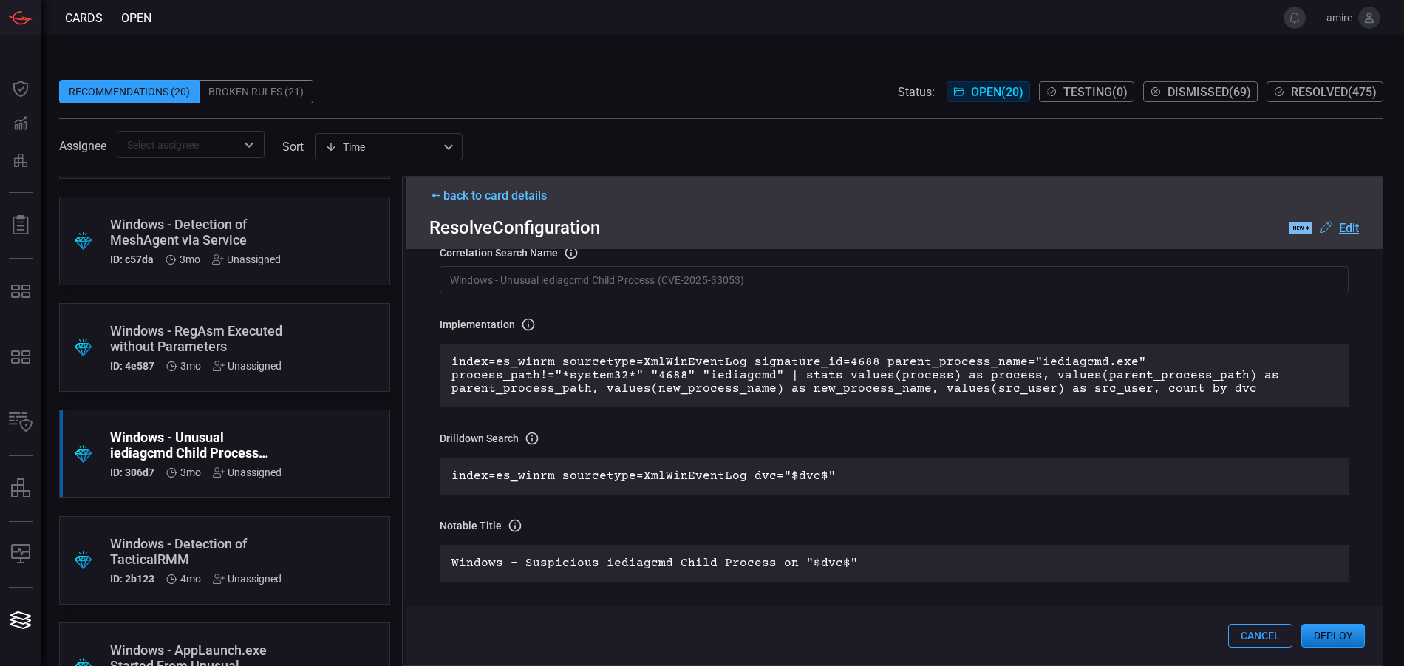
scroll to position [222, 0]
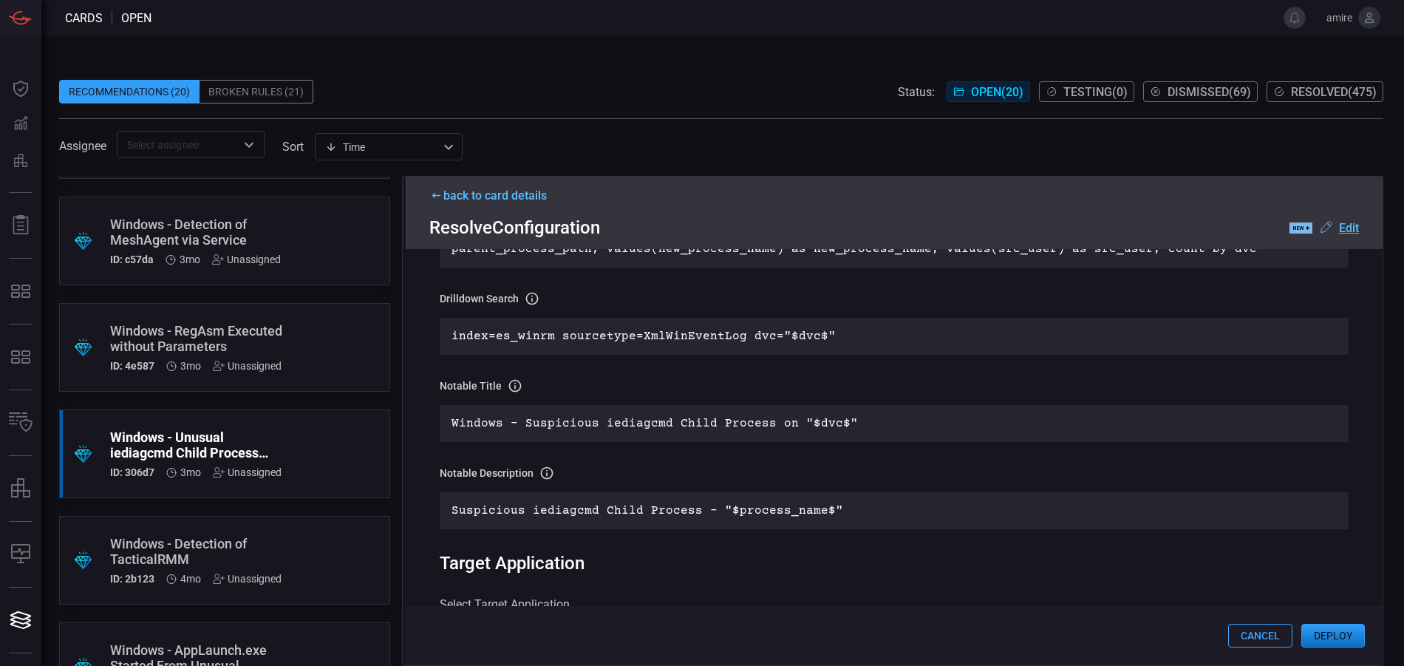
click at [532, 200] on div "back to card details" at bounding box center [894, 195] width 930 height 14
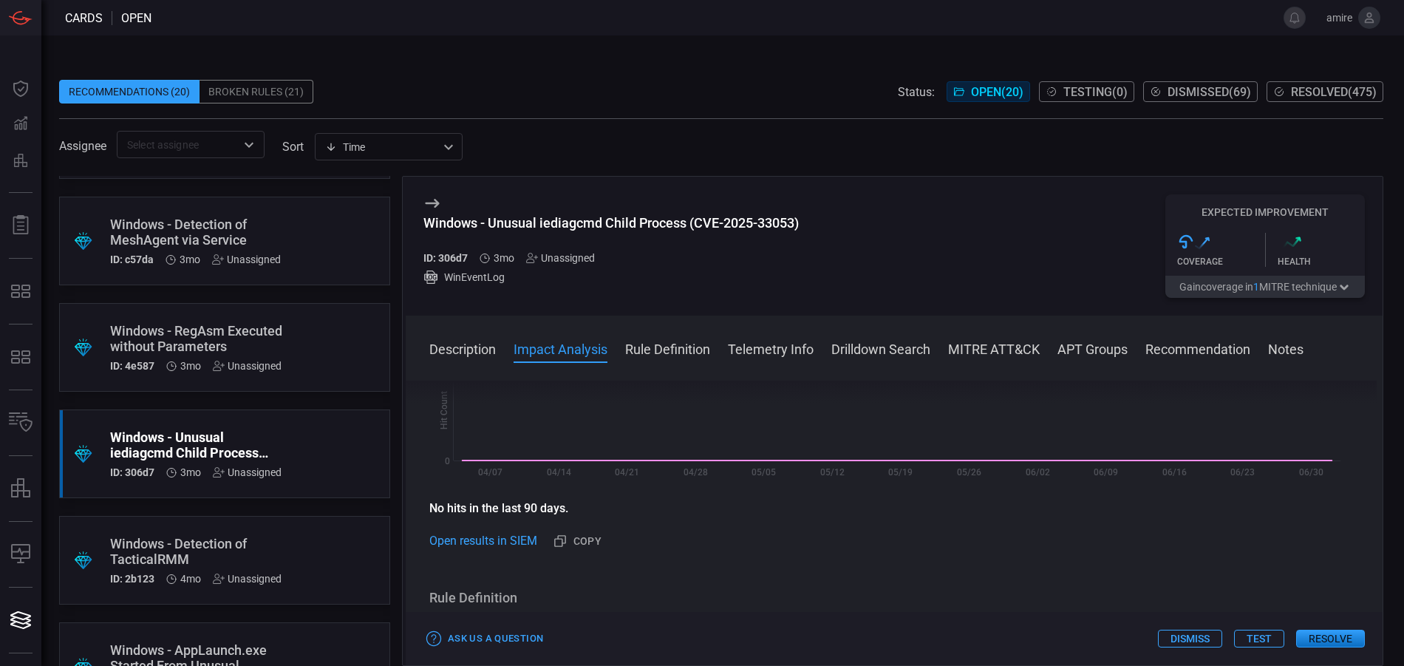
scroll to position [296, 0]
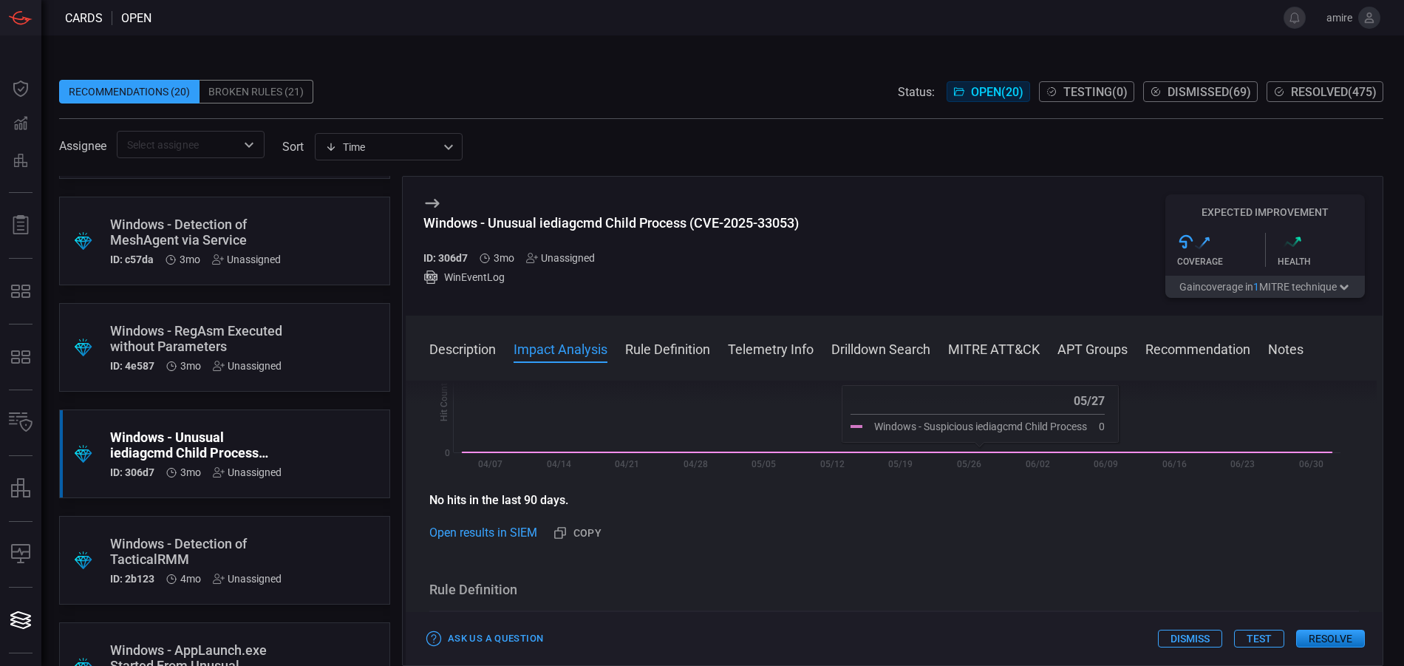
click at [1315, 638] on button "Resolve" at bounding box center [1330, 639] width 69 height 18
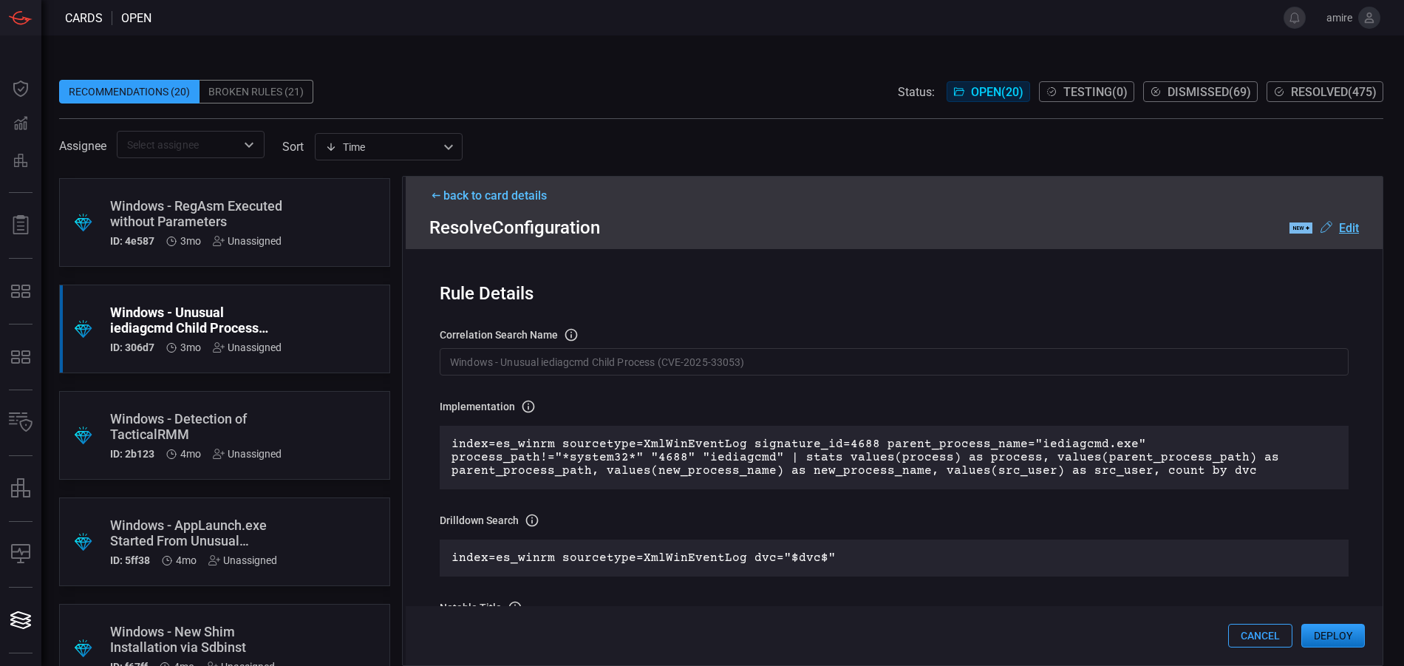
scroll to position [1404, 0]
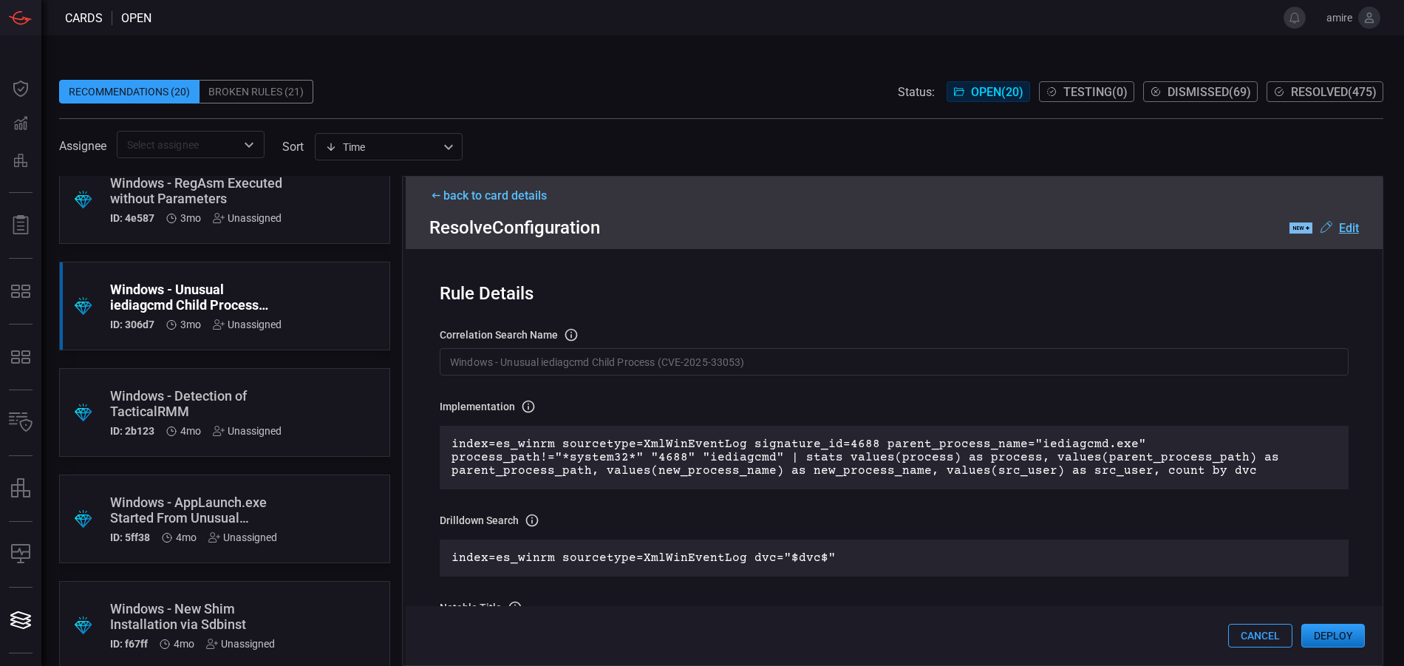
click at [280, 495] on div ".suggested_cards_icon{fill:url(#suggested_cards_icon);} Windows - AppLaunch.exe…" at bounding box center [224, 518] width 331 height 89
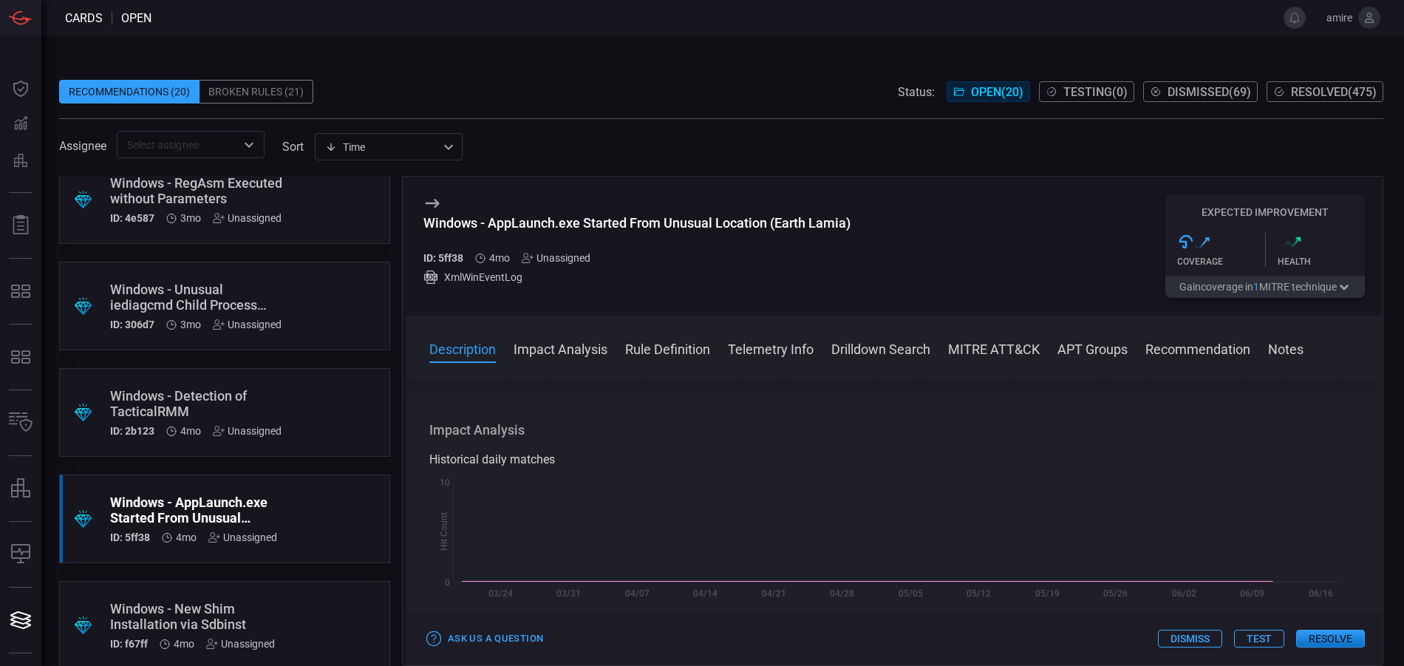
scroll to position [222, 0]
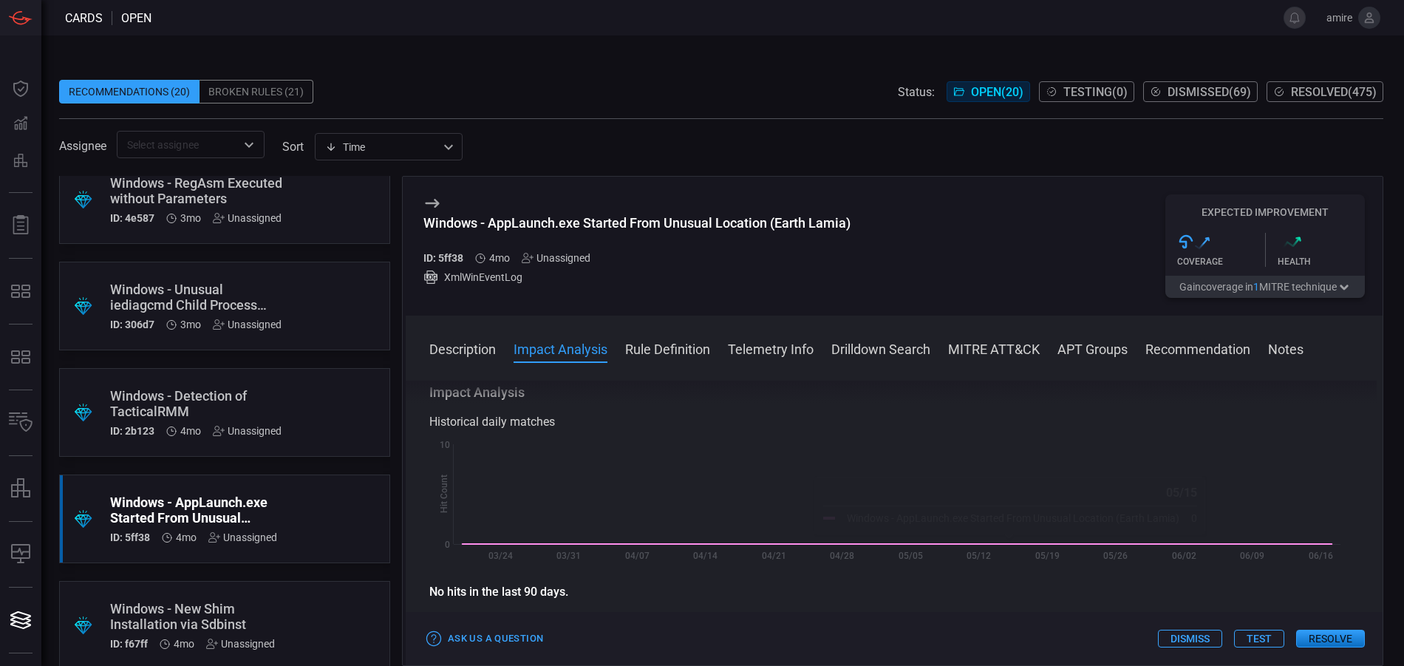
click at [1329, 641] on button "Resolve" at bounding box center [1330, 639] width 69 height 18
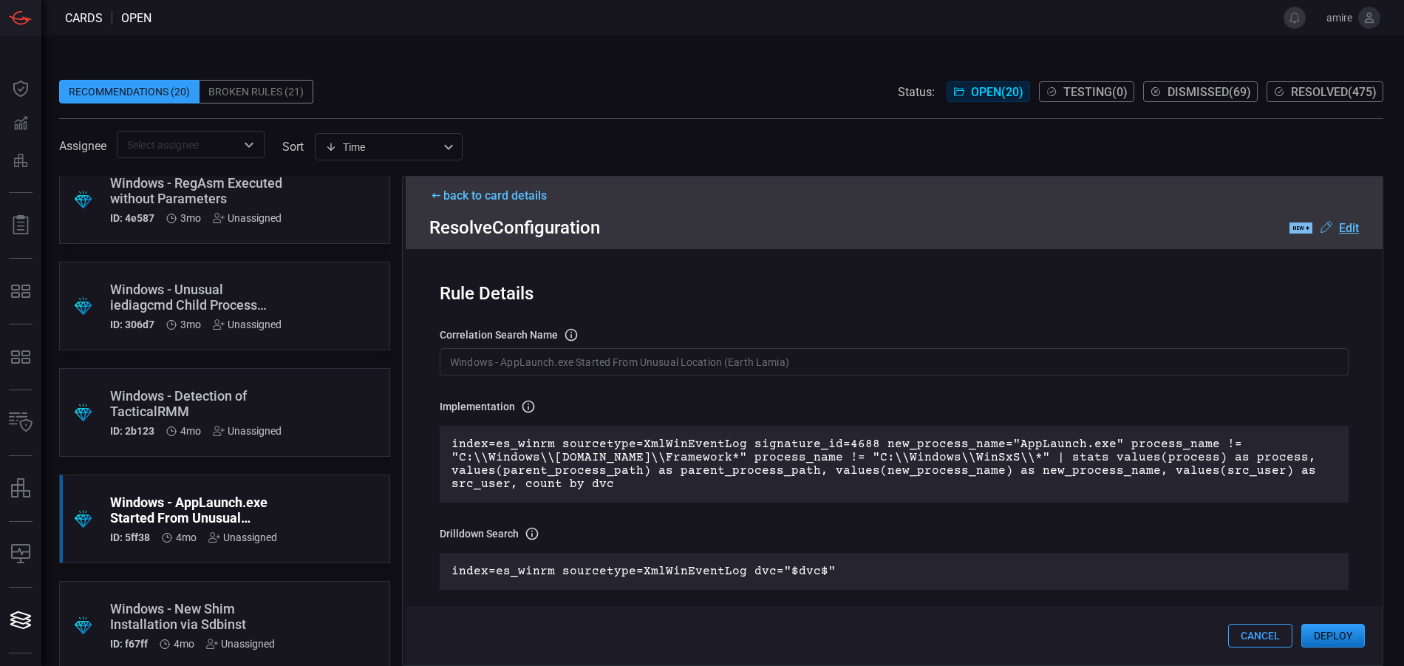
click at [1348, 637] on button "Deploy" at bounding box center [1333, 636] width 64 height 24
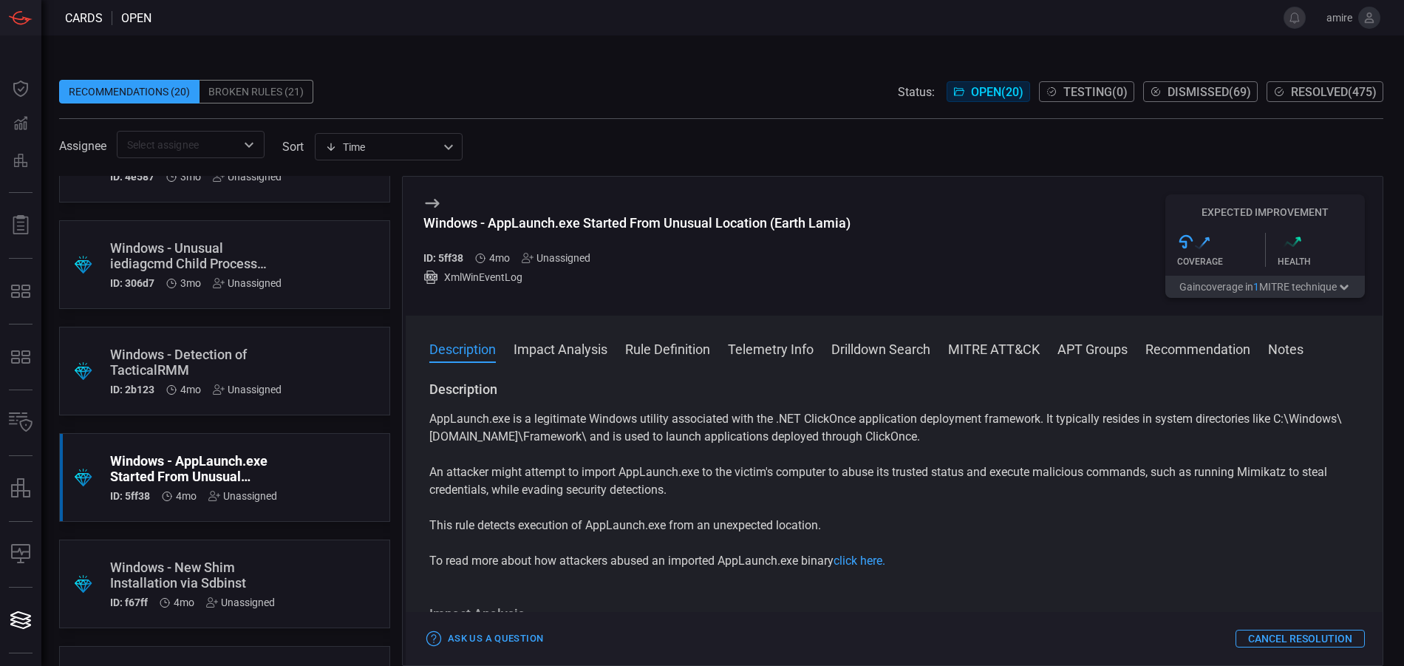
scroll to position [1121, 0]
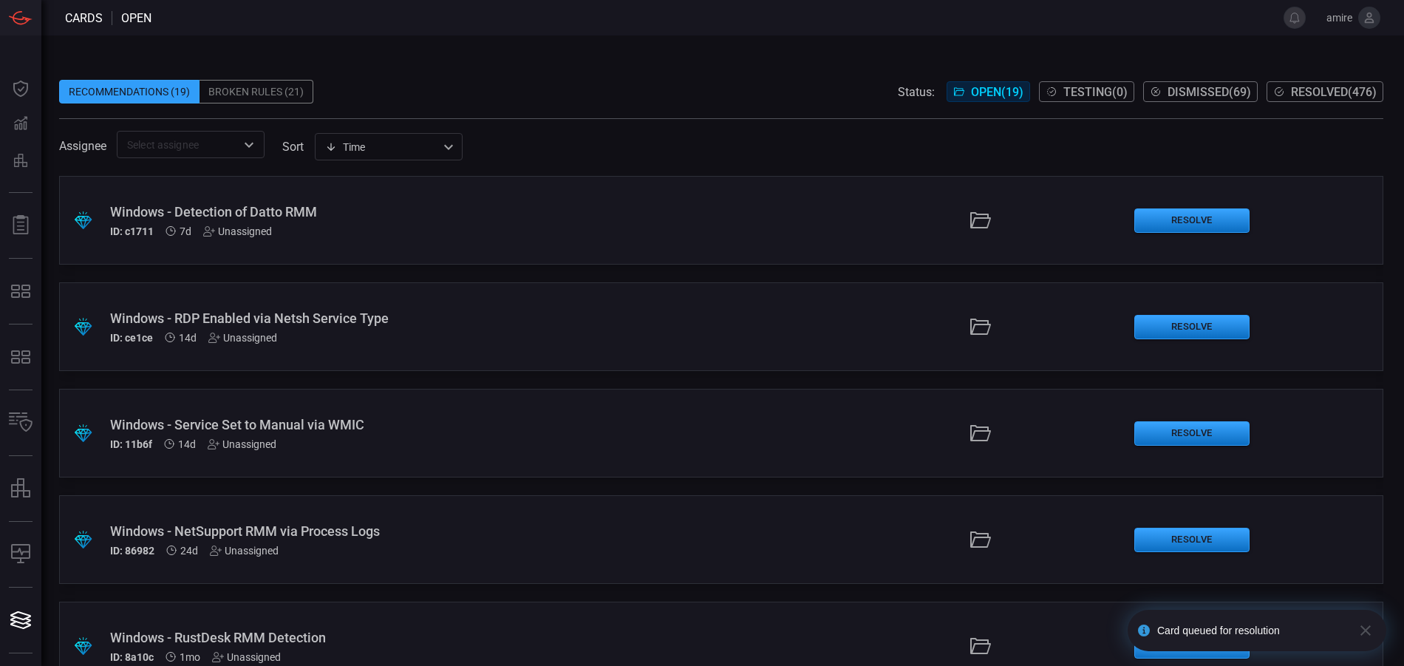
click at [463, 85] on div "Recommendations (19) Broken Rules (21) Status: Open ( 19 ) Testing ( 0 ) Dismis…" at bounding box center [721, 92] width 1324 height 24
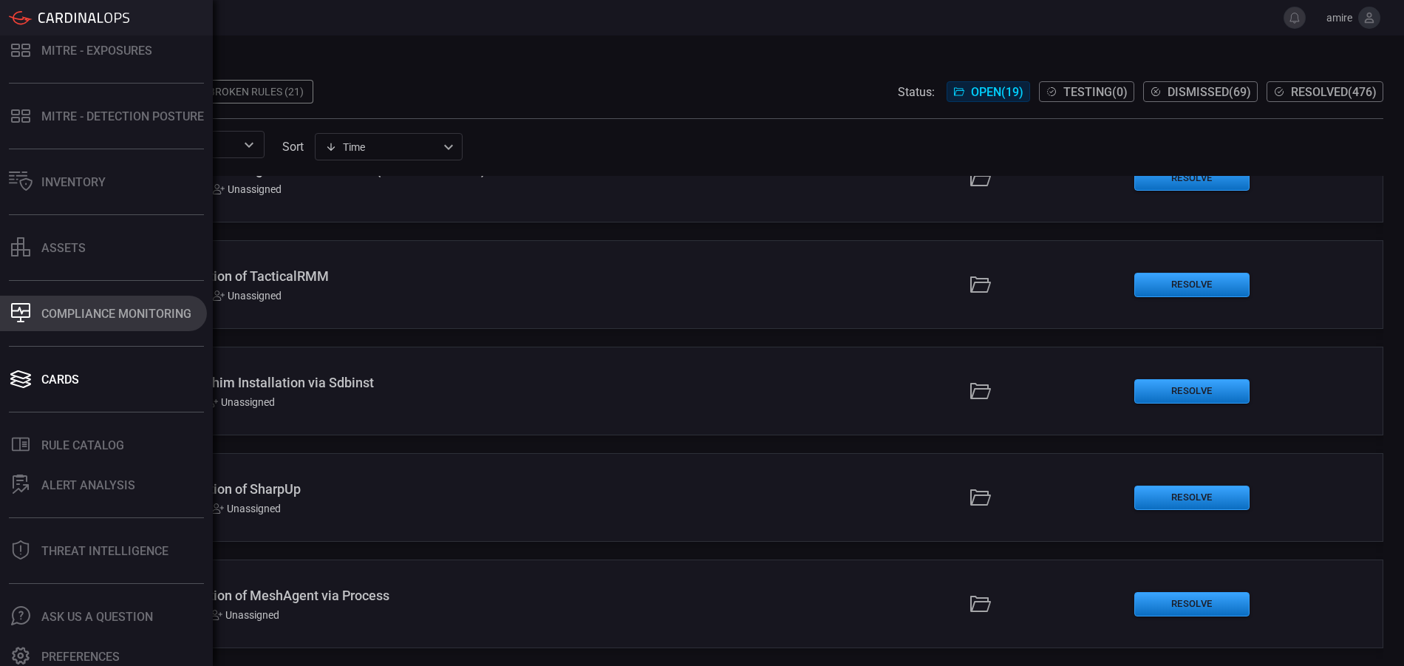
scroll to position [249, 0]
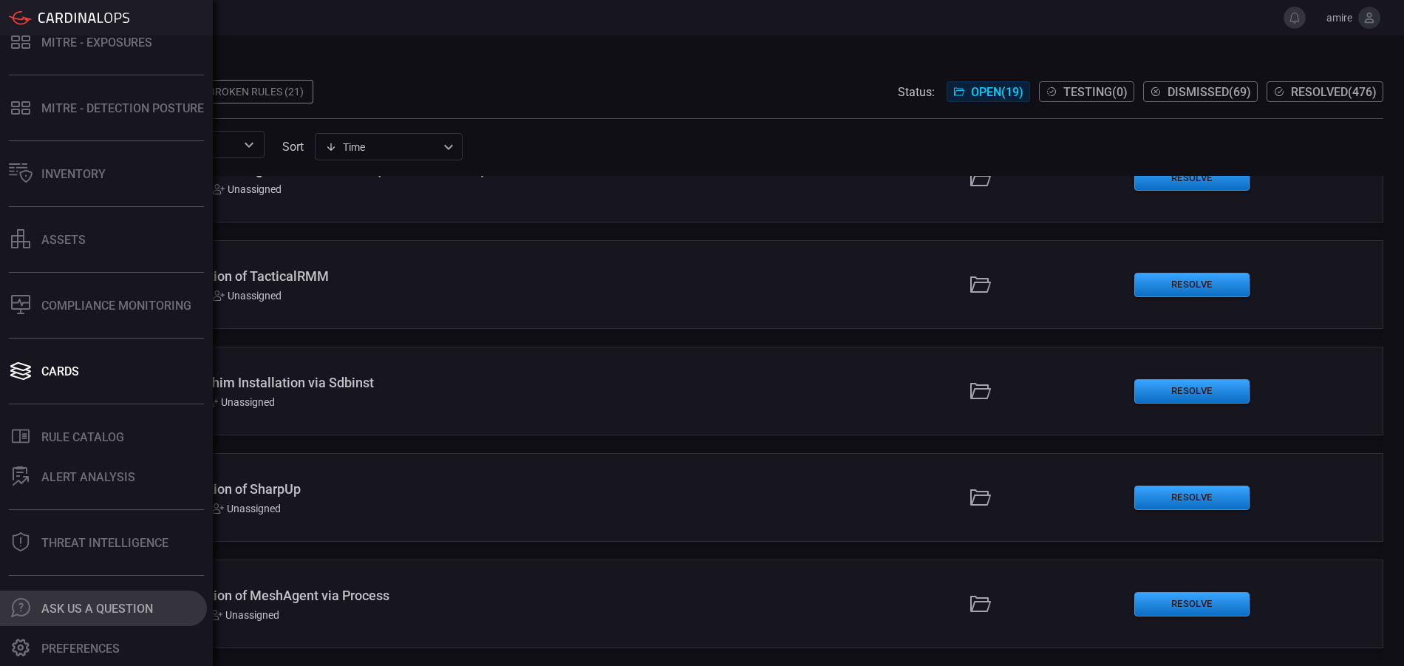
click at [73, 612] on div "Ask Us A Question" at bounding box center [97, 608] width 112 height 14
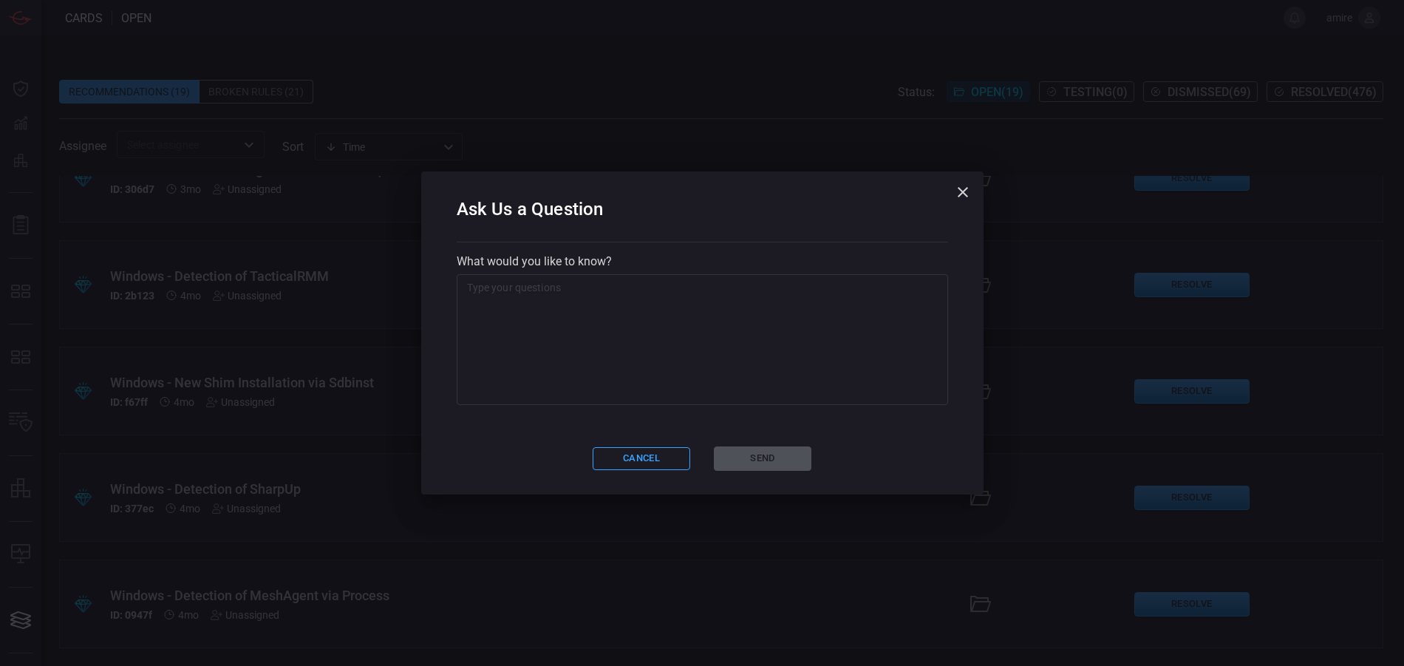
click at [556, 314] on textarea at bounding box center [702, 339] width 471 height 118
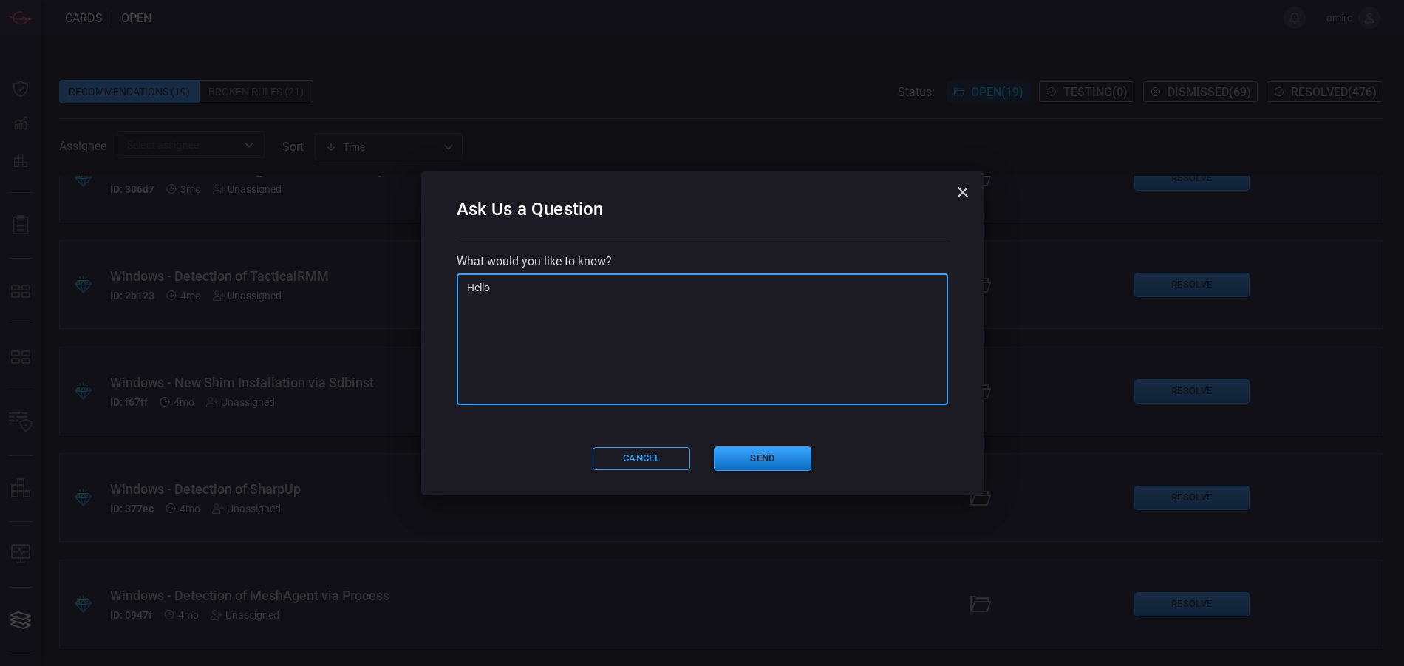
click at [682, 325] on textarea "Hello" at bounding box center [702, 339] width 471 height 118
click at [559, 304] on textarea "Hello How can you help me to convert firewall rules from "index=" to "tstats" u…" at bounding box center [702, 339] width 471 height 118
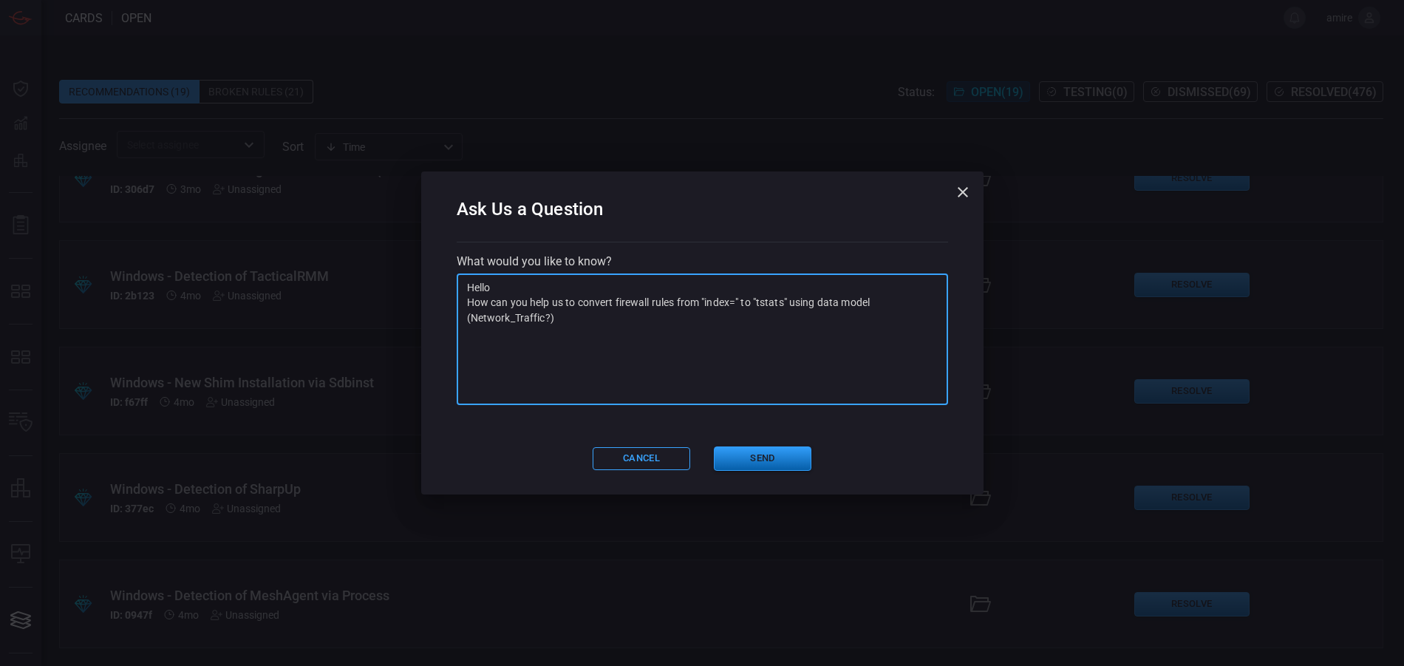
type textarea "Hello How can you help us to convert firewall rules from "index=" to "tstats" u…"
click at [760, 461] on button "Send" at bounding box center [763, 458] width 98 height 24
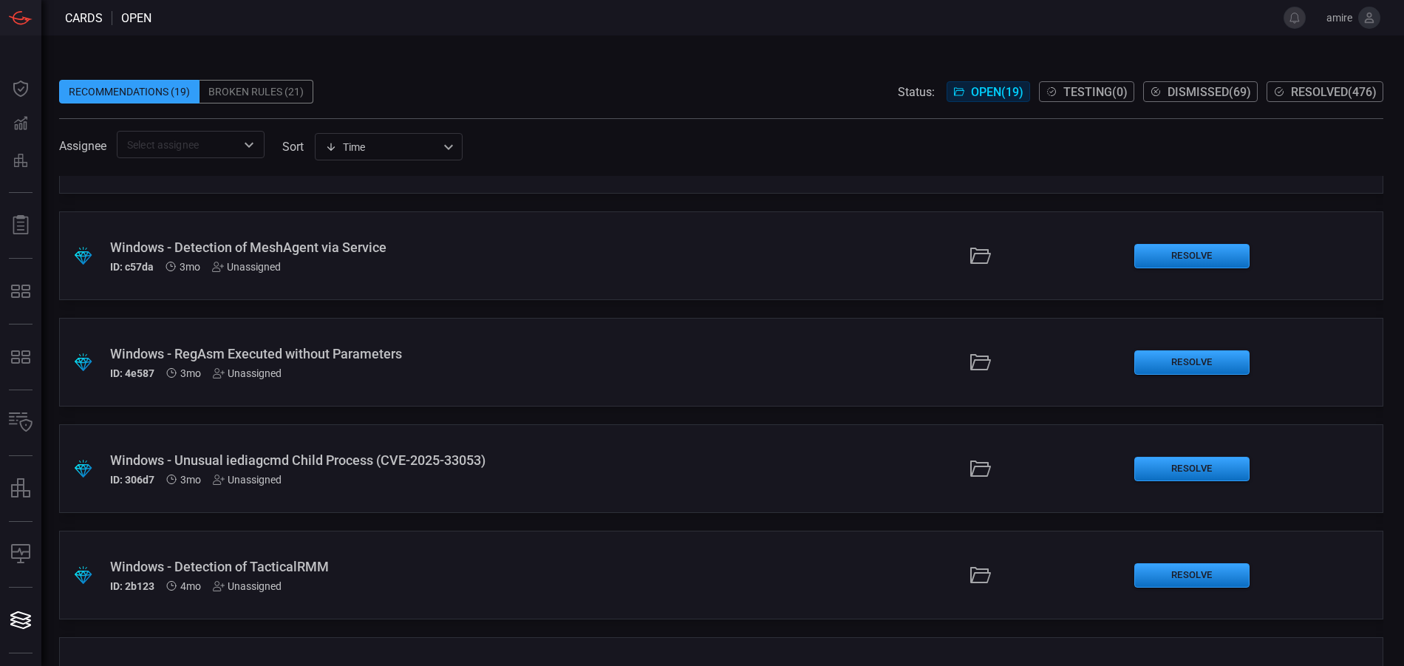
scroll to position [1236, 0]
